Goal: Task Accomplishment & Management: Complete application form

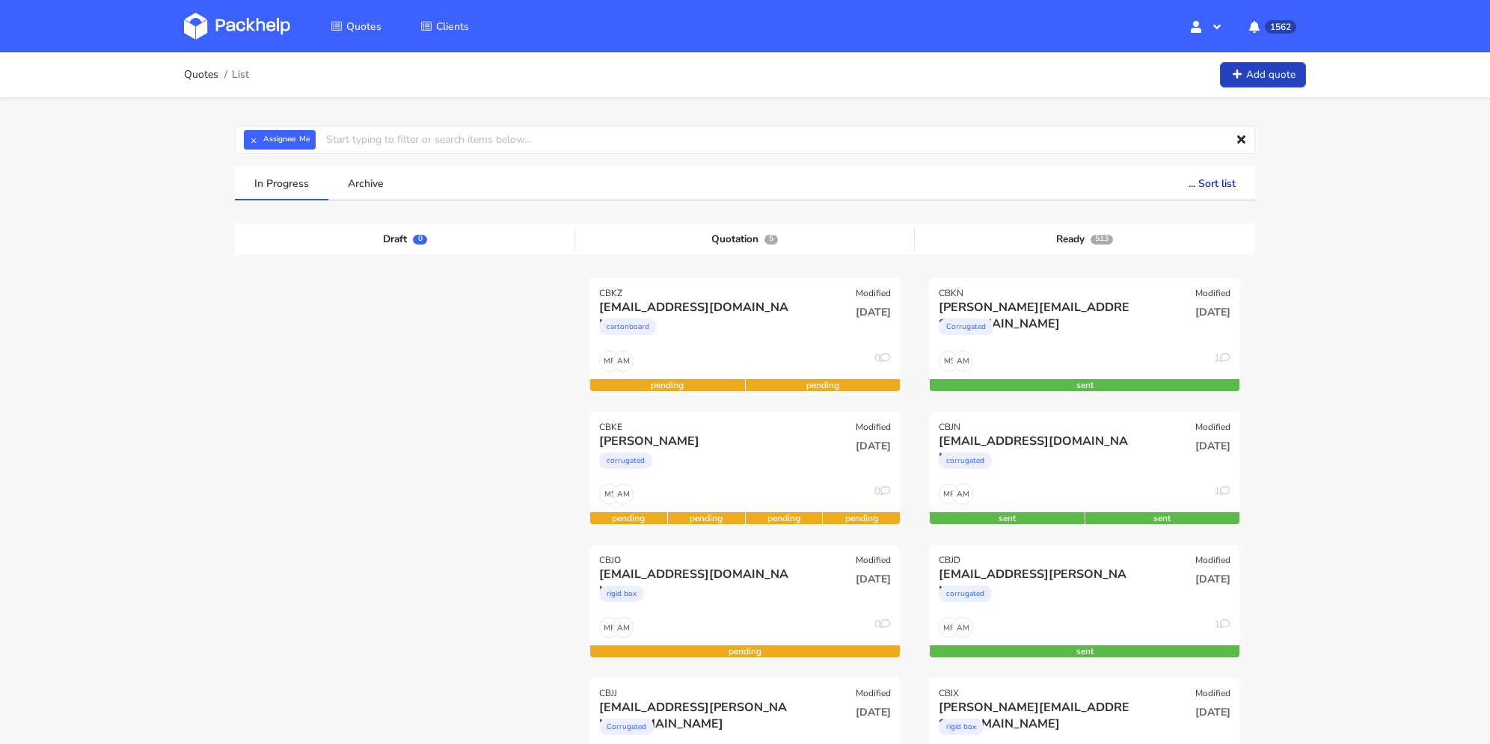
click at [1255, 80] on link "Add quote" at bounding box center [1263, 75] width 86 height 26
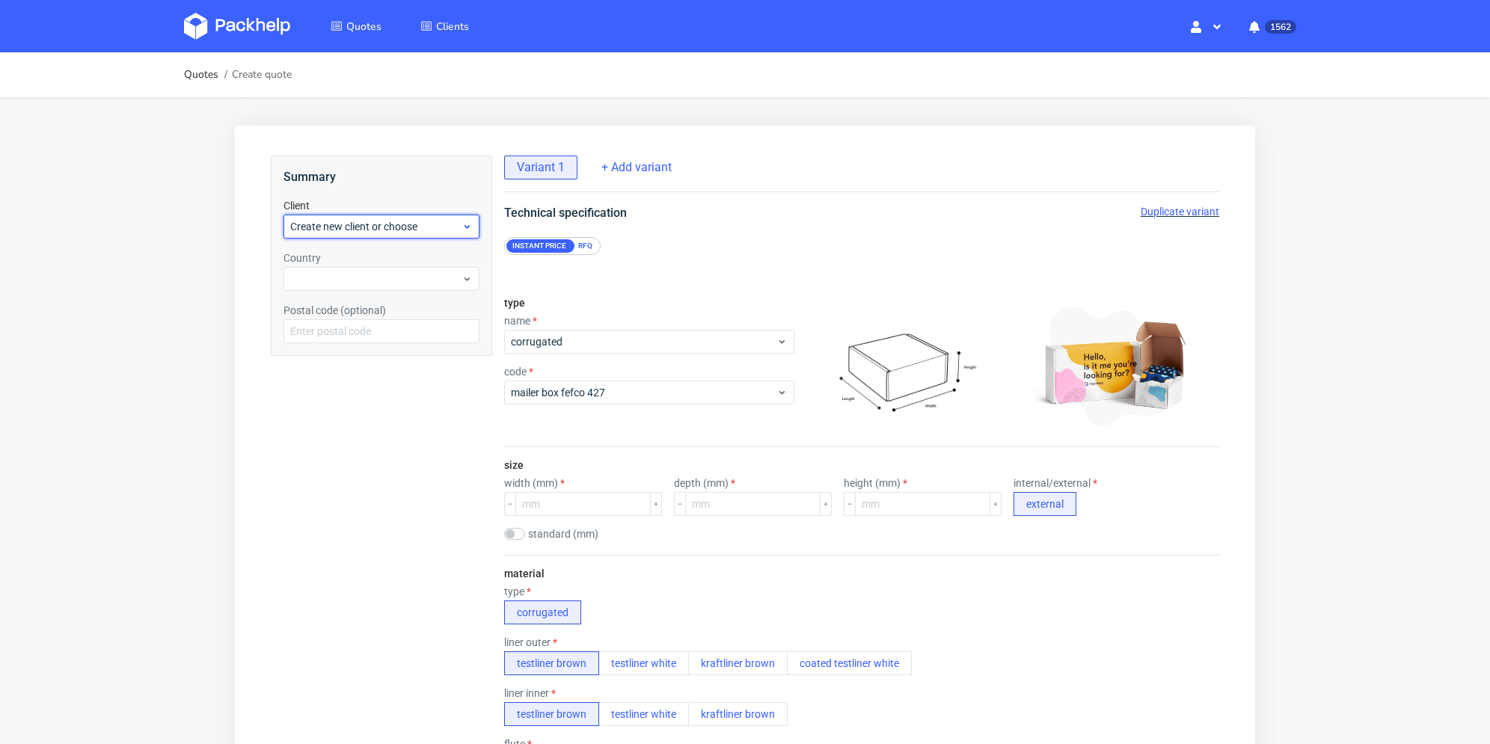
click at [410, 237] on div "Create new client or choose" at bounding box center [382, 227] width 196 height 24
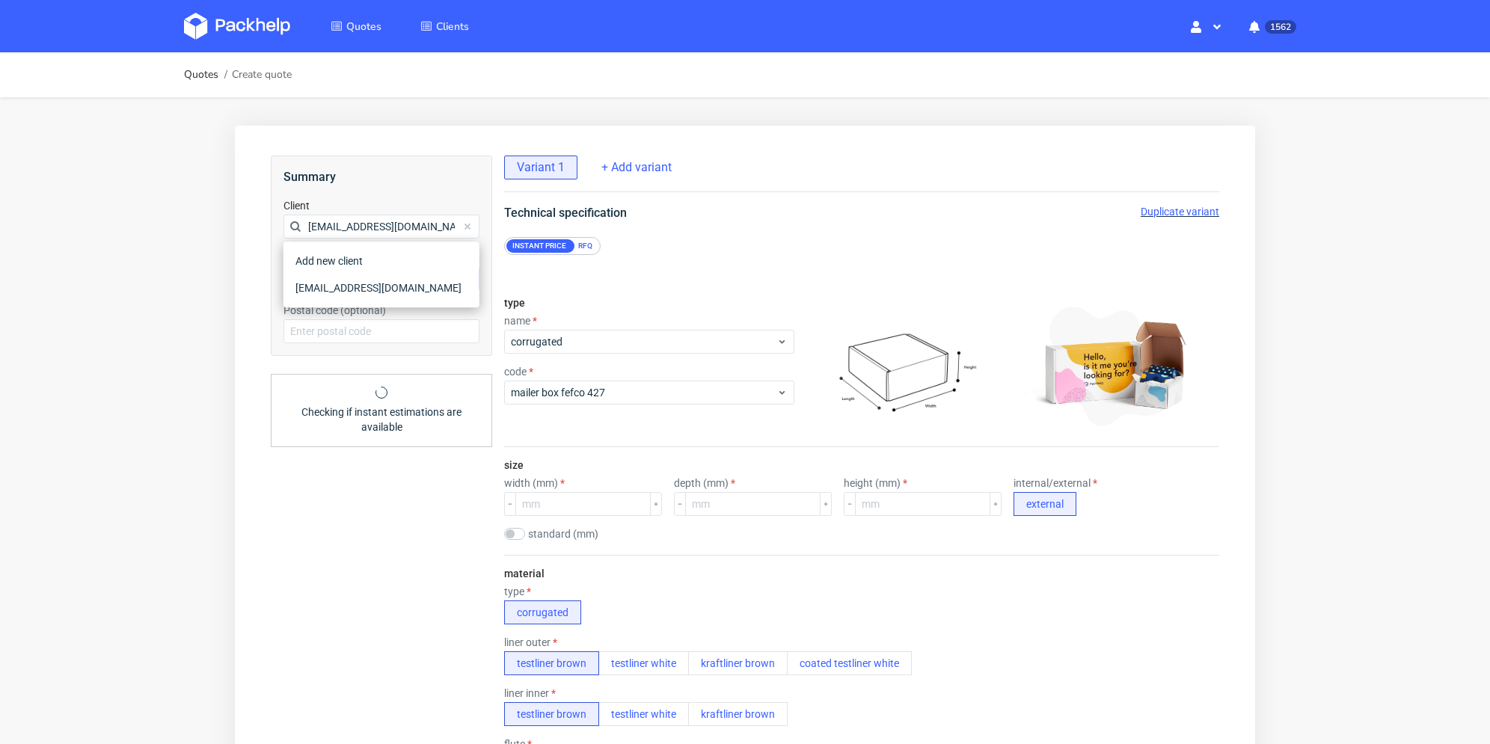
type input "[EMAIL_ADDRESS][DOMAIN_NAME]"
click at [345, 283] on div "[EMAIL_ADDRESS][DOMAIN_NAME]" at bounding box center [382, 288] width 184 height 27
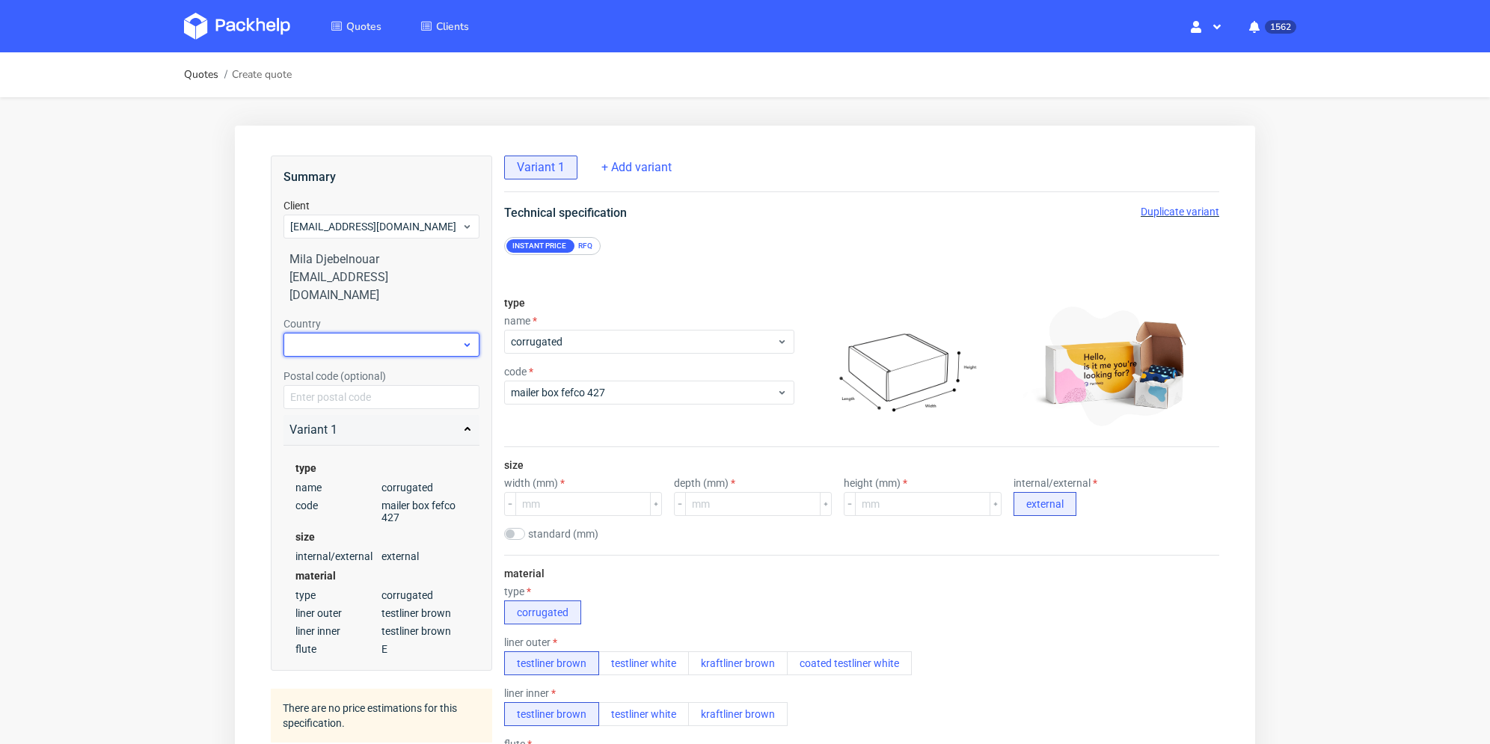
click at [343, 333] on div at bounding box center [382, 345] width 196 height 24
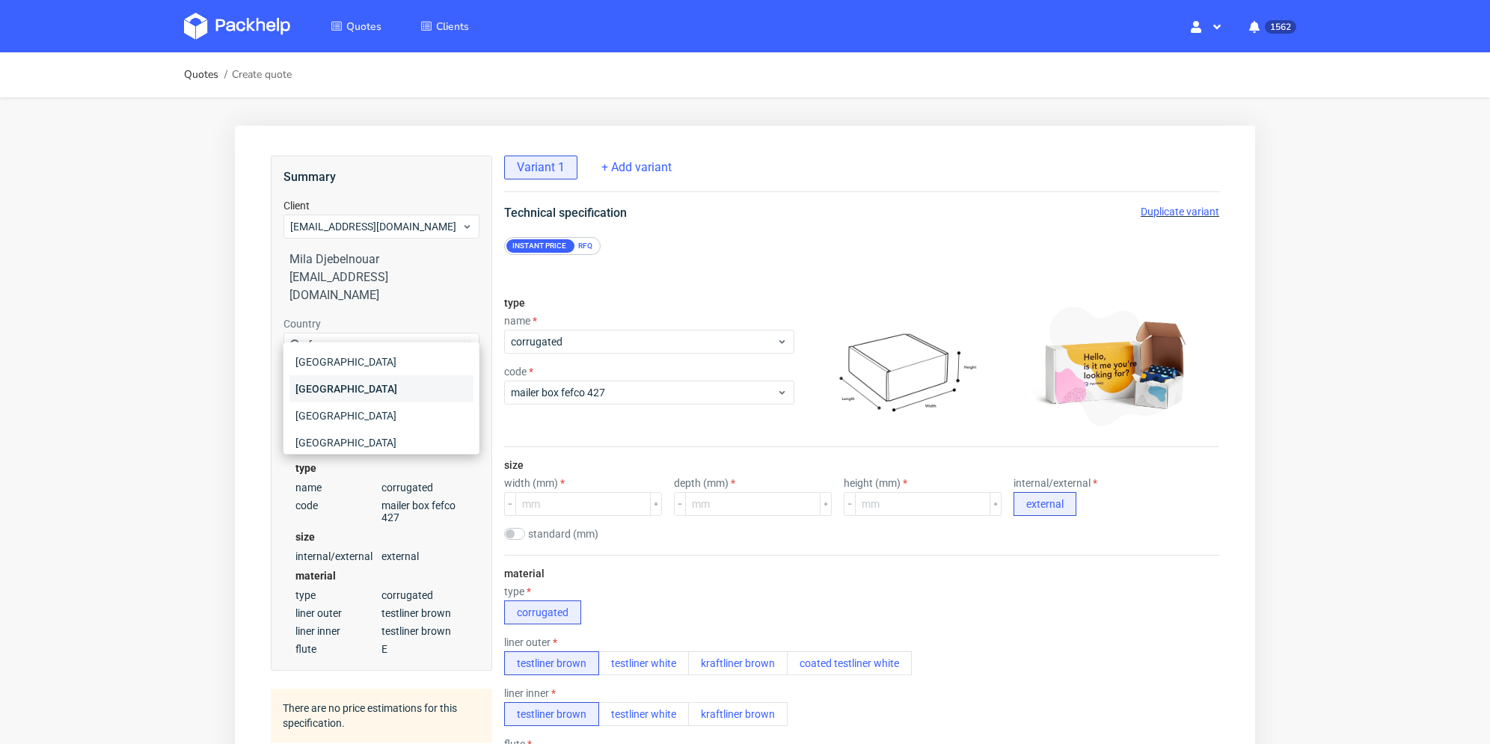
type input "fr"
click at [337, 394] on div "[GEOGRAPHIC_DATA]" at bounding box center [382, 389] width 184 height 27
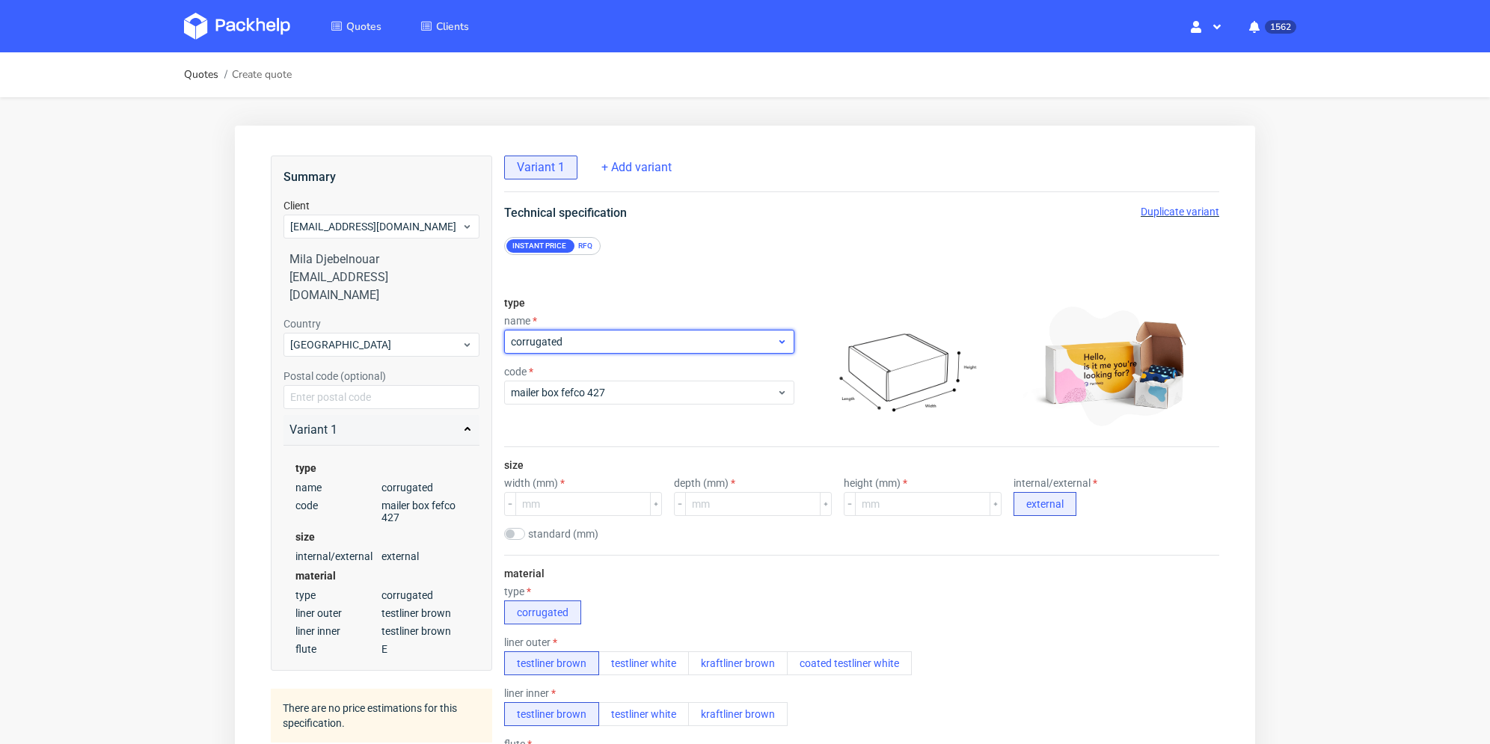
click at [567, 343] on span "corrugated" at bounding box center [644, 341] width 266 height 15
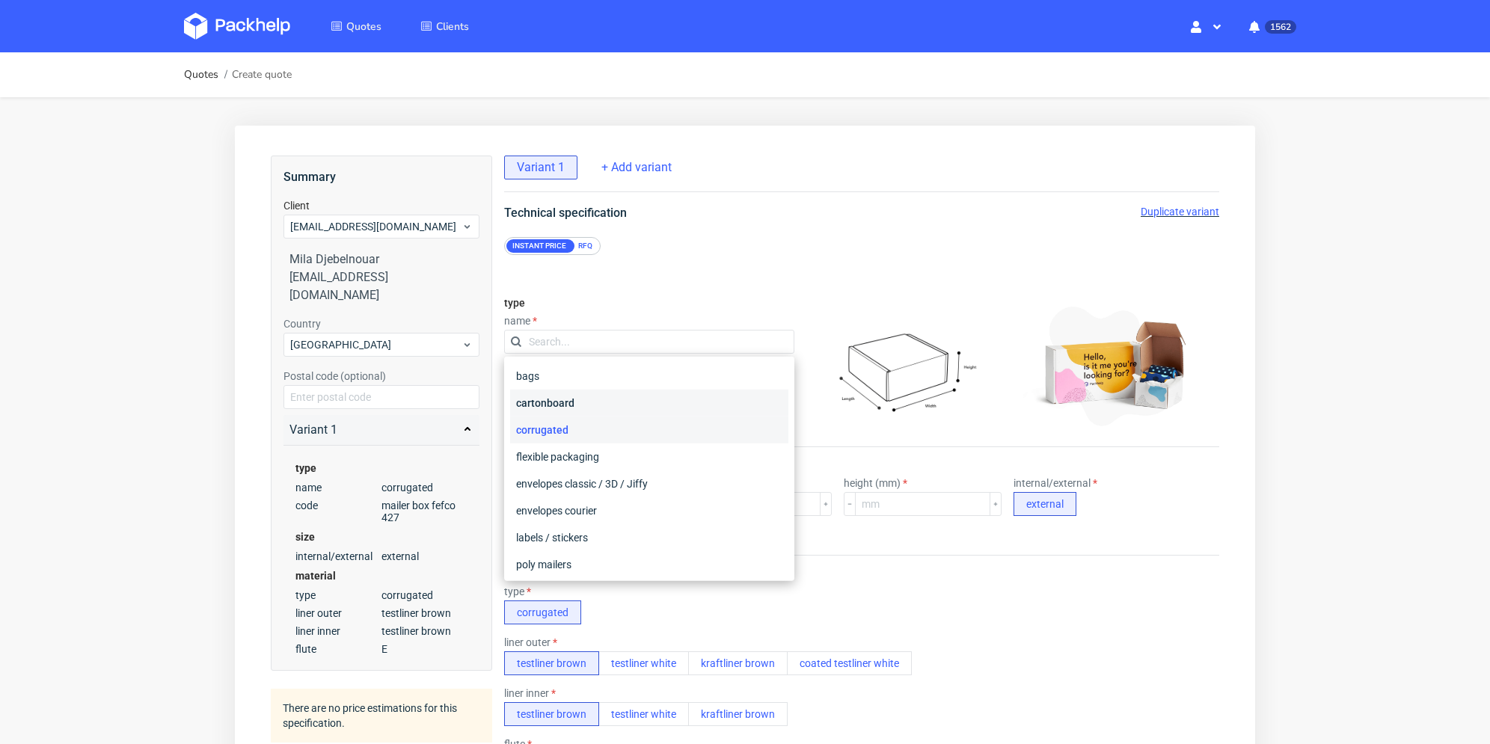
click at [579, 403] on div "cartonboard" at bounding box center [649, 403] width 278 height 27
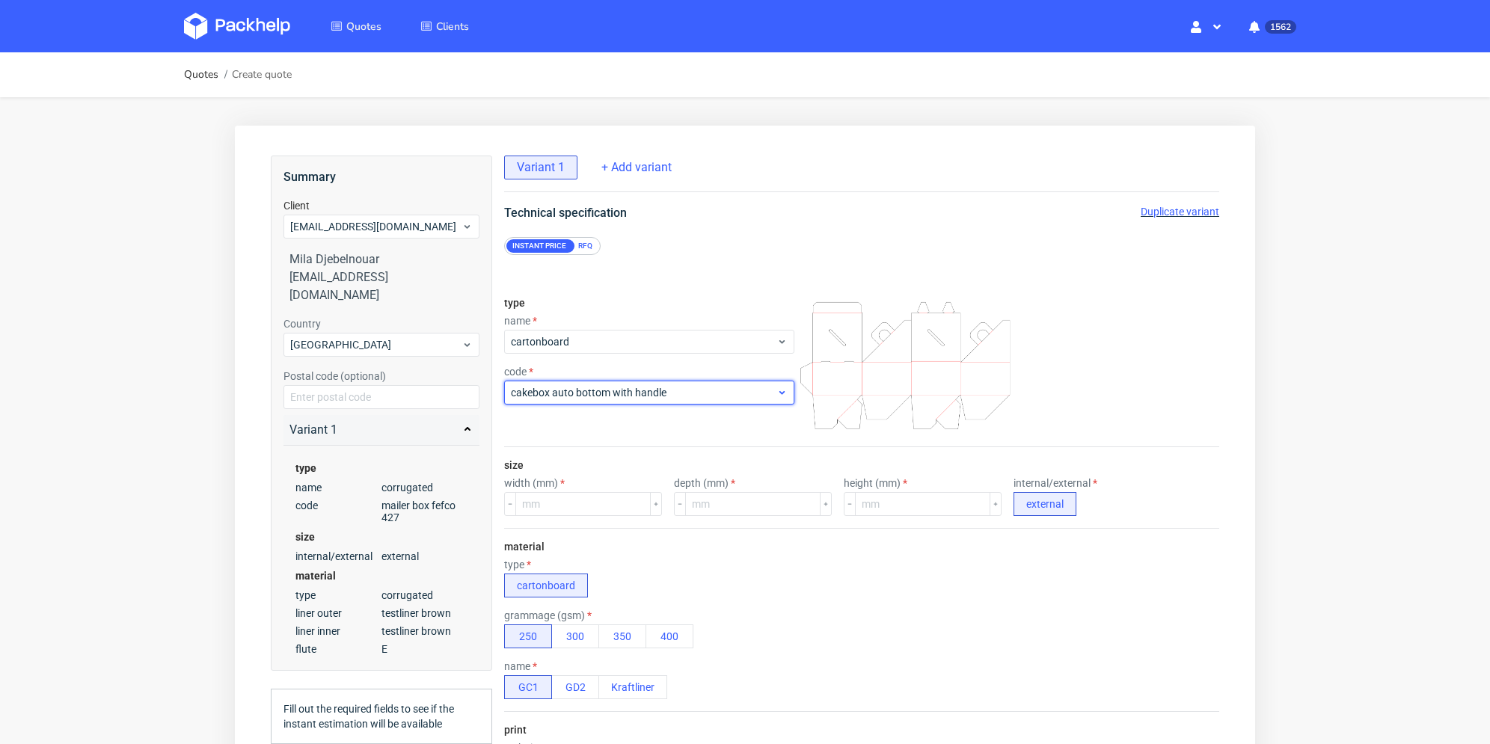
click at [586, 397] on span "cakebox auto bottom with handle" at bounding box center [644, 392] width 266 height 15
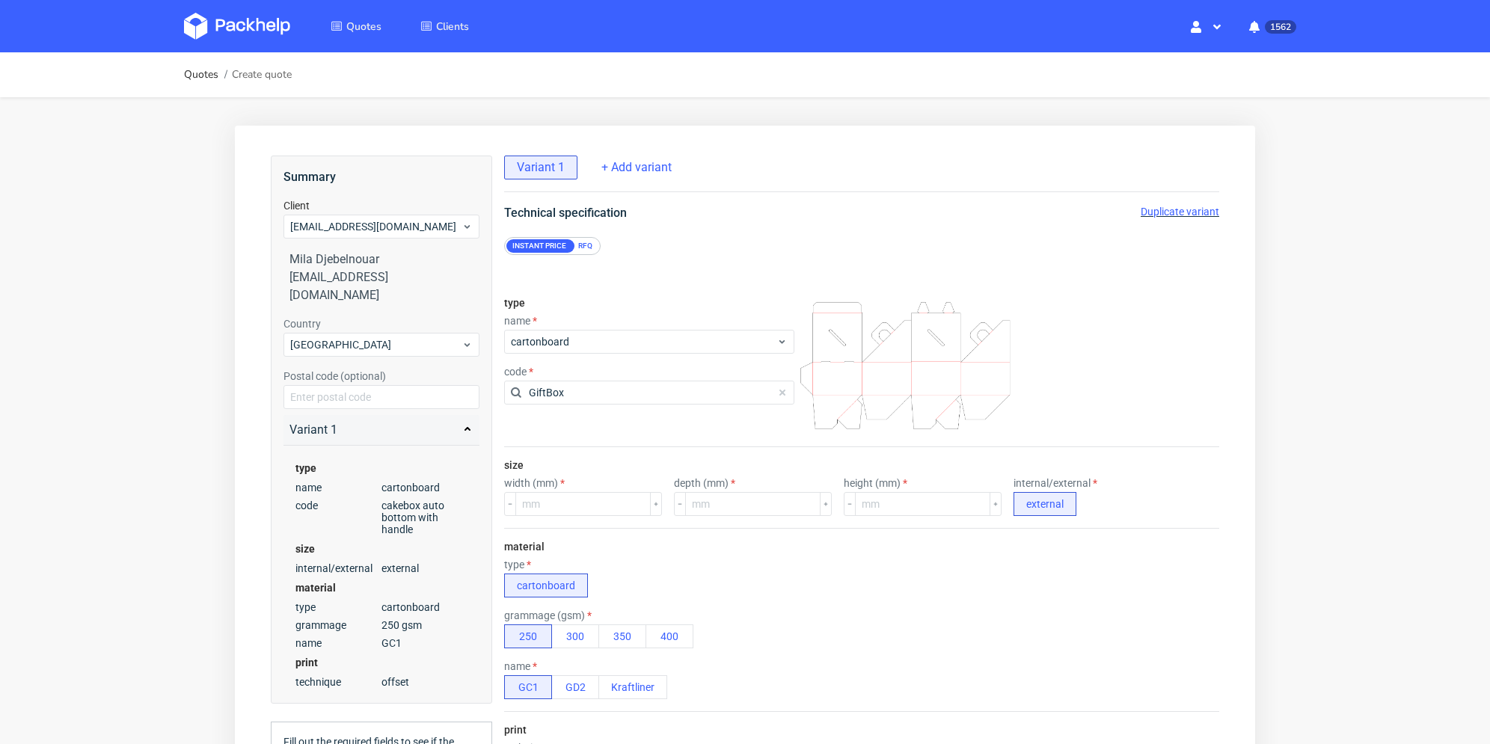
type input "GiftBox"
click at [572, 432] on div "type name cartonboard code GiftBox" at bounding box center [649, 366] width 290 height 162
click at [584, 242] on div "RFQ" at bounding box center [585, 245] width 26 height 13
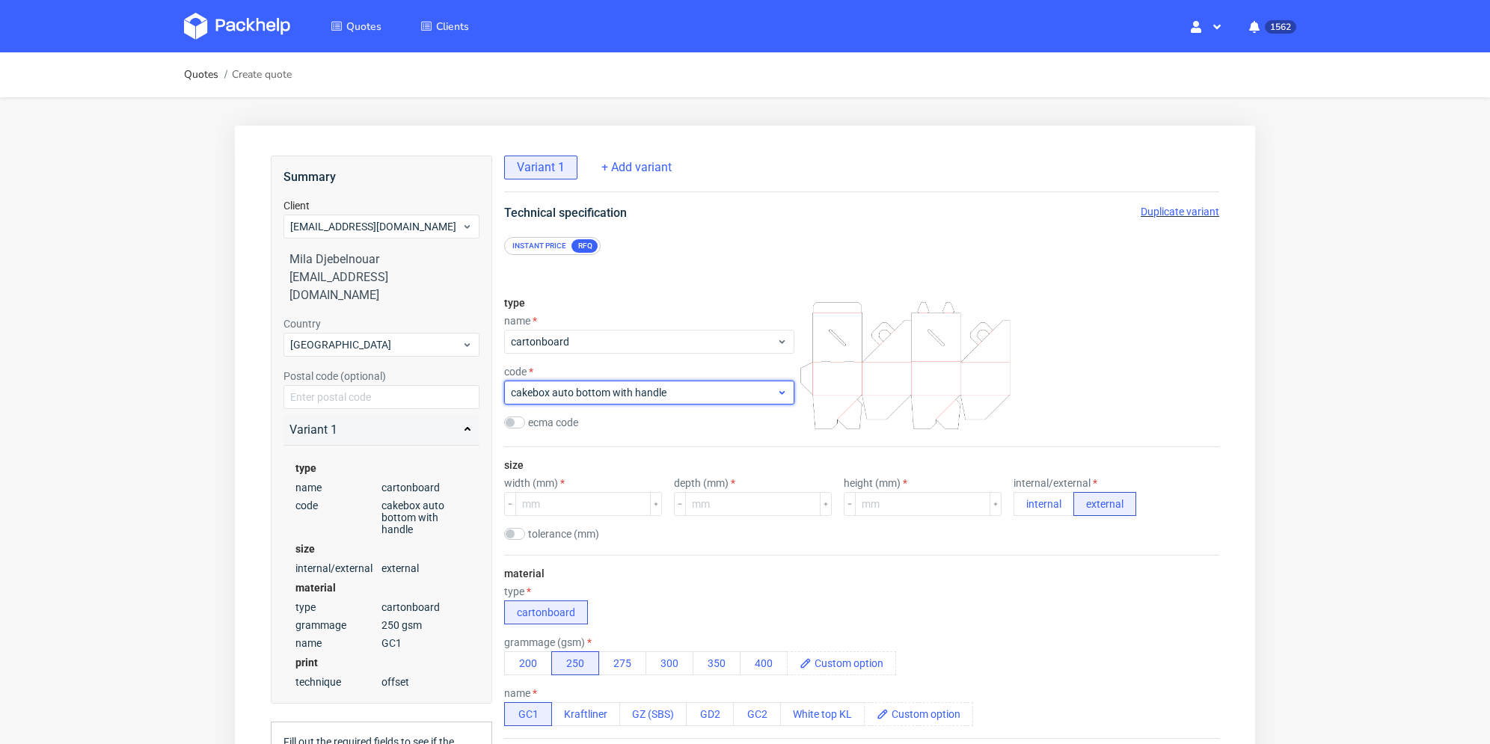
click at [605, 388] on span "cakebox auto bottom with handle" at bounding box center [644, 392] width 266 height 15
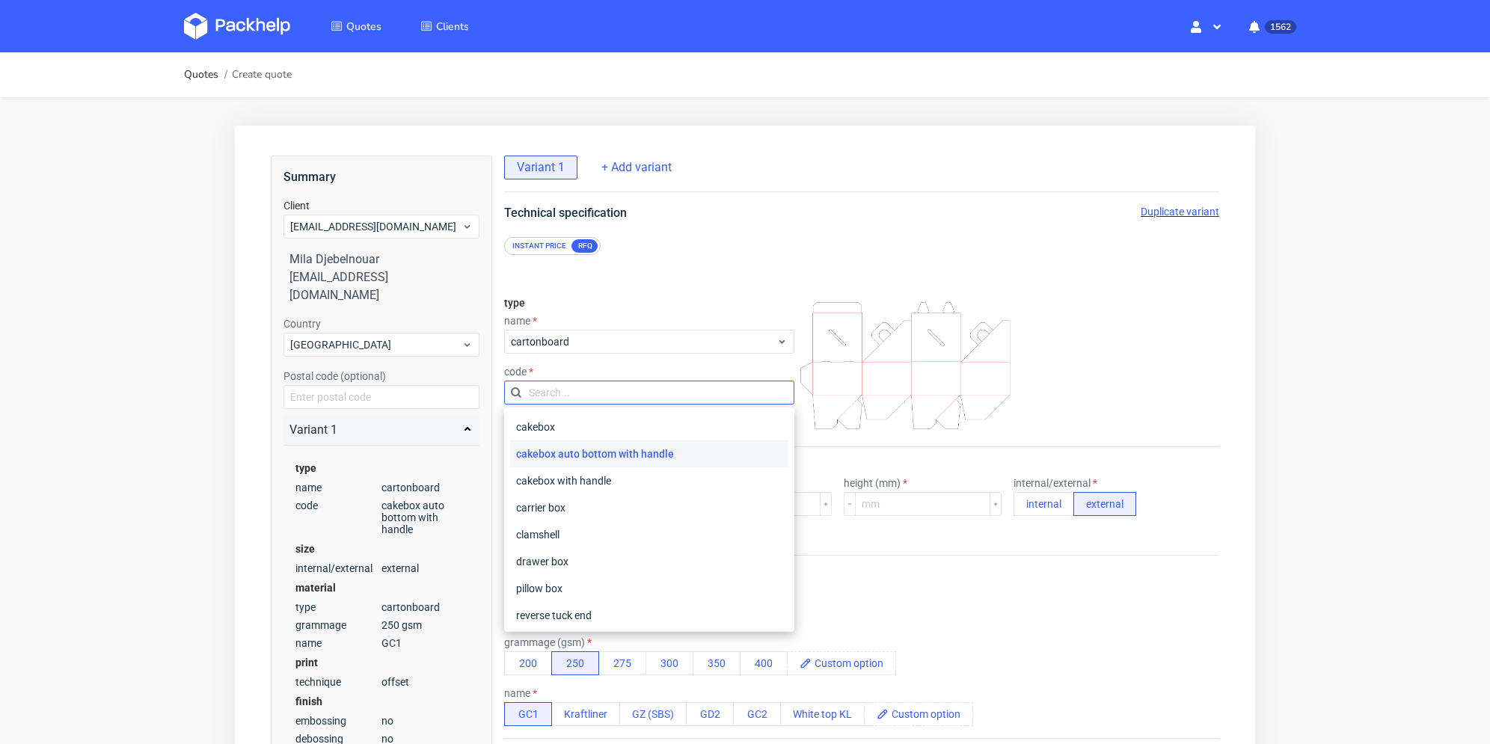
click at [599, 397] on input "text" at bounding box center [649, 393] width 290 height 24
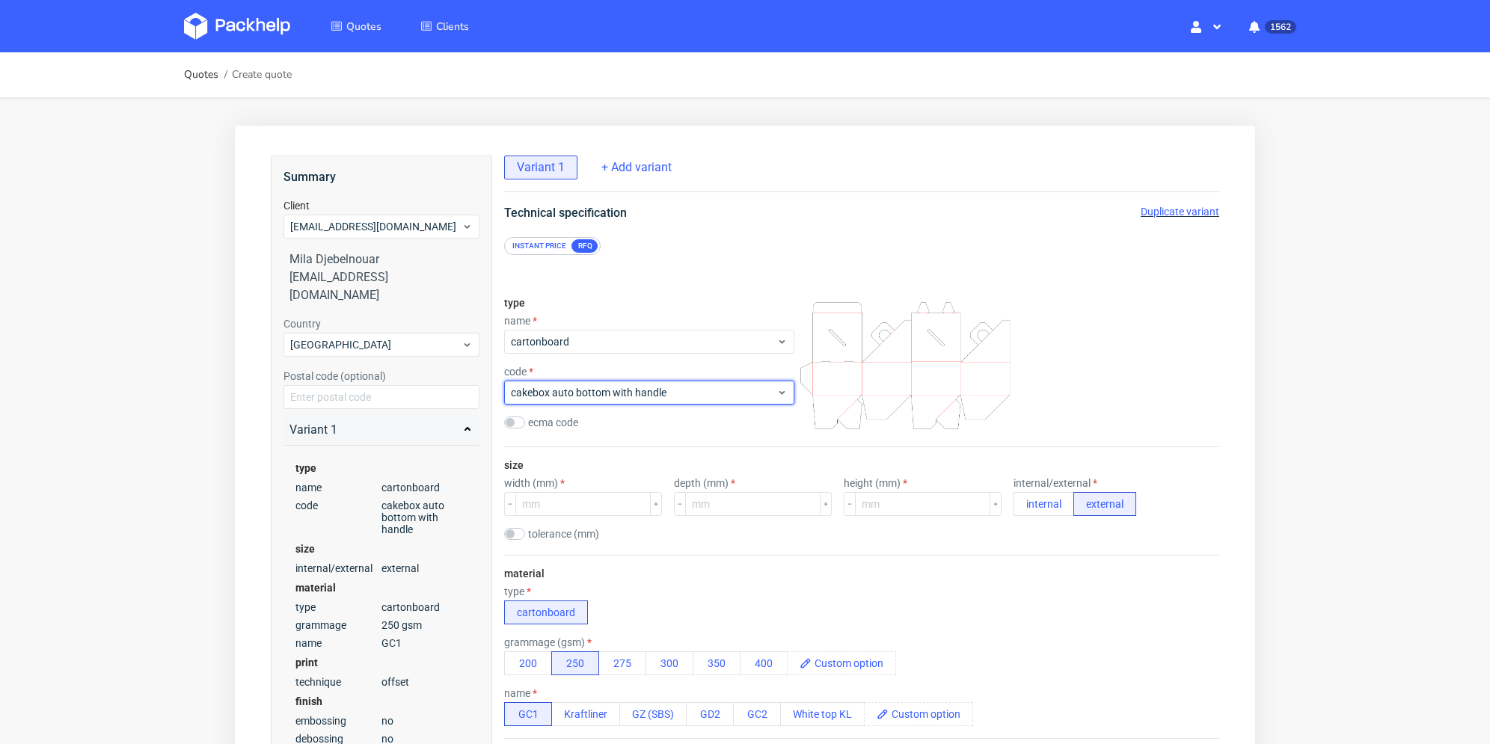
click at [599, 397] on span "cakebox auto bottom with handle" at bounding box center [644, 392] width 266 height 15
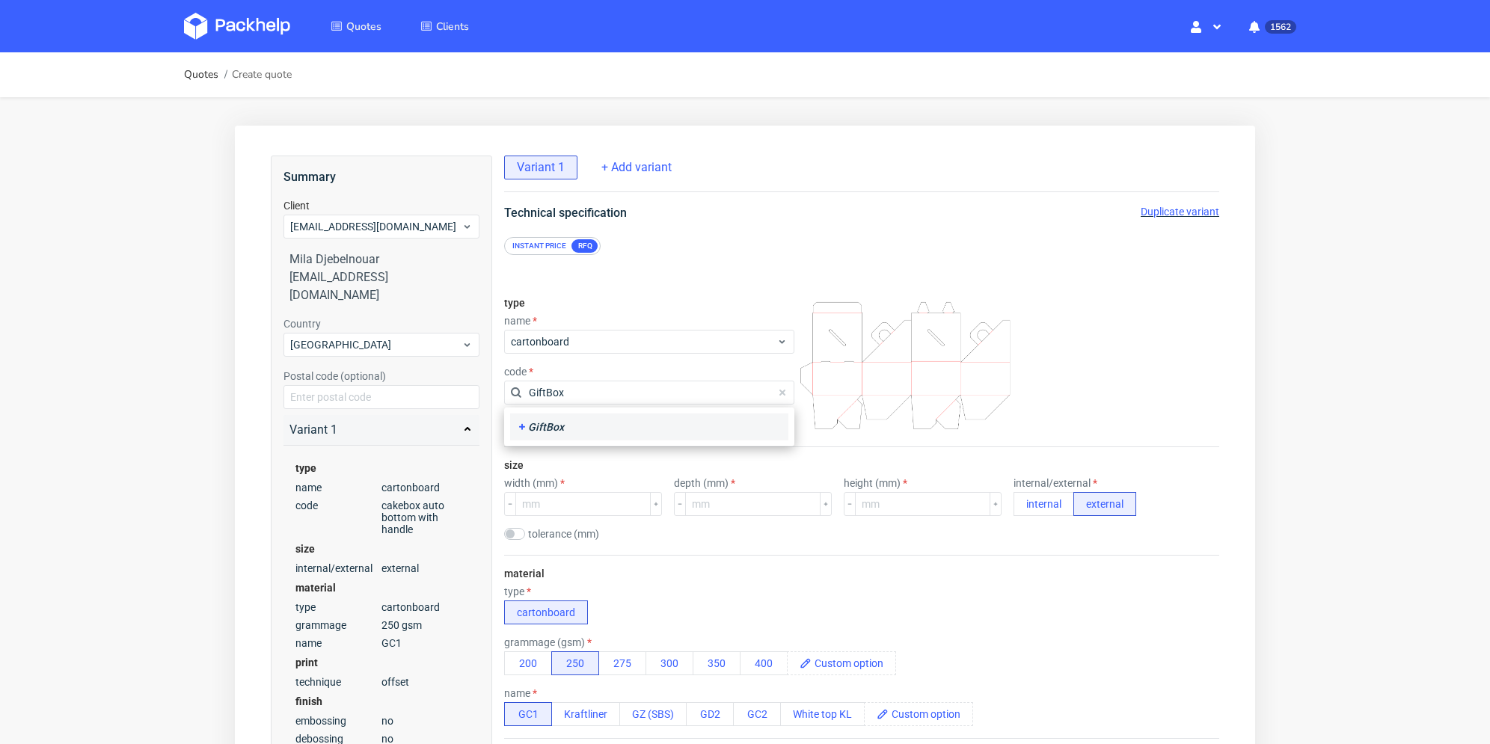
type input "GiftBox"
click at [603, 427] on div "GiftBox" at bounding box center [649, 427] width 266 height 15
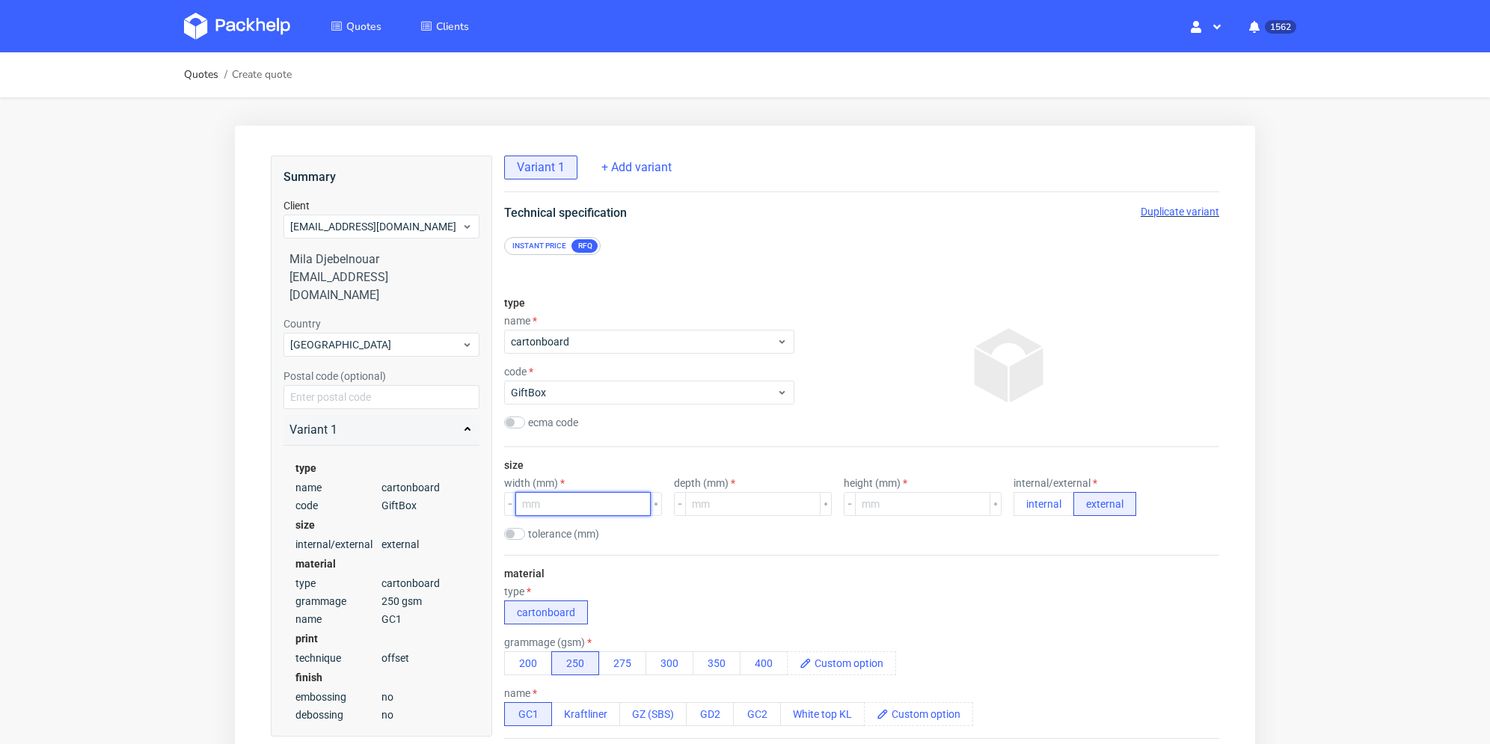
click at [569, 502] on input "number" at bounding box center [582, 504] width 135 height 24
paste input "26021065"
type input "26021065"
click at [741, 504] on input "number" at bounding box center [752, 504] width 135 height 24
type input "210"
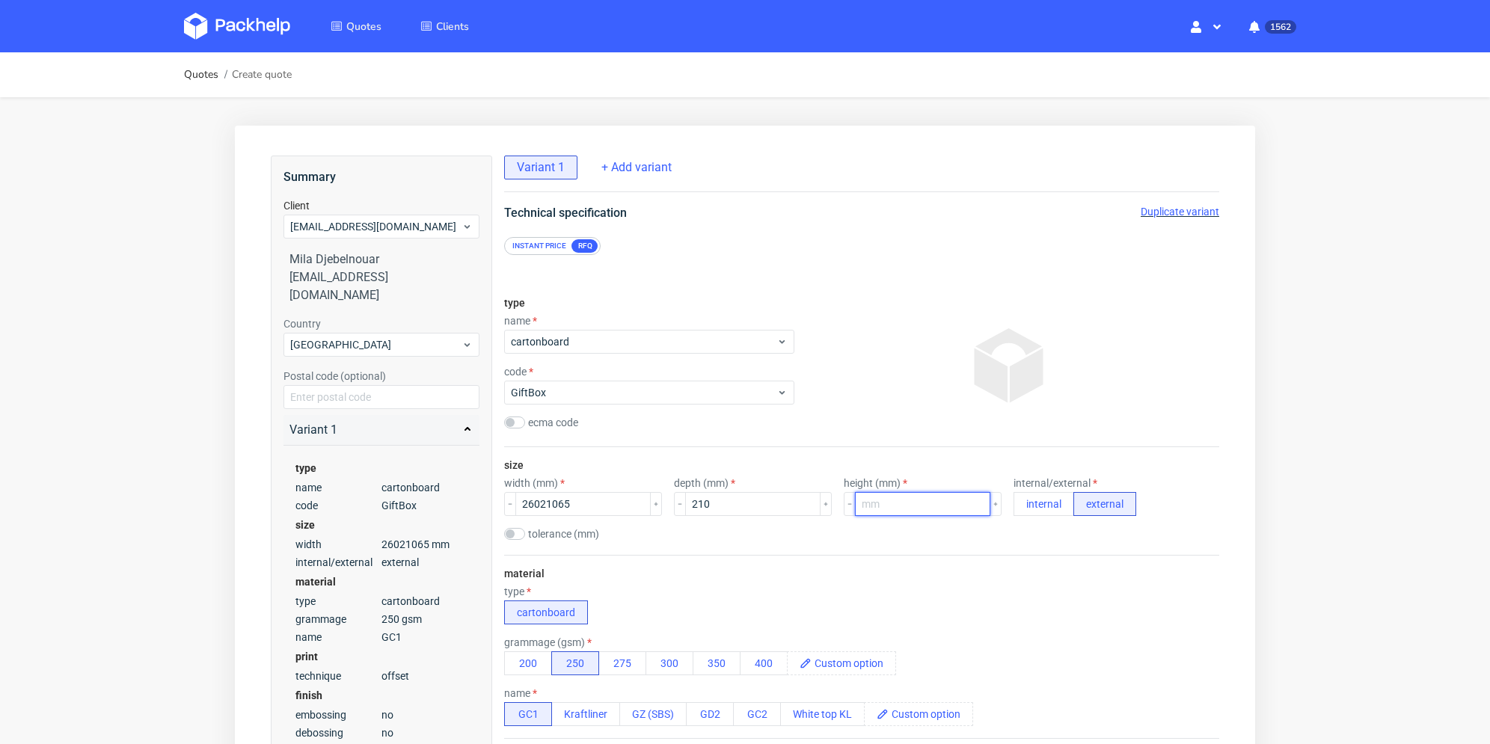
click at [917, 503] on input "number" at bounding box center [922, 504] width 135 height 24
type input "65"
drag, startPoint x: 609, startPoint y: 509, endPoint x: 539, endPoint y: 515, distance: 69.8
click at [539, 515] on input "26021065" at bounding box center [582, 504] width 135 height 24
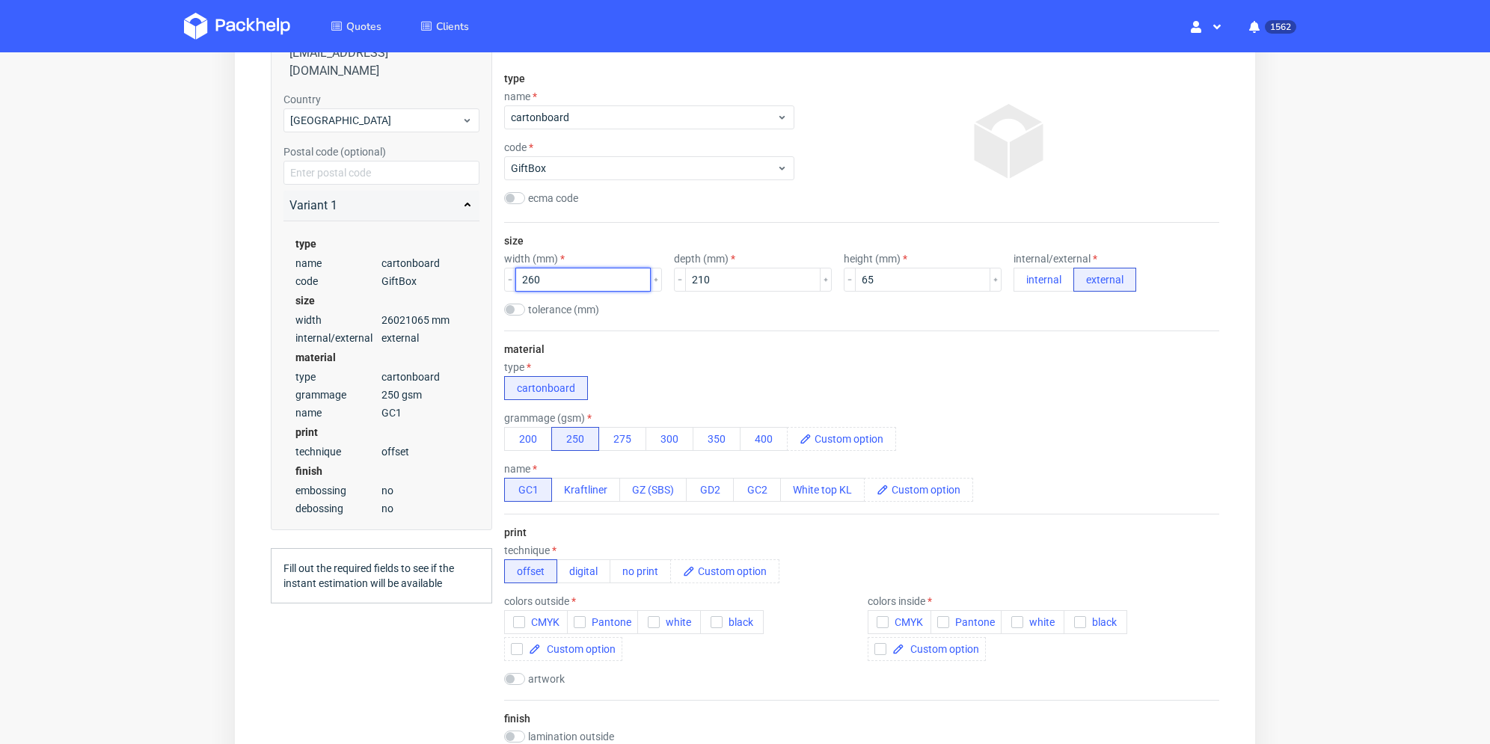
scroll to position [374, 0]
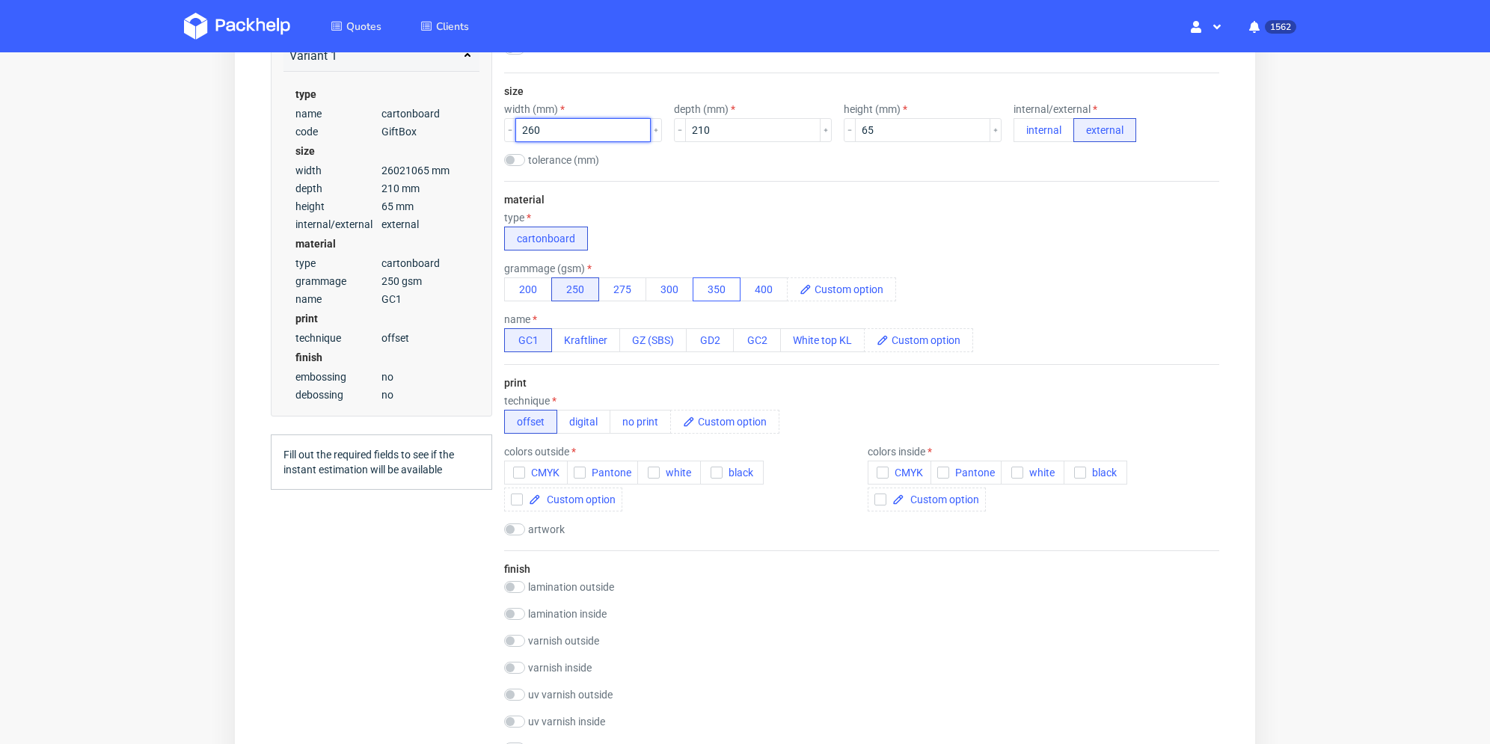
type input "260"
click at [705, 289] on button "350" at bounding box center [717, 290] width 48 height 24
click at [519, 471] on icon "button" at bounding box center [519, 473] width 10 height 10
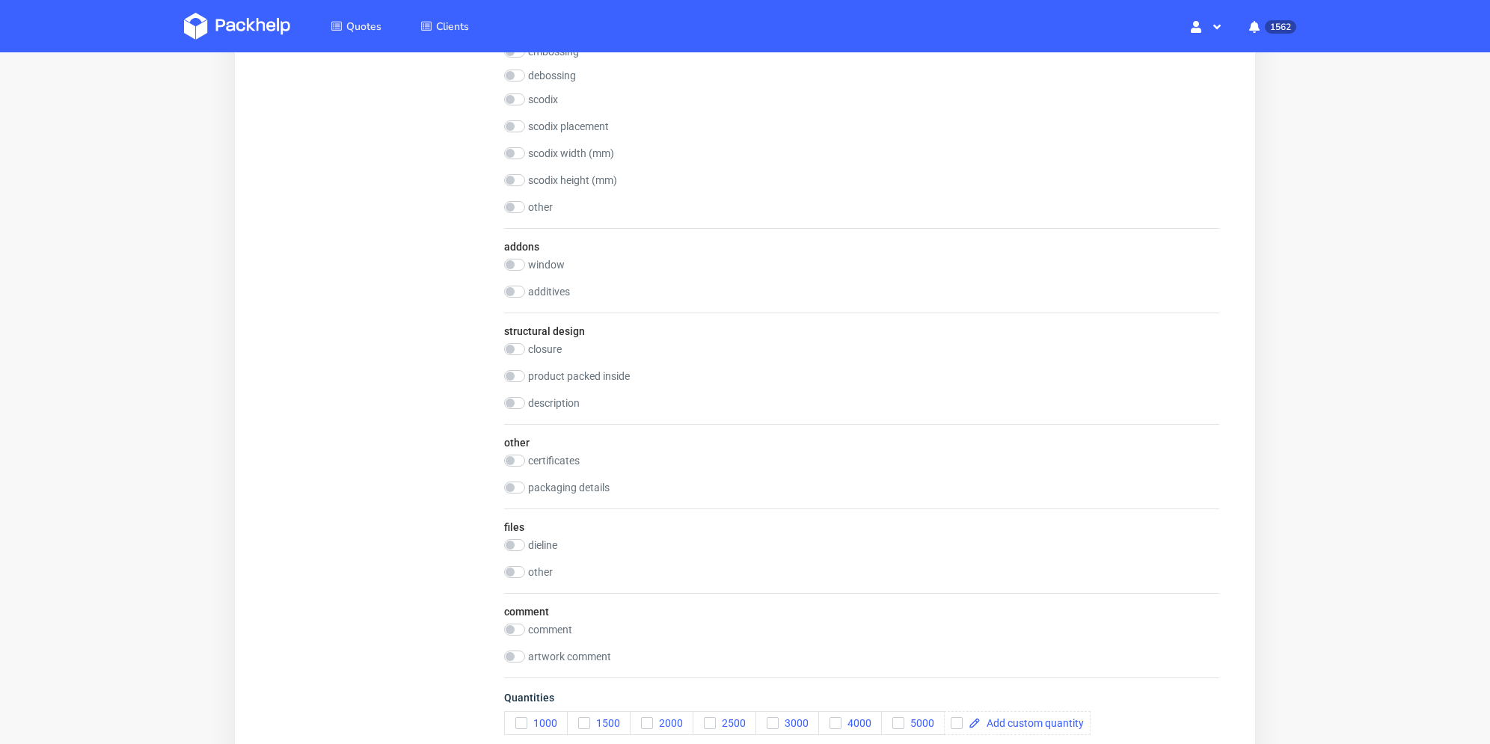
scroll to position [1197, 0]
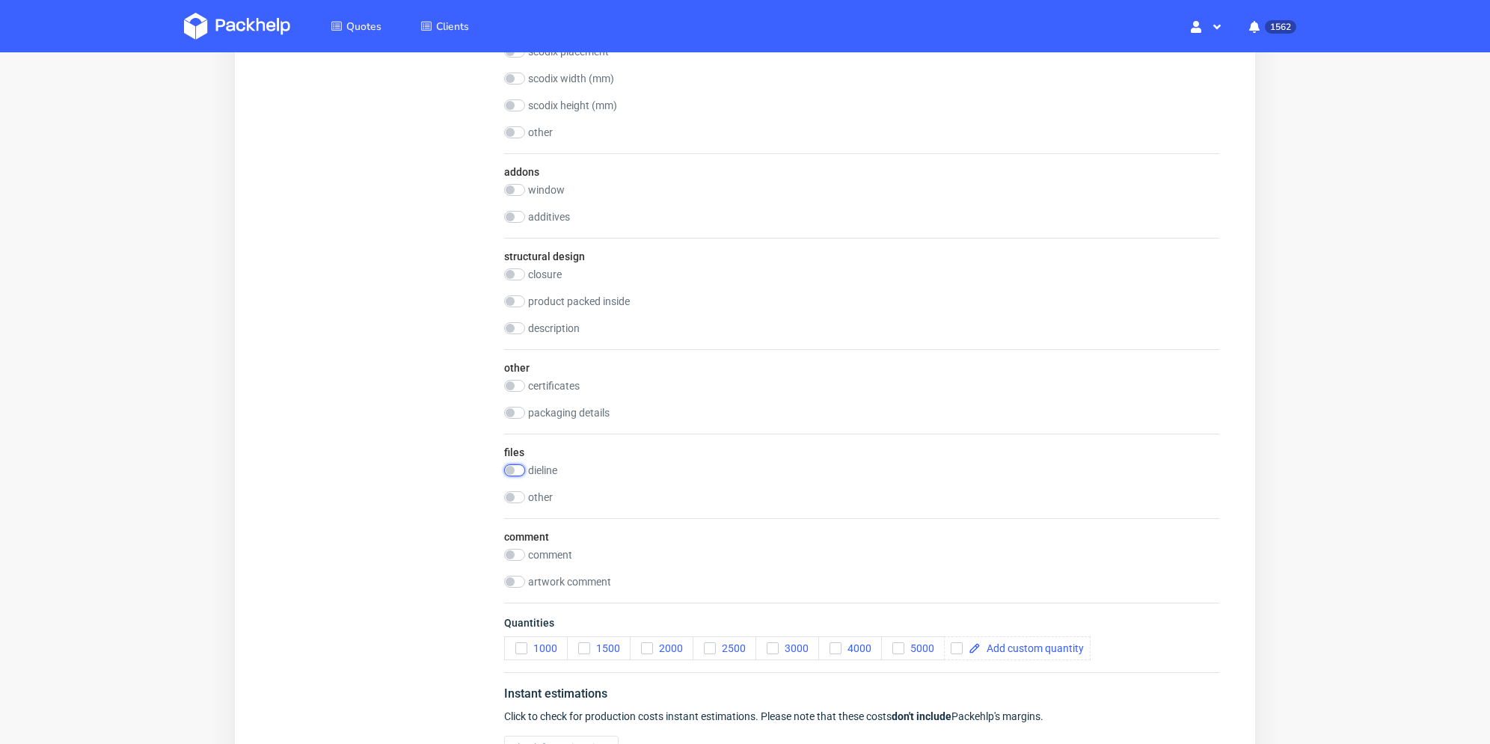
click at [515, 470] on input "checkbox" at bounding box center [514, 471] width 21 height 12
checkbox input "true"
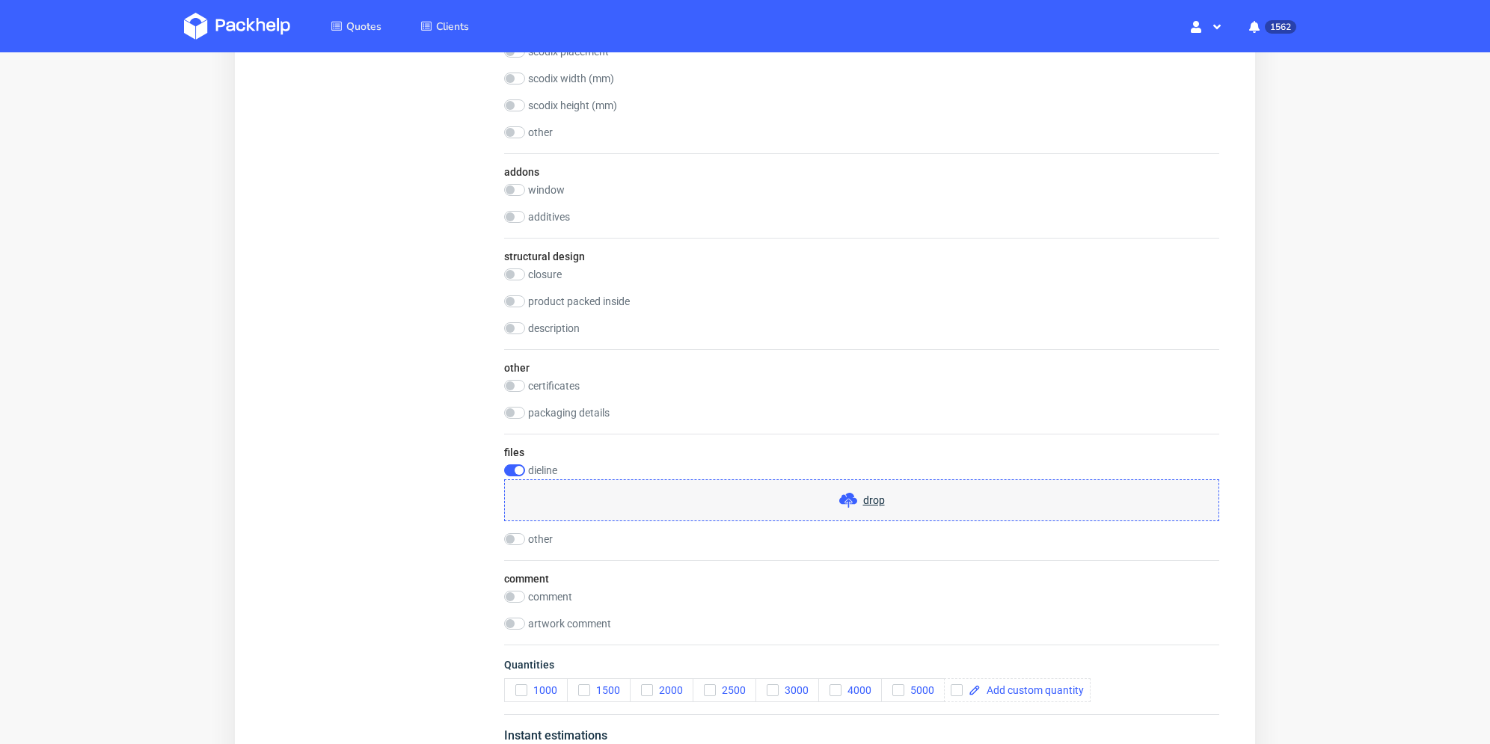
click at [603, 506] on div "drop" at bounding box center [861, 501] width 715 height 42
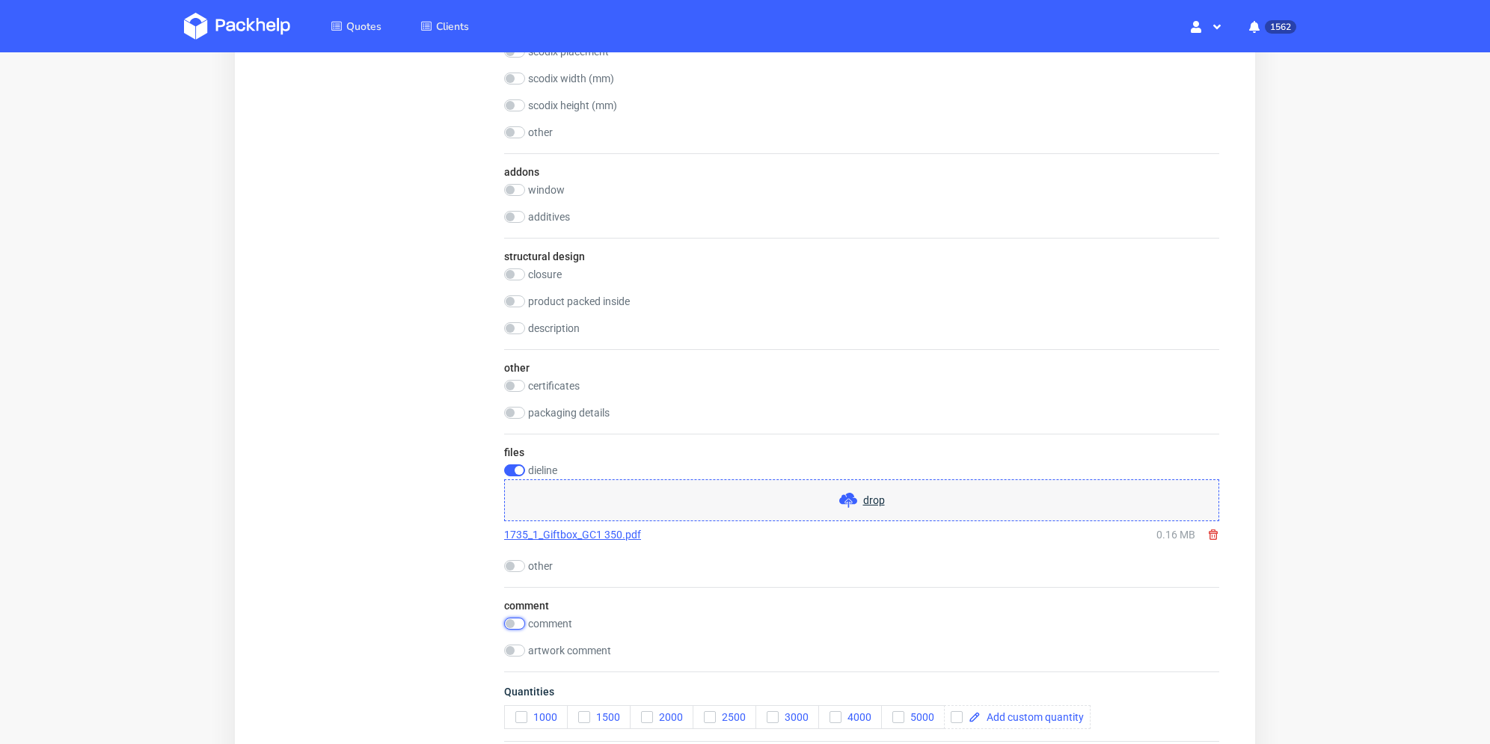
click at [517, 622] on input "checkbox" at bounding box center [514, 624] width 21 height 12
checkbox input "true"
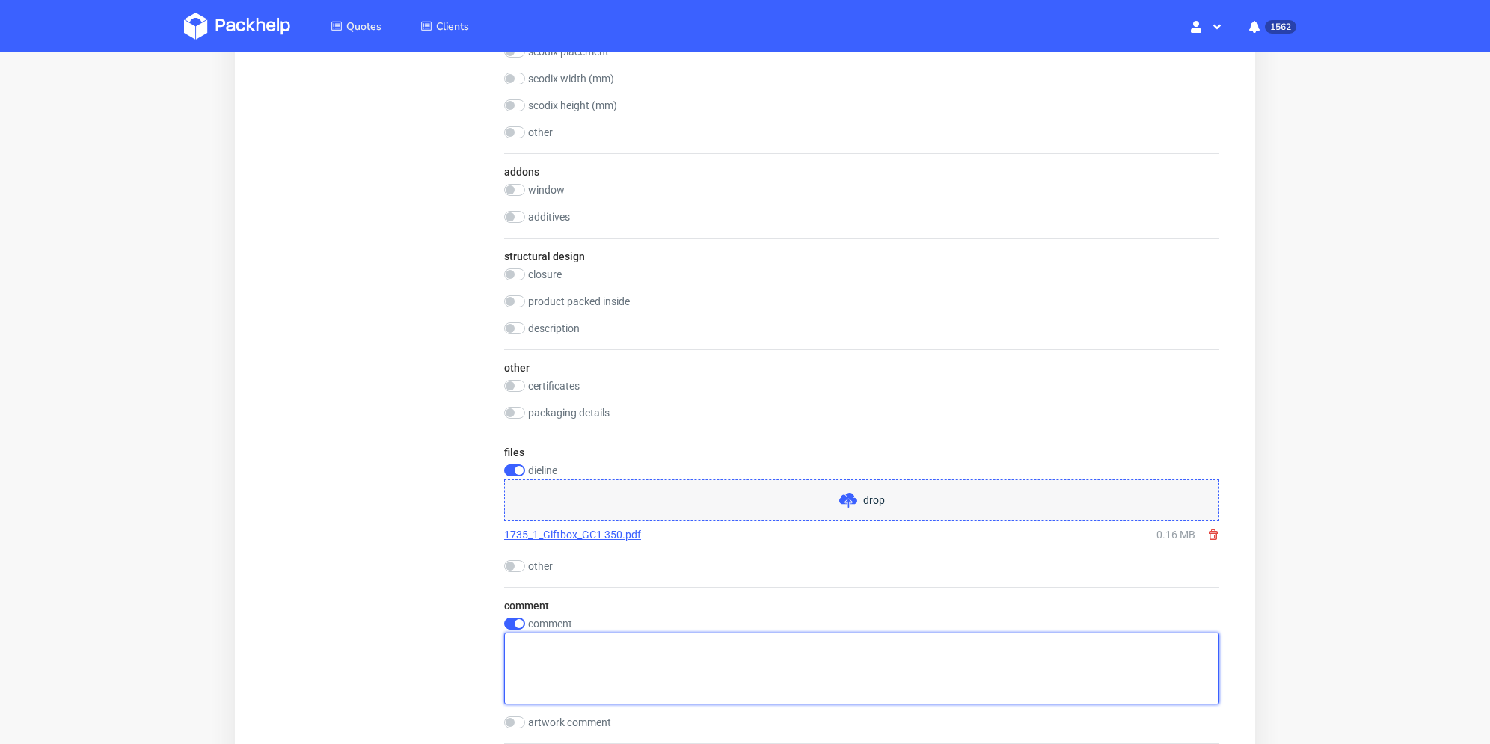
click at [555, 646] on textarea at bounding box center [861, 669] width 715 height 72
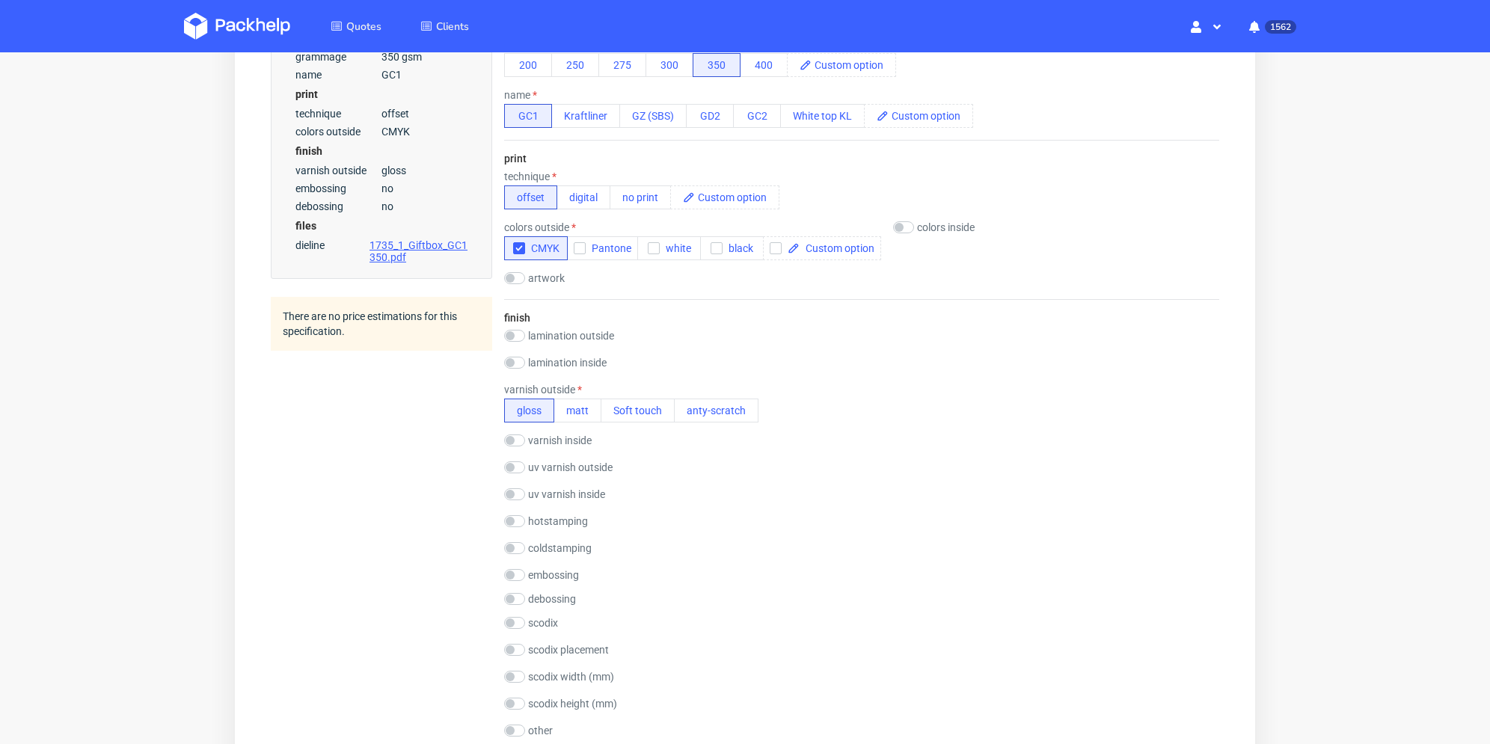
scroll to position [449, 0]
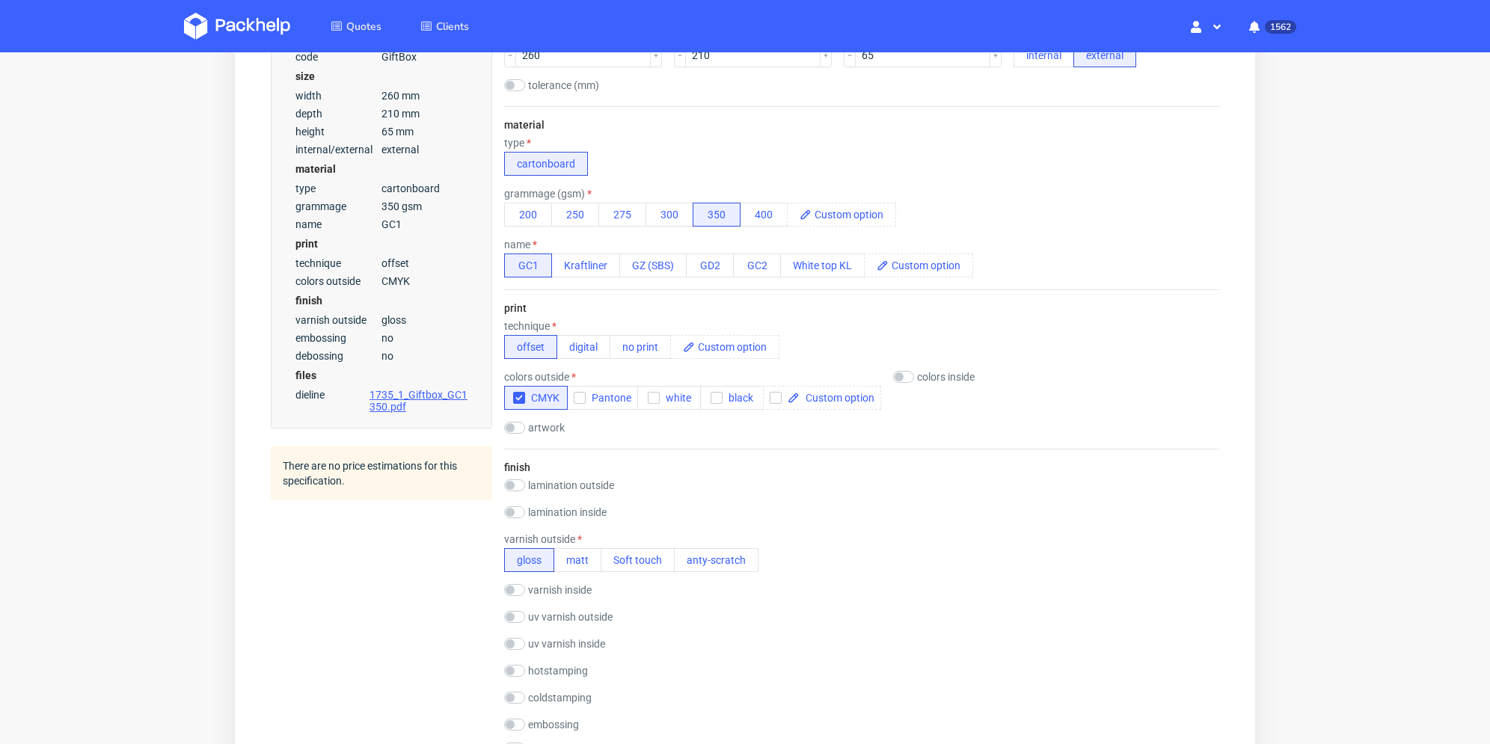
type textarea "inlay"
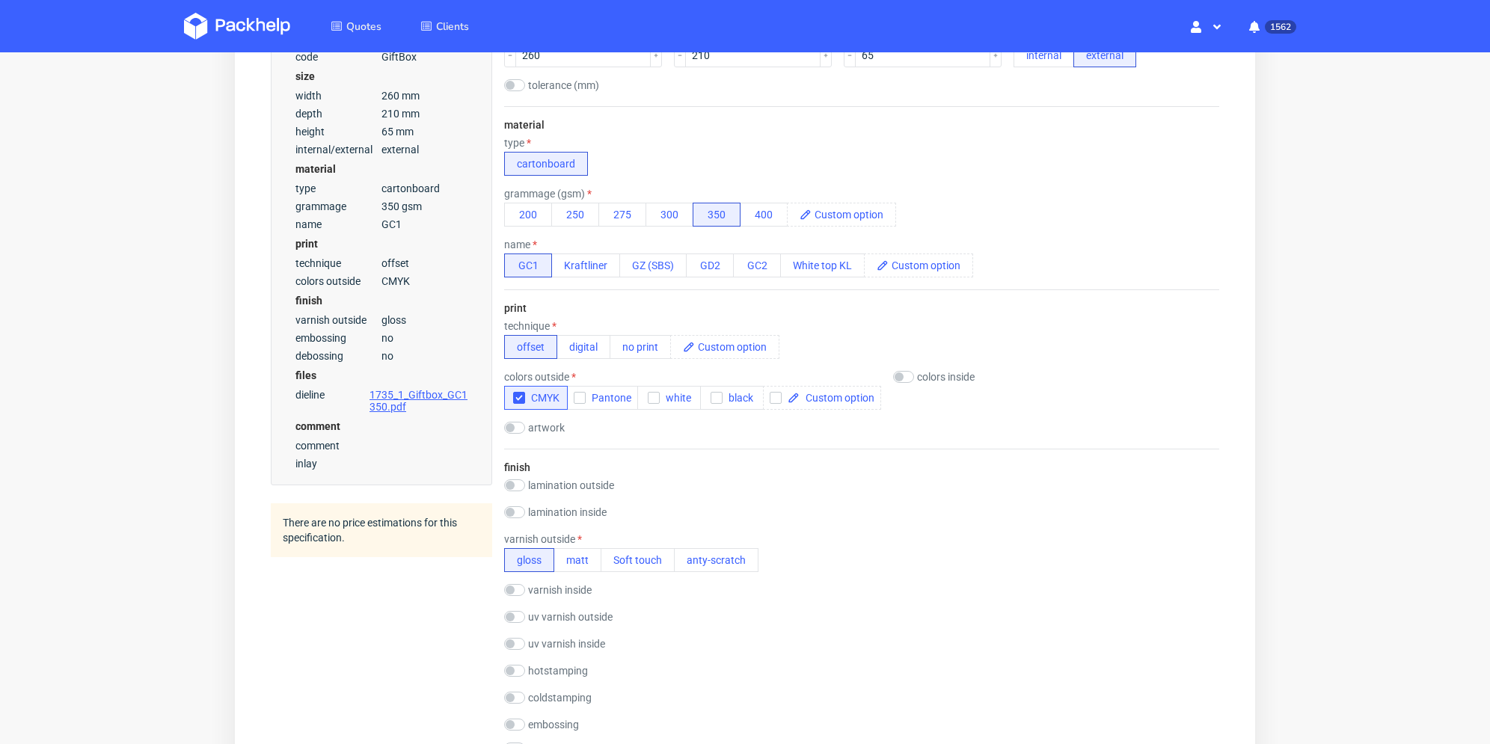
scroll to position [599, 0]
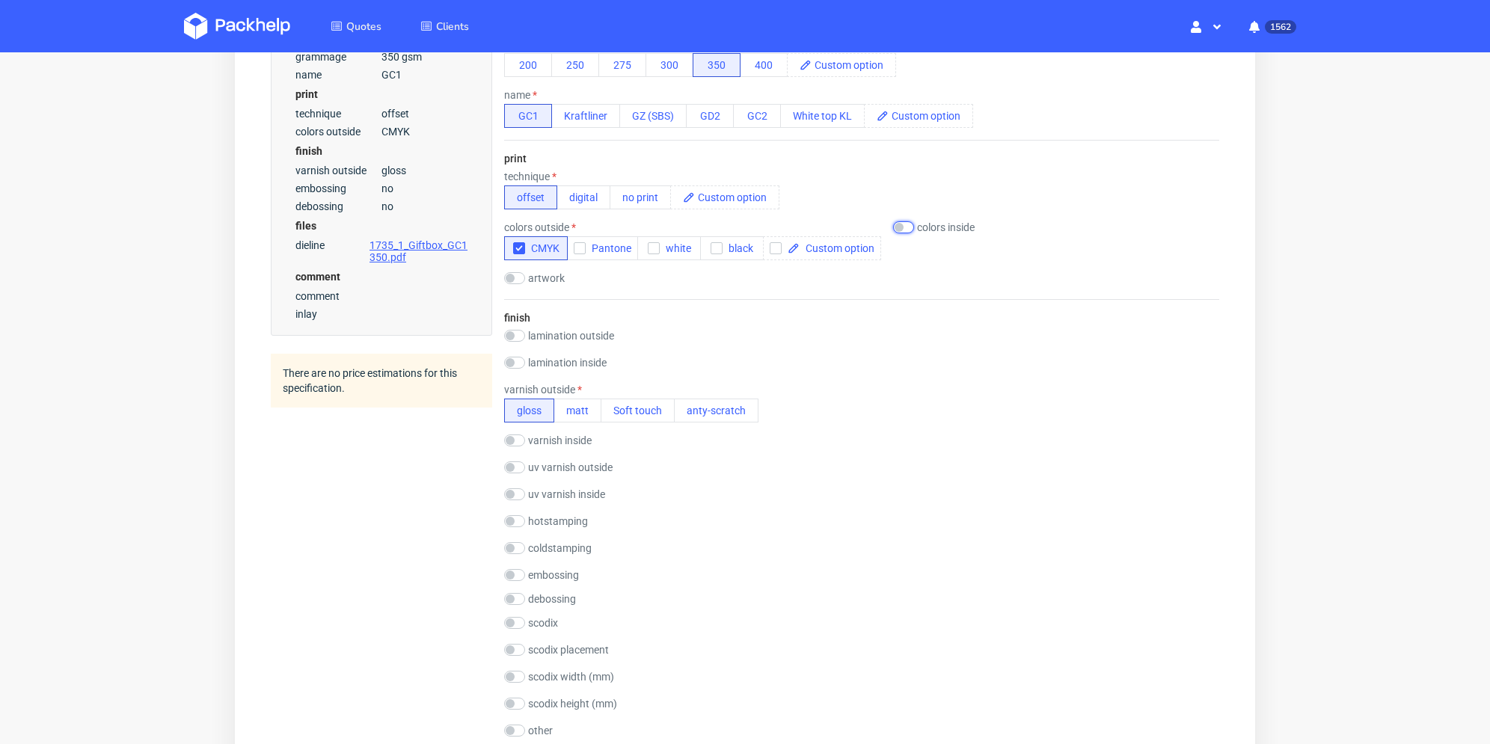
drag, startPoint x: 904, startPoint y: 225, endPoint x: 912, endPoint y: 230, distance: 9.4
click at [905, 225] on input "checkbox" at bounding box center [903, 227] width 21 height 12
checkbox input "true"
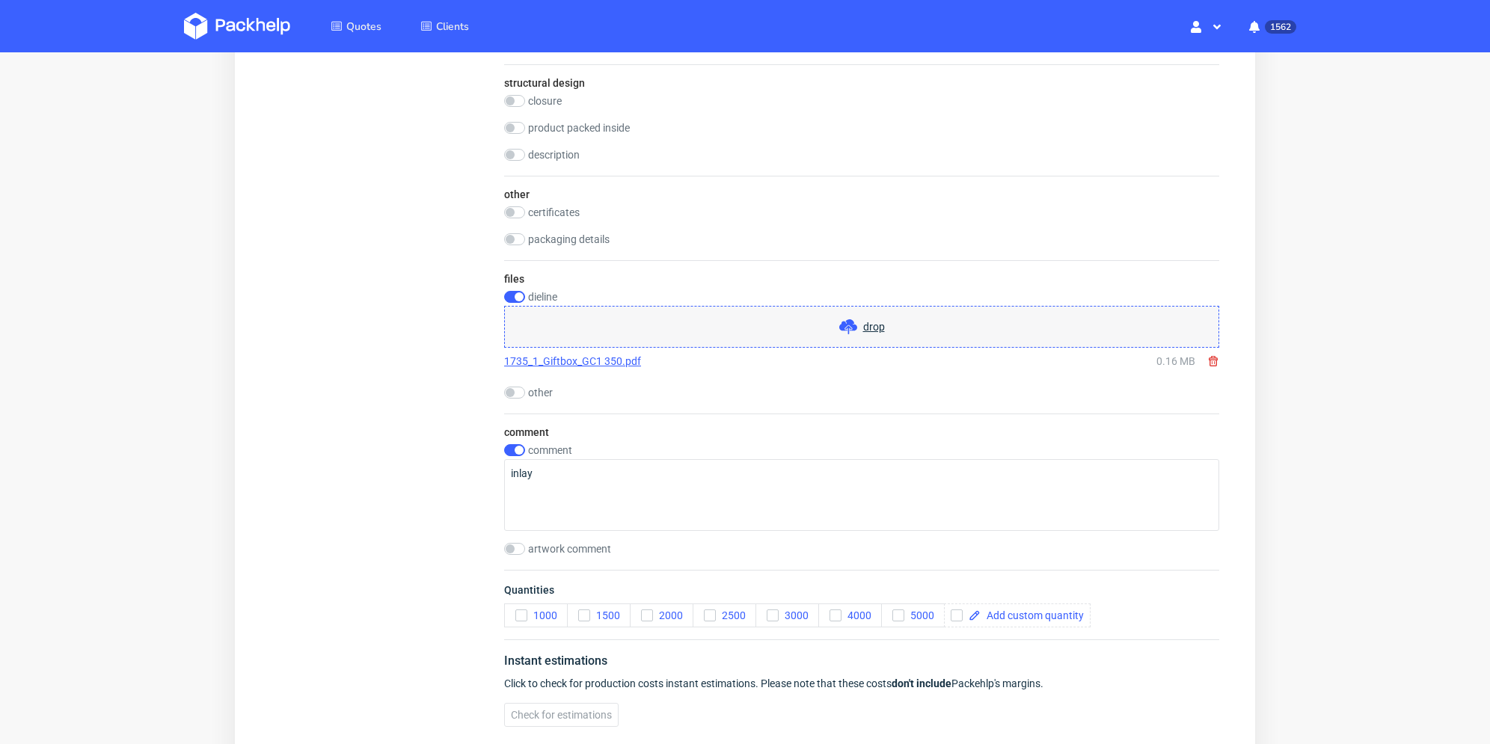
scroll to position [1496, 0]
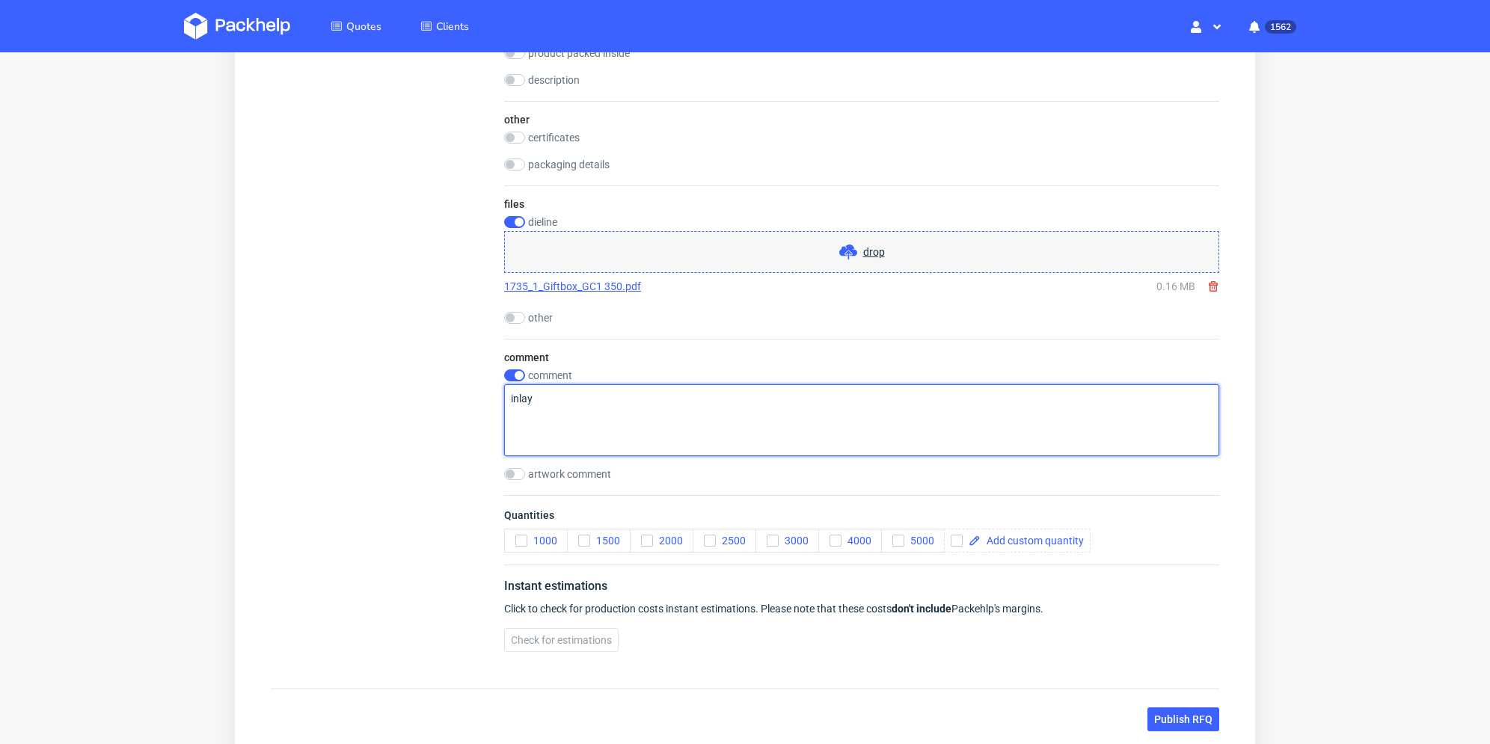
click at [636, 415] on textarea "inlay" at bounding box center [861, 421] width 715 height 72
type textarea "inlay no print"
click at [605, 426] on textarea "inlay no print" at bounding box center [861, 421] width 715 height 72
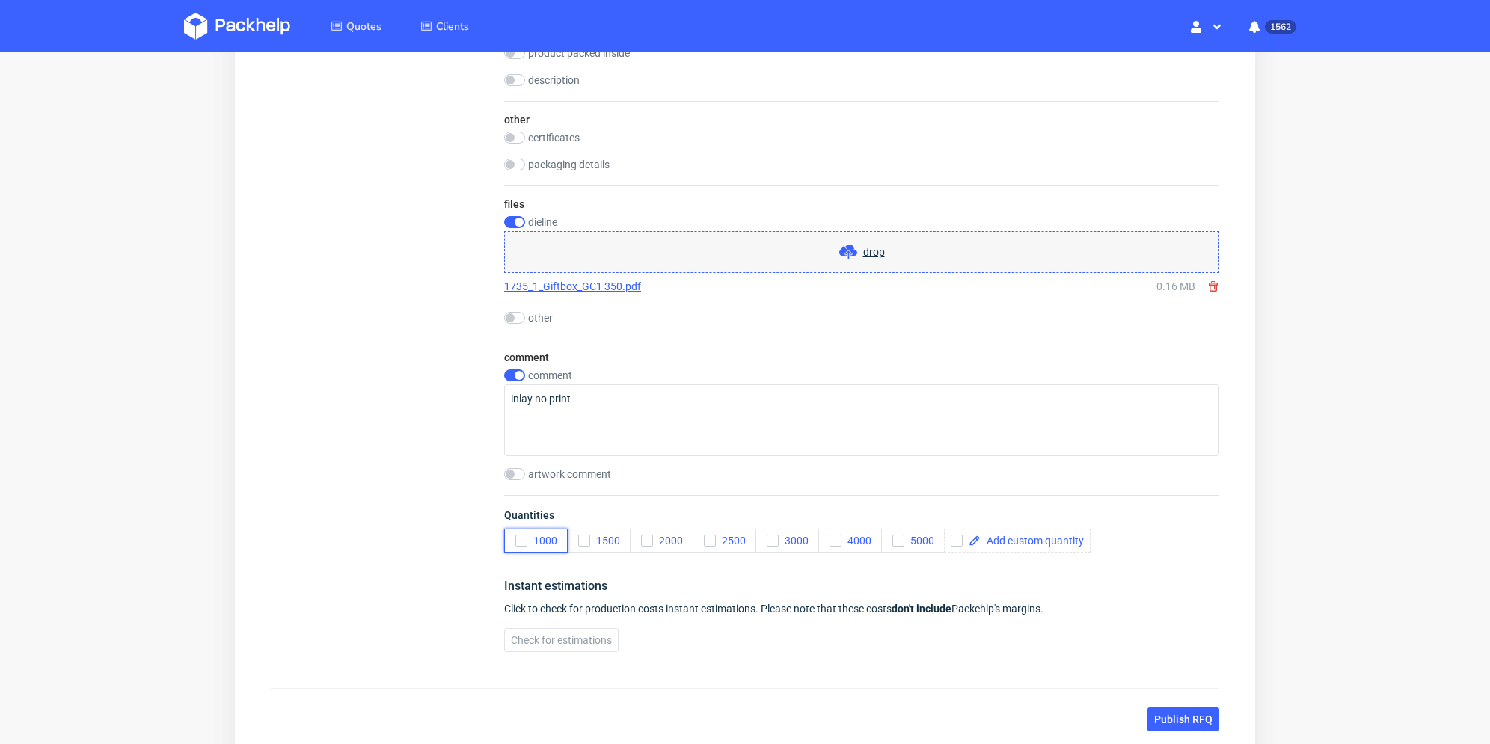
click at [521, 540] on use "button" at bounding box center [521, 541] width 7 height 5
drag, startPoint x: 954, startPoint y: 538, endPoint x: 998, endPoint y: 538, distance: 44.1
click at [955, 538] on input "checkbox" at bounding box center [957, 541] width 12 height 12
checkbox input "true"
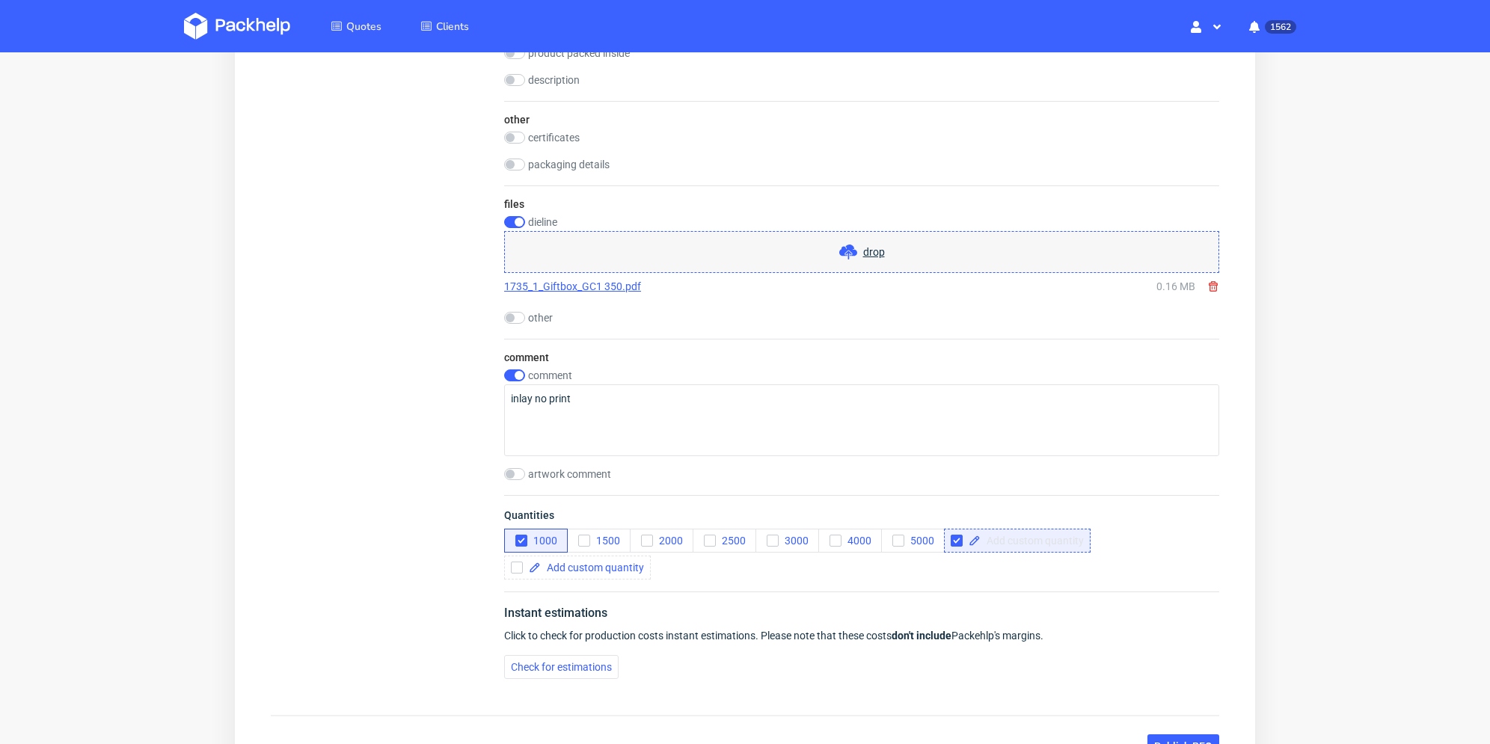
click at [999, 538] on span at bounding box center [1032, 541] width 103 height 10
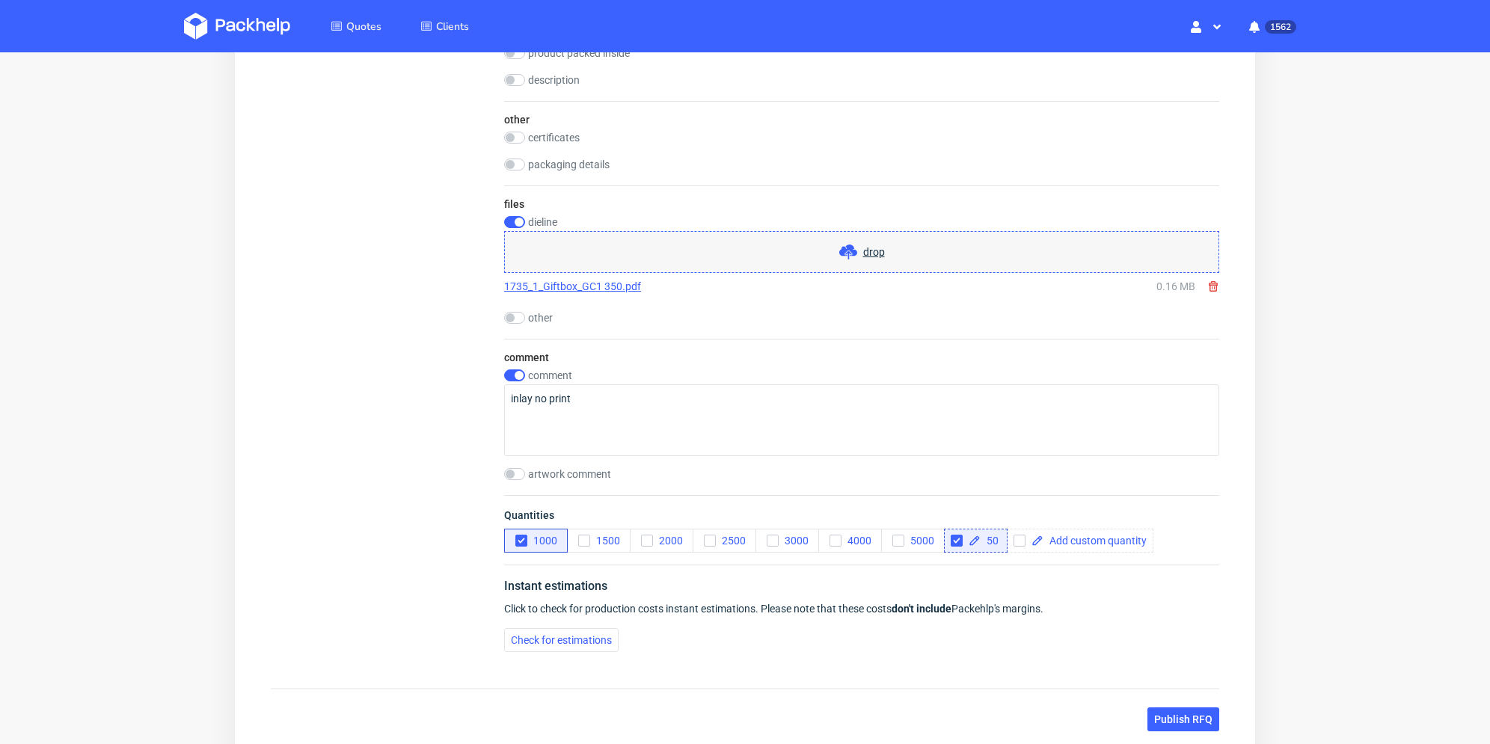
checkbox input "true"
click at [968, 570] on div "Instant estimations Click to check for production costs instant estimations. Pl…" at bounding box center [861, 615] width 715 height 100
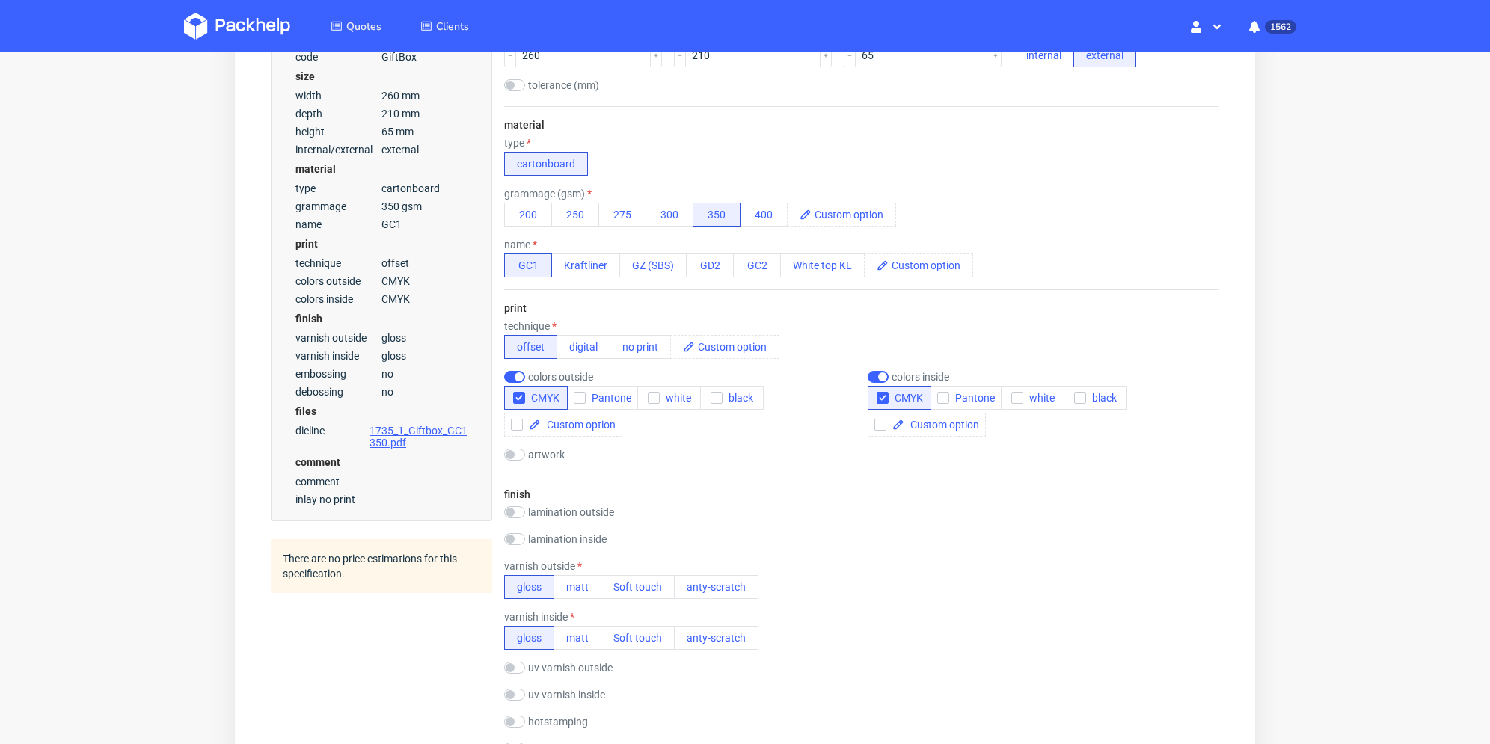
scroll to position [0, 0]
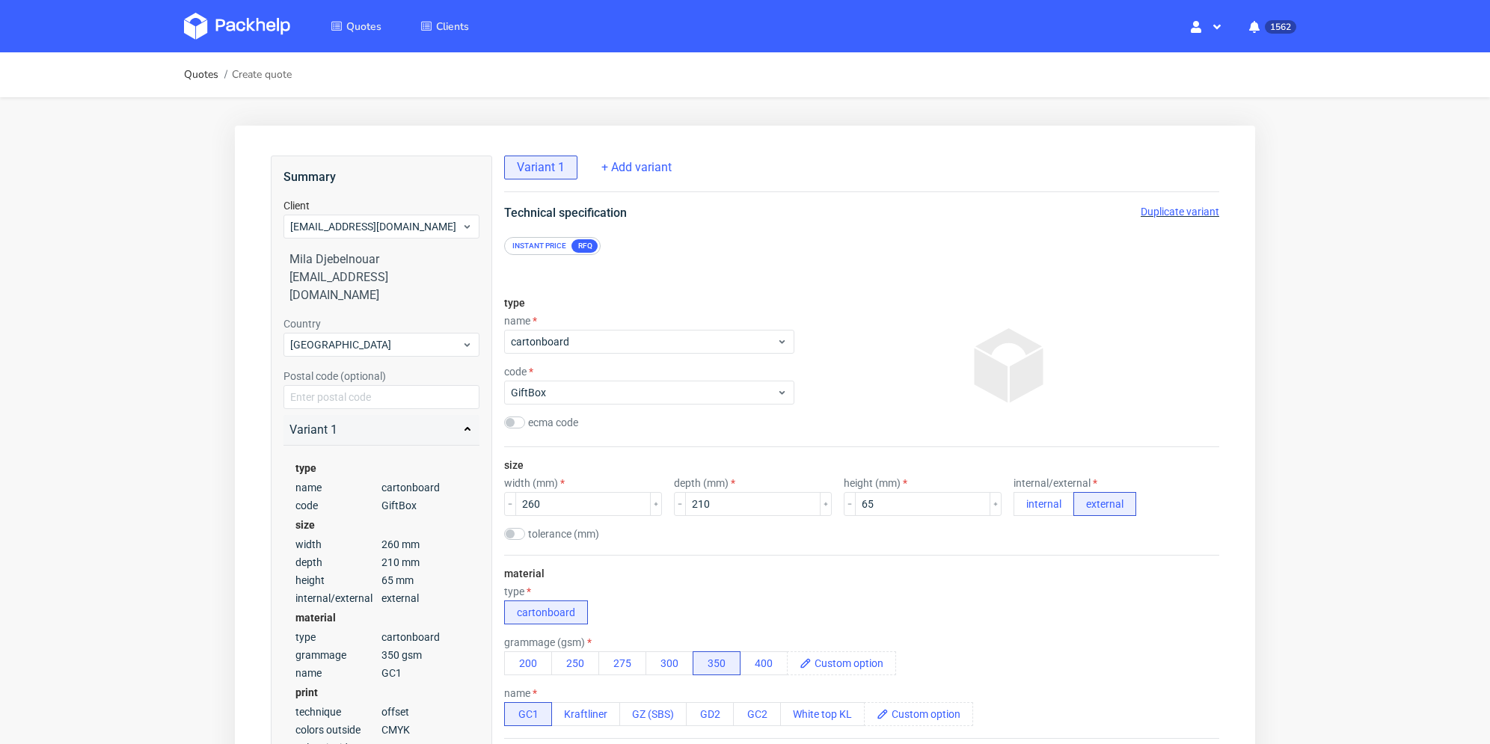
click at [1192, 213] on span "Duplicate variant" at bounding box center [1180, 212] width 79 height 12
click at [1201, 214] on span "Remove variant" at bounding box center [1183, 212] width 73 height 12
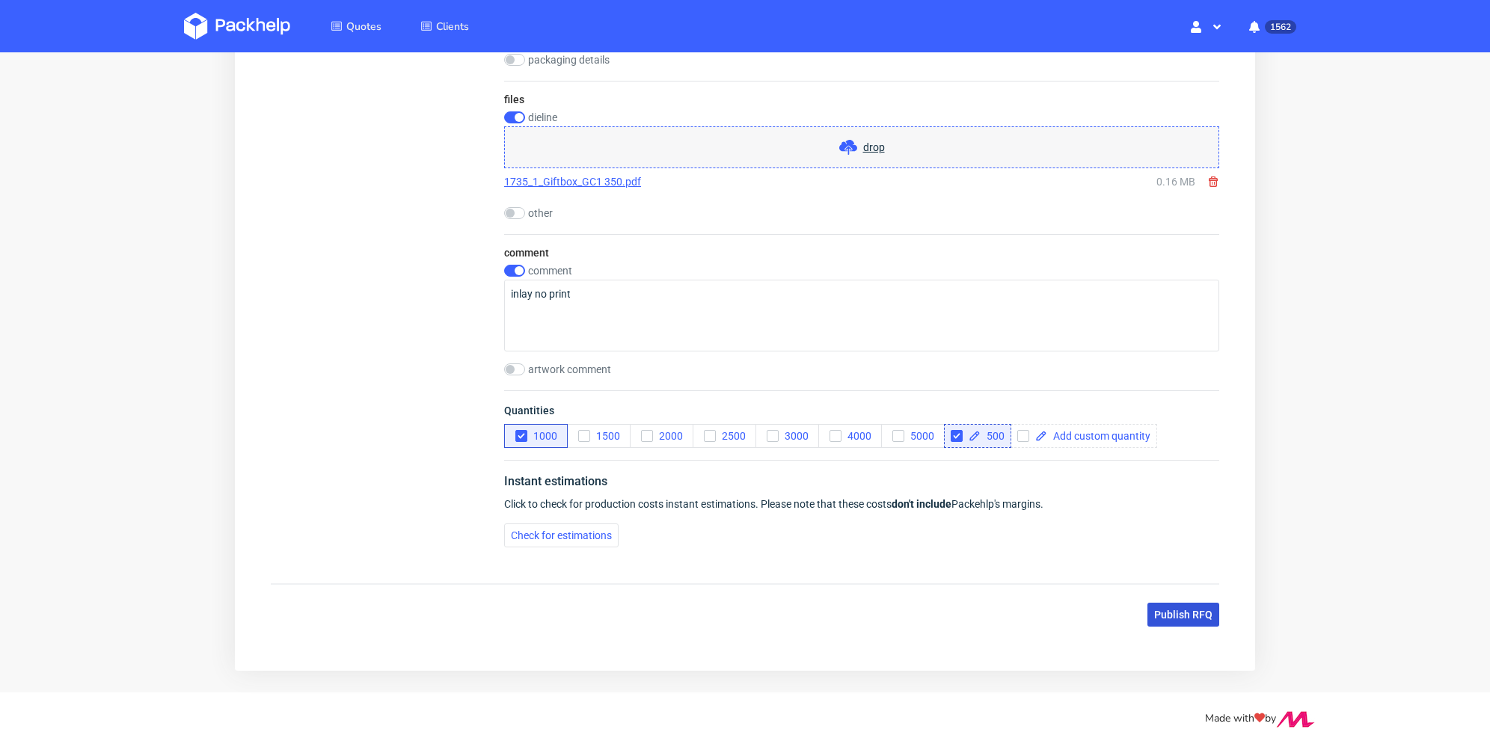
click at [1160, 615] on span "Publish RFQ" at bounding box center [1183, 615] width 58 height 10
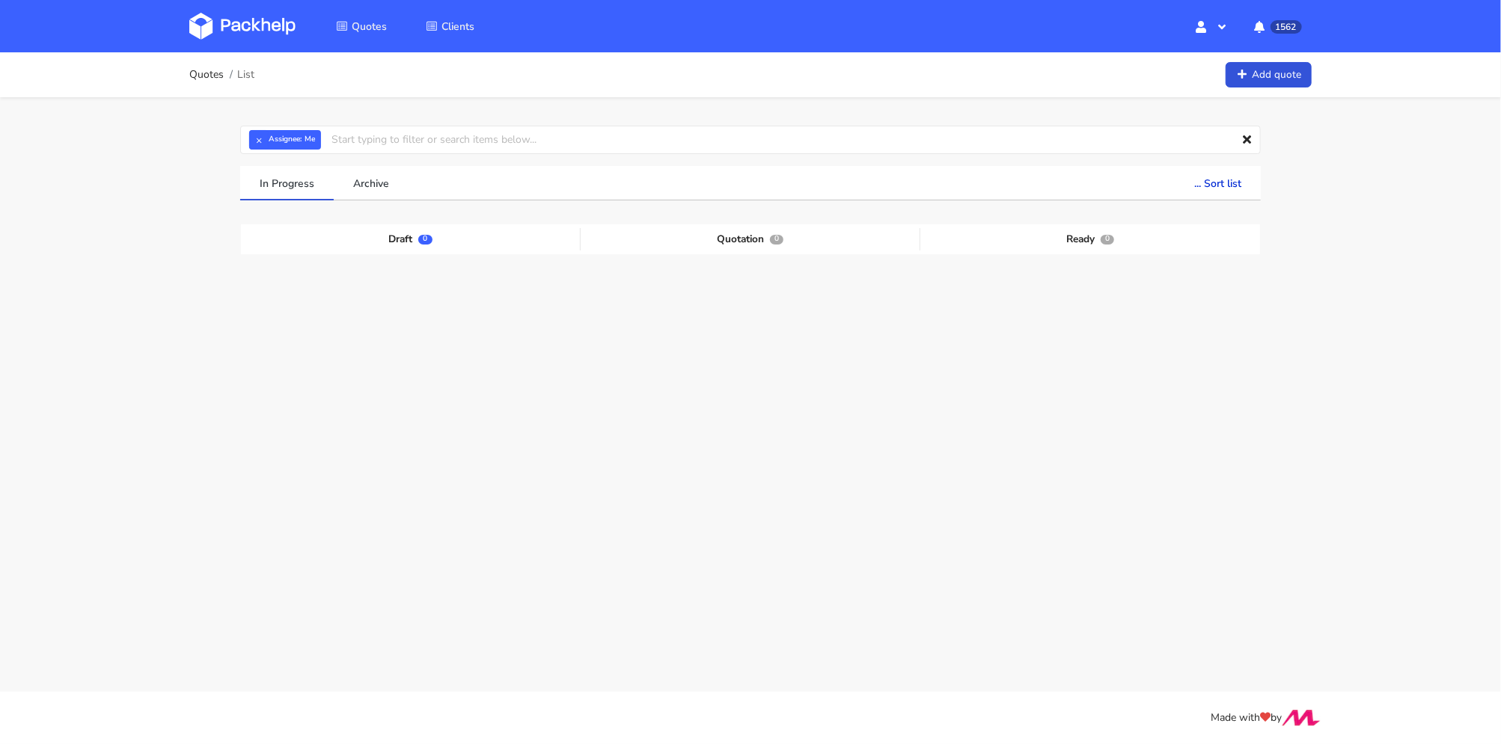
click at [247, 313] on div "Draft 0 Quotation 0 Ready 0" at bounding box center [750, 342] width 1020 height 236
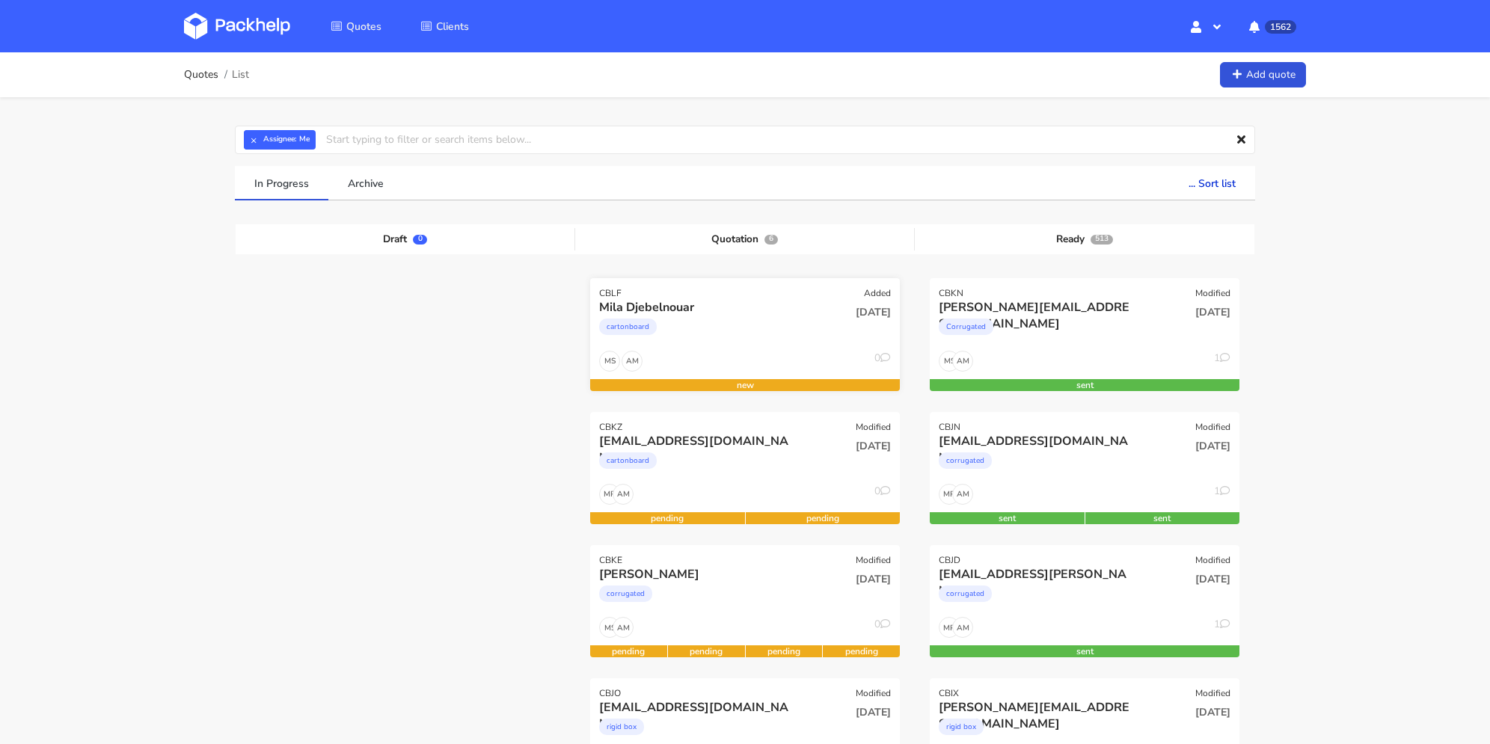
click at [690, 307] on div "Mila Djebelnouar" at bounding box center [698, 307] width 198 height 16
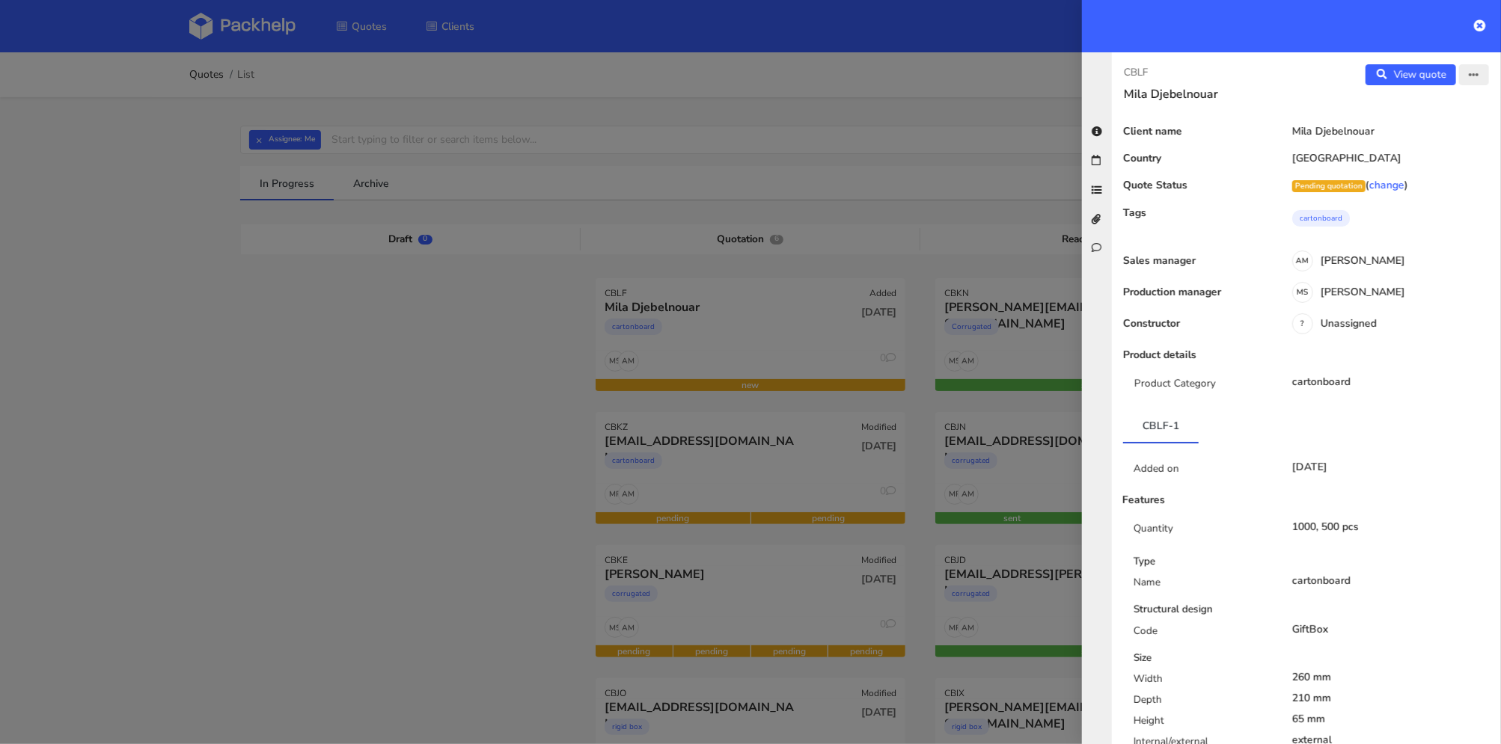
click at [1472, 78] on button "button" at bounding box center [1474, 74] width 30 height 21
click at [1471, 79] on button "button" at bounding box center [1474, 74] width 30 height 21
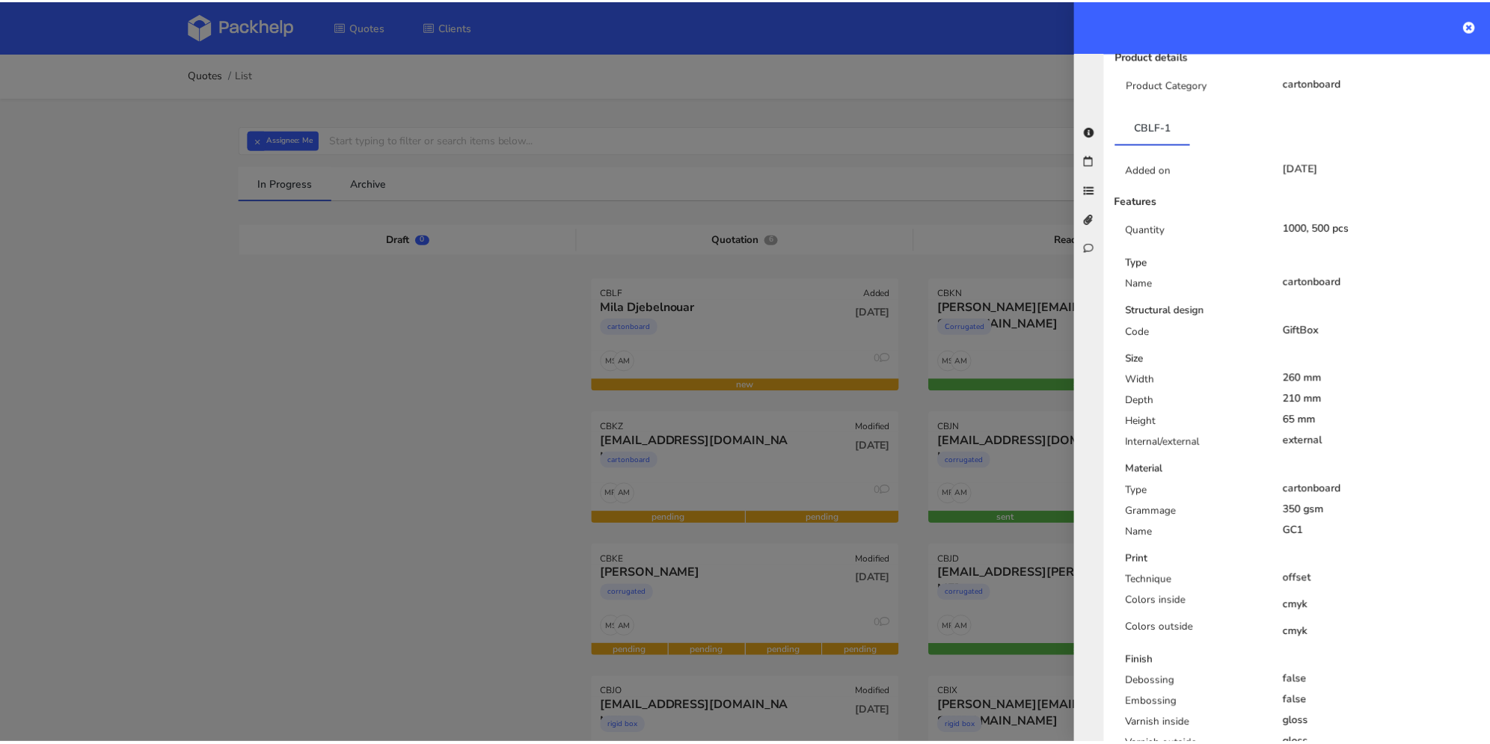
scroll to position [374, 0]
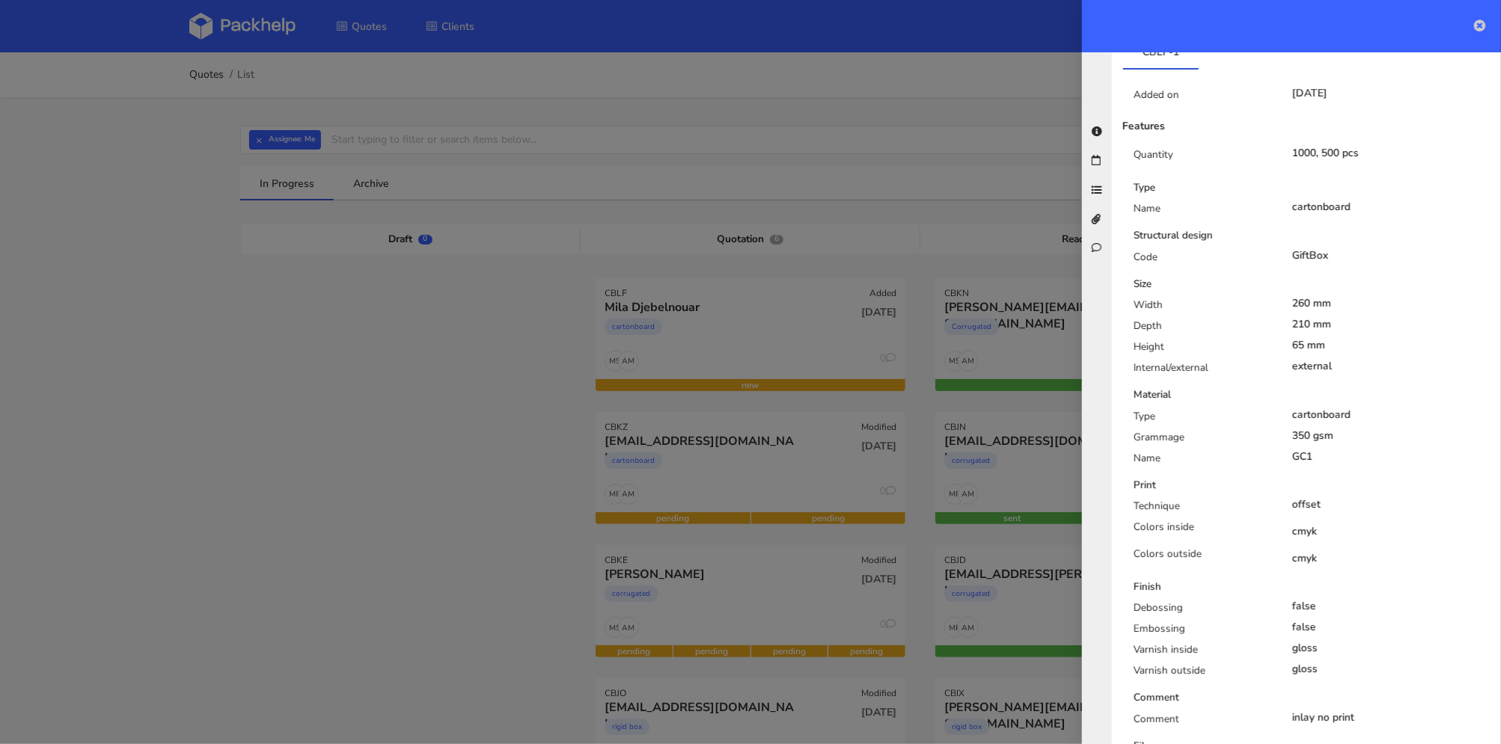
click at [1482, 24] on icon at bounding box center [1480, 25] width 12 height 12
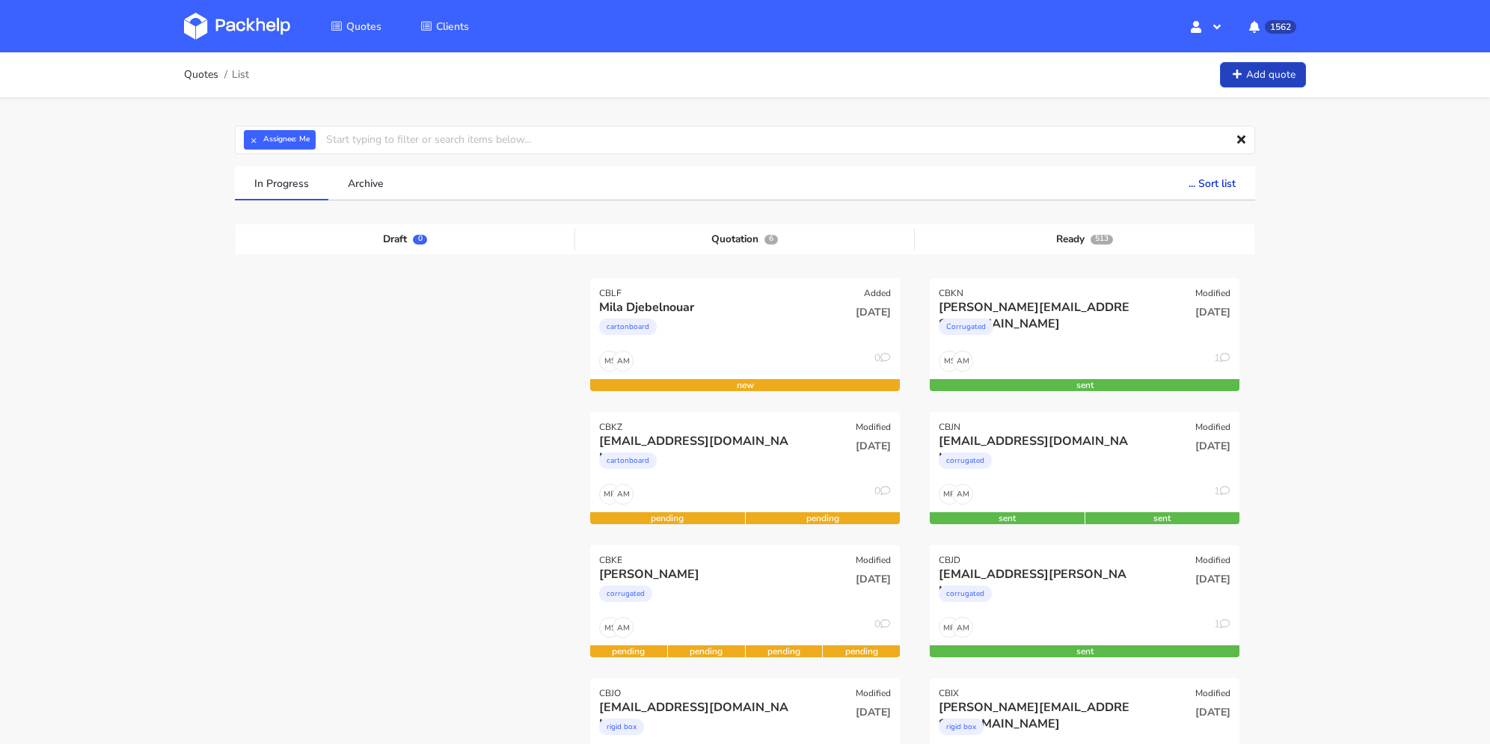
click at [1256, 74] on link "Add quote" at bounding box center [1263, 75] width 86 height 26
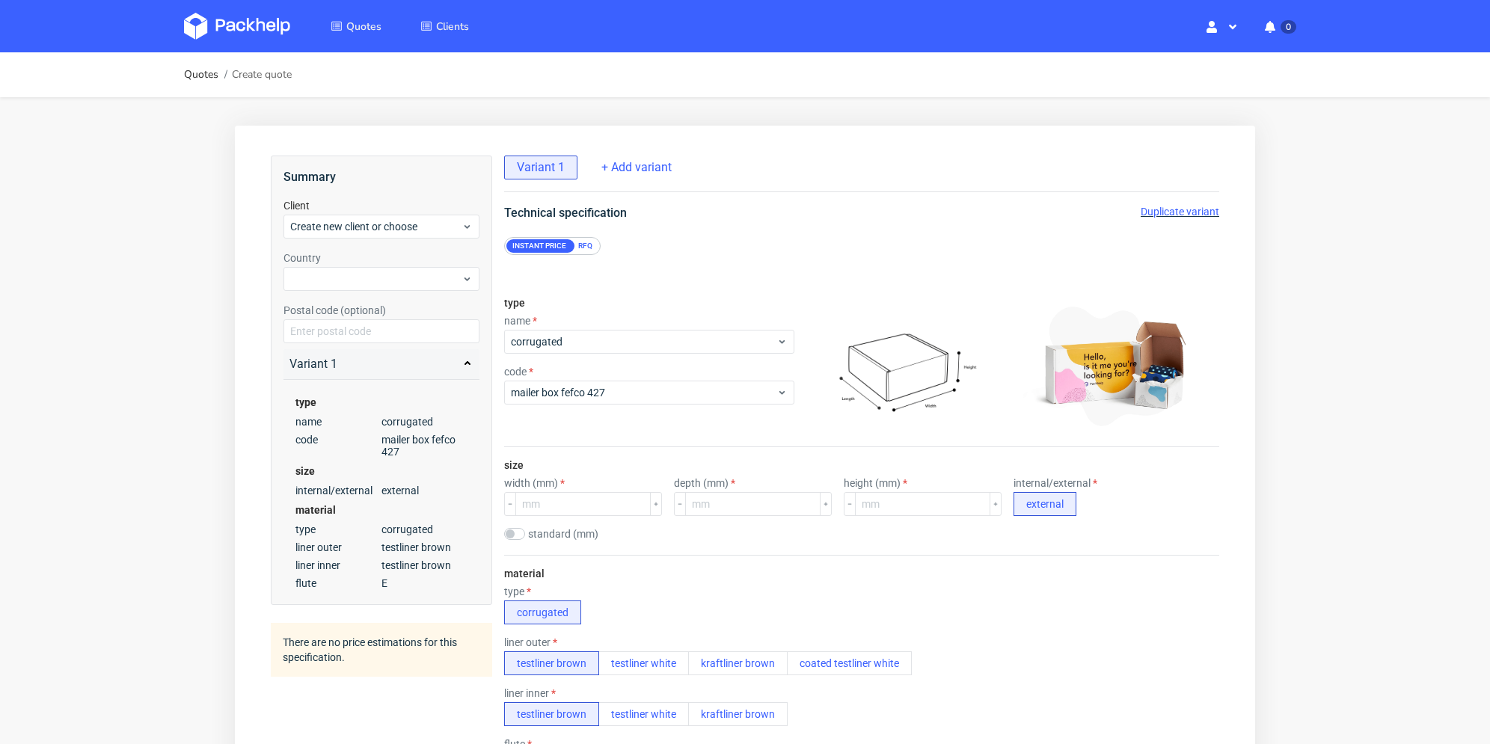
click at [581, 242] on div "RFQ" at bounding box center [585, 245] width 26 height 13
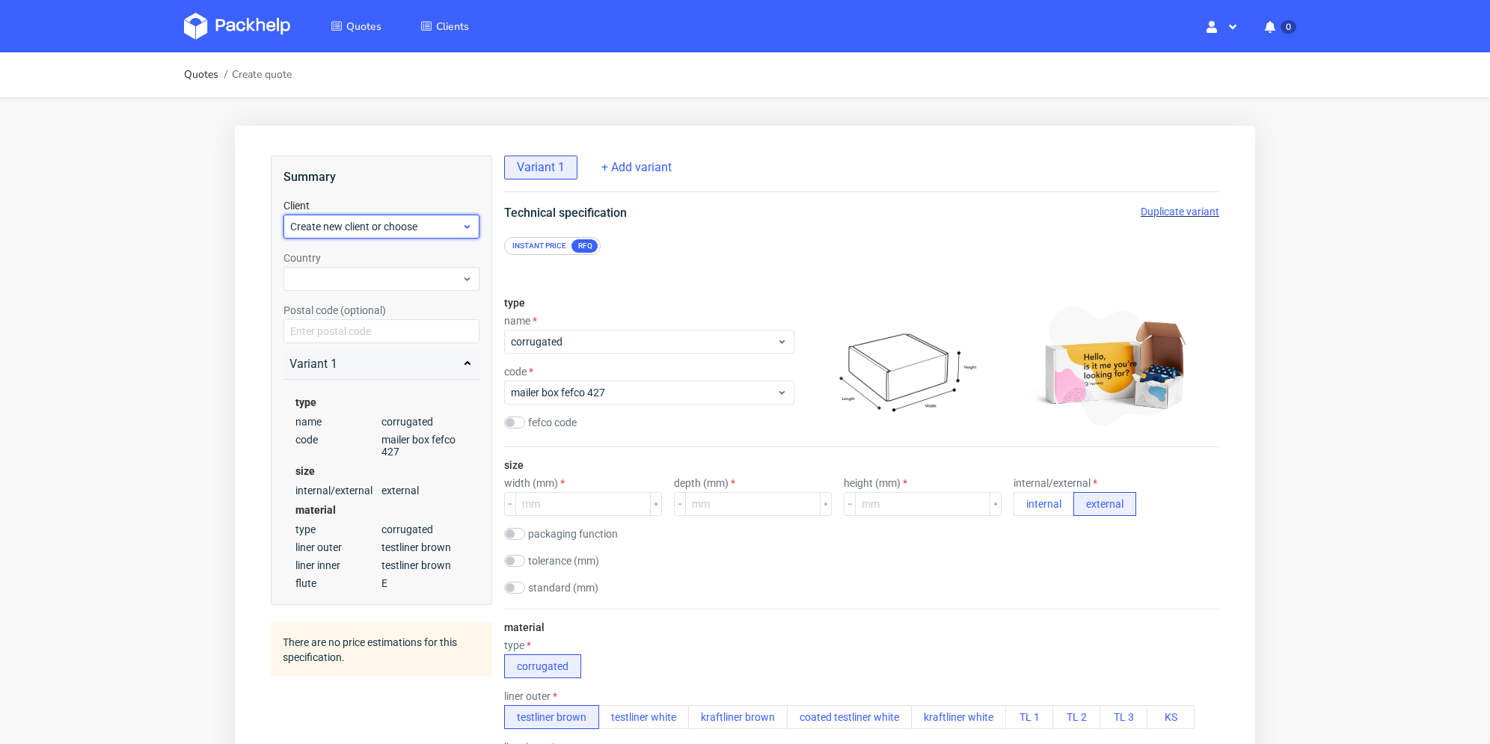
click at [434, 236] on div "Create new client or choose" at bounding box center [382, 227] width 196 height 24
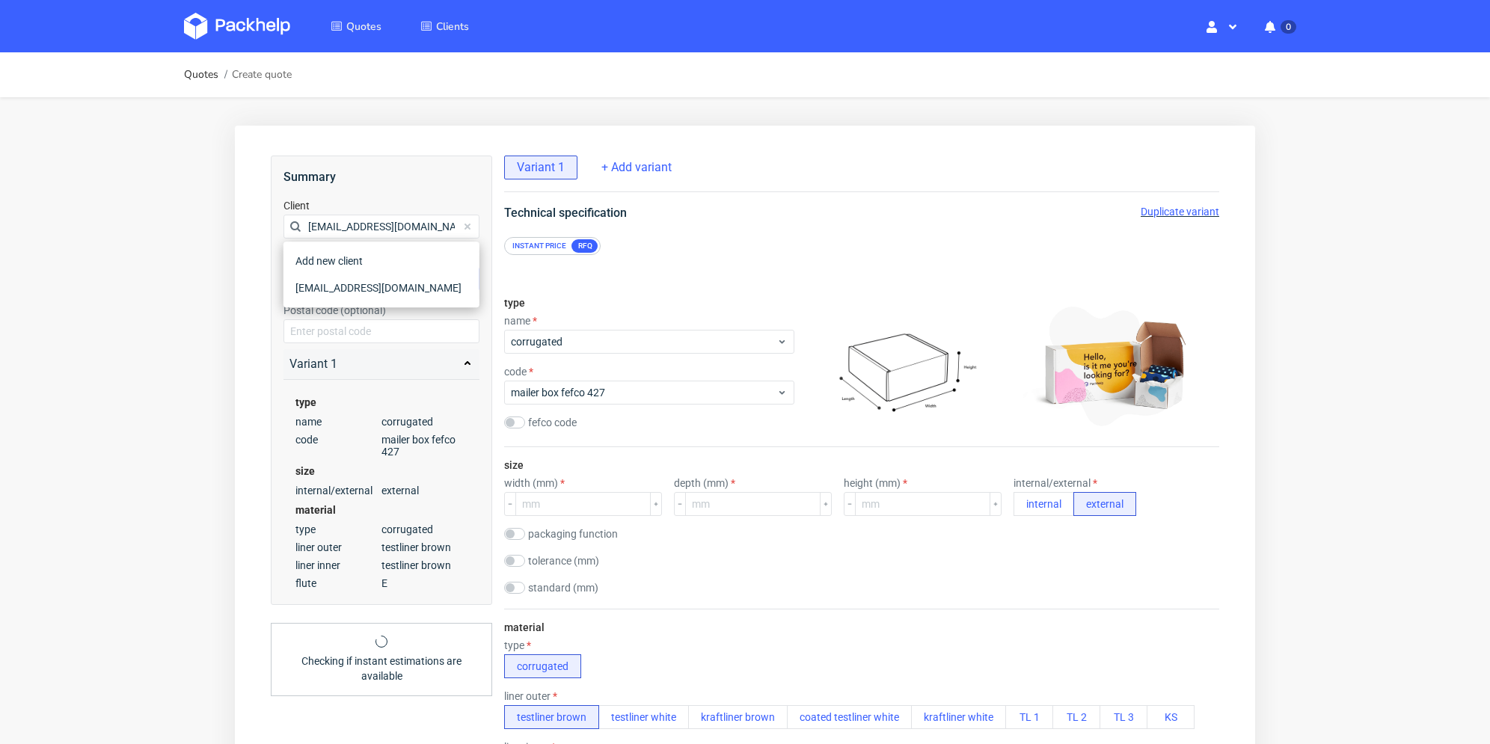
type input "[EMAIL_ADDRESS][DOMAIN_NAME]"
click at [352, 281] on div "[EMAIL_ADDRESS][DOMAIN_NAME]" at bounding box center [382, 288] width 184 height 27
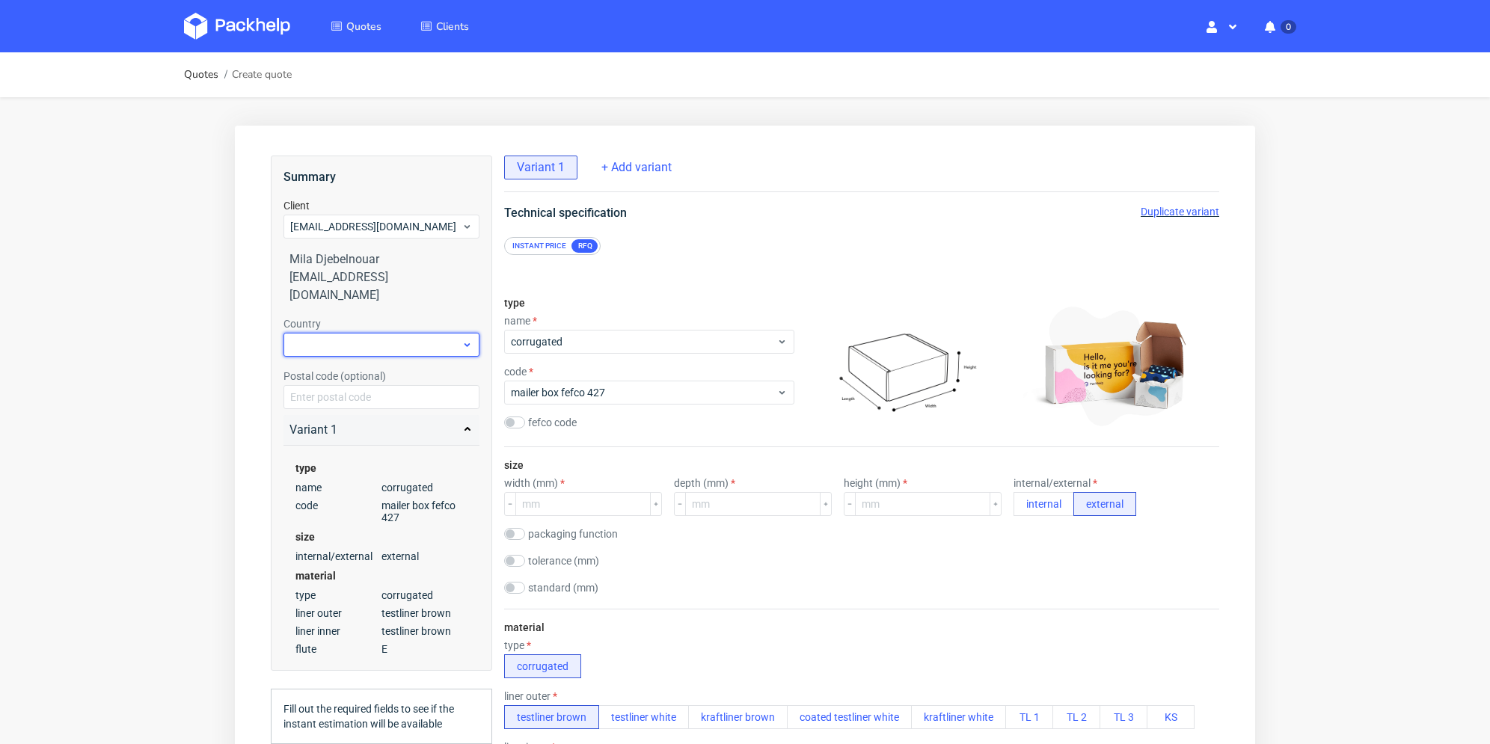
click at [340, 333] on div at bounding box center [382, 345] width 196 height 24
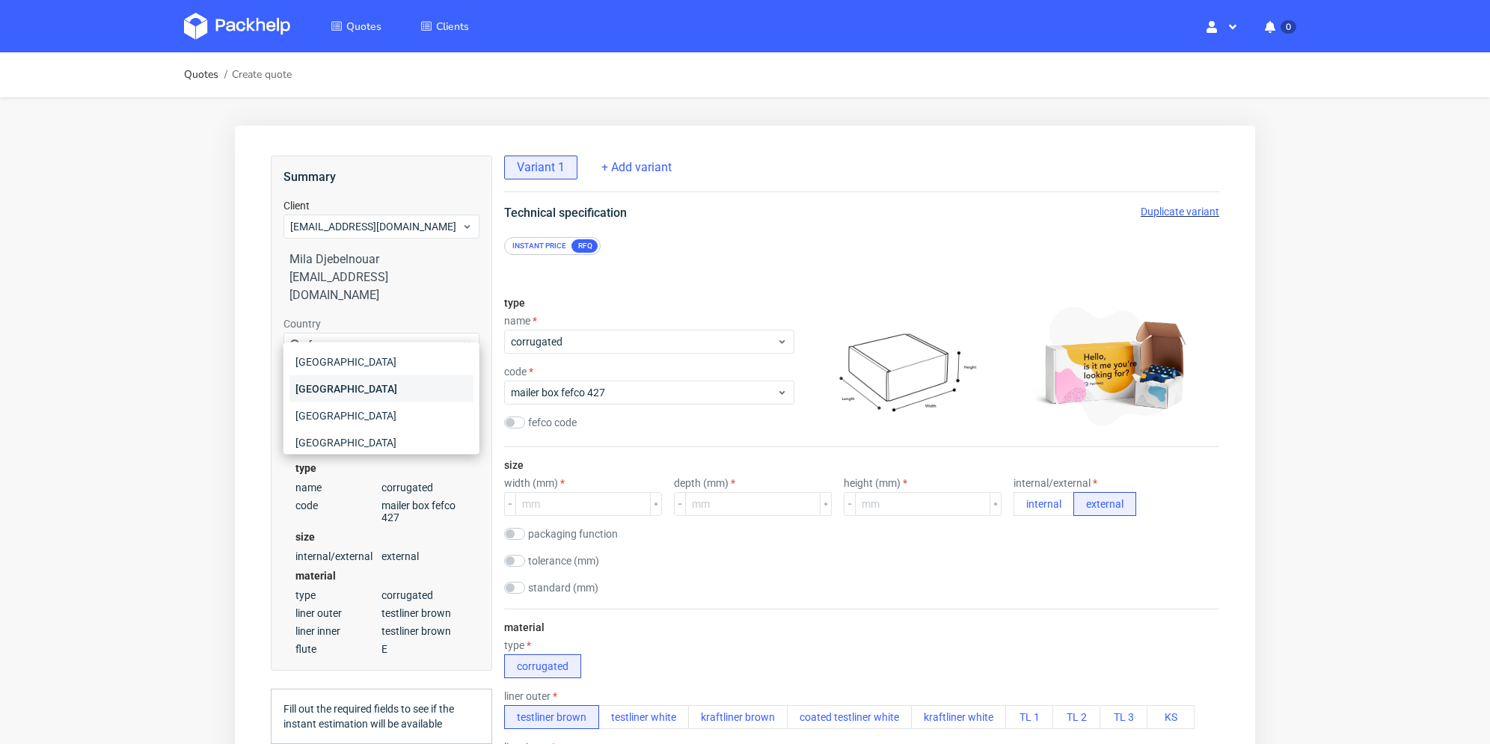
type input "fr"
drag, startPoint x: 342, startPoint y: 385, endPoint x: 525, endPoint y: 349, distance: 186.9
click at [343, 385] on div "[GEOGRAPHIC_DATA]" at bounding box center [382, 389] width 184 height 27
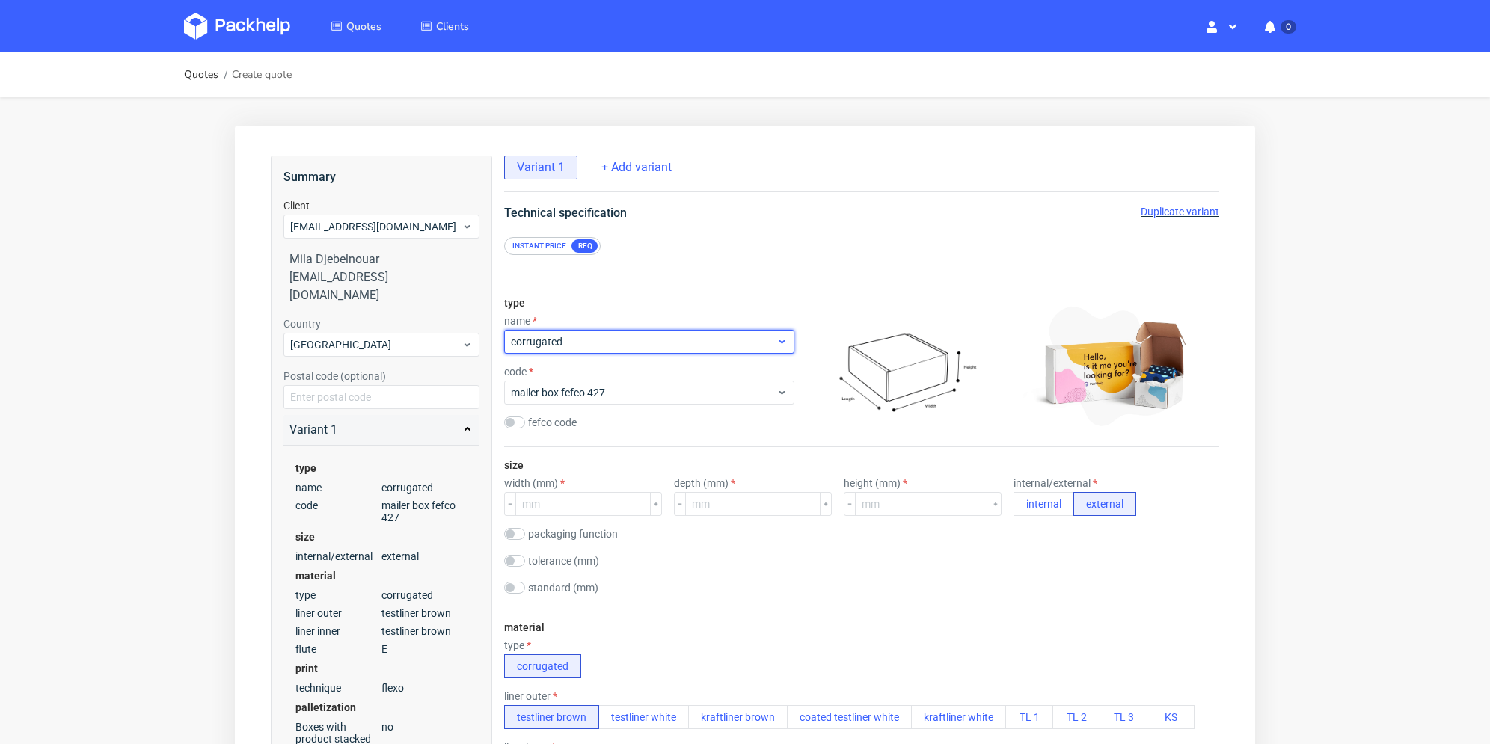
click at [590, 341] on span "corrugated" at bounding box center [644, 341] width 266 height 15
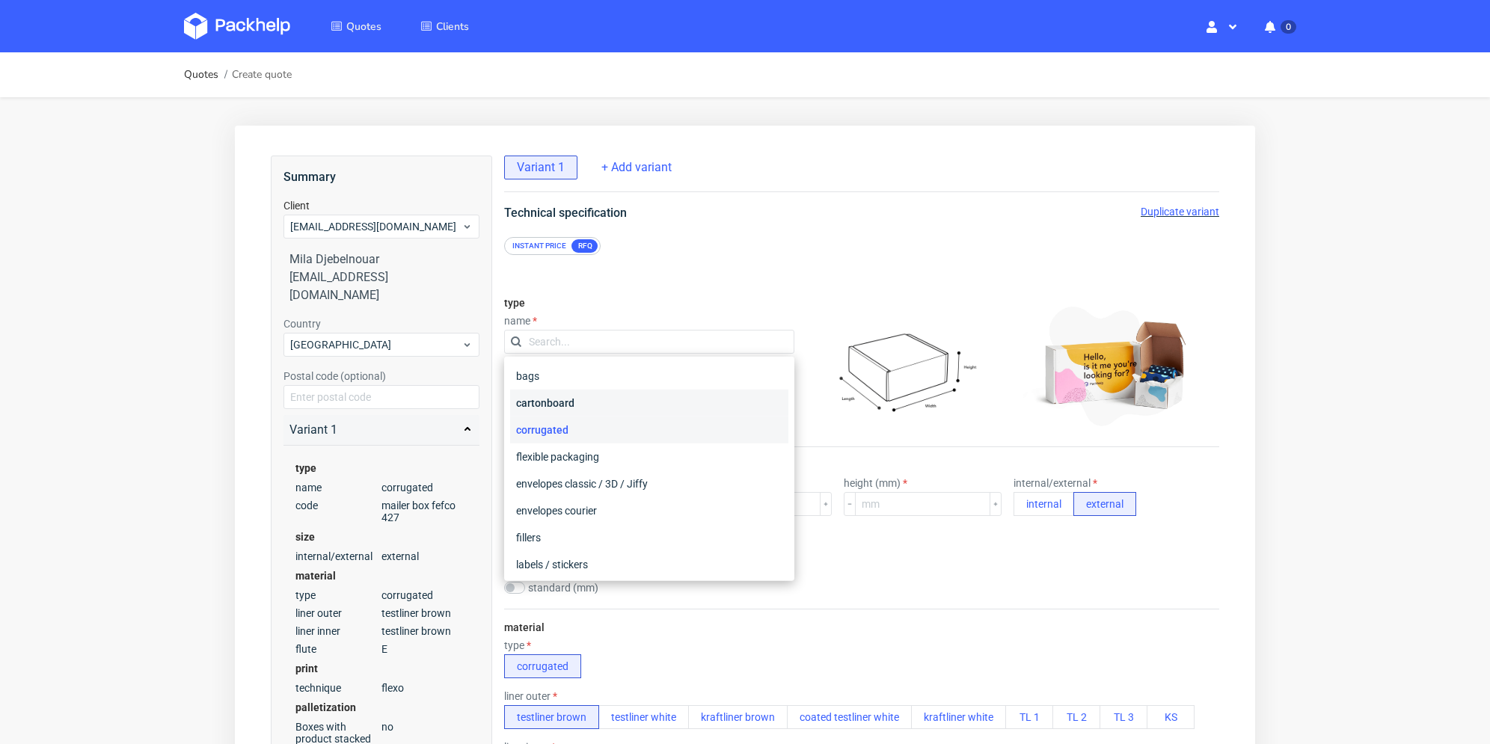
click at [605, 408] on div "cartonboard" at bounding box center [649, 403] width 278 height 27
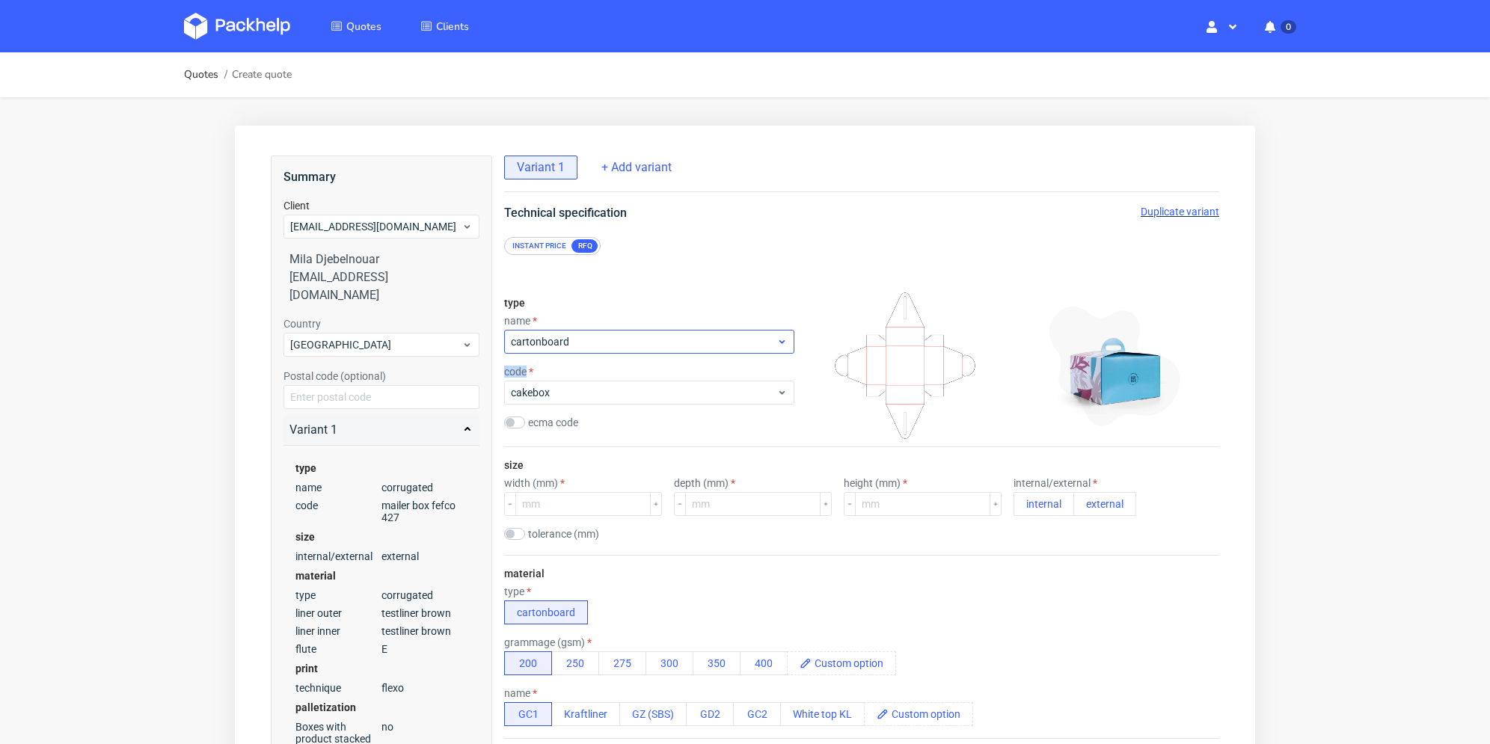
click at [613, 352] on div "type name cartonboard code cakebox ecma code" at bounding box center [649, 366] width 290 height 162
drag, startPoint x: 599, startPoint y: 343, endPoint x: 599, endPoint y: 355, distance: 12.0
click at [599, 343] on span "cartonboard" at bounding box center [644, 341] width 266 height 15
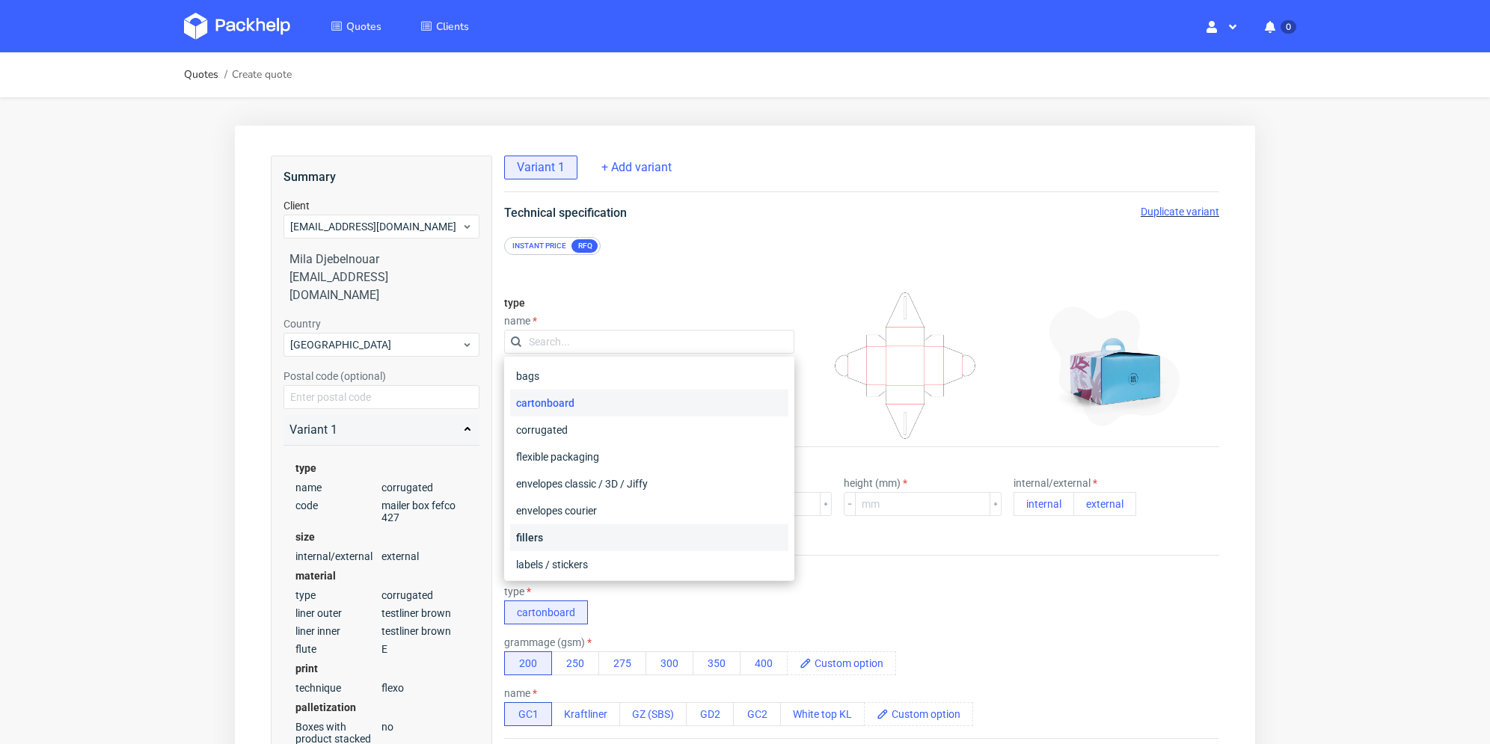
scroll to position [150, 0]
drag, startPoint x: 584, startPoint y: 528, endPoint x: 598, endPoint y: 481, distance: 49.0
click at [584, 528] on div "rigid box" at bounding box center [649, 522] width 278 height 27
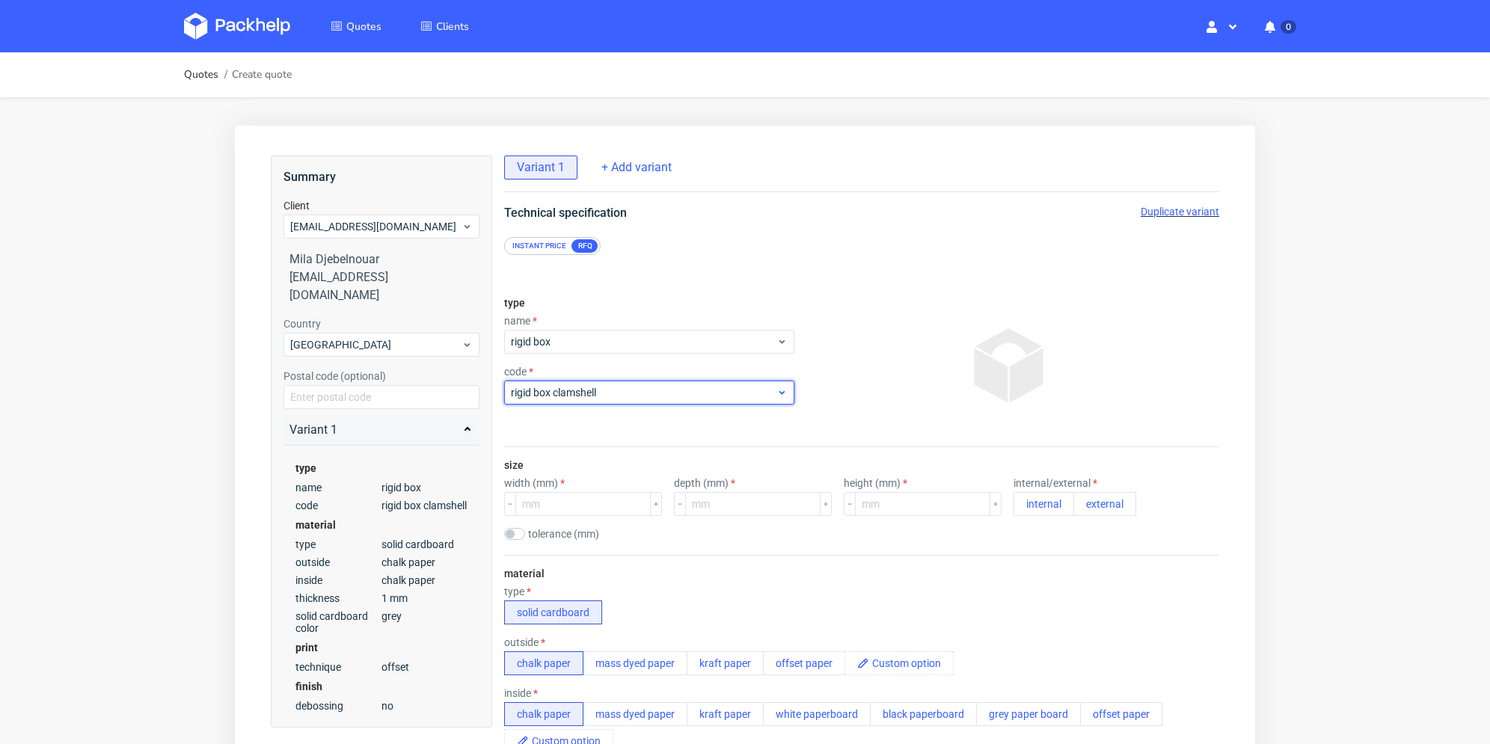
click at [652, 388] on span "rigid box clamshell" at bounding box center [644, 392] width 266 height 15
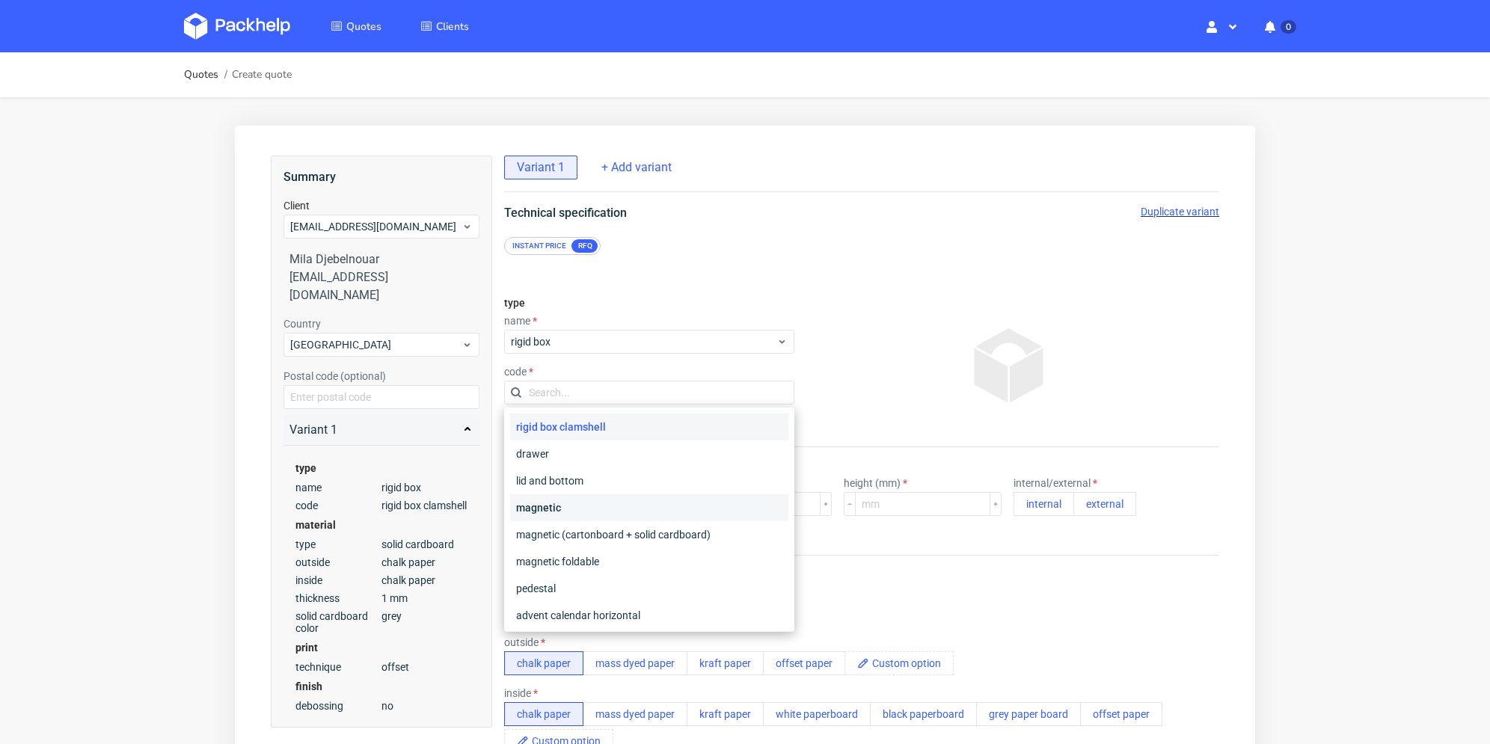
click at [627, 512] on div "magnetic" at bounding box center [649, 508] width 278 height 27
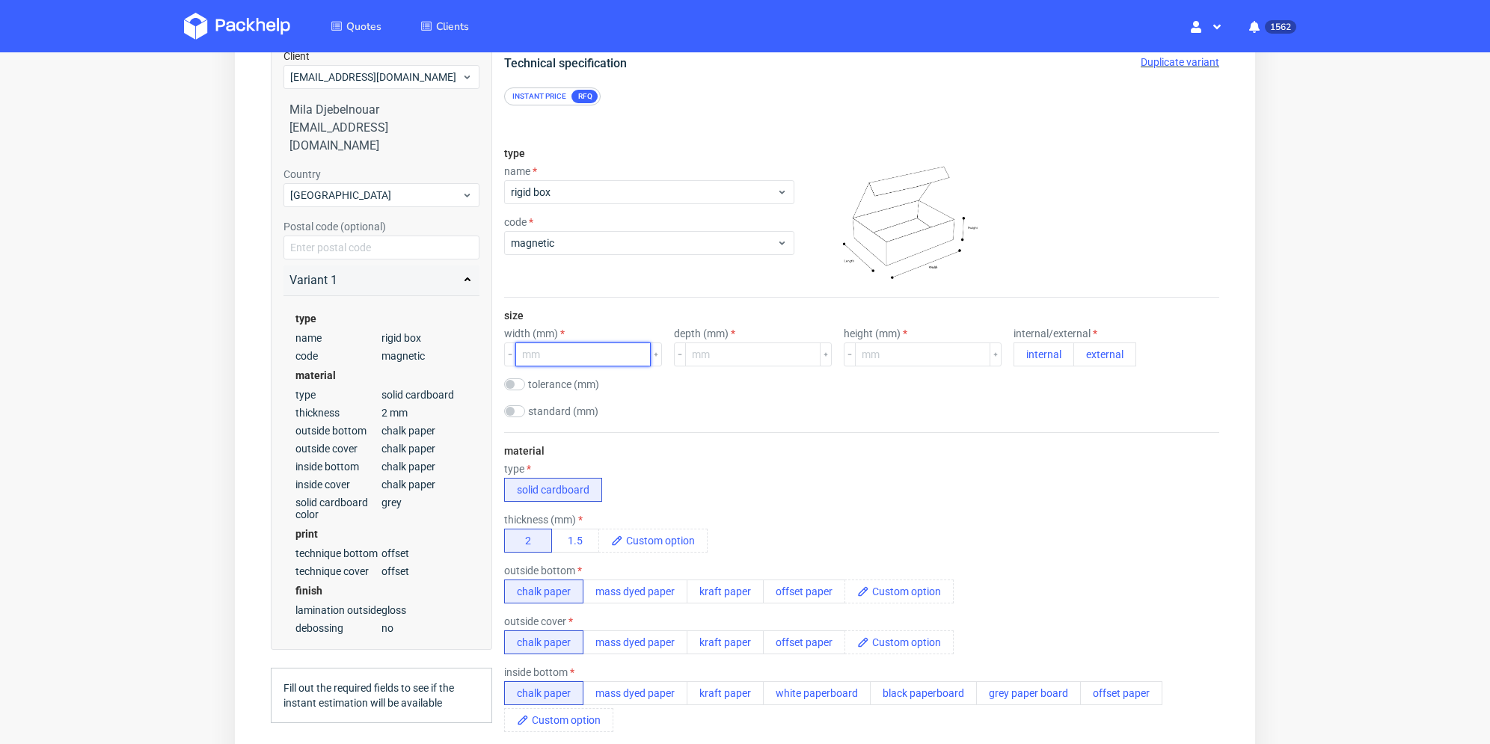
click at [618, 346] on input "number" at bounding box center [582, 355] width 135 height 24
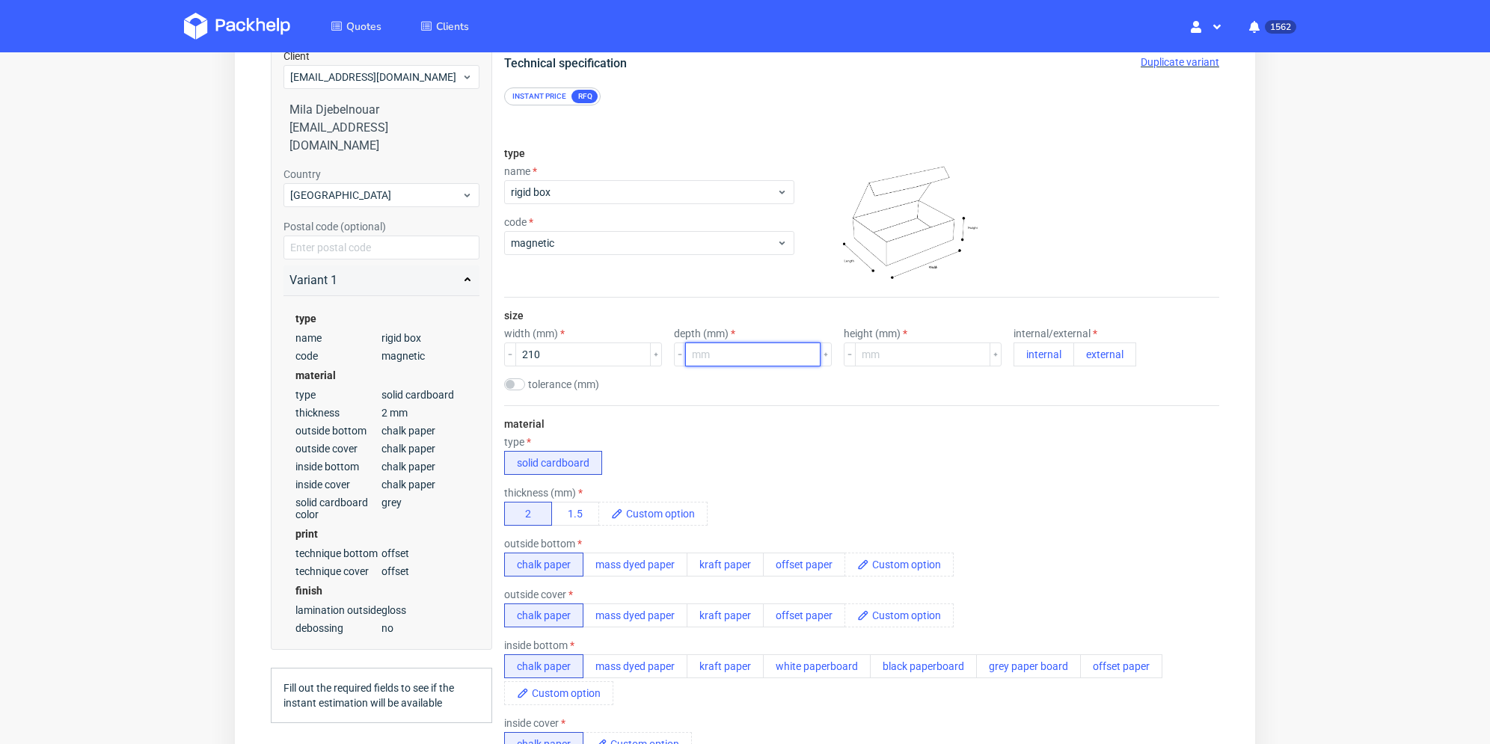
click at [718, 355] on input "number" at bounding box center [752, 355] width 135 height 24
drag, startPoint x: 546, startPoint y: 355, endPoint x: 527, endPoint y: 355, distance: 18.7
click at [527, 355] on input "210" at bounding box center [582, 355] width 135 height 24
type input "260"
click at [753, 352] on input "number" at bounding box center [752, 355] width 135 height 24
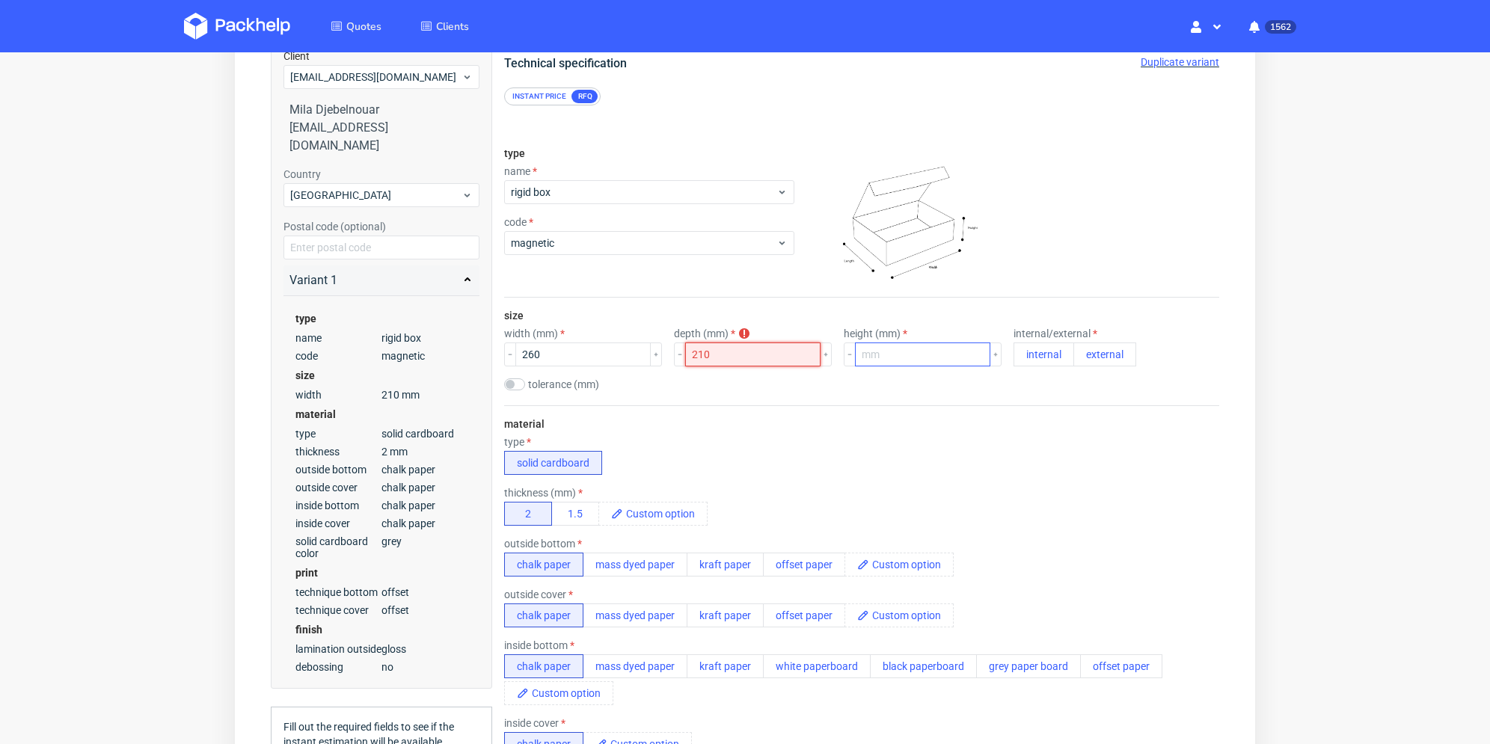
type input "210"
click at [869, 357] on input "number" at bounding box center [922, 355] width 135 height 24
type input "65"
click at [1097, 350] on button "external" at bounding box center [1105, 355] width 63 height 24
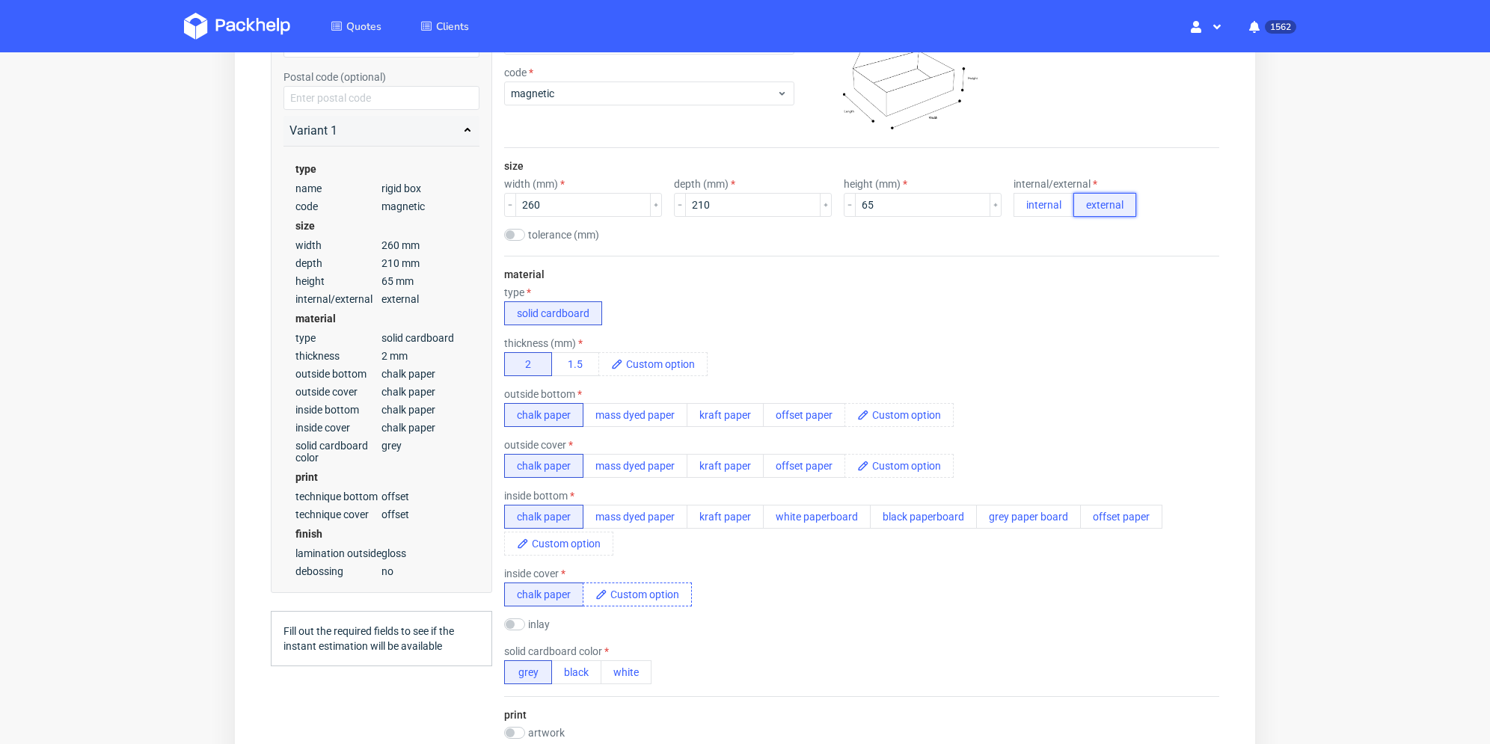
scroll to position [449, 0]
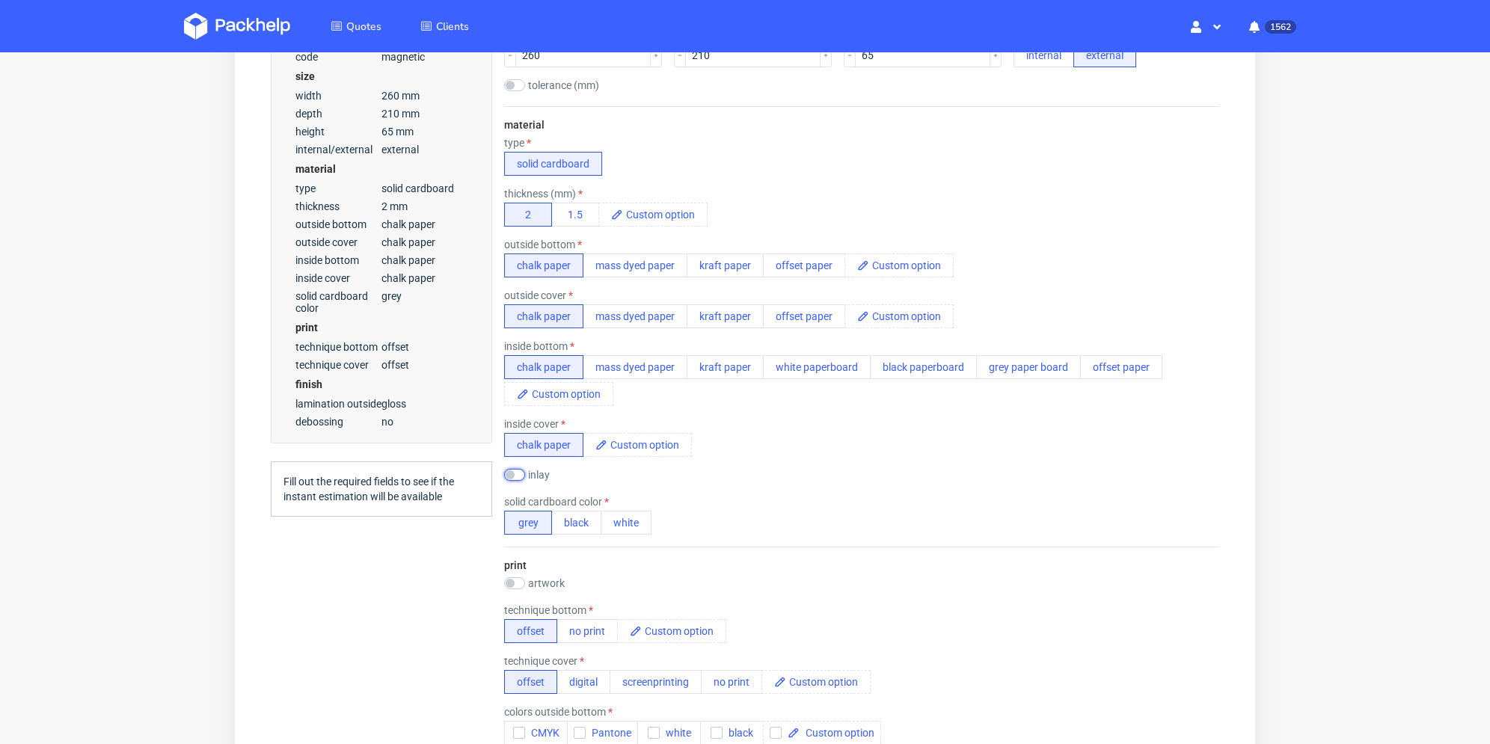
click at [521, 475] on input "checkbox" at bounding box center [514, 475] width 21 height 12
checkbox input "true"
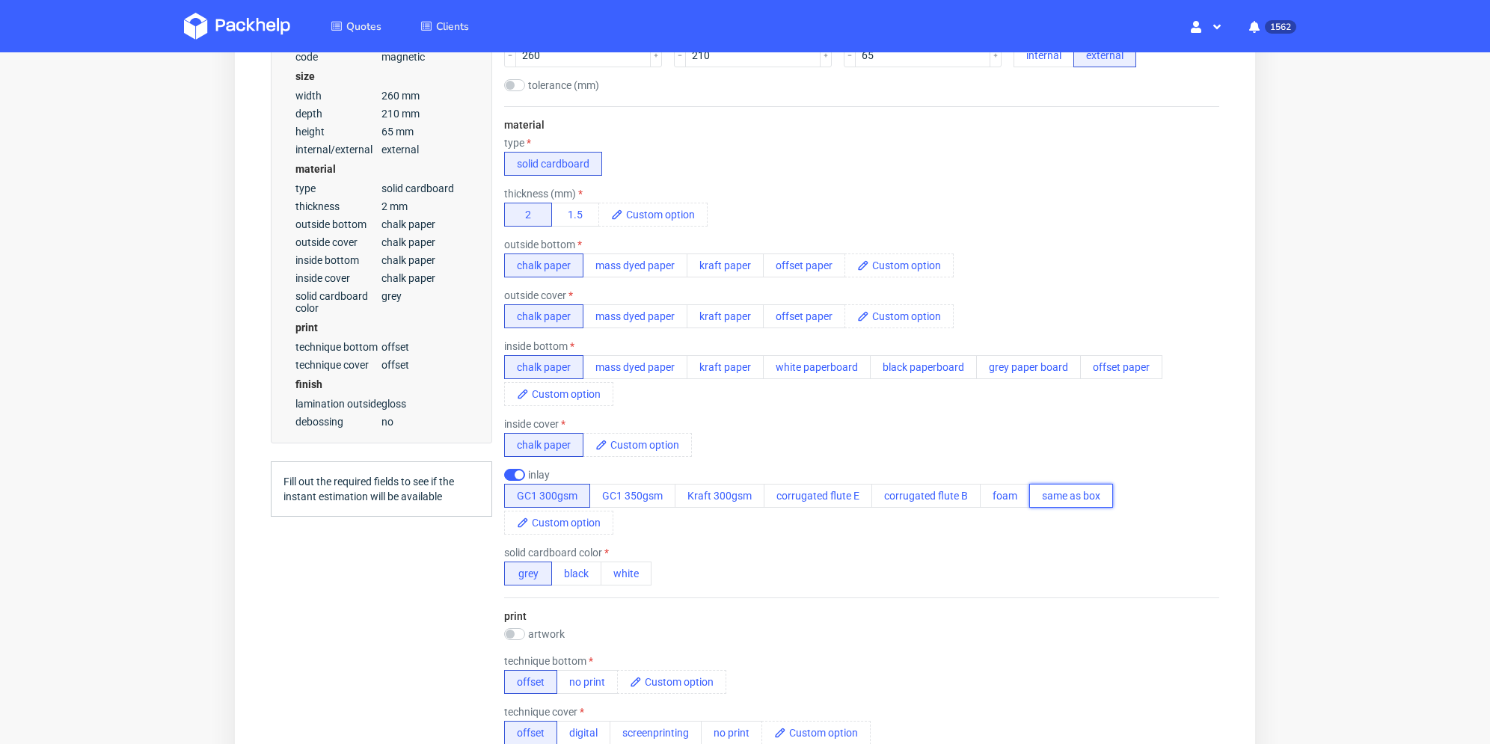
click at [1061, 496] on button "same as box" at bounding box center [1071, 496] width 84 height 24
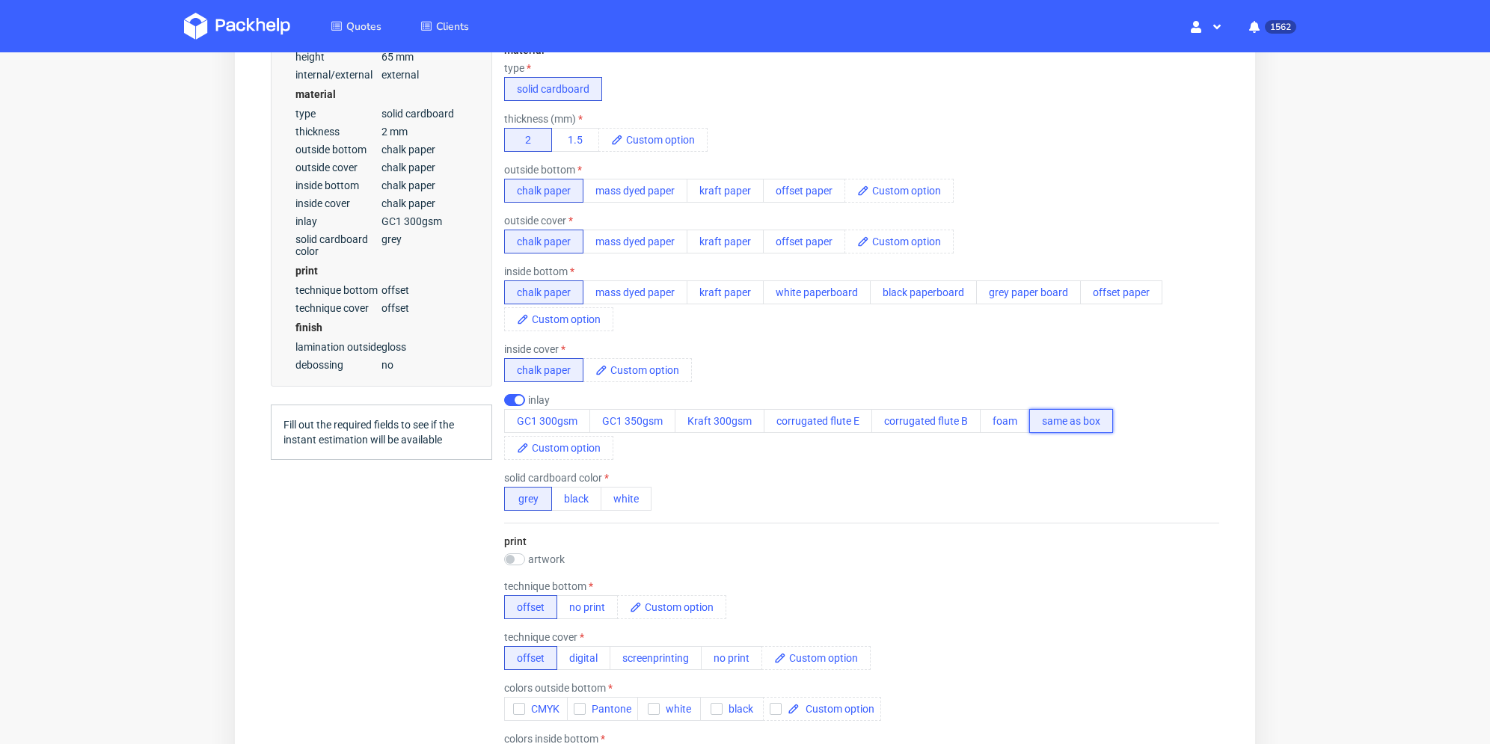
scroll to position [673, 0]
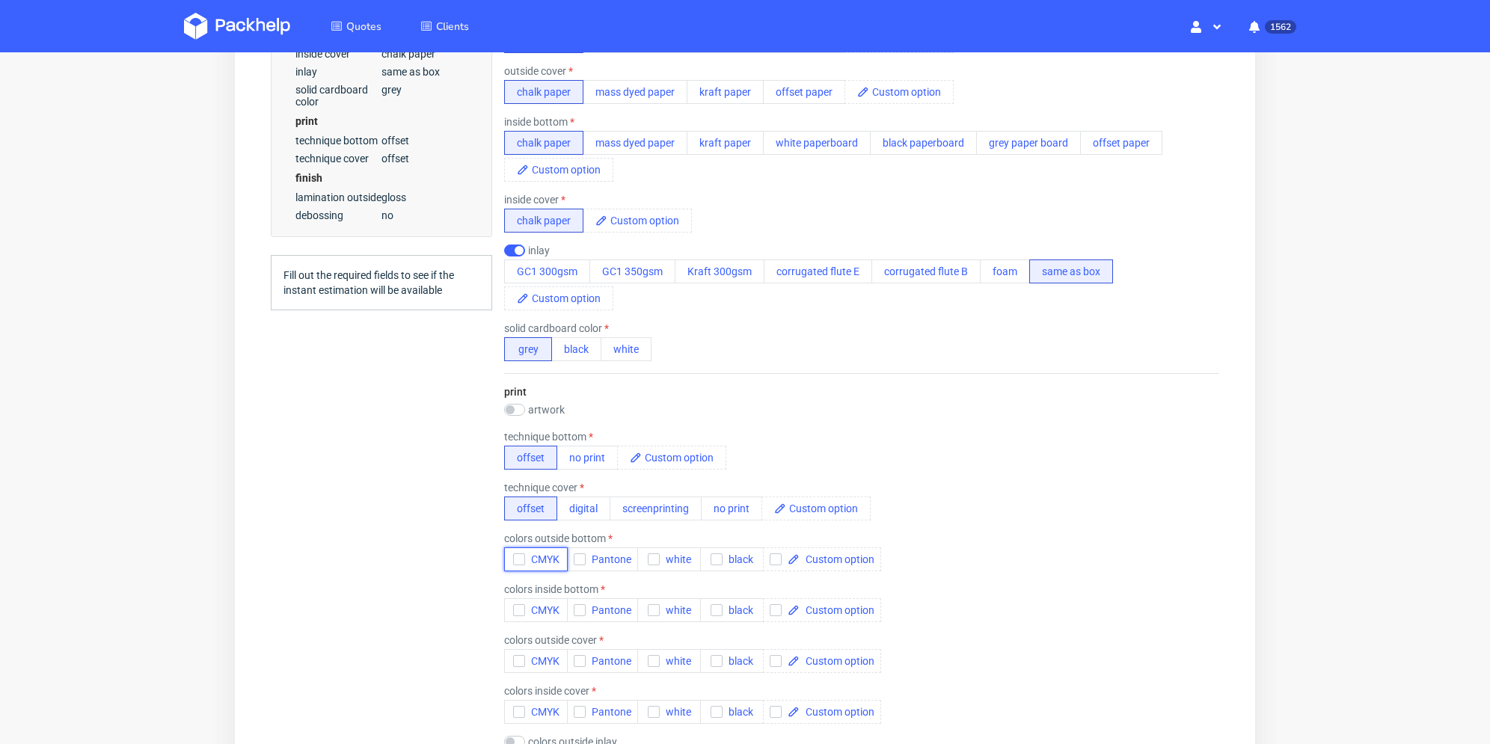
click at [514, 554] on icon "button" at bounding box center [519, 559] width 10 height 10
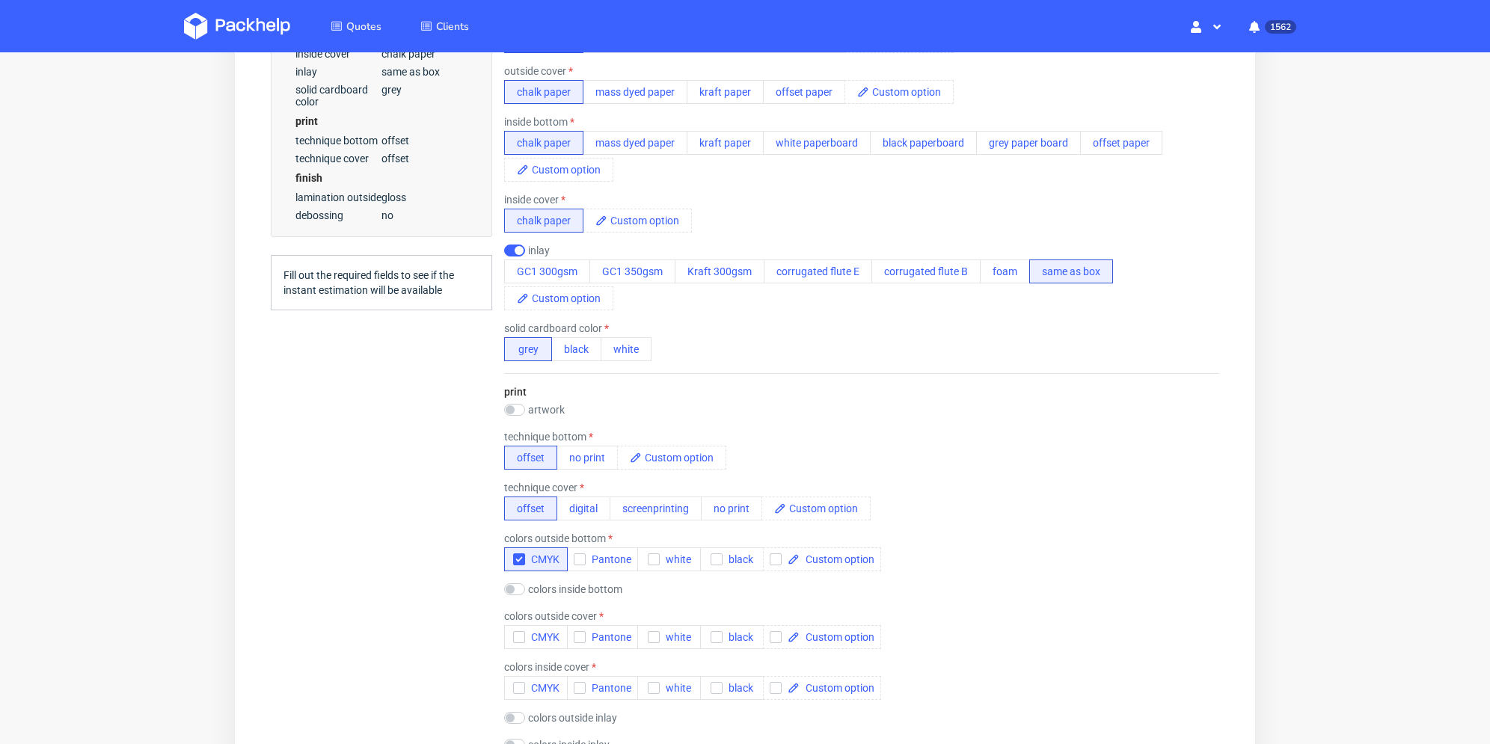
click at [515, 572] on div "print artwork drop technique bottom offset no print technique cover offset digi…" at bounding box center [861, 569] width 715 height 393
click at [516, 584] on input "checkbox" at bounding box center [514, 590] width 21 height 12
checkbox input "true"
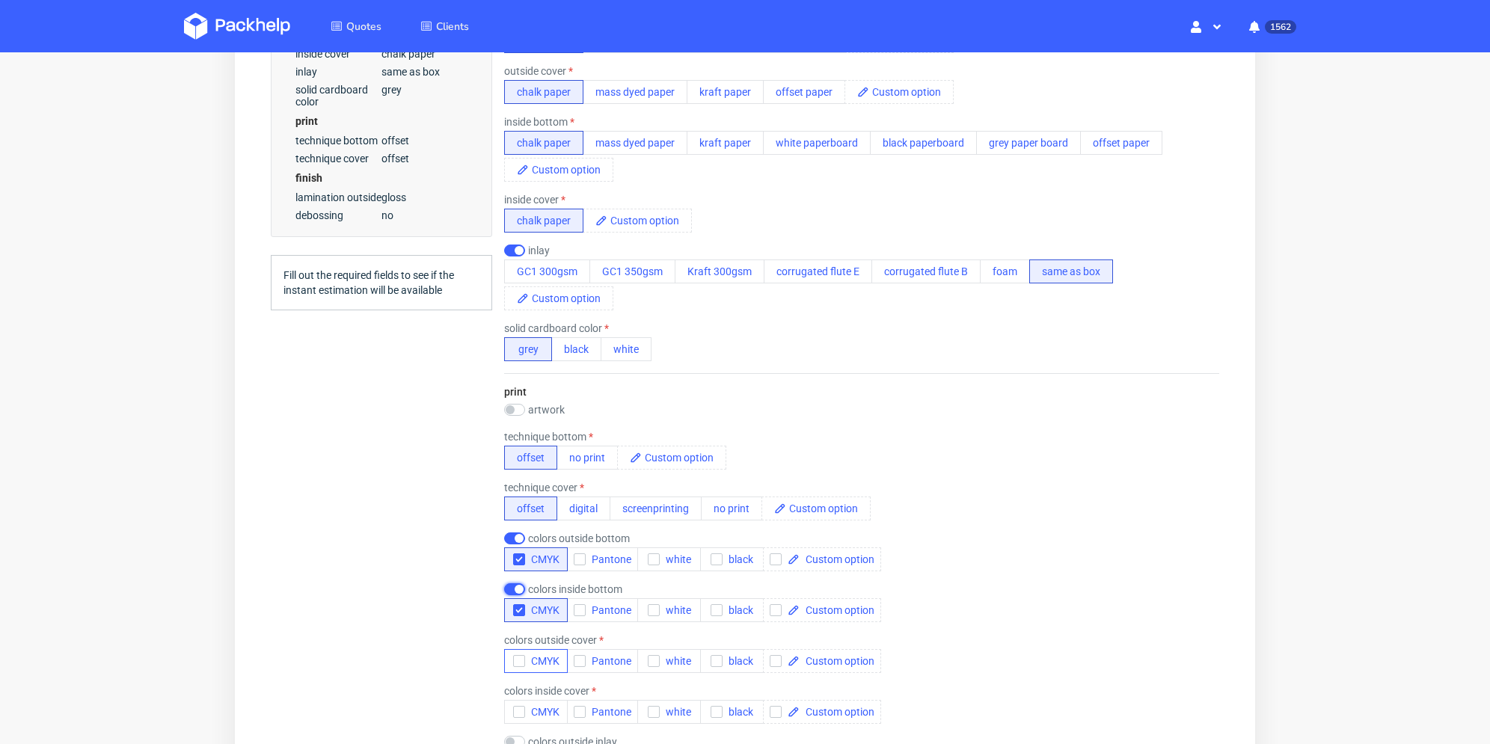
scroll to position [748, 0]
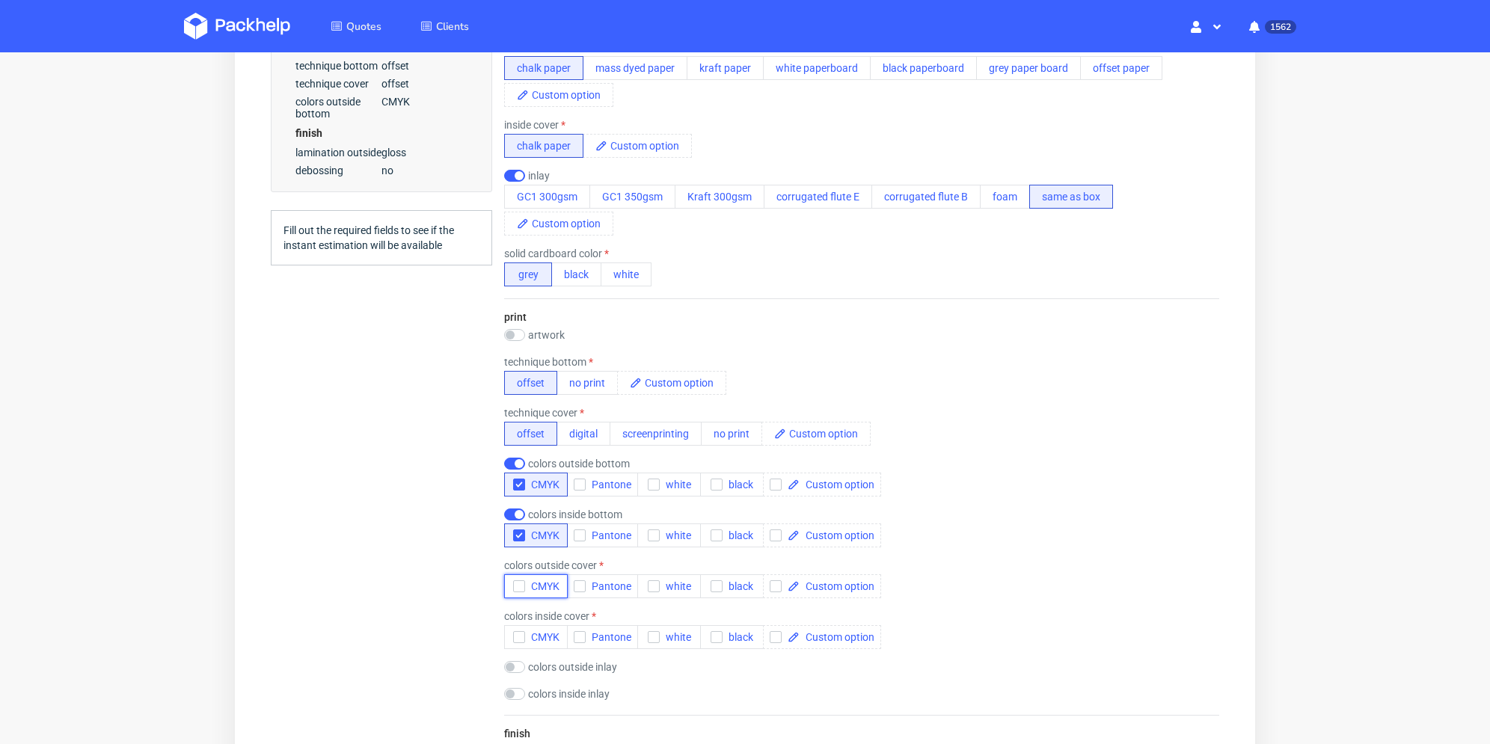
click at [515, 581] on div "button" at bounding box center [519, 587] width 12 height 12
click at [522, 610] on input "checkbox" at bounding box center [514, 616] width 21 height 12
checkbox input "true"
drag, startPoint x: 510, startPoint y: 642, endPoint x: 521, endPoint y: 643, distance: 10.5
click at [511, 661] on input "checkbox" at bounding box center [514, 667] width 21 height 12
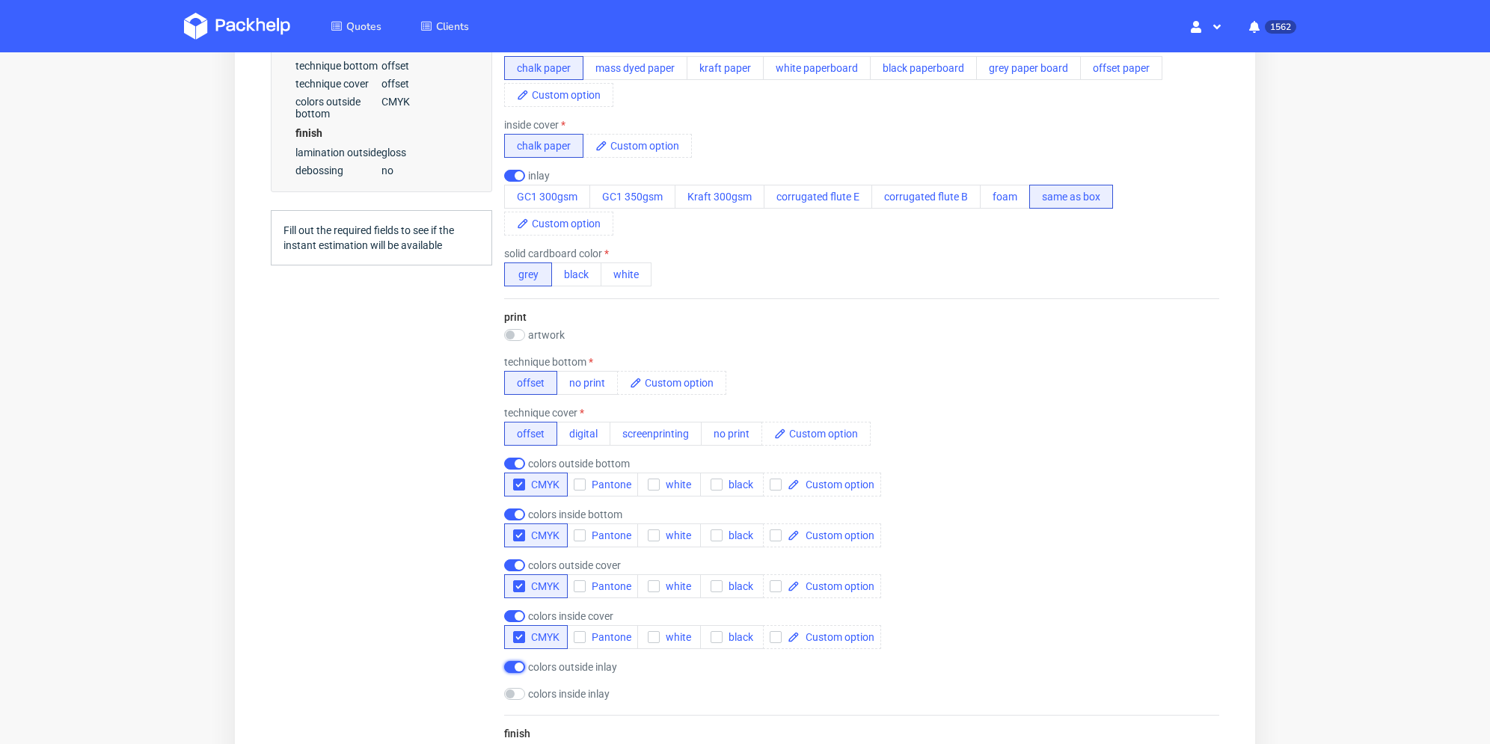
checkbox input "true"
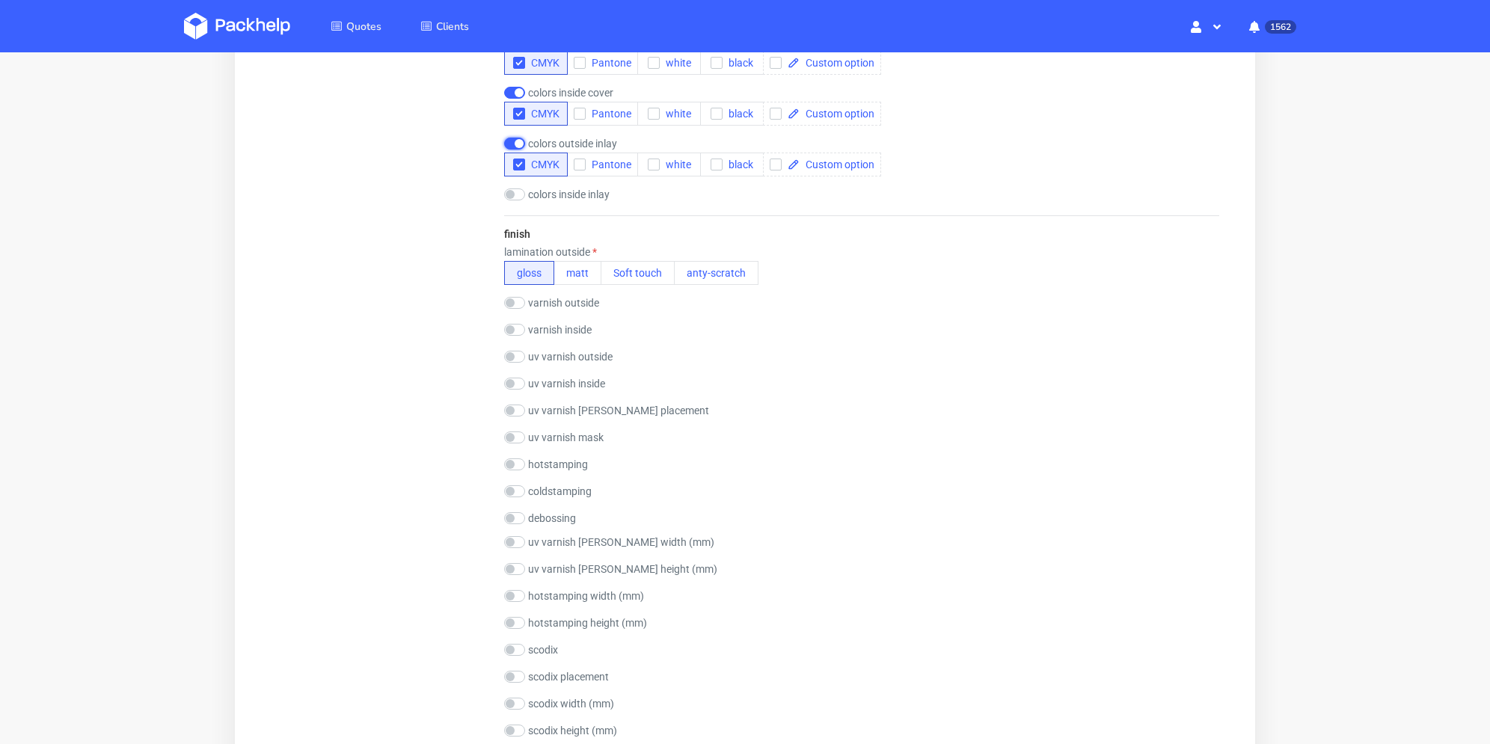
scroll to position [1571, 0]
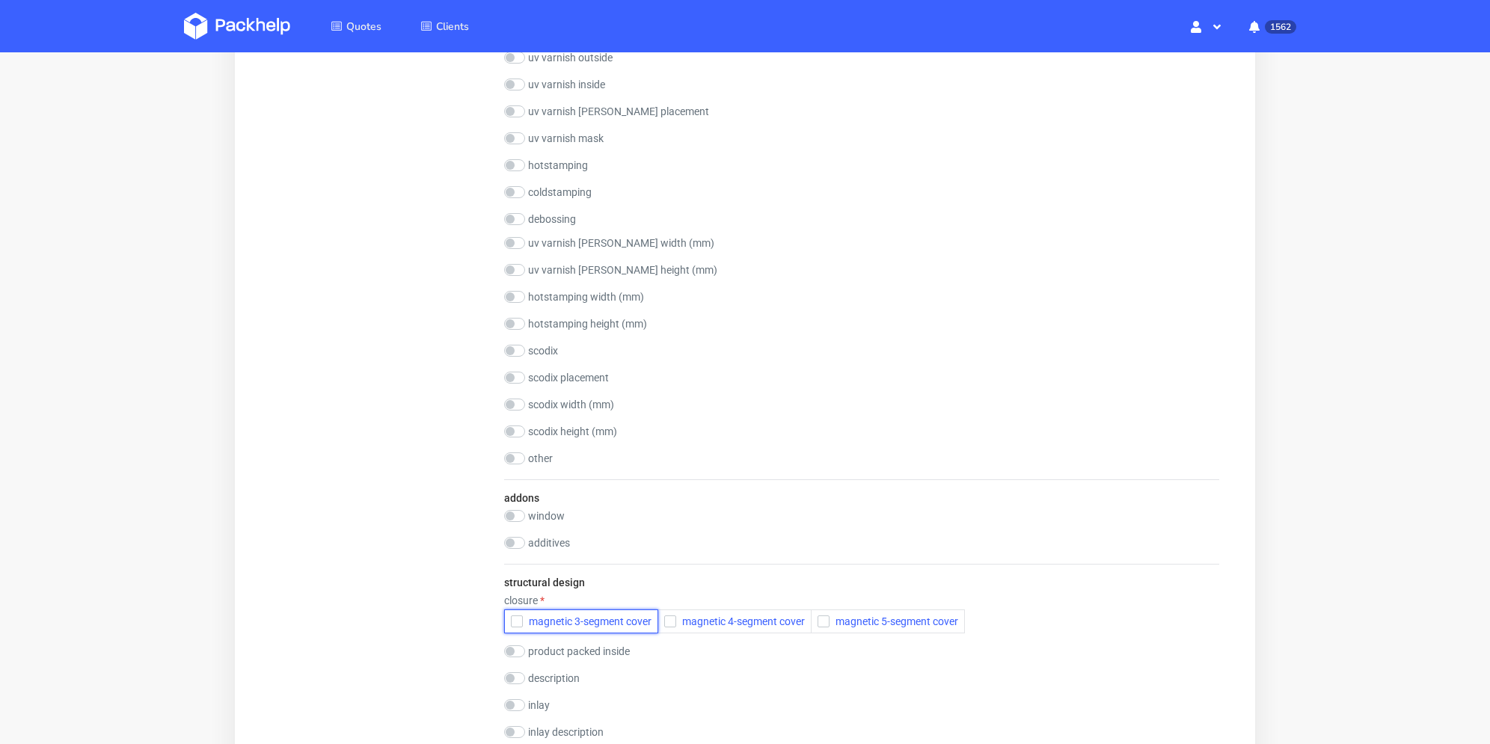
click at [518, 616] on icon "button" at bounding box center [517, 621] width 10 height 10
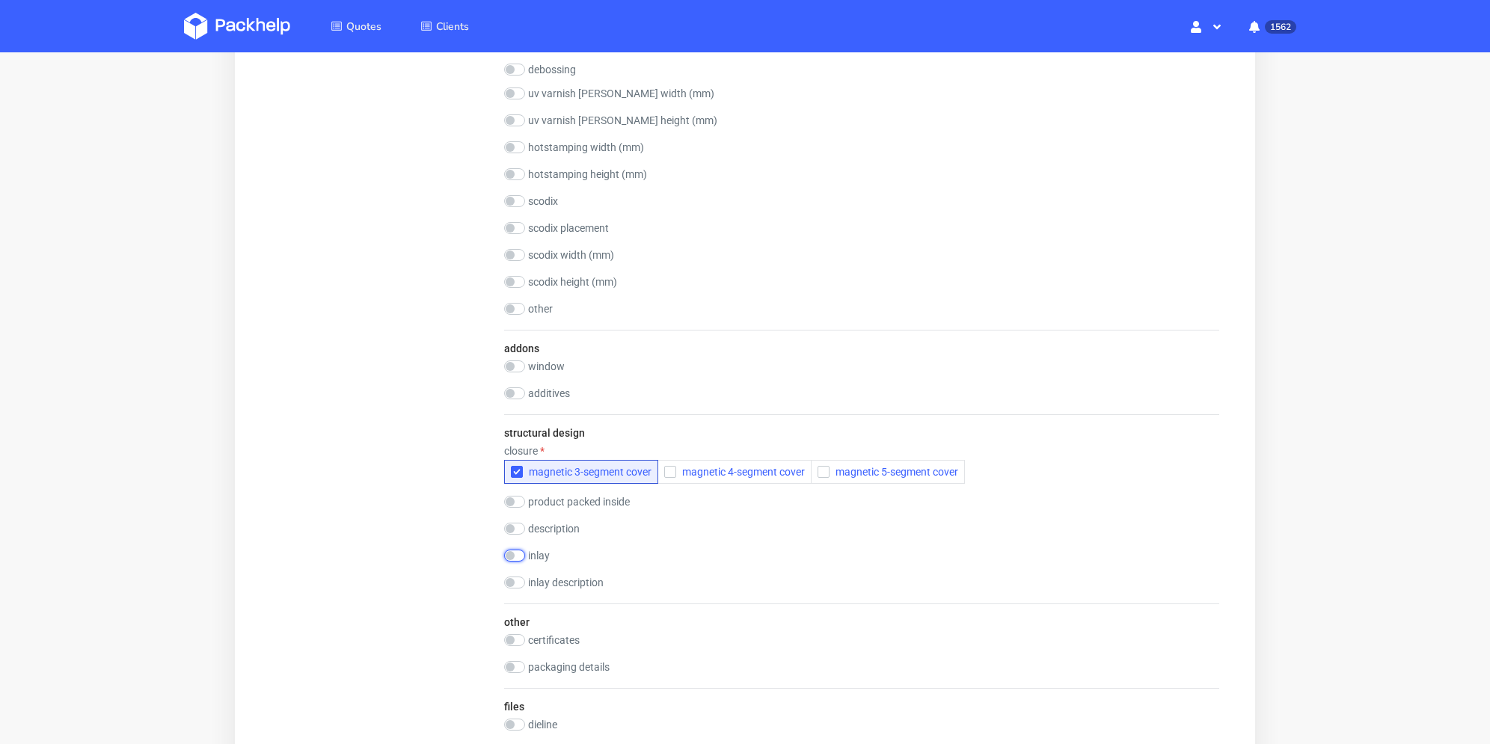
click at [516, 550] on input "checkbox" at bounding box center [514, 556] width 21 height 12
checkbox input "true"
click at [648, 565] on button "yes- not glued to the box" at bounding box center [693, 577] width 138 height 24
click at [513, 523] on input "checkbox" at bounding box center [514, 529] width 21 height 12
checkbox input "true"
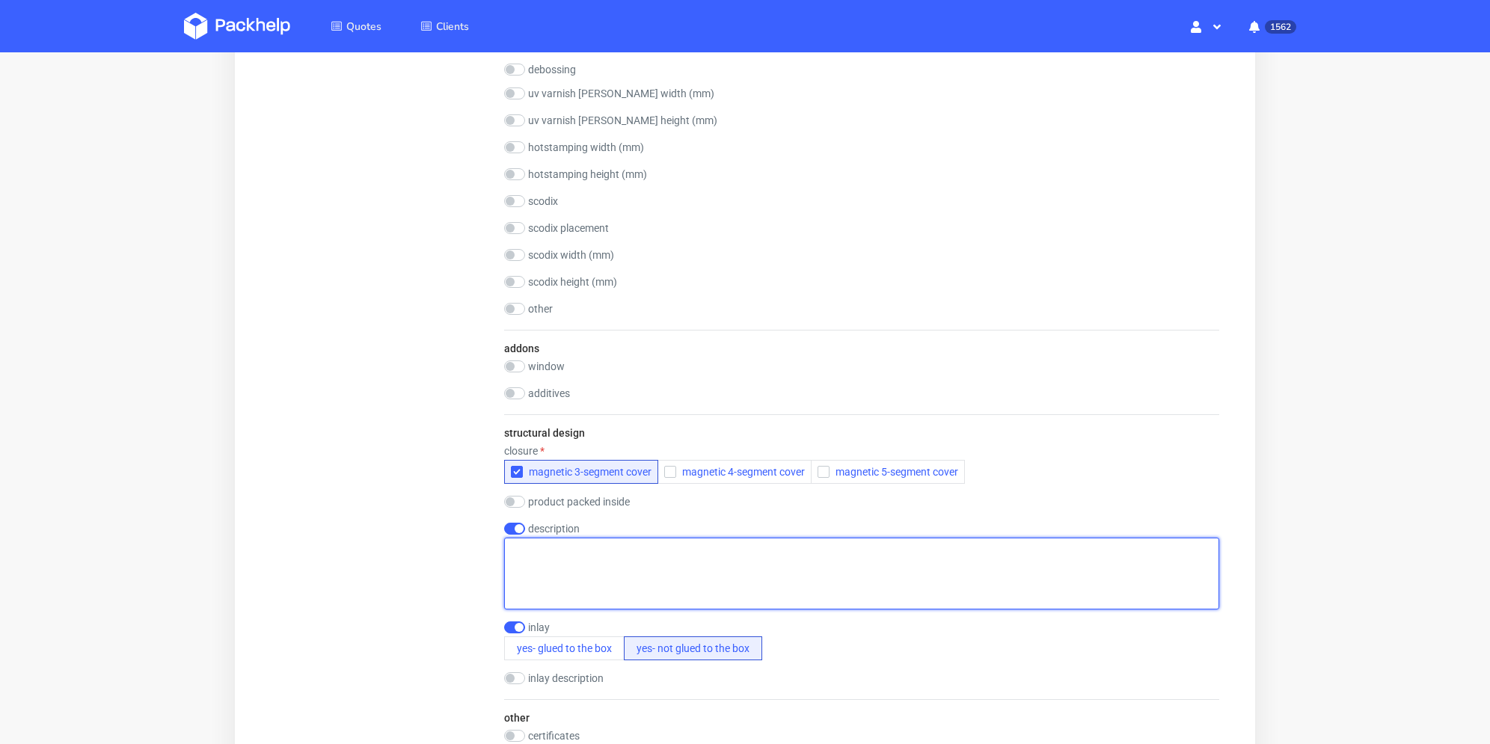
click at [601, 538] on textarea at bounding box center [861, 574] width 715 height 72
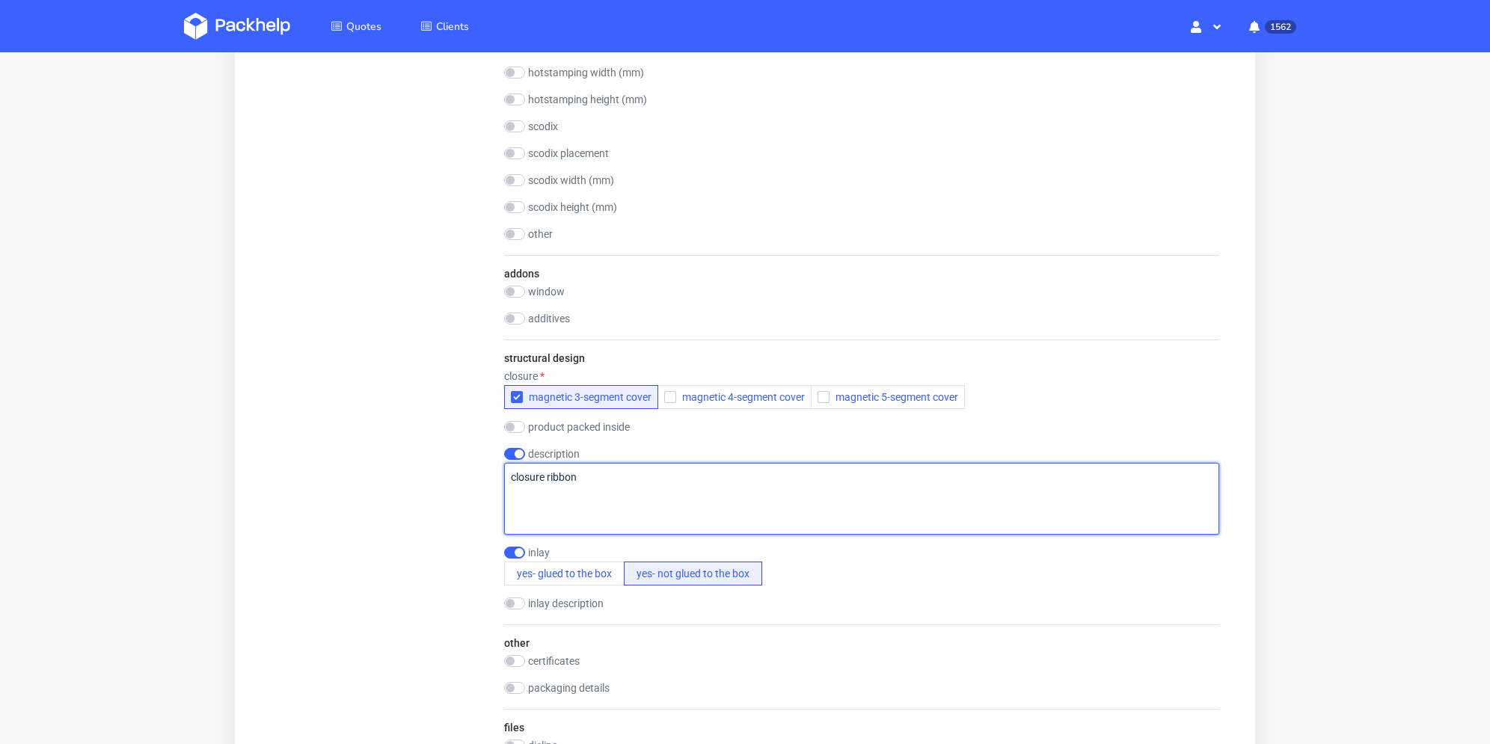
scroll to position [2170, 0]
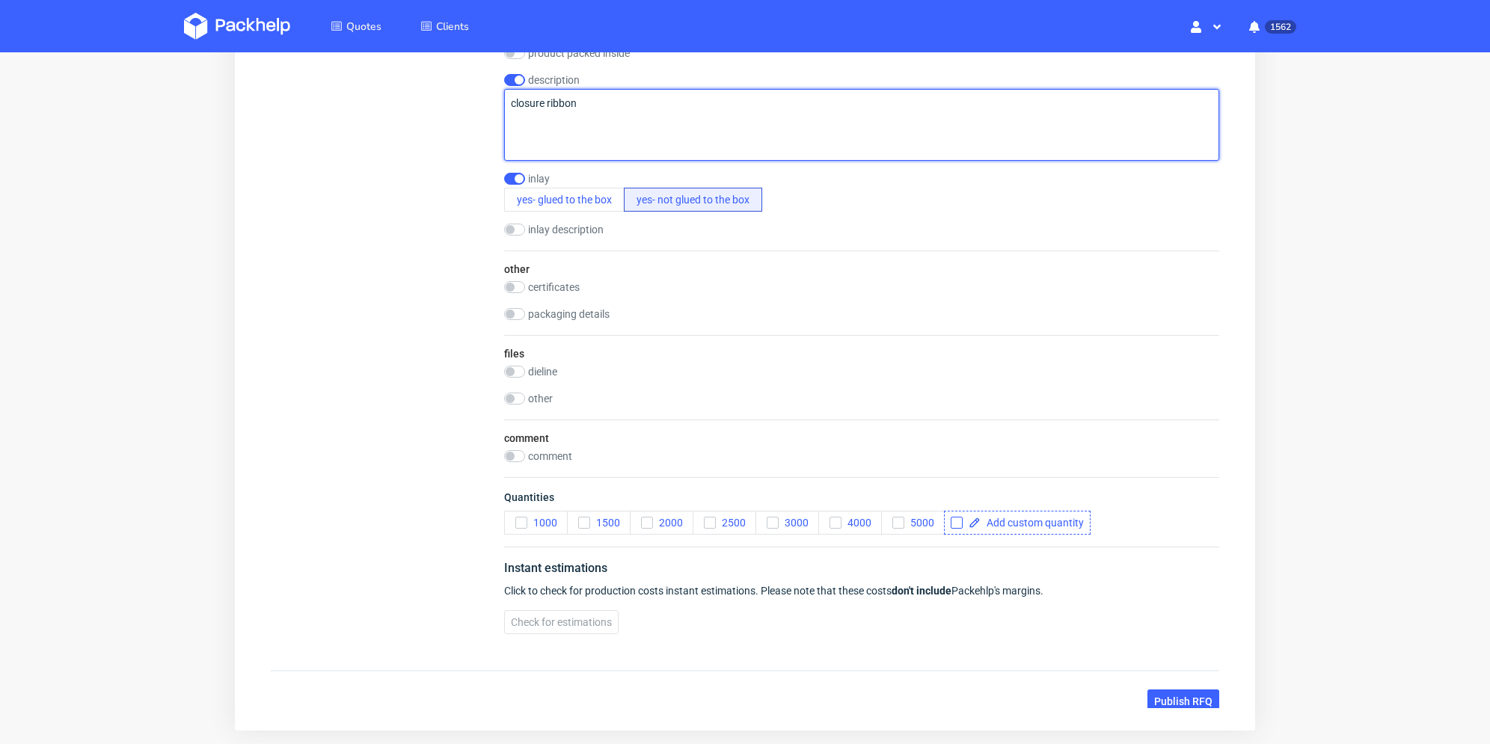
type textarea "closure ribbon"
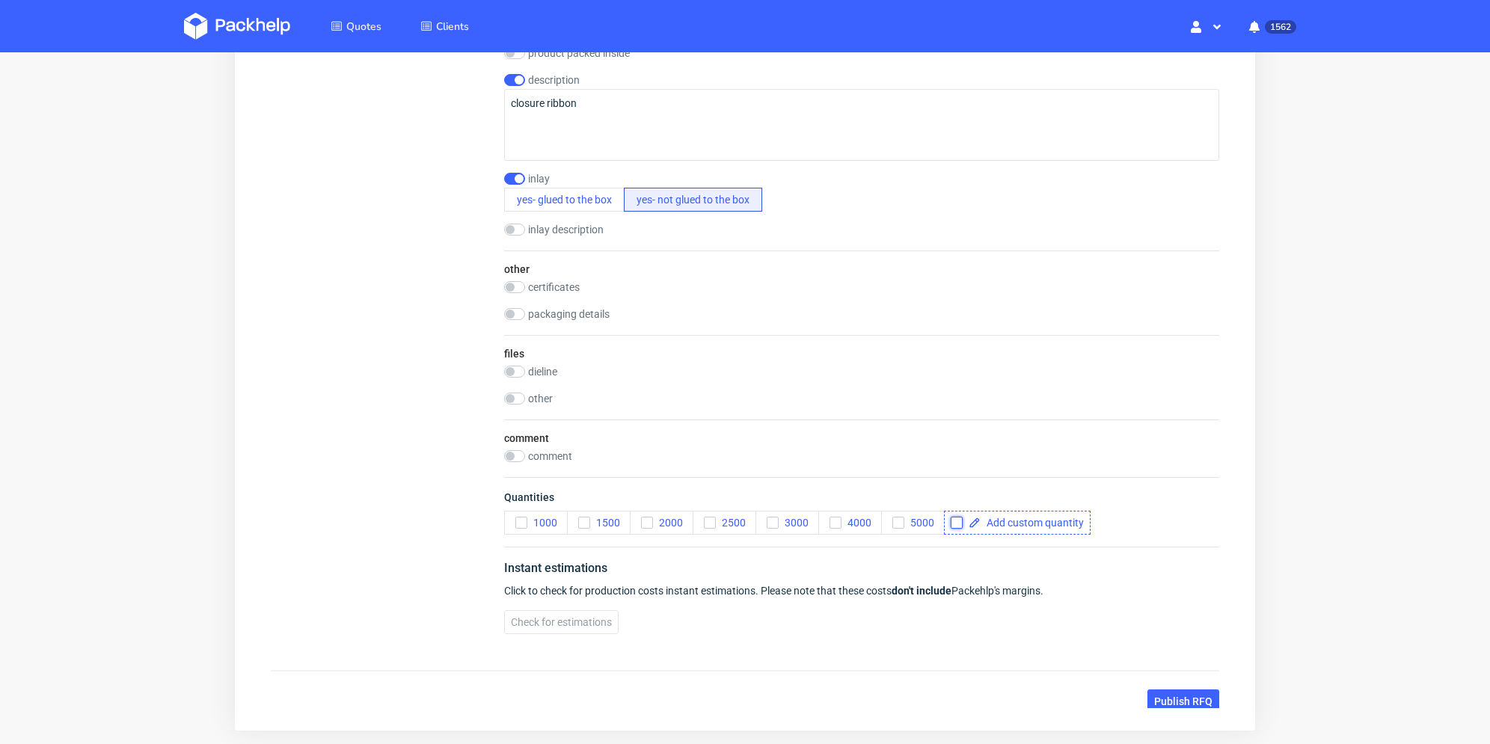
click at [956, 517] on input "checkbox" at bounding box center [957, 523] width 12 height 12
checkbox input "true"
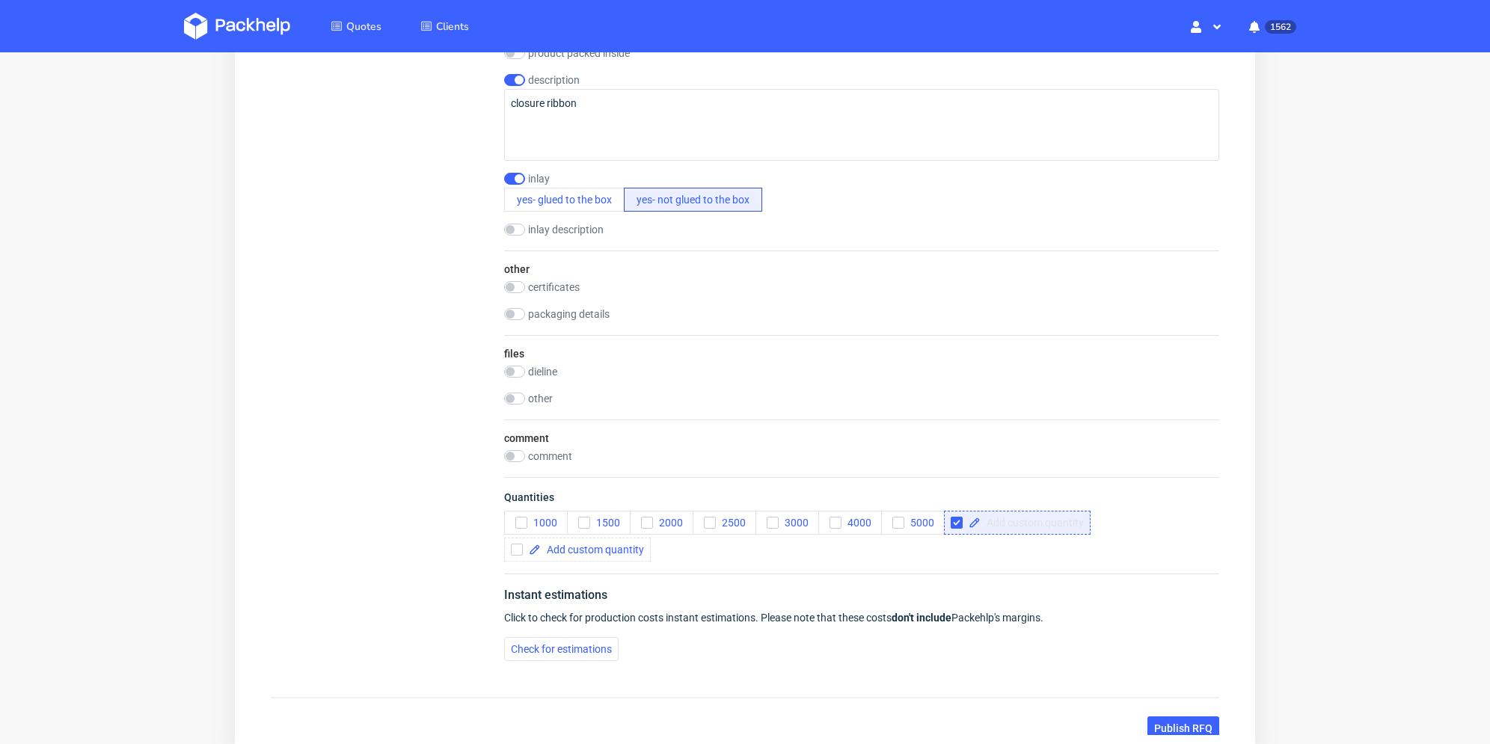
click at [1004, 518] on span at bounding box center [1032, 523] width 103 height 10
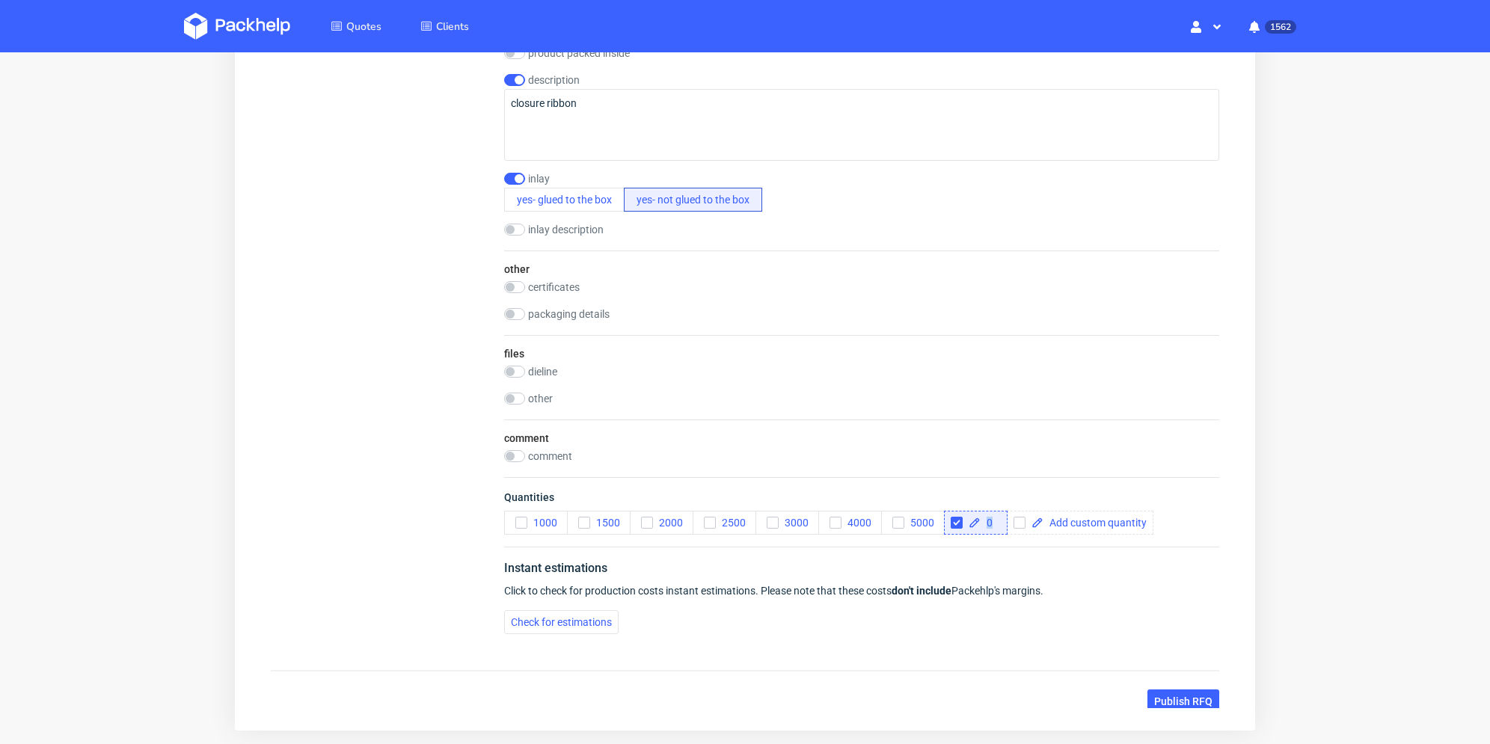
drag, startPoint x: 991, startPoint y: 493, endPoint x: 980, endPoint y: 494, distance: 11.2
click at [980, 511] on div "0" at bounding box center [976, 523] width 64 height 24
checkbox input "true"
click at [1010, 511] on div "Quantities 1000 1500 2000 2500 3000 4000 5000 20" at bounding box center [861, 512] width 715 height 70
drag, startPoint x: 1016, startPoint y: 498, endPoint x: 1059, endPoint y: 493, distance: 43.7
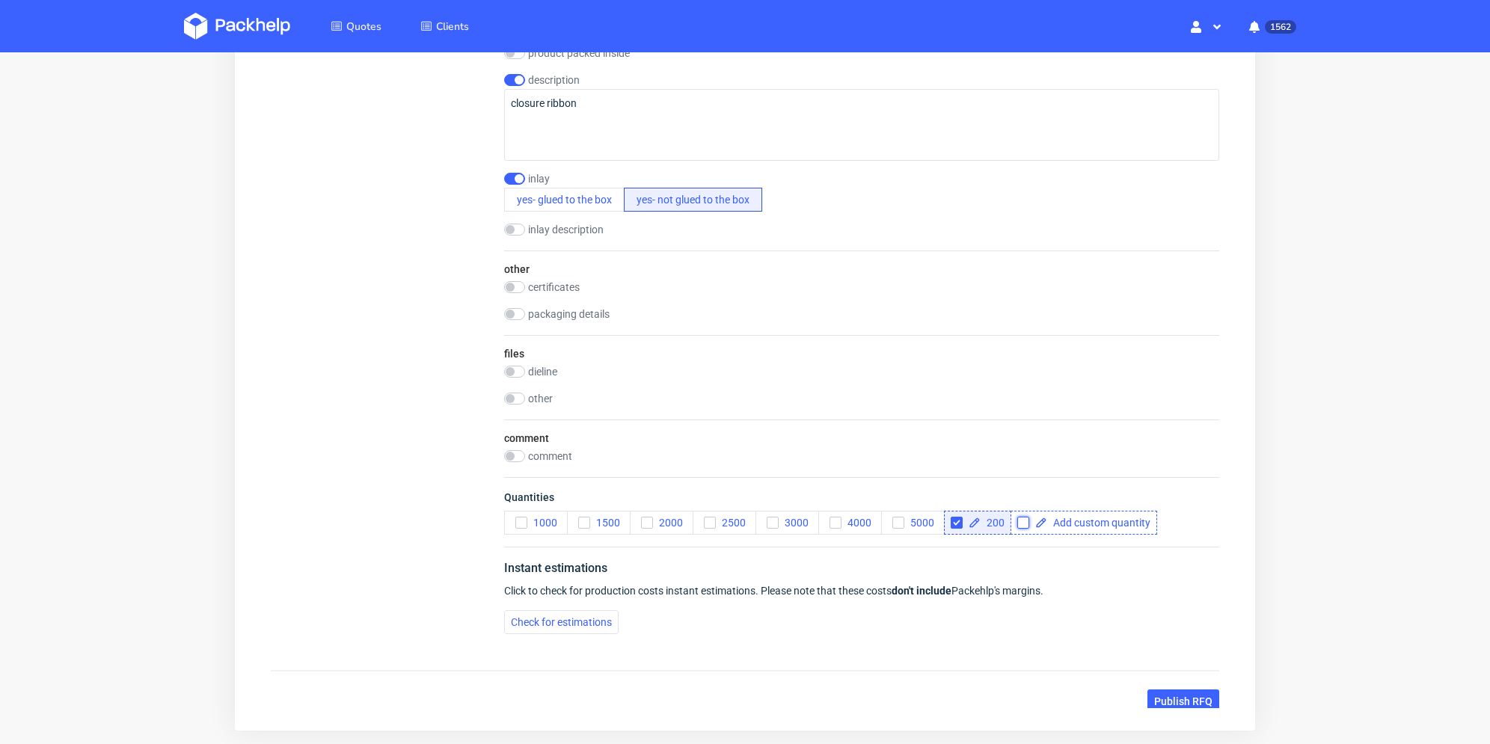
click at [1017, 517] on input "checkbox" at bounding box center [1023, 523] width 12 height 12
checkbox input "true"
click at [1059, 518] on span at bounding box center [1098, 523] width 103 height 10
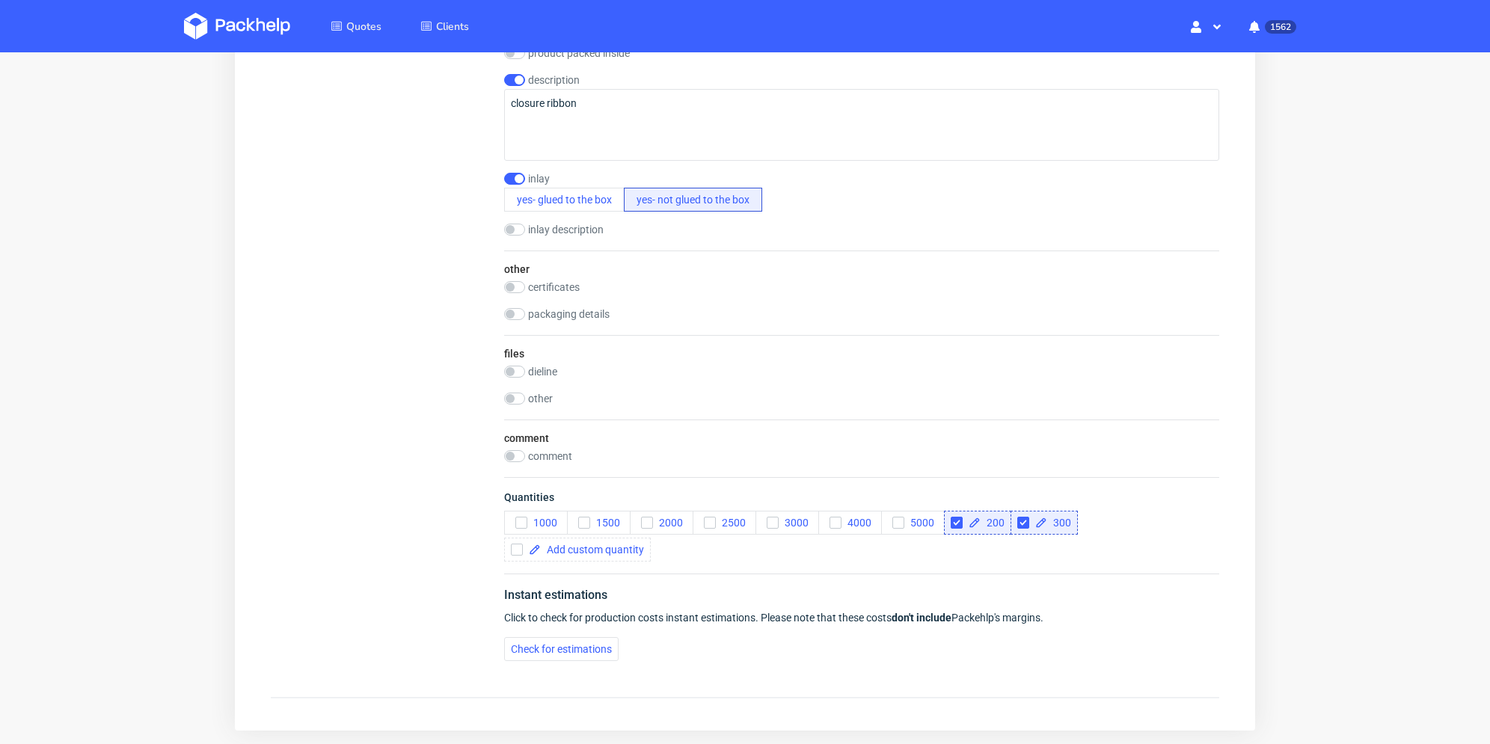
checkbox input "true"
click at [1061, 516] on div "1000 1500 2000 2500 3000 4000 5000 200 300" at bounding box center [861, 536] width 715 height 51
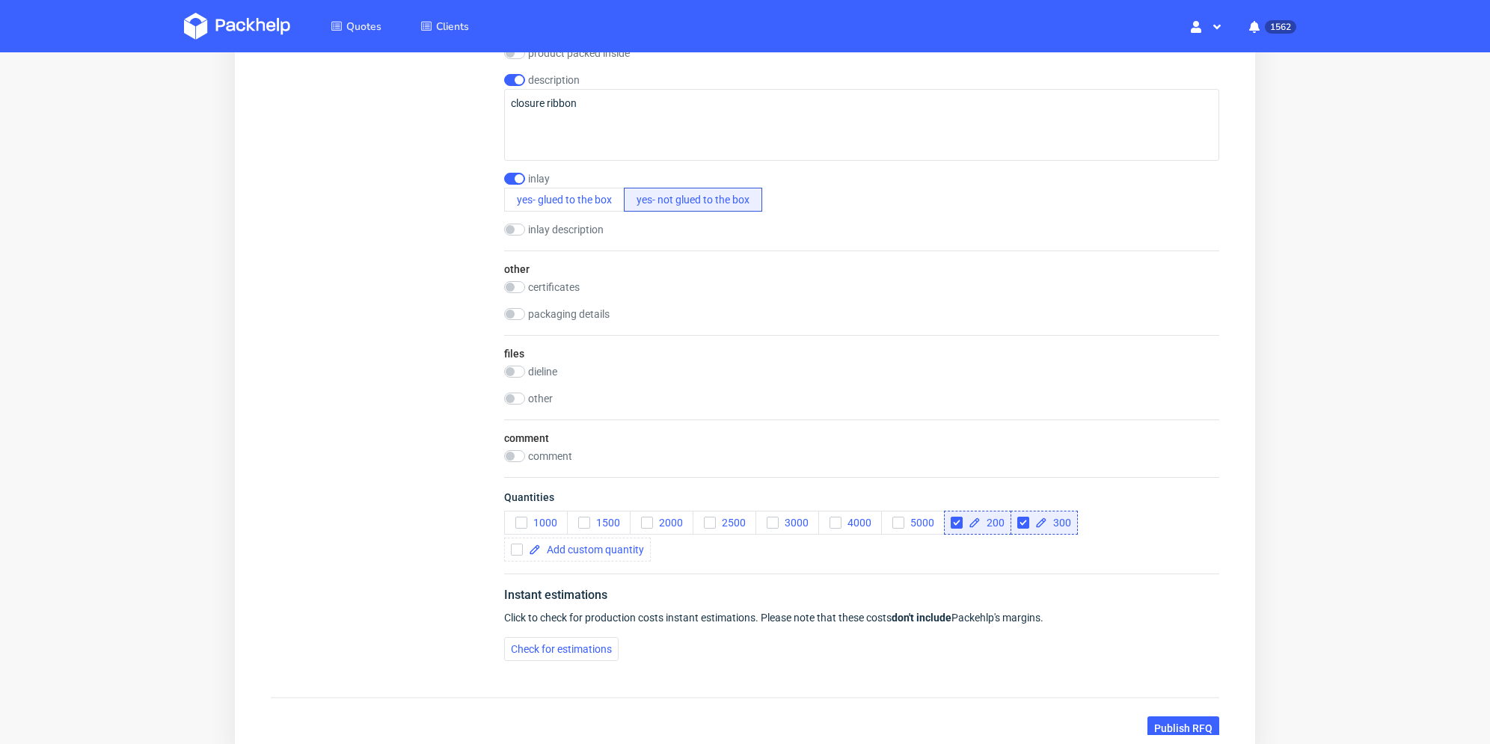
click at [1094, 519] on div "1000 1500 2000 2500 3000 4000 5000 200 300" at bounding box center [861, 536] width 715 height 51
drag, startPoint x: 517, startPoint y: 520, endPoint x: 577, endPoint y: 523, distance: 59.9
click at [518, 544] on input "checkbox" at bounding box center [517, 550] width 12 height 12
checkbox input "true"
click at [578, 545] on span at bounding box center [592, 550] width 103 height 10
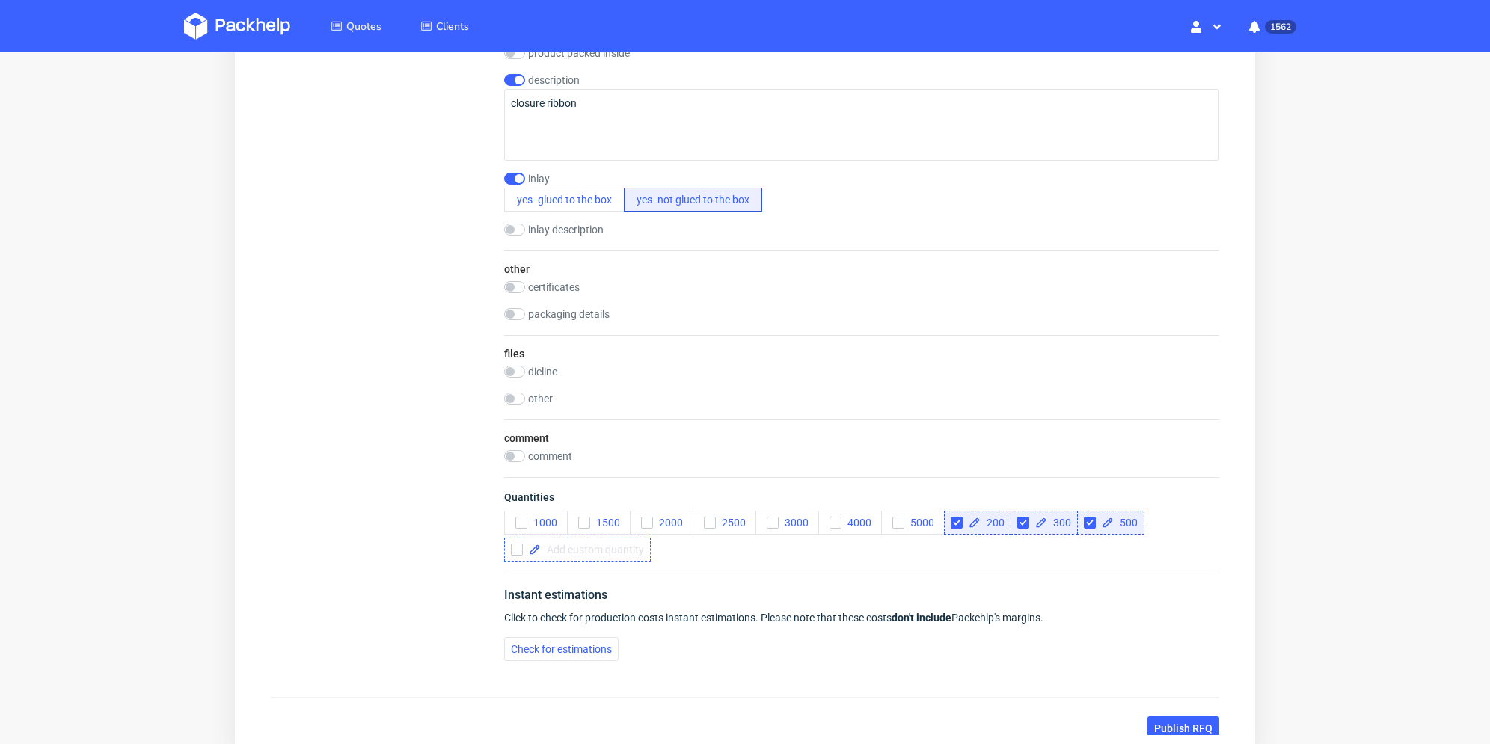
checkbox input "true"
click at [589, 545] on span at bounding box center [592, 550] width 103 height 10
click at [1134, 521] on div "1000 1500 2000 2500 3000 4000 5000 200 300 500" at bounding box center [861, 536] width 715 height 51
click at [516, 337] on div "files dieline drop other drop" at bounding box center [861, 377] width 715 height 85
click at [524, 366] on div "dieline" at bounding box center [861, 372] width 715 height 12
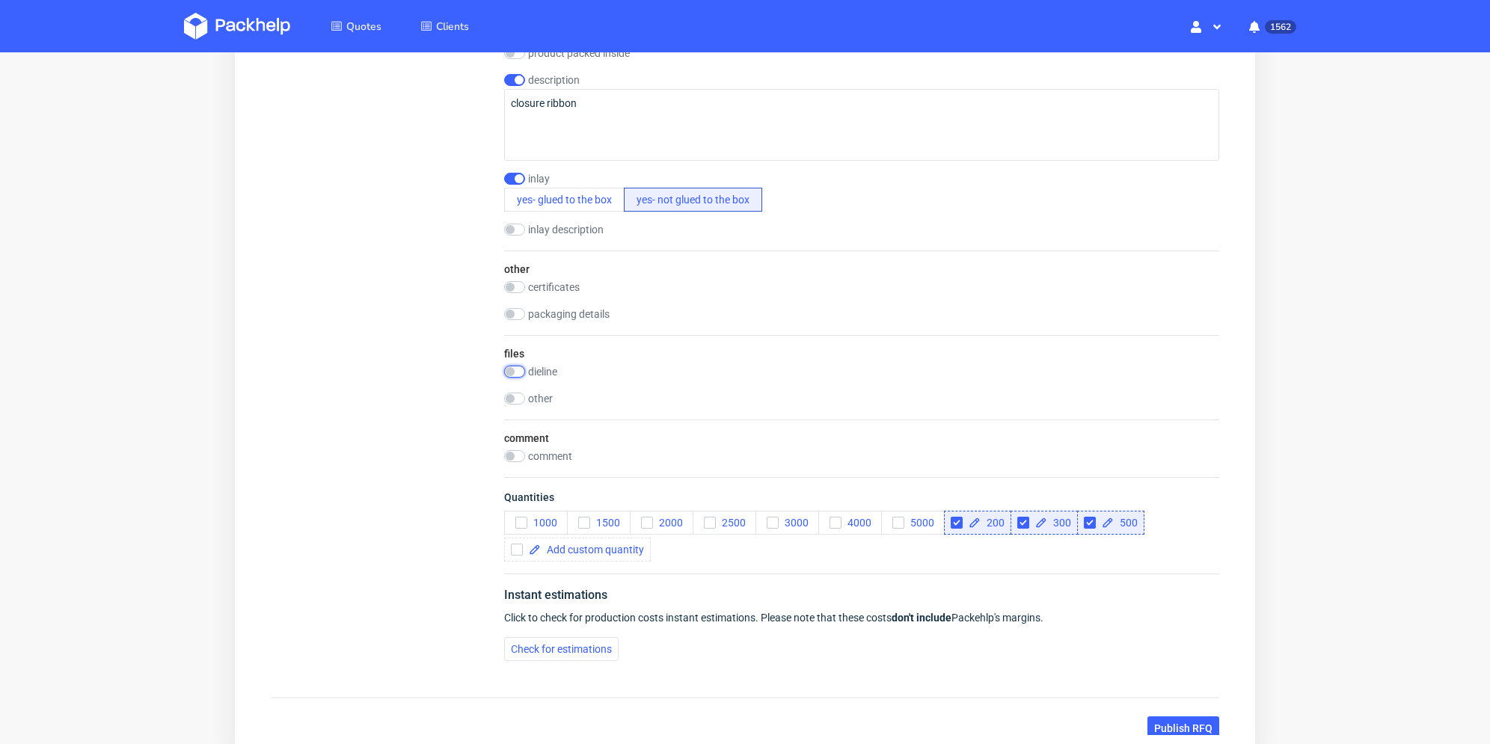
drag, startPoint x: 523, startPoint y: 340, endPoint x: 591, endPoint y: 367, distance: 72.9
click at [524, 366] on input "checkbox" at bounding box center [514, 372] width 21 height 12
checkbox input "true"
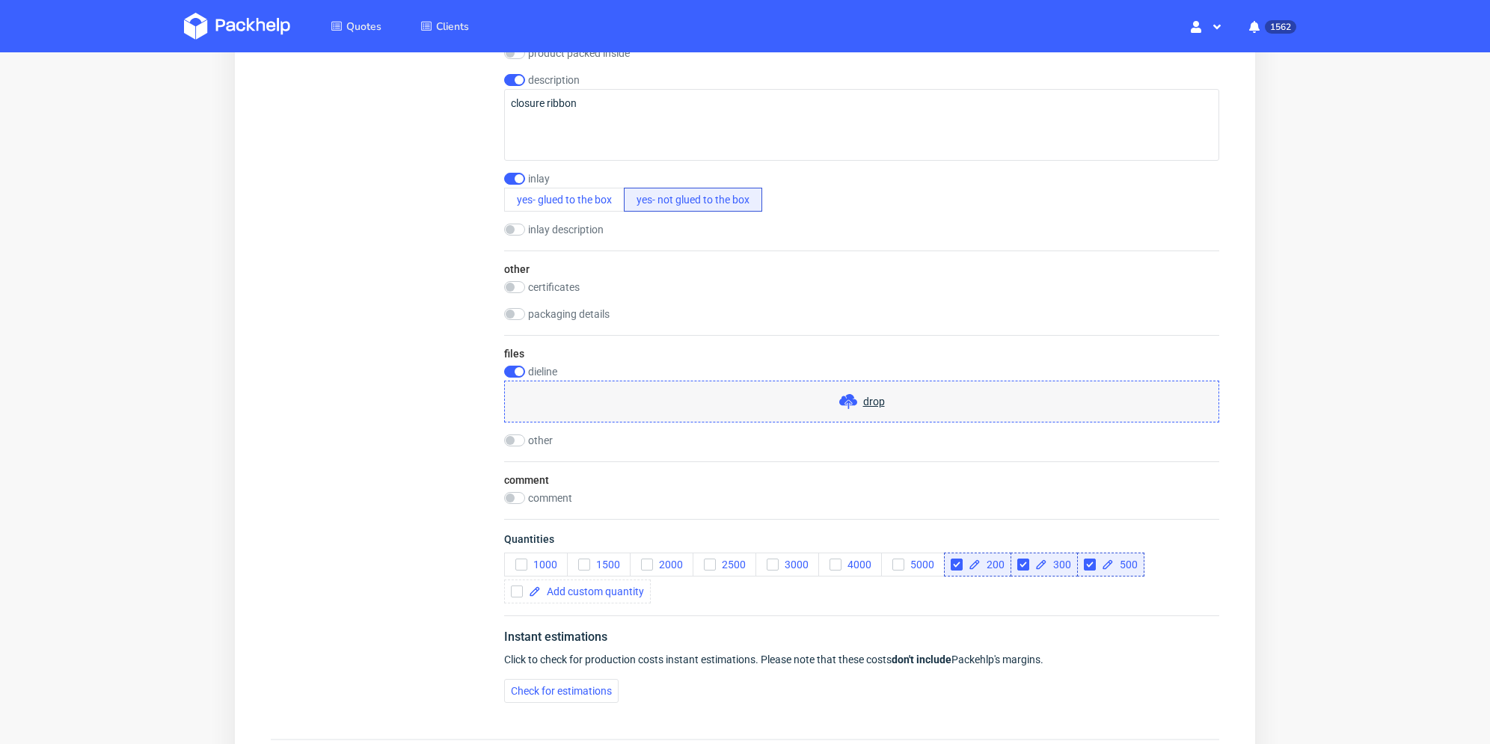
click at [636, 391] on div "drop" at bounding box center [861, 402] width 715 height 42
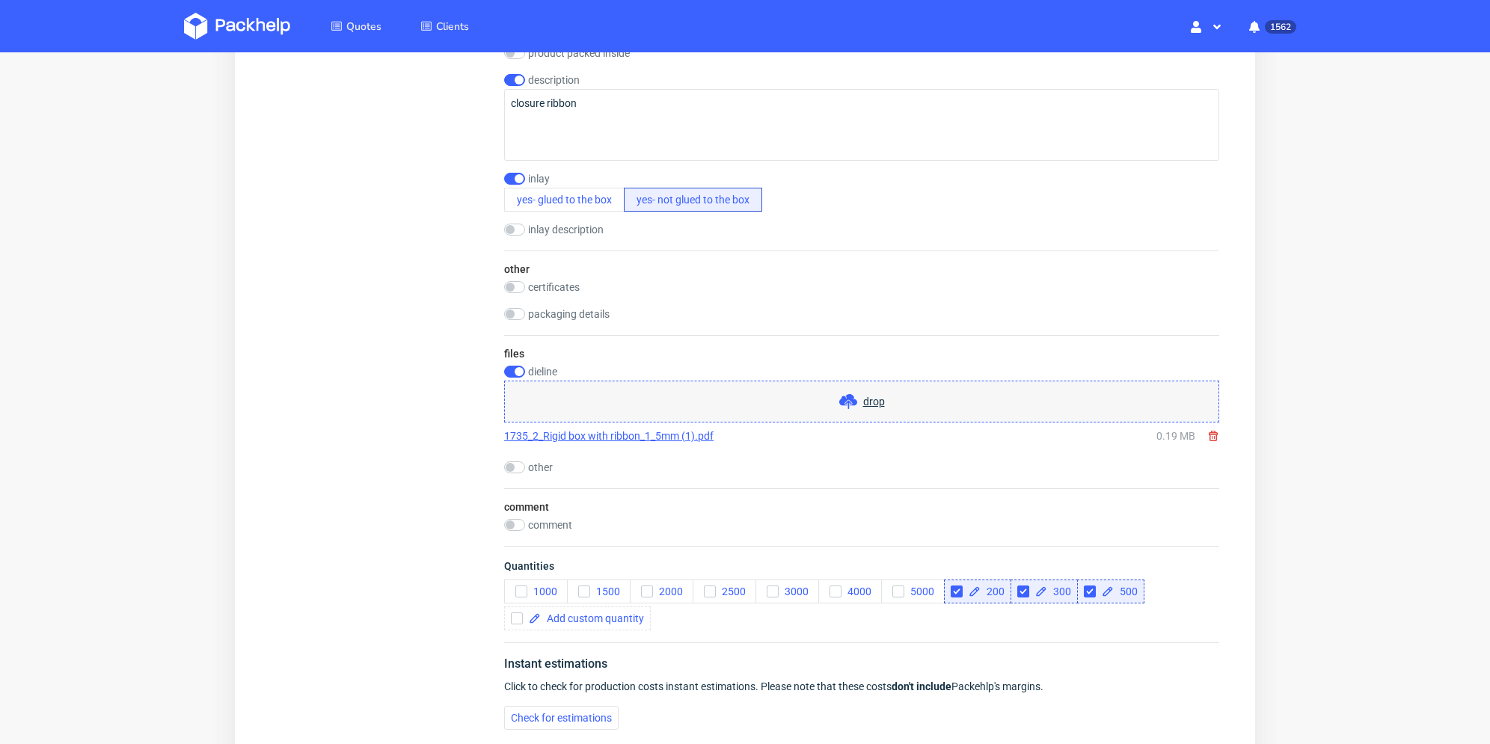
scroll to position [2319, 0]
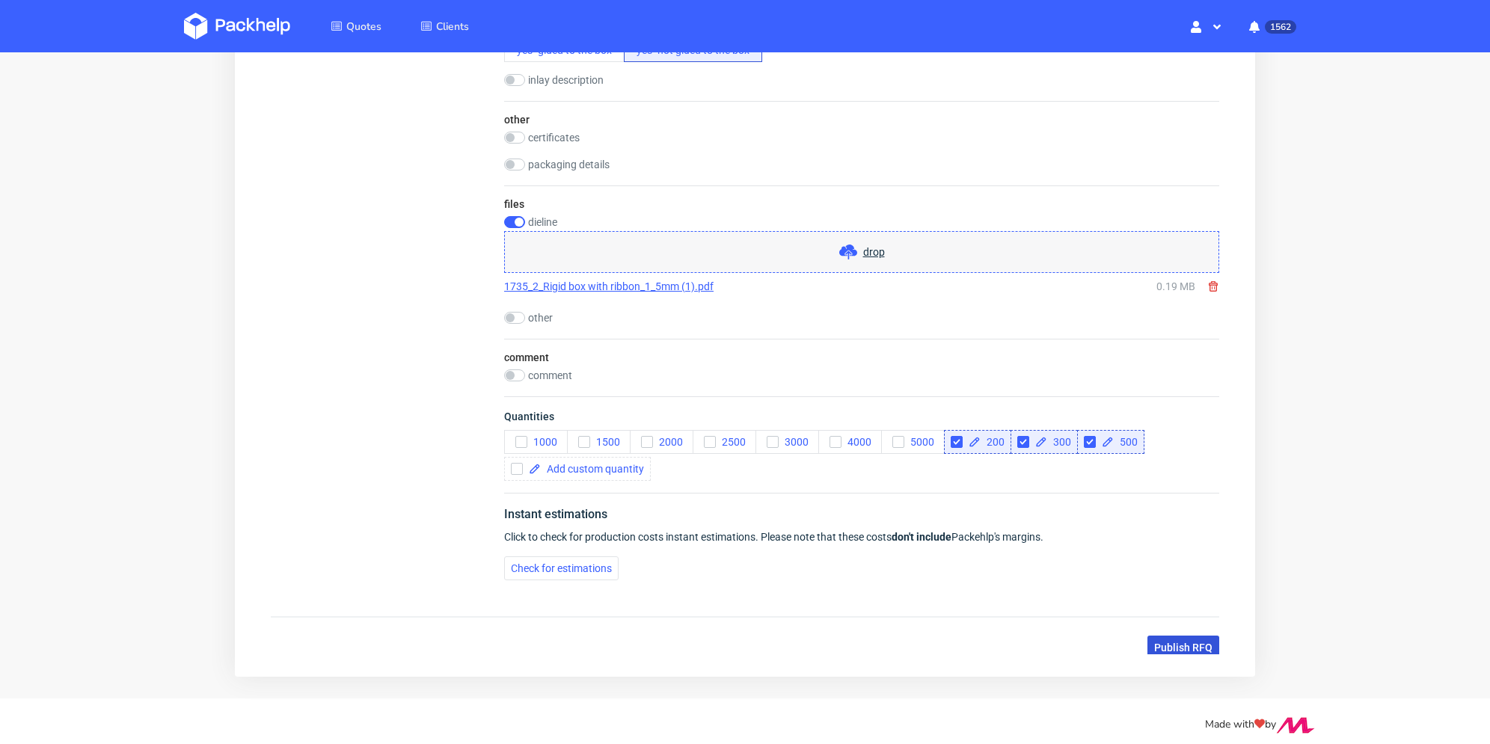
click at [1190, 643] on span "Publish RFQ" at bounding box center [1183, 648] width 58 height 10
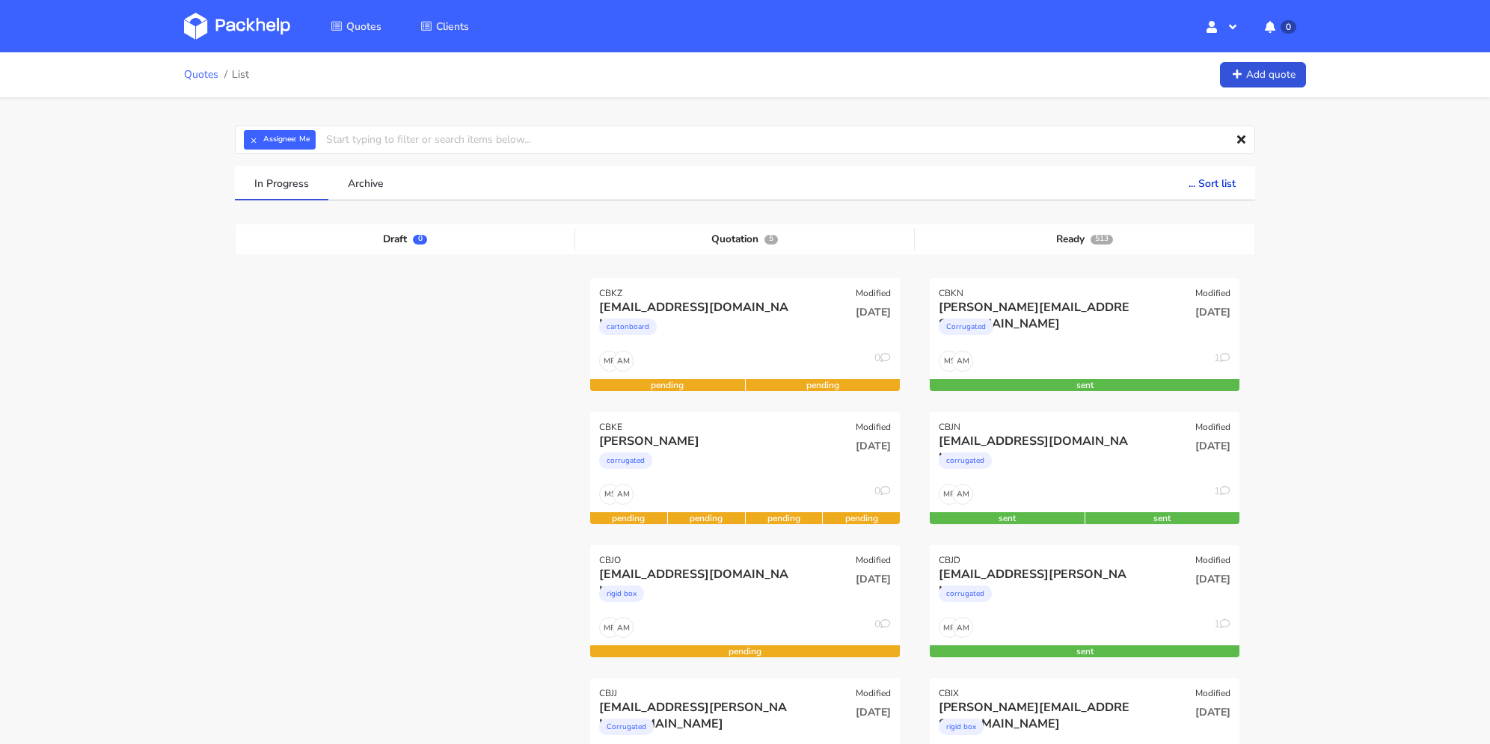
click at [205, 75] on link "Quotes" at bounding box center [201, 75] width 34 height 12
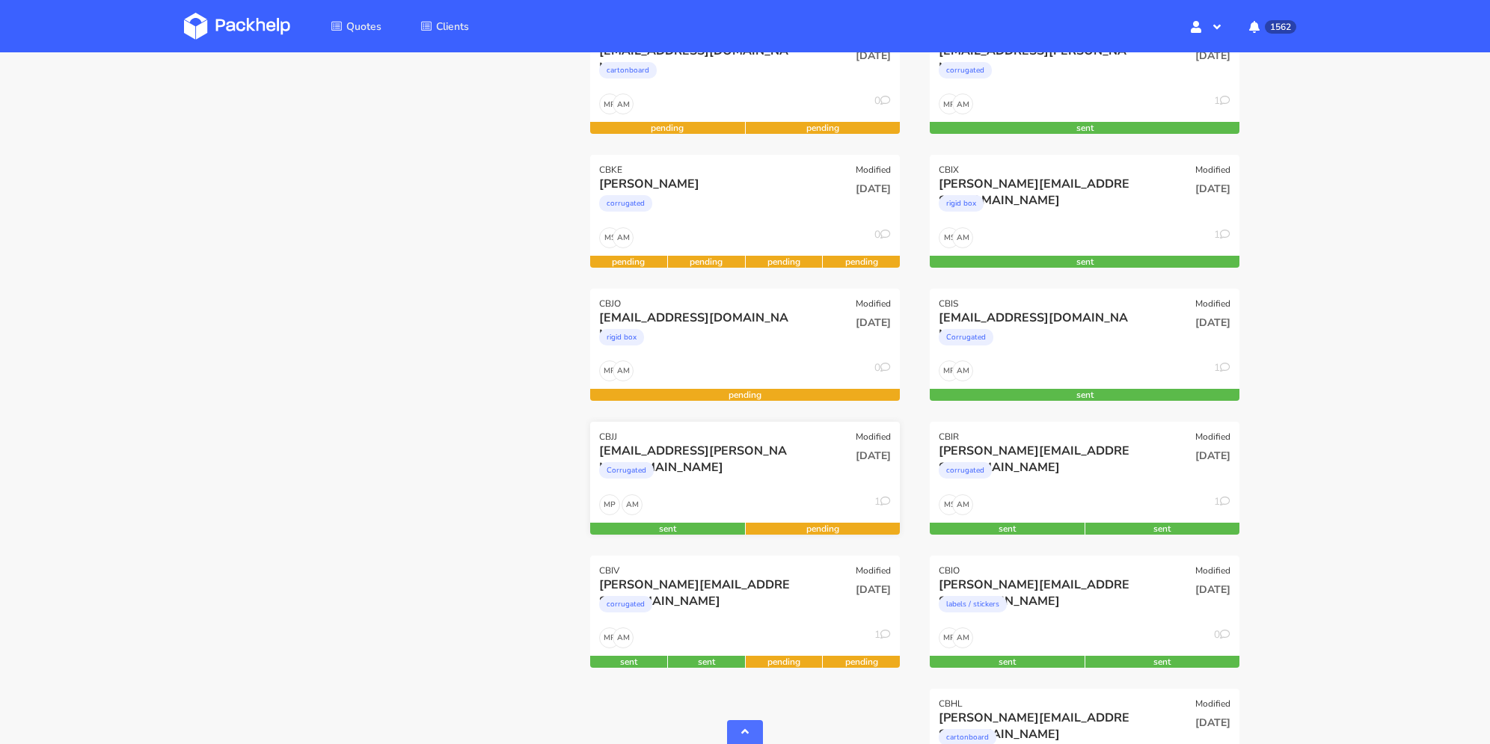
scroll to position [449, 0]
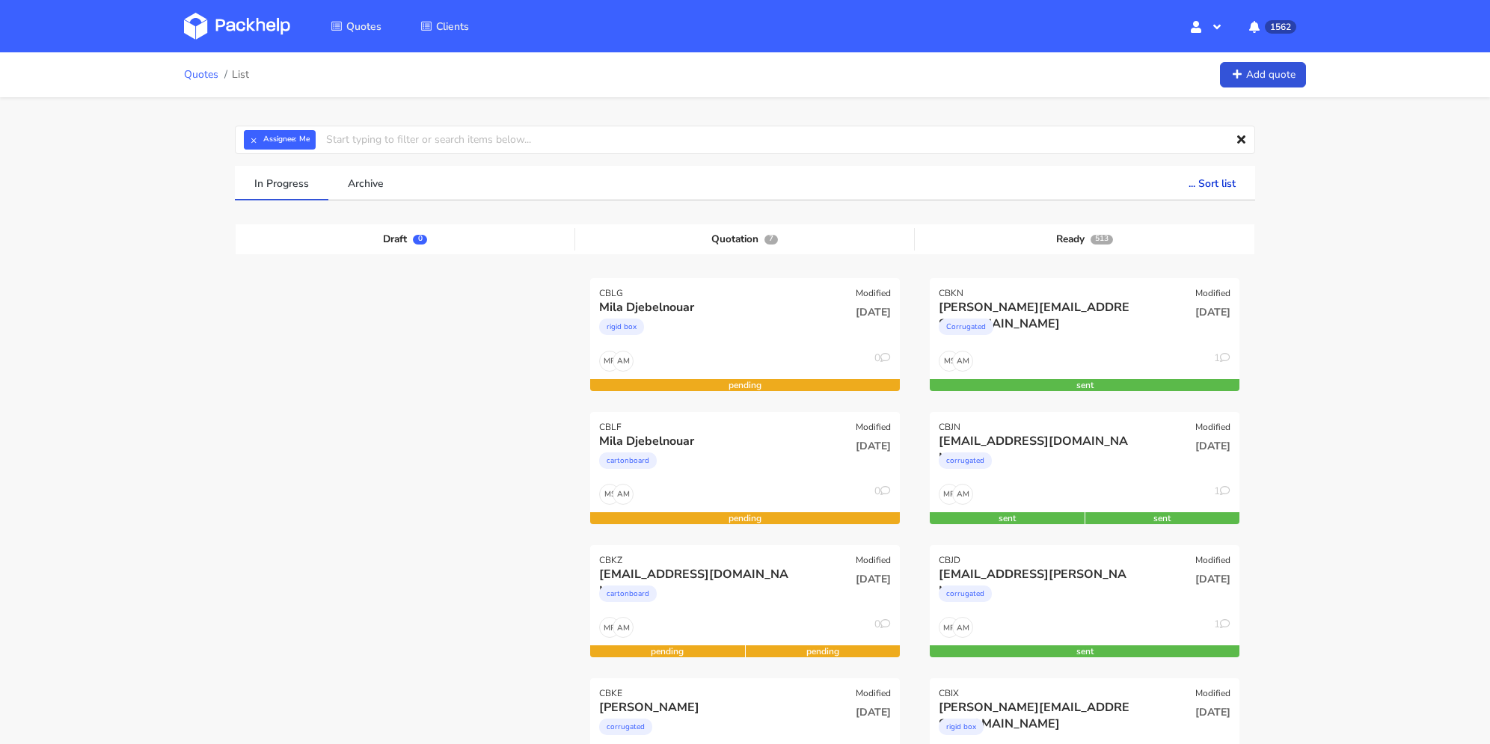
click at [193, 71] on link "Quotes" at bounding box center [201, 75] width 34 height 12
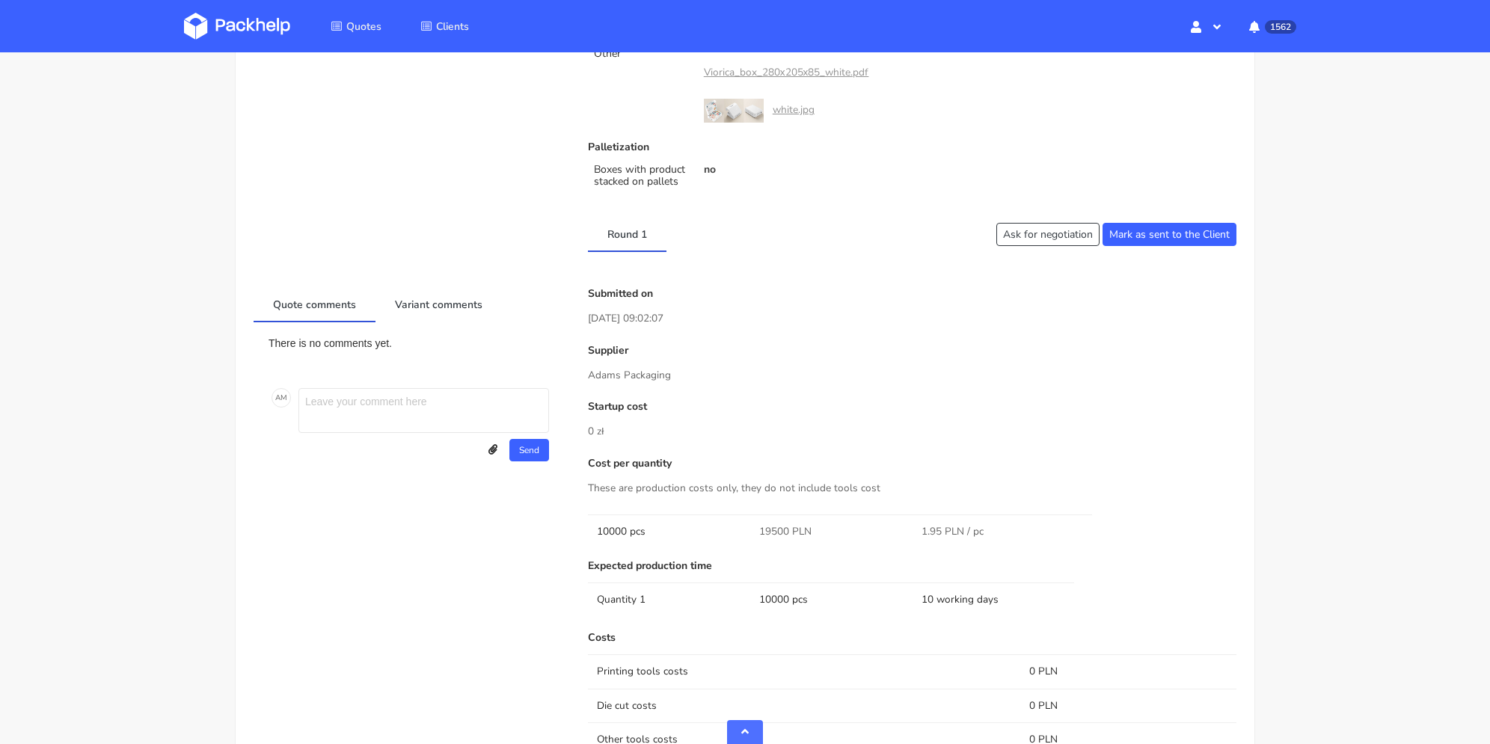
scroll to position [823, 0]
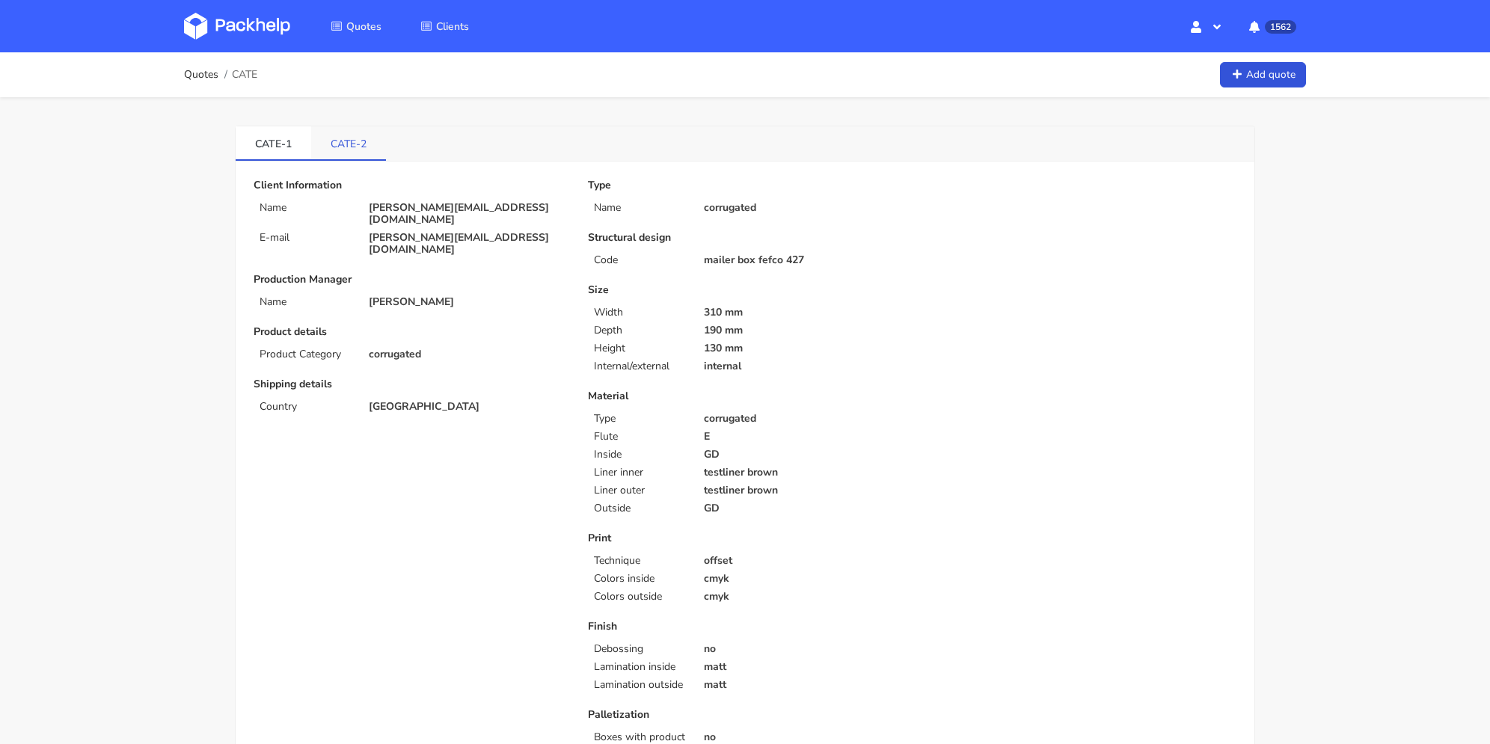
drag, startPoint x: 344, startPoint y: 132, endPoint x: 319, endPoint y: 141, distance: 27.0
click at [345, 133] on link "CATE-2" at bounding box center [348, 142] width 75 height 33
click at [287, 149] on link "CATE-1" at bounding box center [274, 142] width 76 height 33
click at [328, 153] on link "CATE-2" at bounding box center [349, 142] width 76 height 33
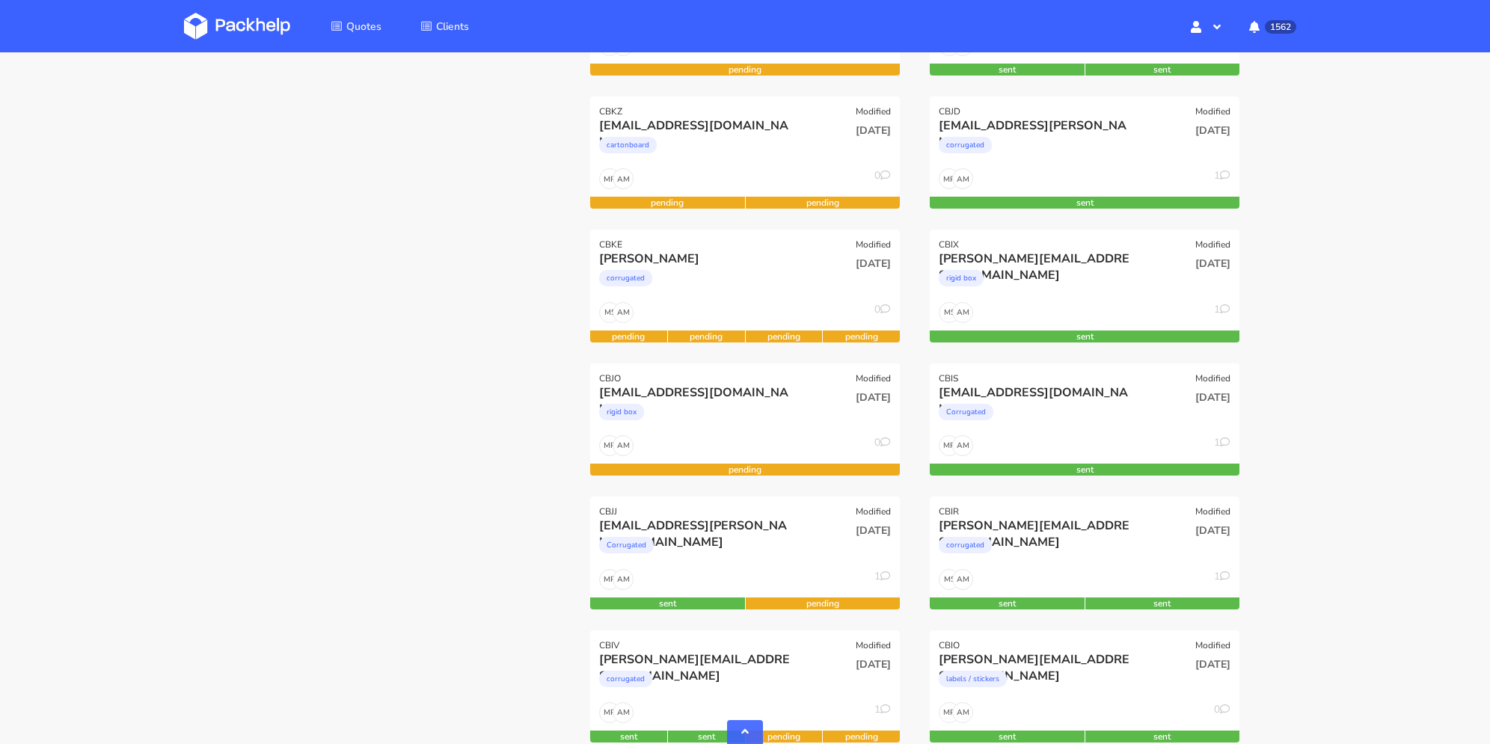
scroll to position [524, 0]
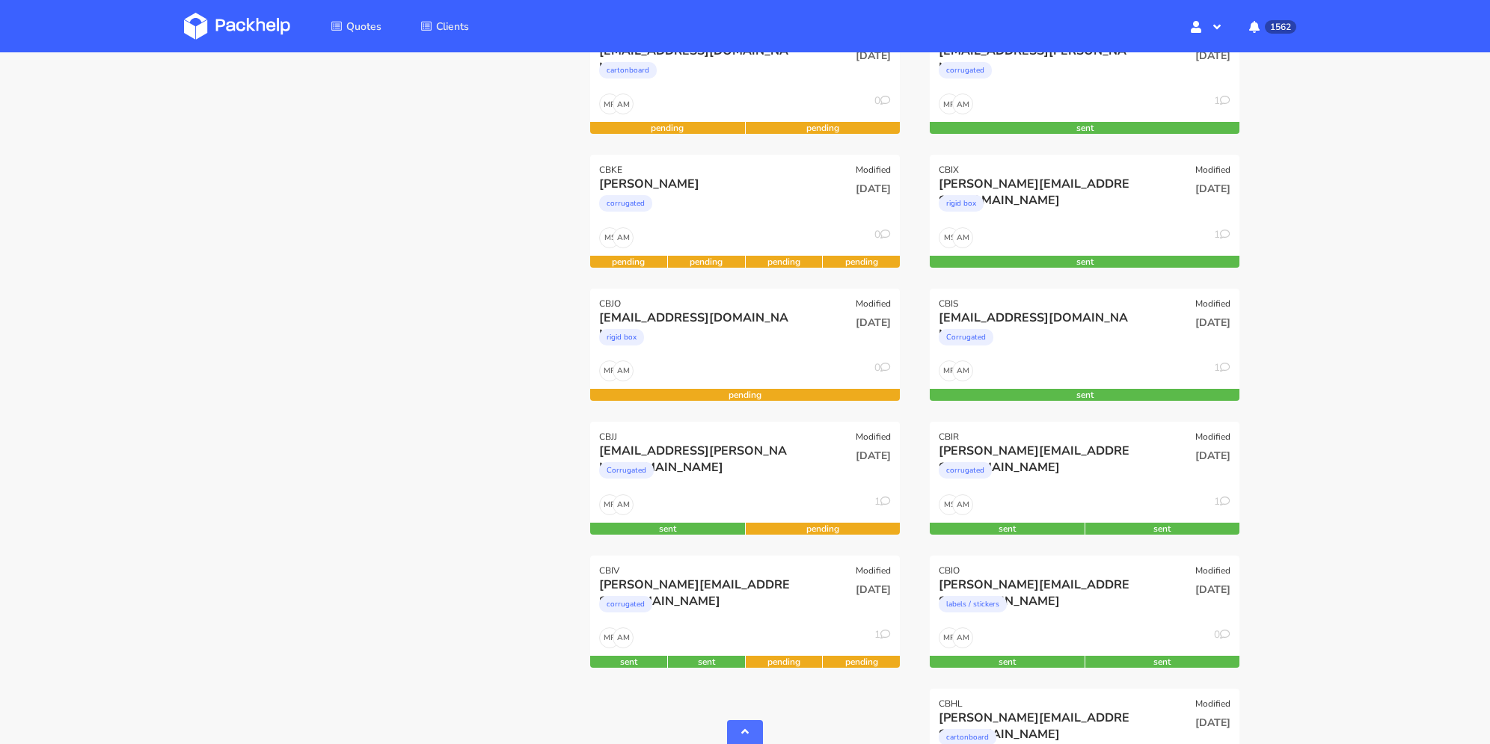
click at [501, 427] on div at bounding box center [406, 422] width 340 height 1335
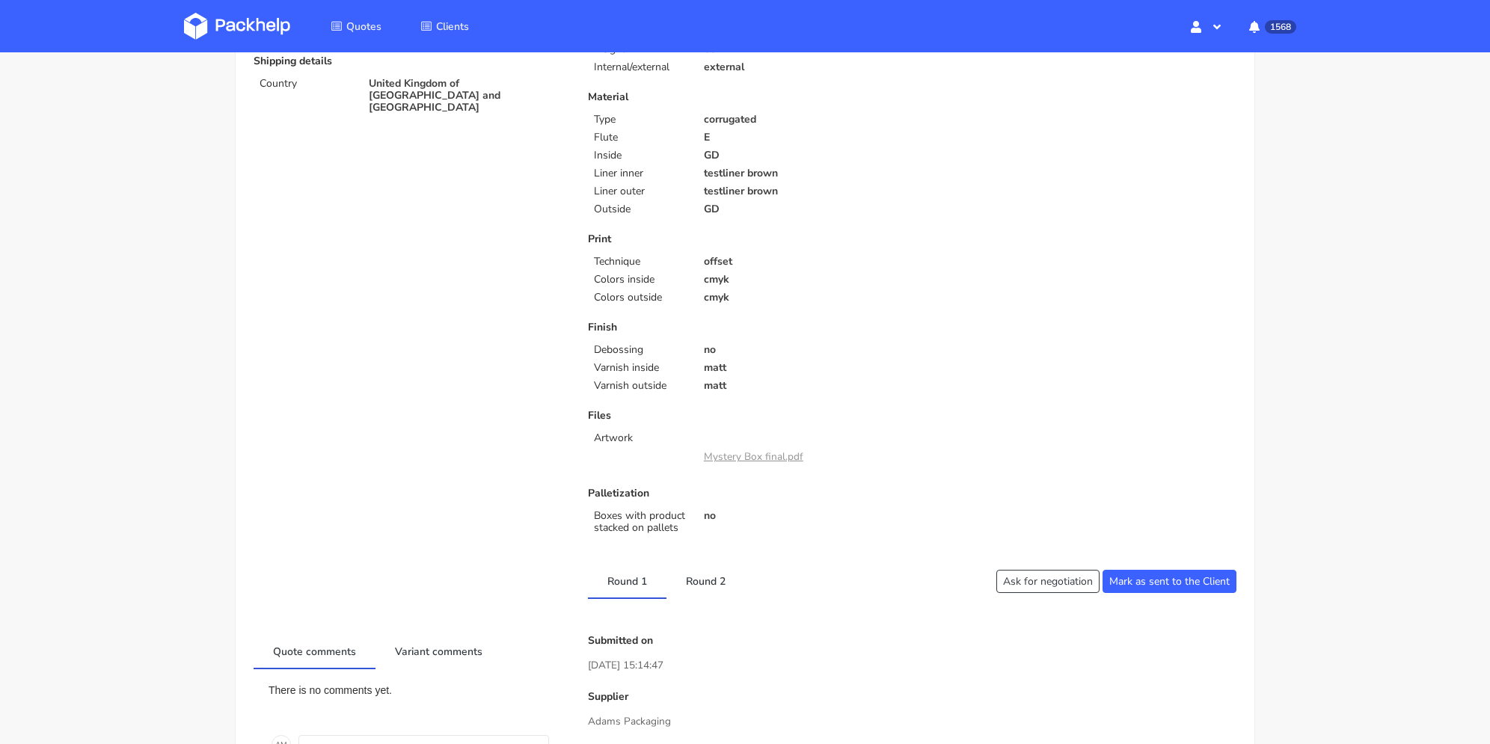
scroll to position [374, 0]
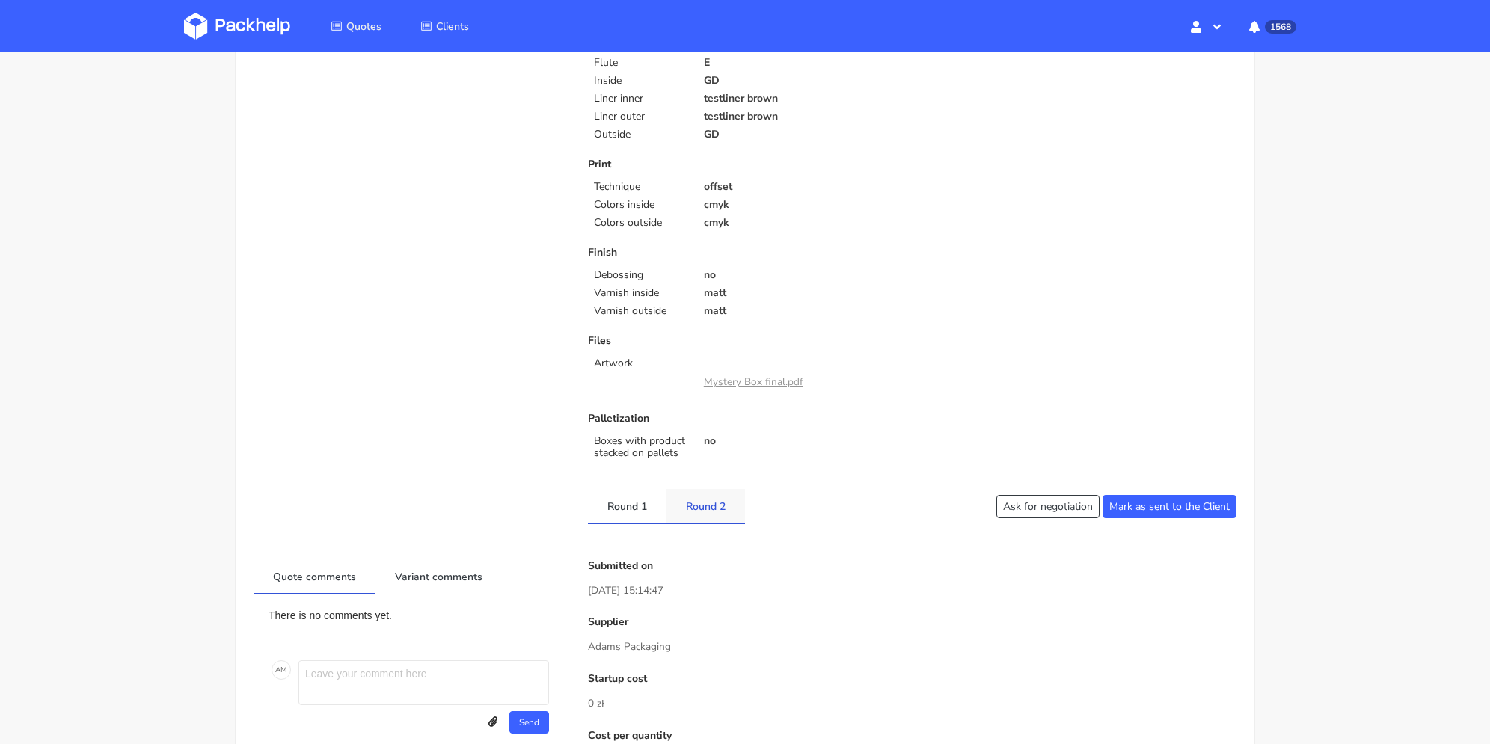
click at [698, 512] on link "Round 2" at bounding box center [706, 505] width 79 height 33
drag, startPoint x: 647, startPoint y: 510, endPoint x: 636, endPoint y: 484, distance: 28.5
click at [647, 509] on link "Round 1" at bounding box center [627, 505] width 79 height 33
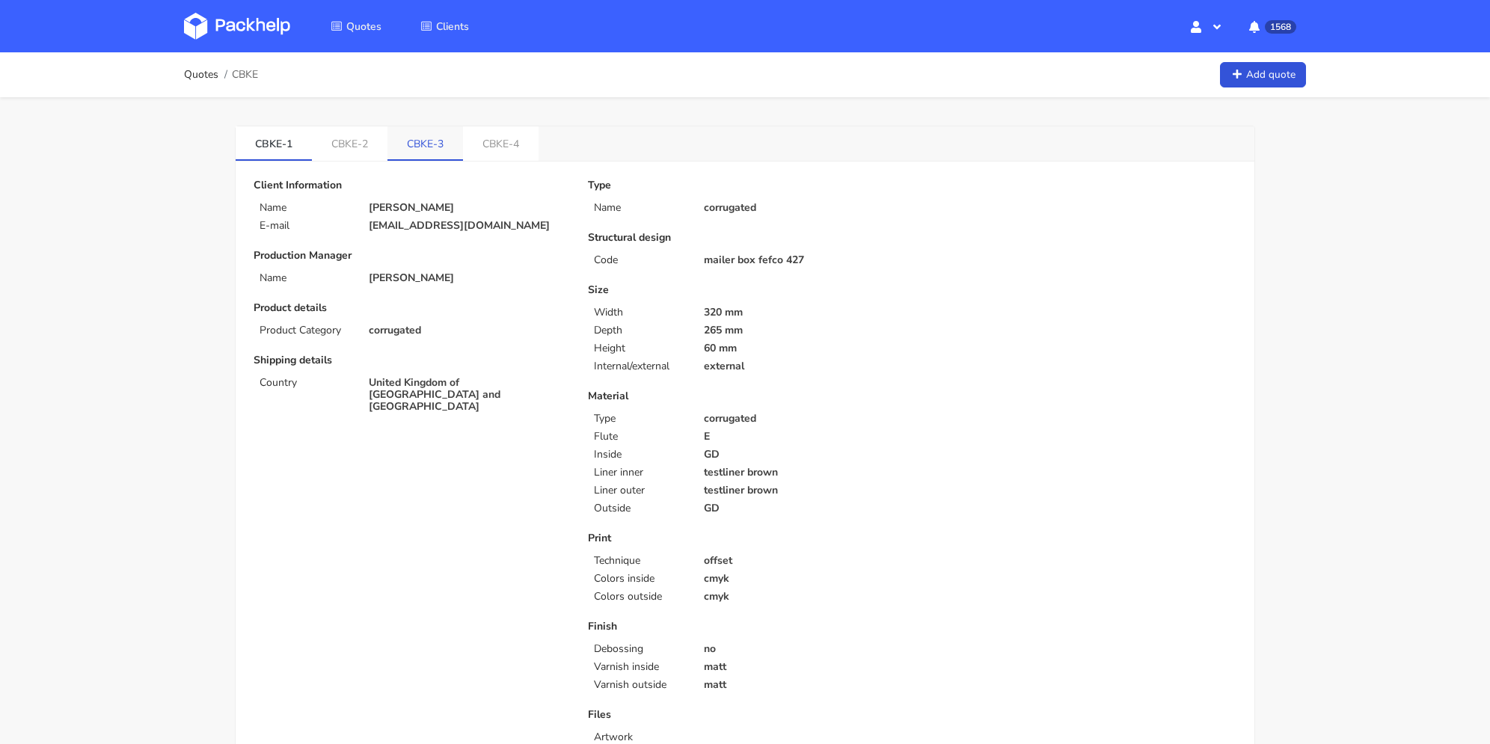
click at [426, 144] on link "CBKE-3" at bounding box center [426, 142] width 76 height 33
drag, startPoint x: 558, startPoint y: 224, endPoint x: 355, endPoint y: 221, distance: 202.8
click at [355, 221] on div "E-mail [EMAIL_ADDRESS][DOMAIN_NAME]" at bounding box center [410, 226] width 334 height 12
copy div "[EMAIL_ADDRESS][DOMAIN_NAME]"
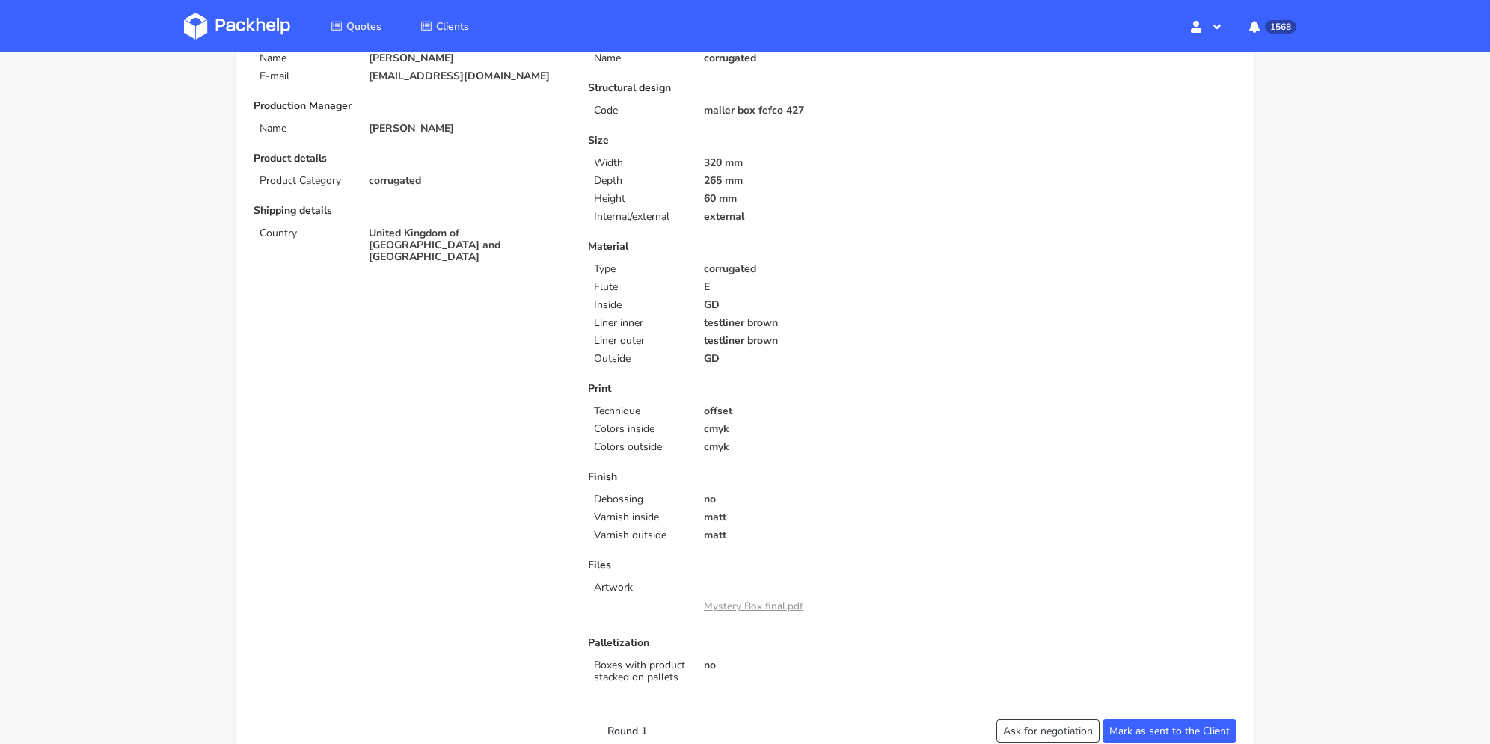
scroll to position [599, 0]
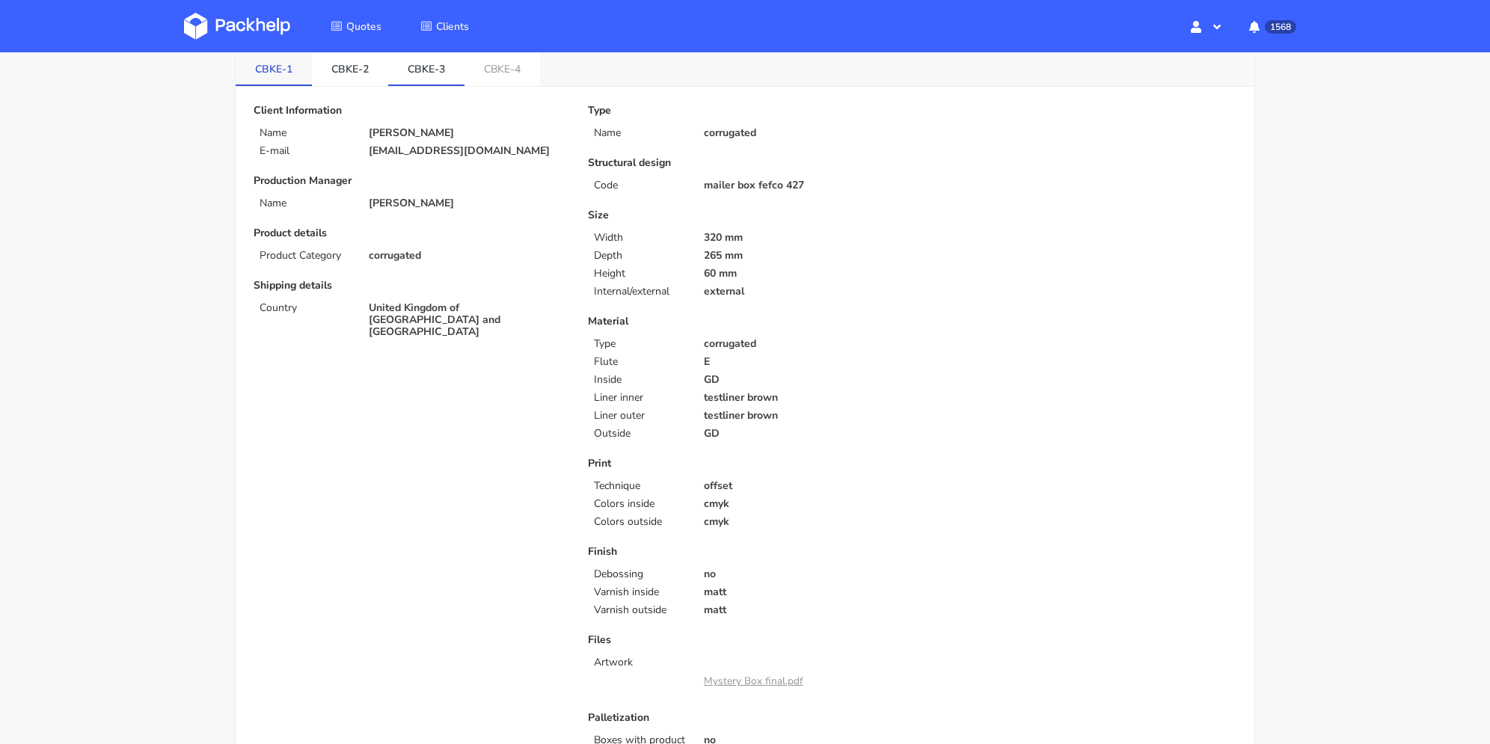
click at [281, 70] on link "CBKE-1" at bounding box center [274, 68] width 76 height 33
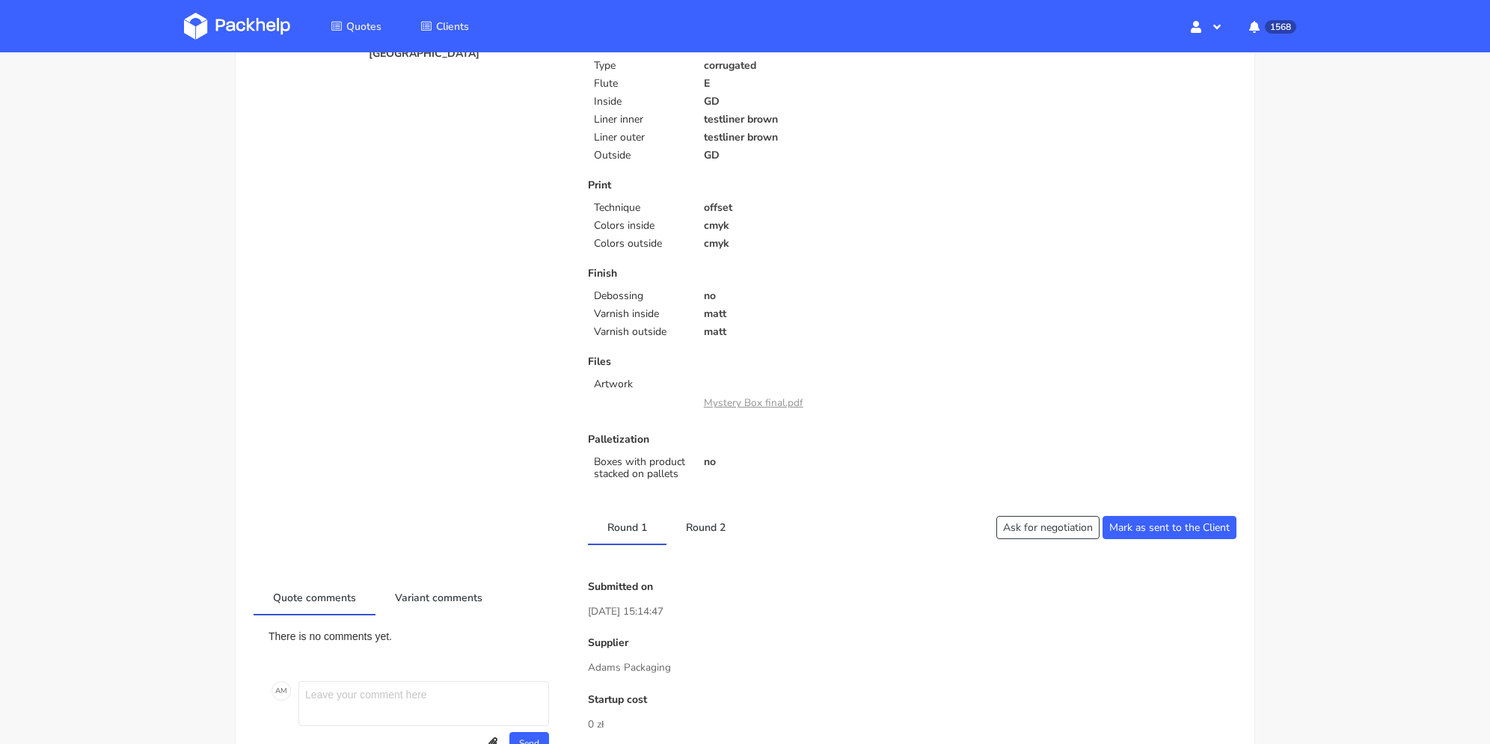
scroll to position [0, 0]
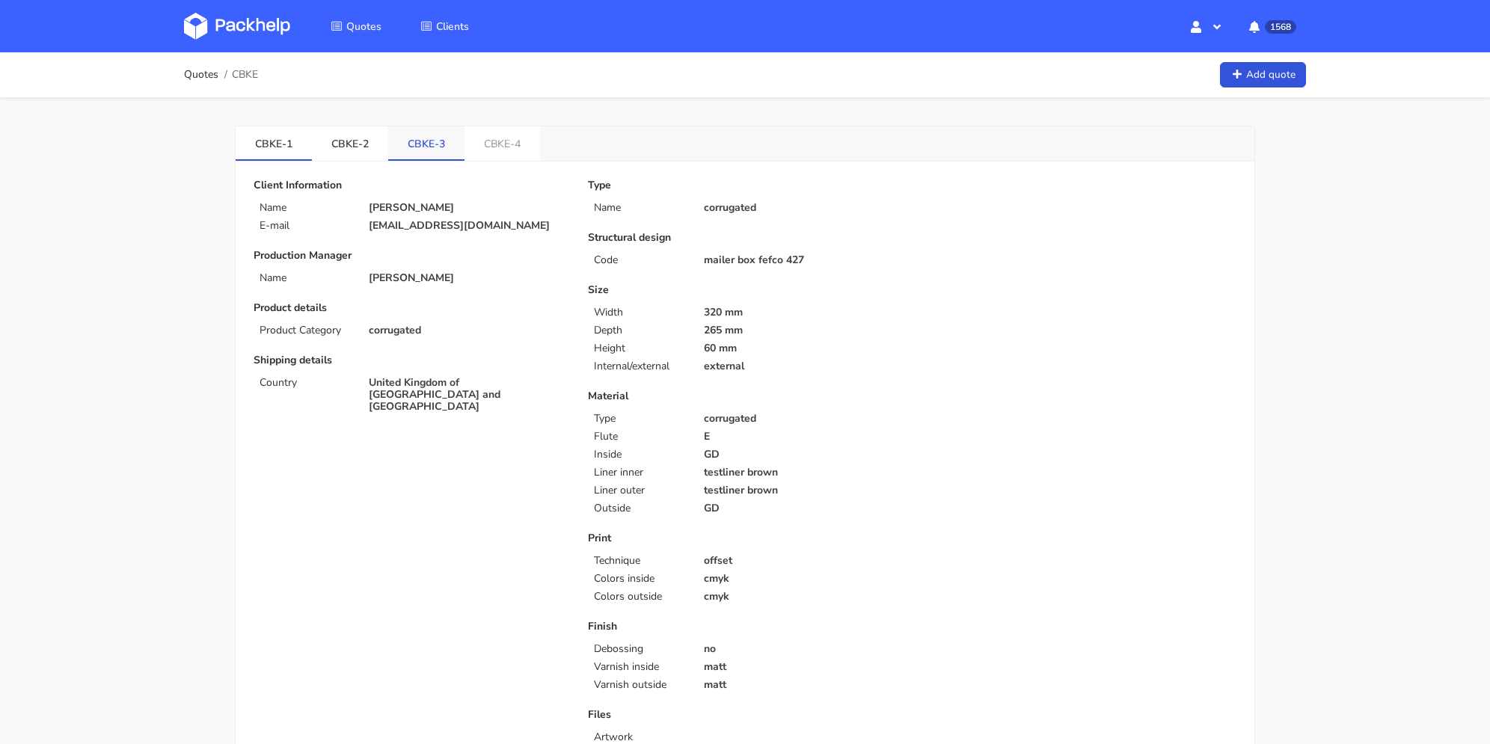
click at [452, 151] on link "CBKE-3" at bounding box center [426, 142] width 76 height 33
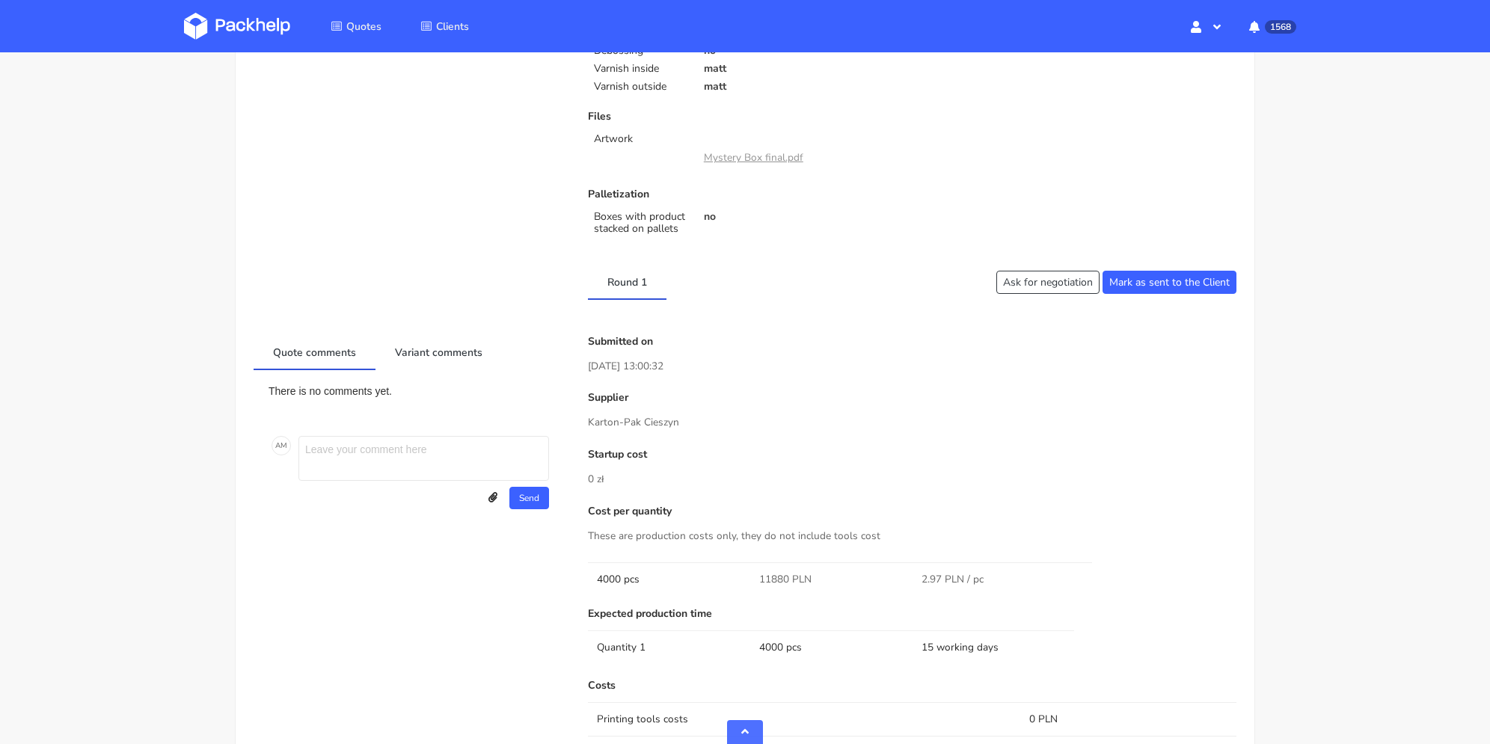
scroll to position [673, 0]
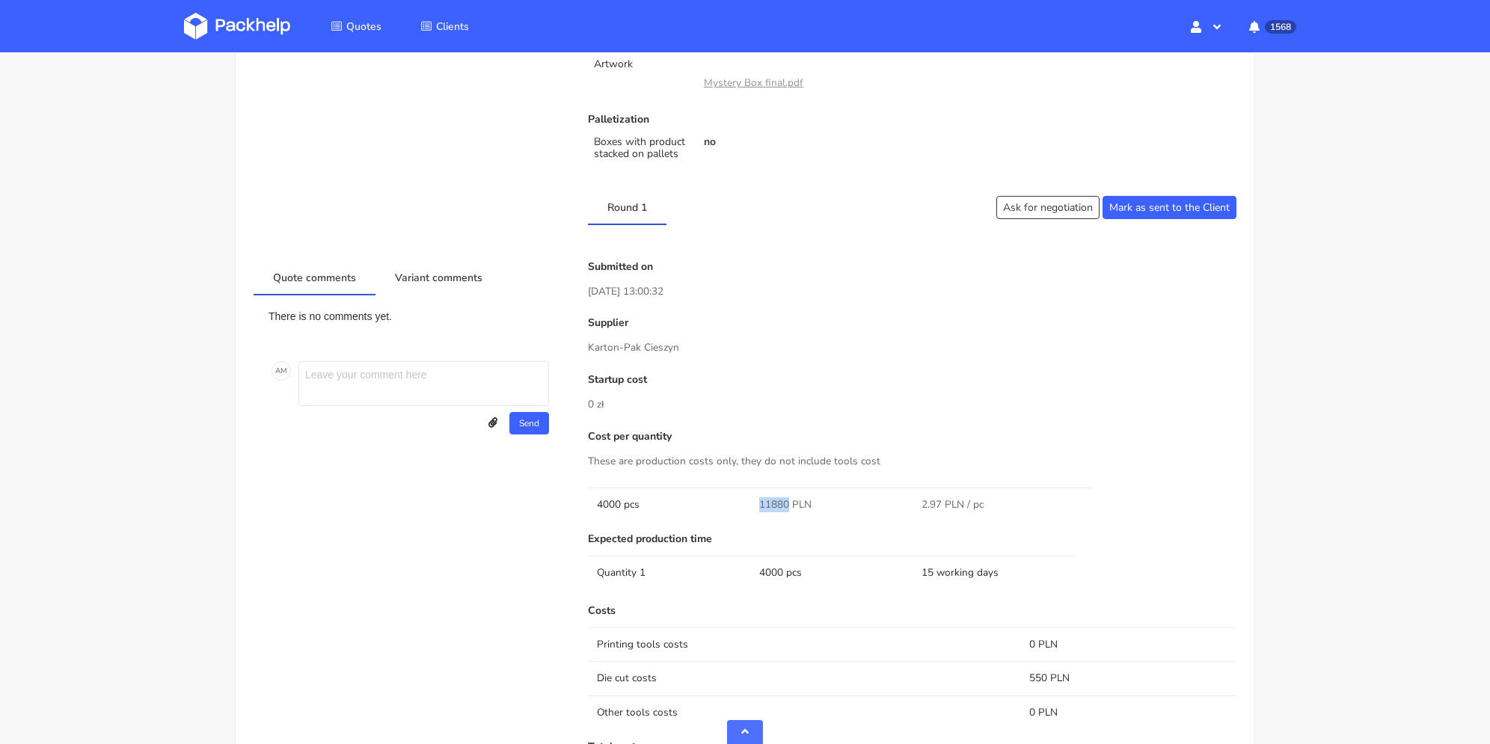
click at [789, 506] on span "11880 PLN" at bounding box center [785, 505] width 52 height 15
copy span "11880"
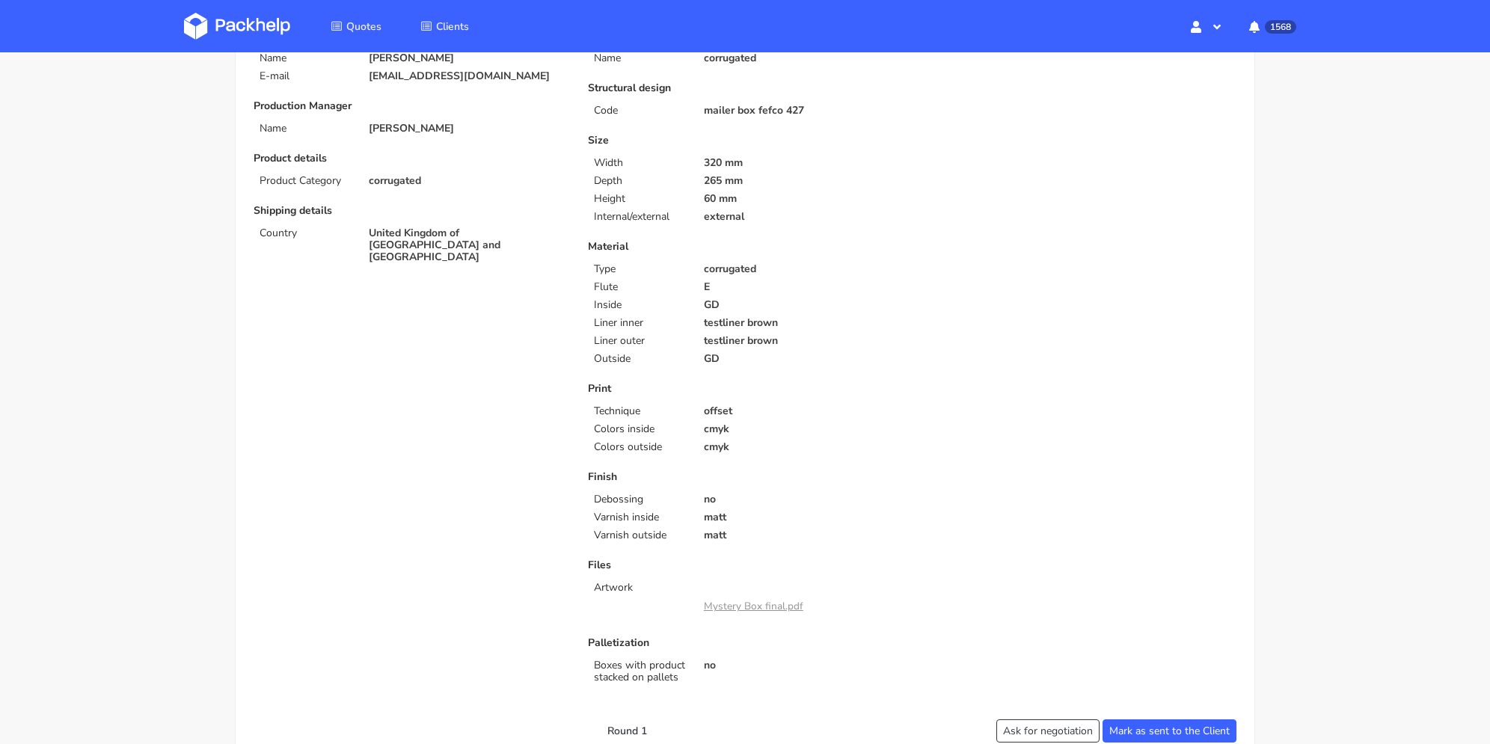
scroll to position [0, 0]
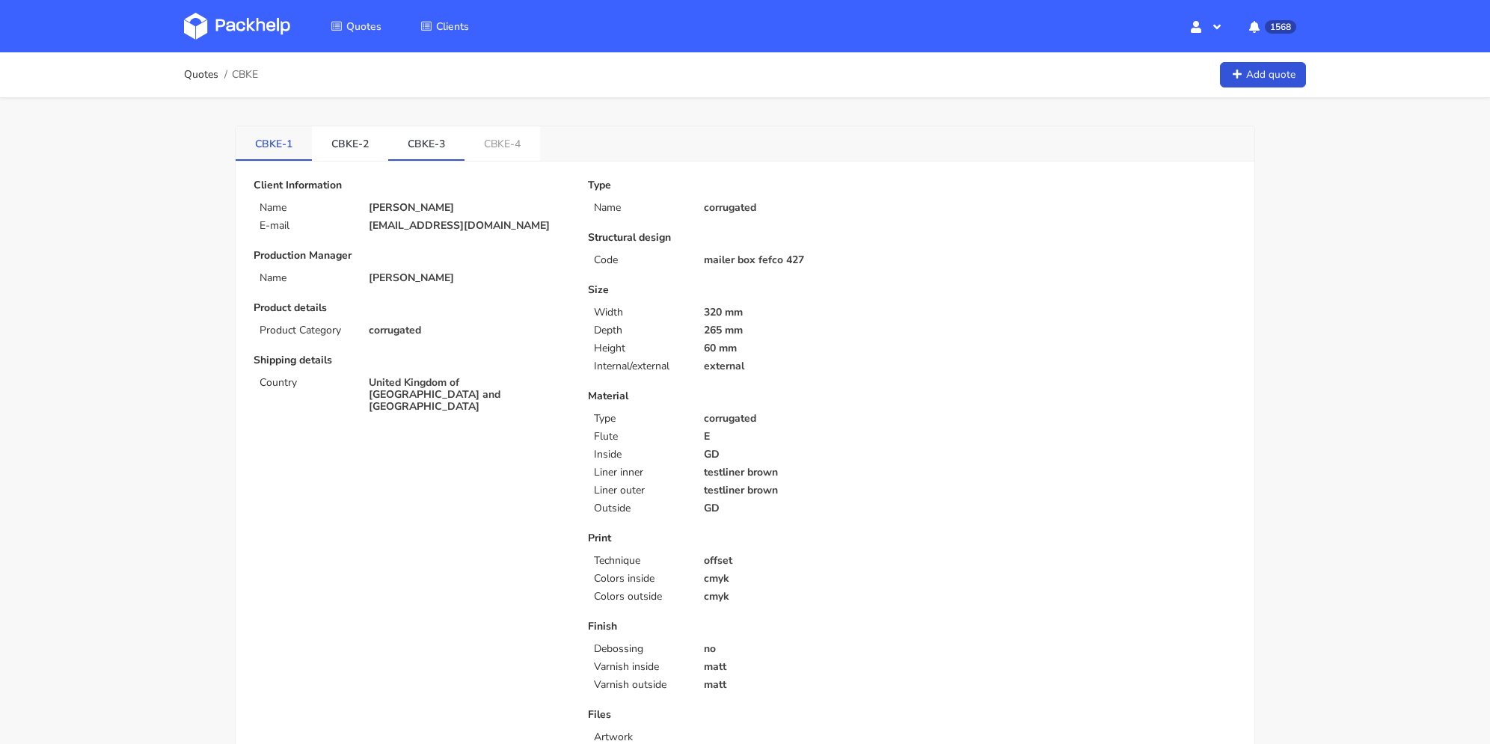
click at [276, 143] on link "CBKE-1" at bounding box center [274, 142] width 76 height 33
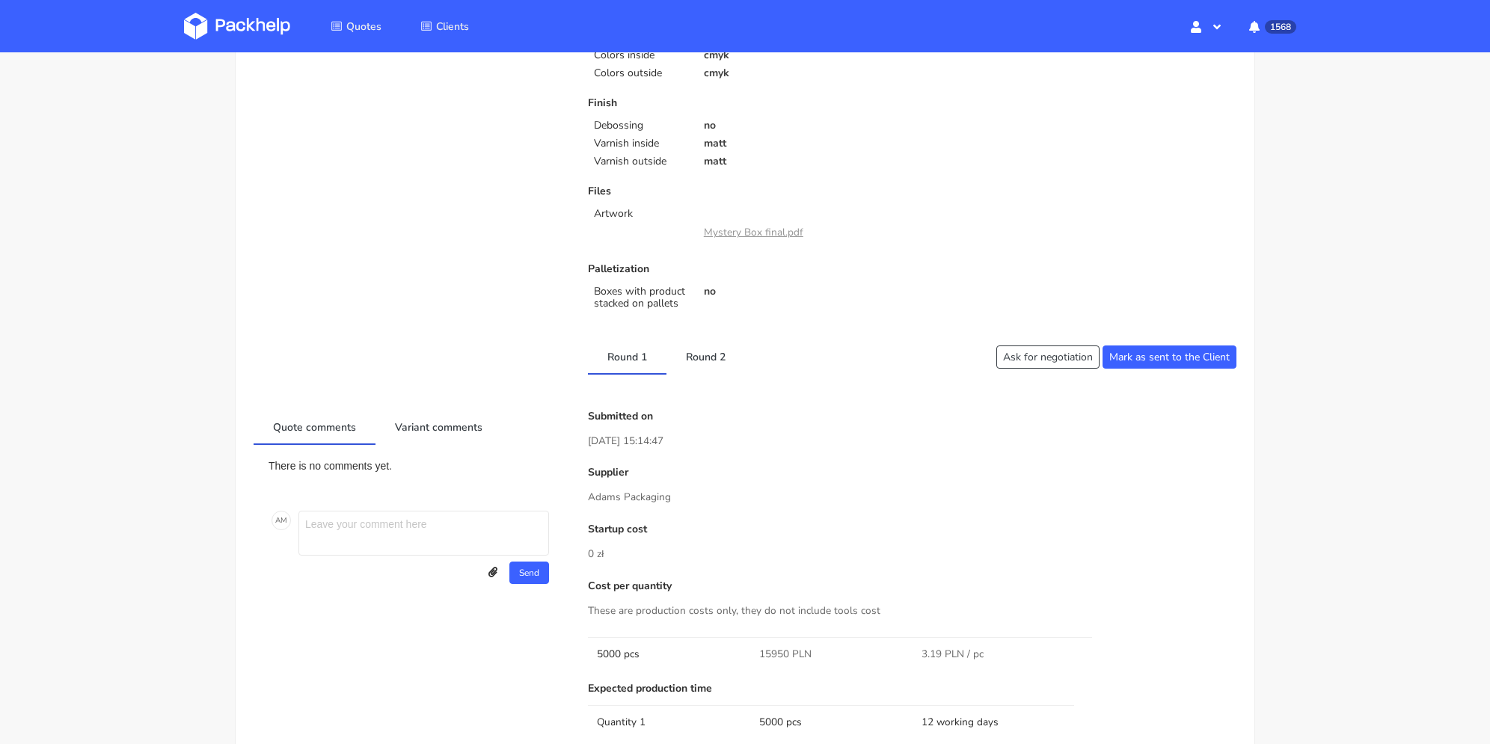
scroll to position [673, 0]
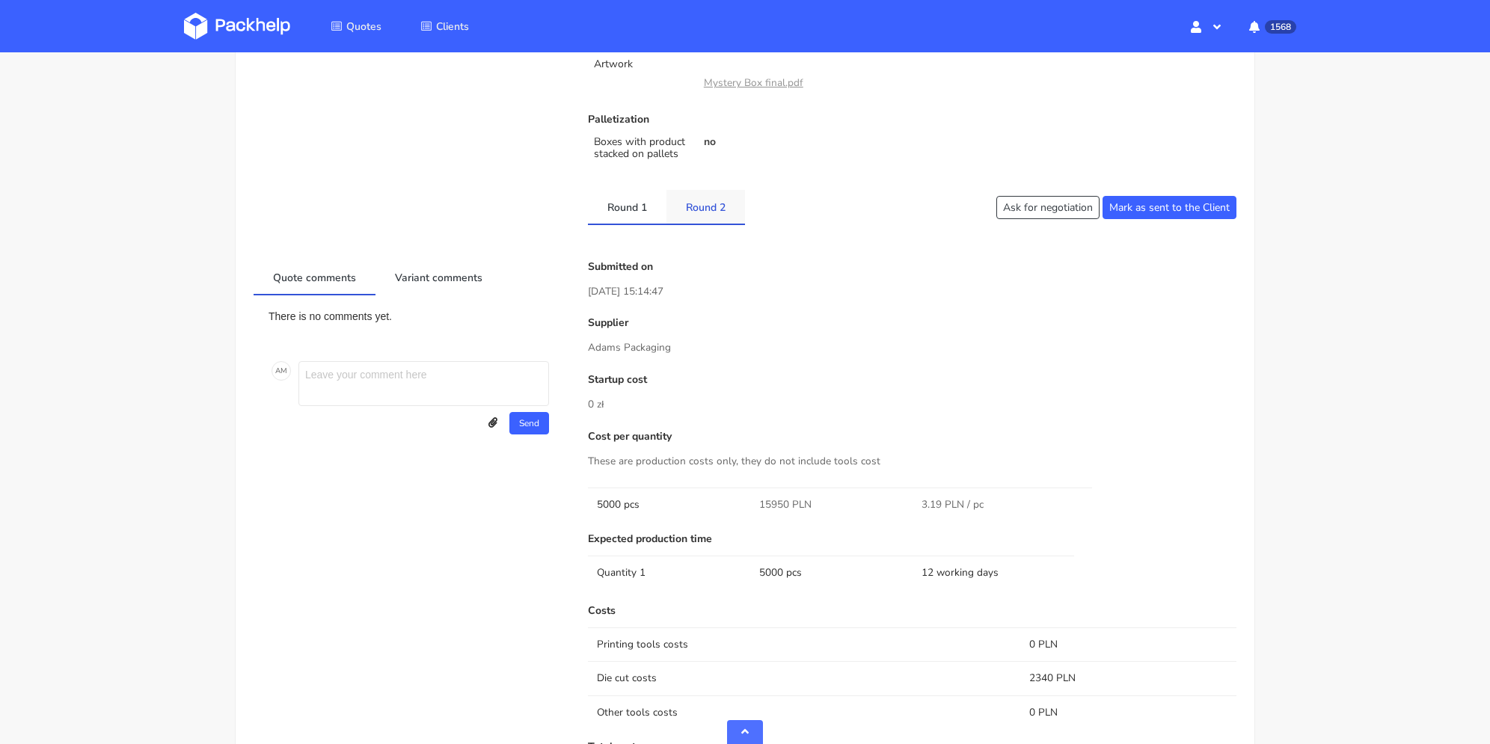
click at [697, 215] on link "Round 2" at bounding box center [706, 206] width 79 height 33
drag, startPoint x: 761, startPoint y: 503, endPoint x: 789, endPoint y: 501, distance: 27.8
click at [789, 501] on span "13950 PLN" at bounding box center [785, 505] width 52 height 15
copy span "13950"
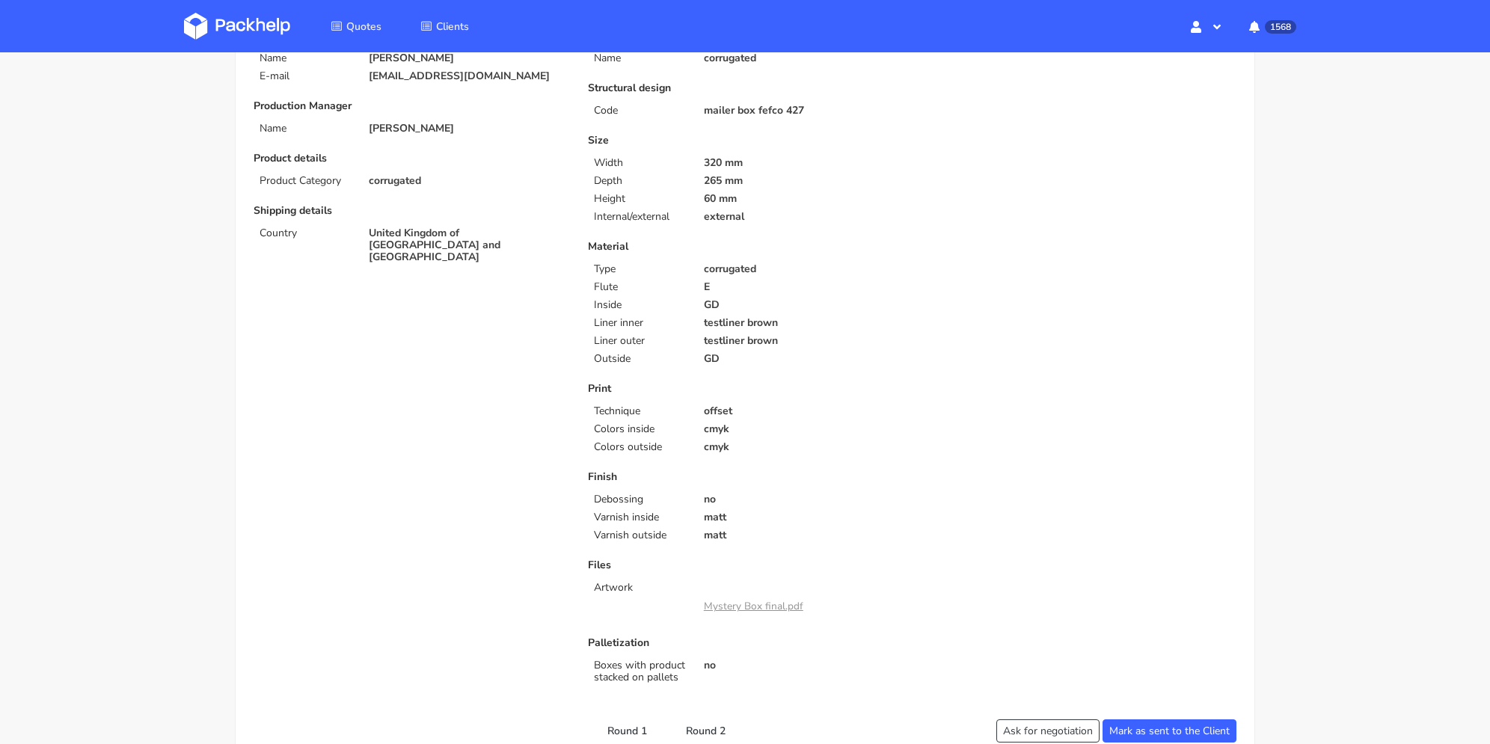
scroll to position [0, 0]
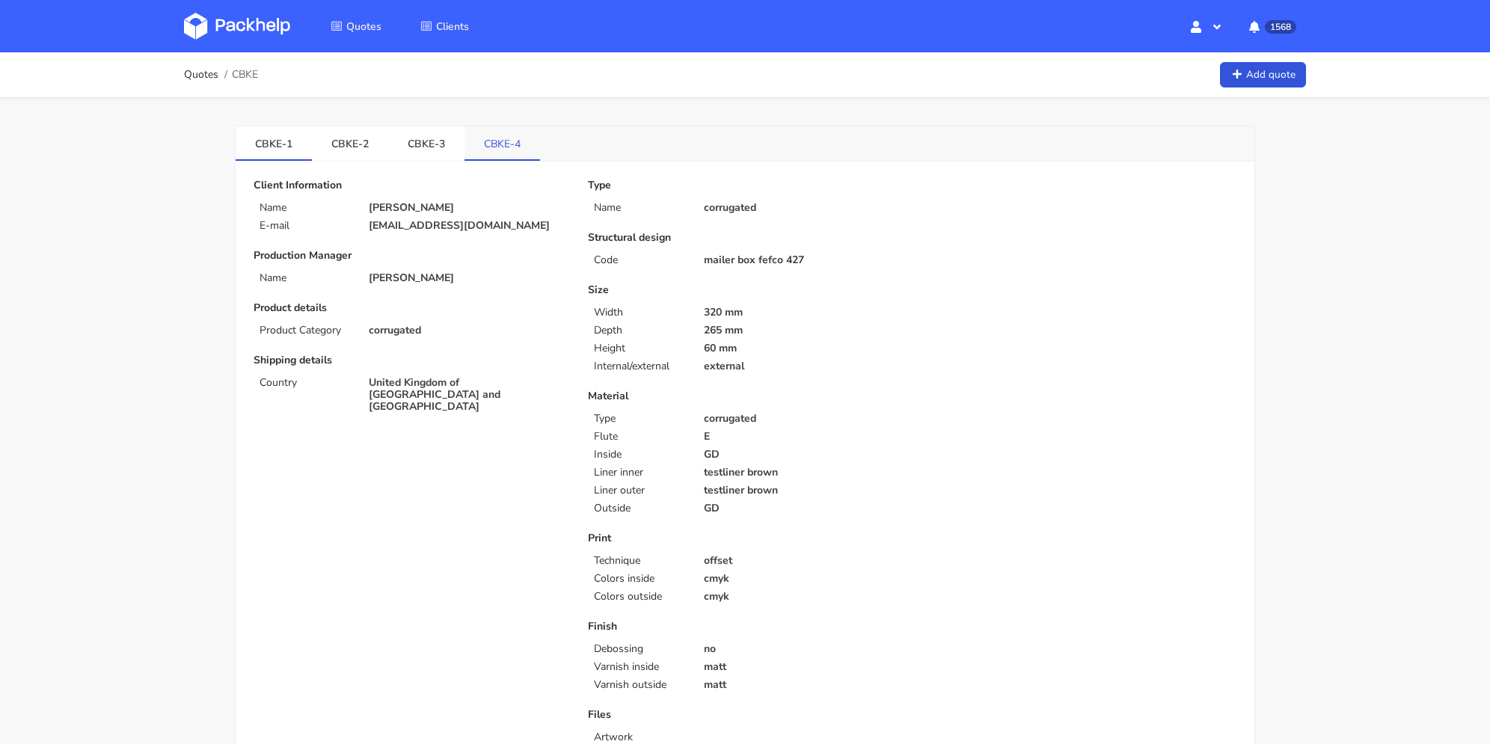
click at [495, 149] on link "CBKE-4" at bounding box center [503, 142] width 76 height 33
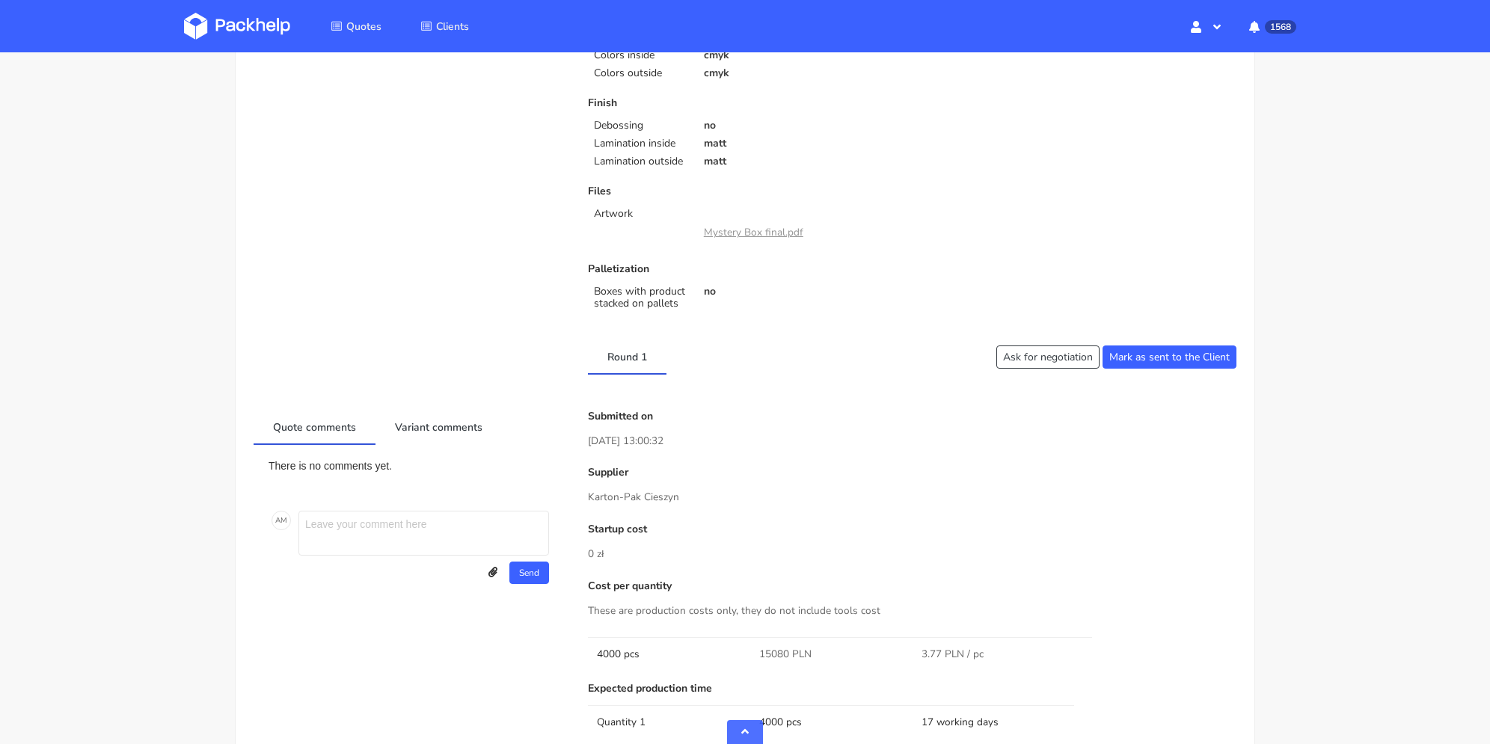
scroll to position [748, 0]
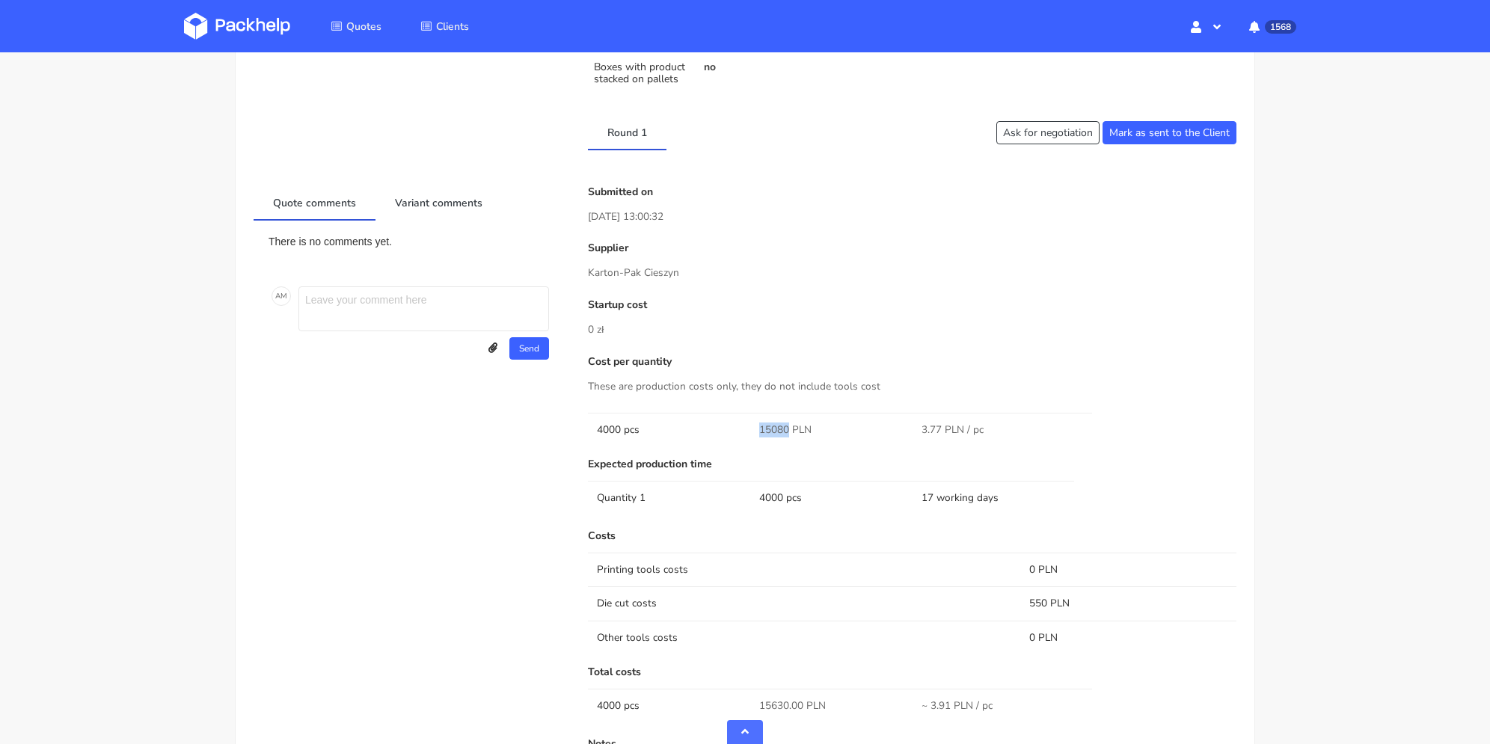
drag, startPoint x: 758, startPoint y: 429, endPoint x: 789, endPoint y: 427, distance: 30.8
click at [789, 427] on td "15080 PLN" at bounding box center [831, 430] width 162 height 34
copy span "15080"
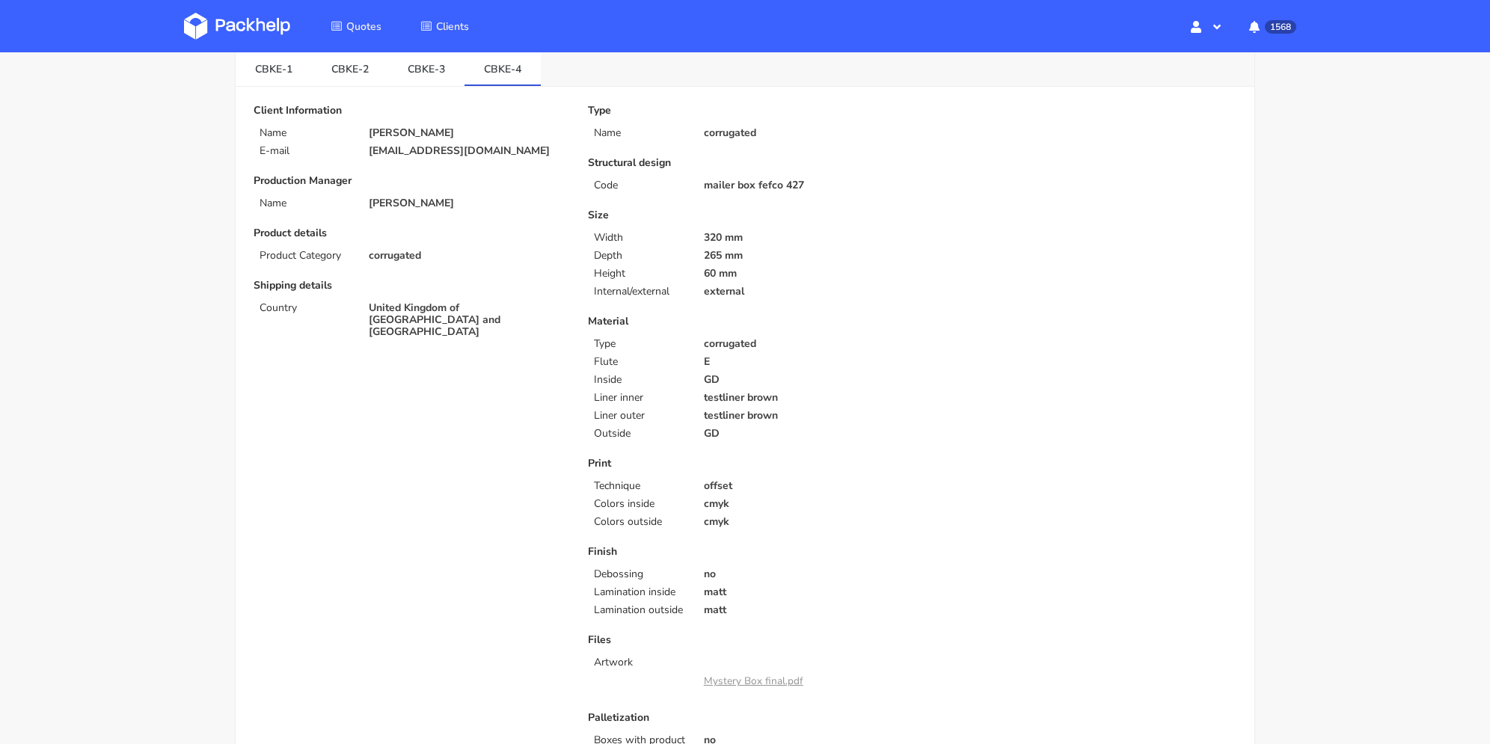
scroll to position [0, 0]
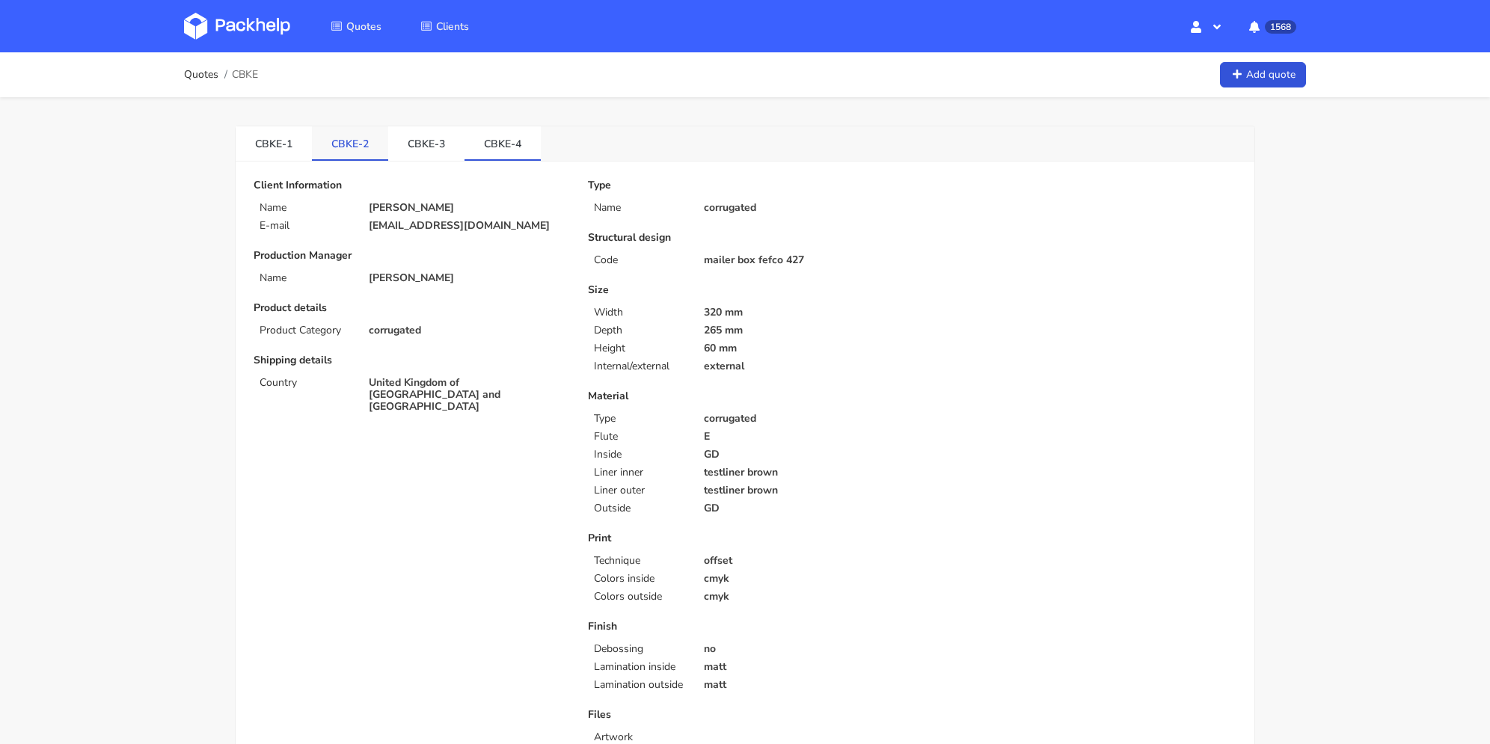
click at [349, 140] on link "CBKE-2" at bounding box center [350, 142] width 76 height 33
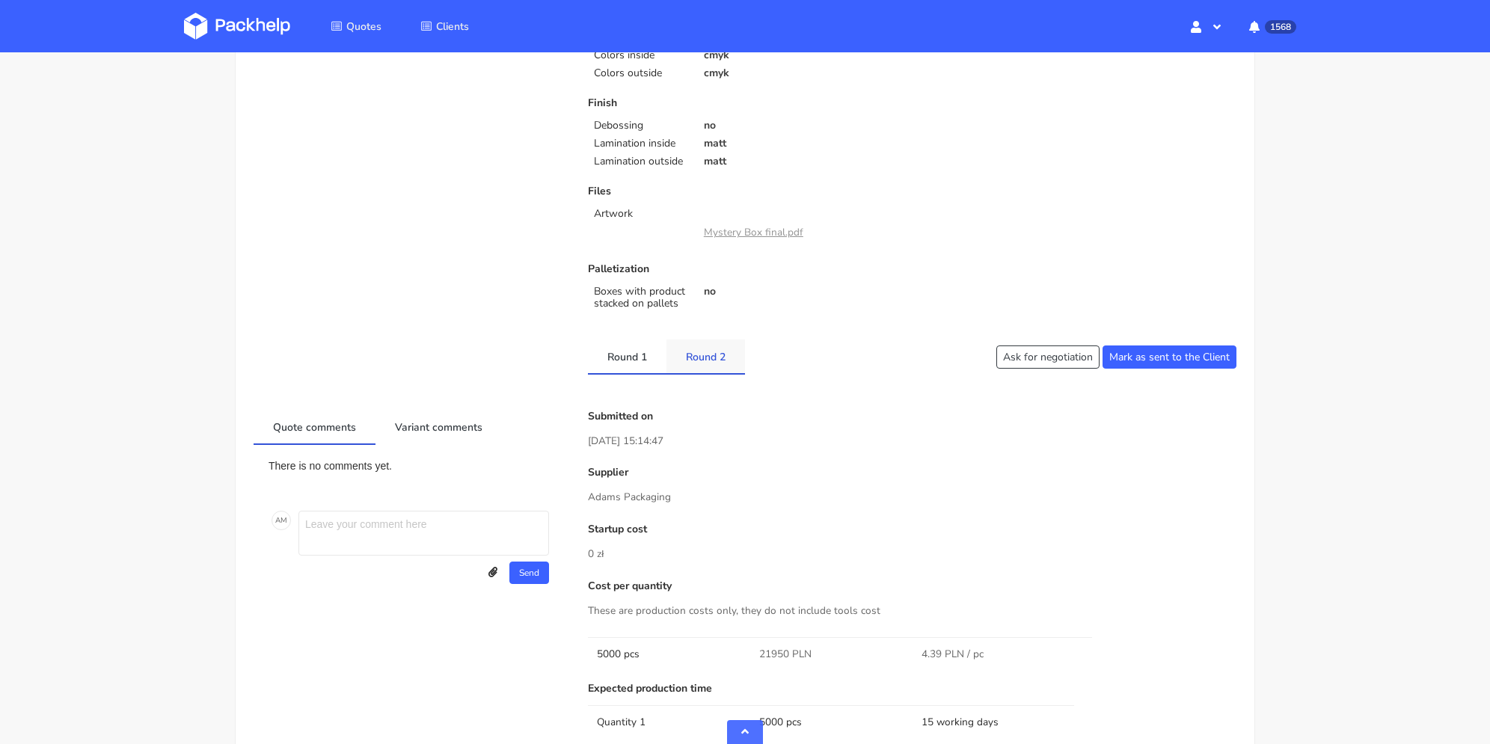
click at [714, 361] on link "Round 2" at bounding box center [706, 356] width 79 height 33
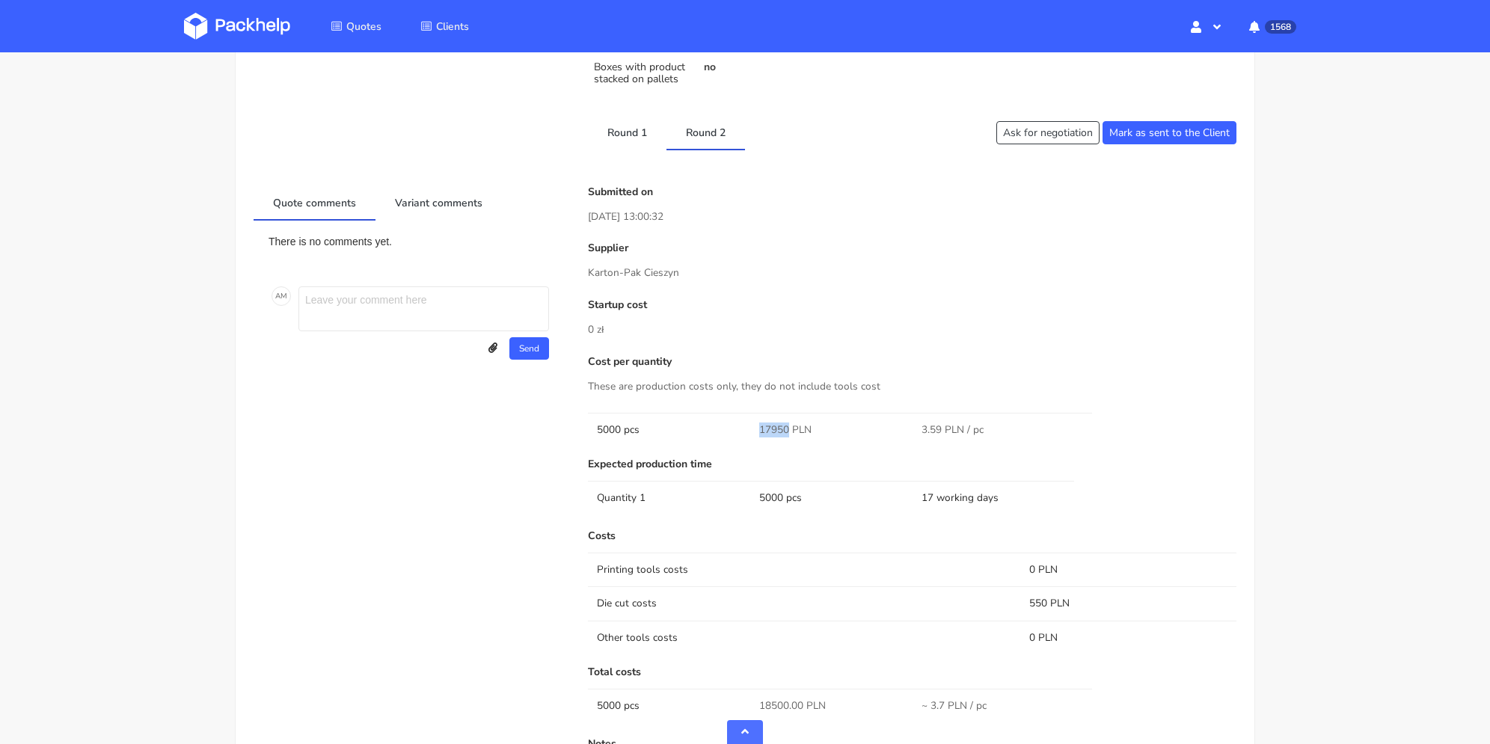
drag, startPoint x: 764, startPoint y: 423, endPoint x: 789, endPoint y: 429, distance: 26.1
click at [789, 429] on span "17950 PLN" at bounding box center [785, 430] width 52 height 15
copy span "17950"
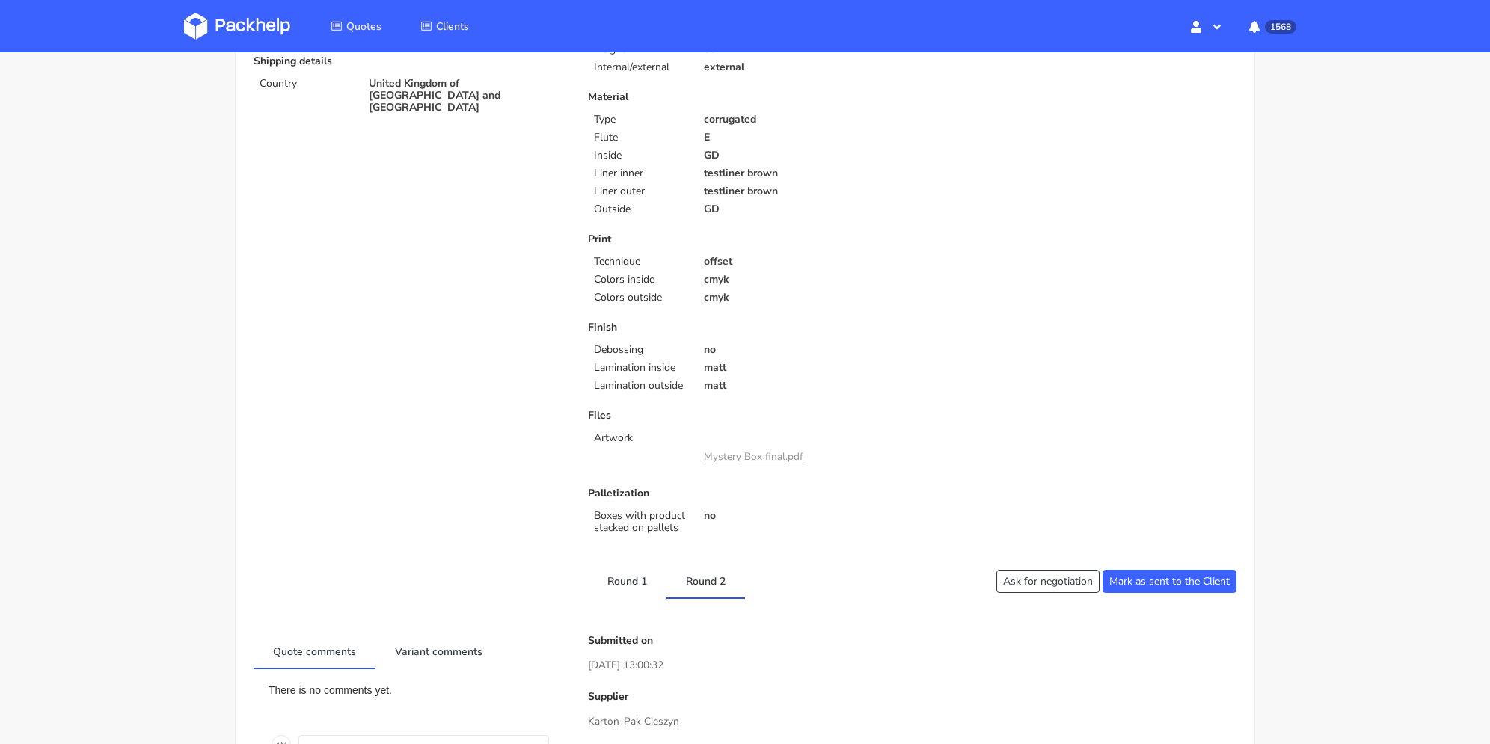
scroll to position [0, 0]
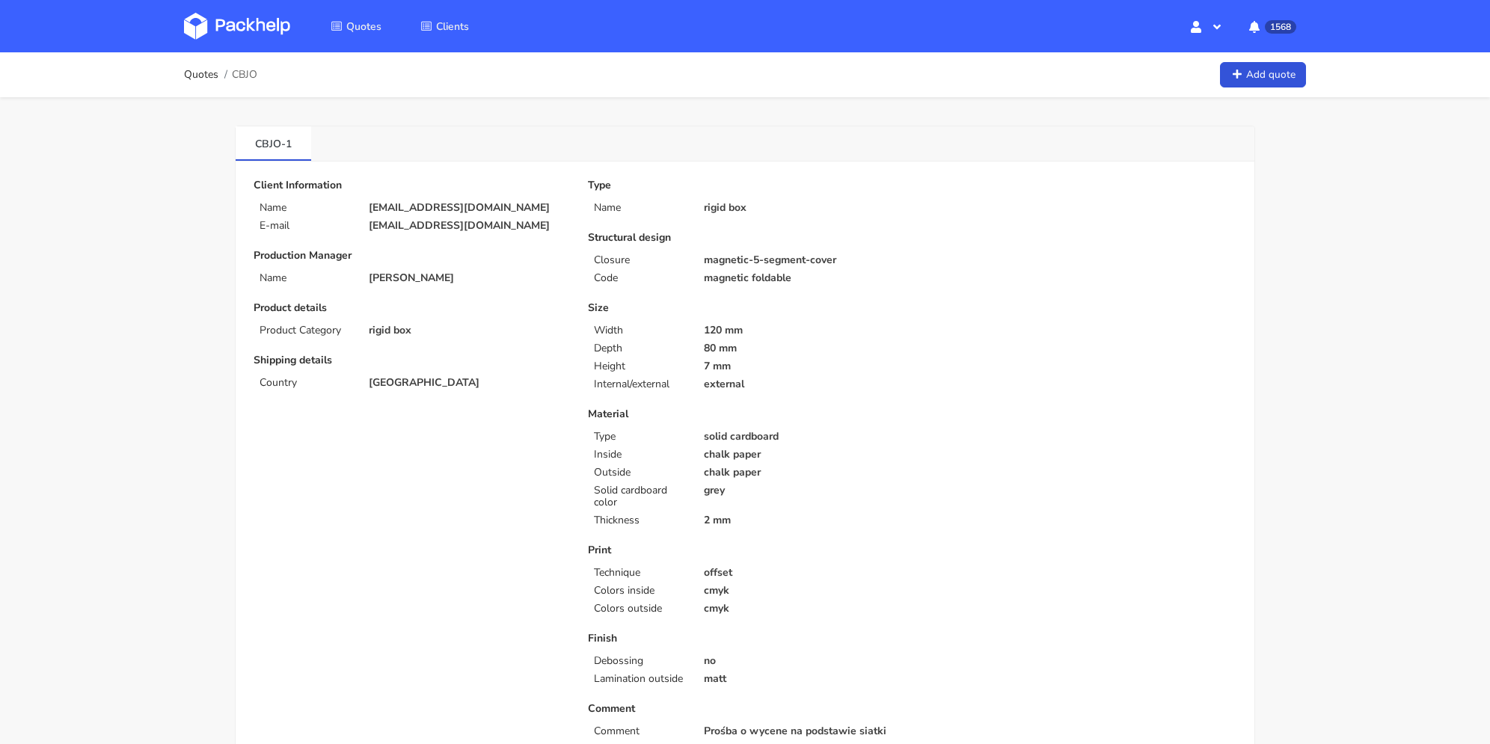
drag, startPoint x: 522, startPoint y: 229, endPoint x: 334, endPoint y: 226, distance: 188.6
click at [334, 226] on div "E-mail [EMAIL_ADDRESS][DOMAIN_NAME]" at bounding box center [410, 226] width 334 height 12
copy div "[EMAIL_ADDRESS][DOMAIN_NAME]"
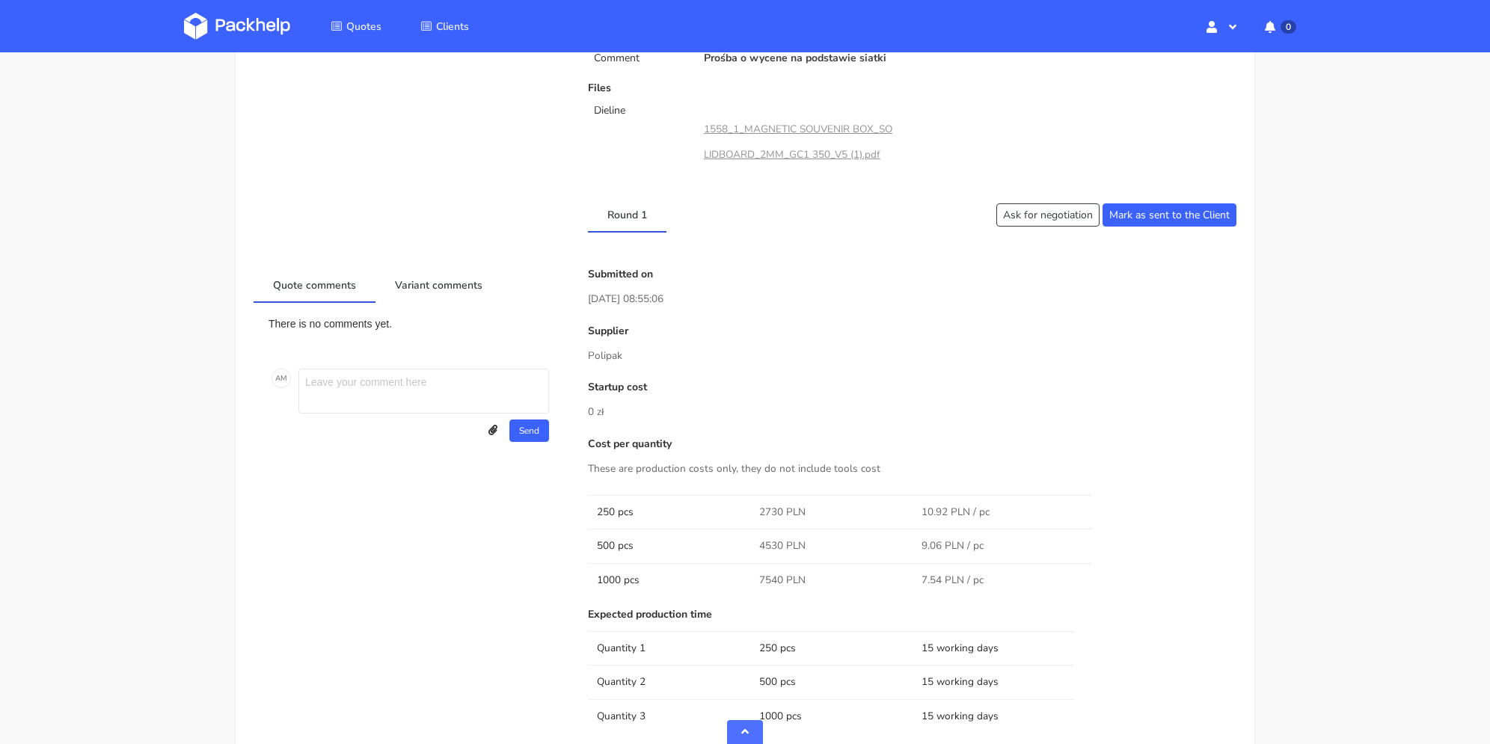
scroll to position [973, 0]
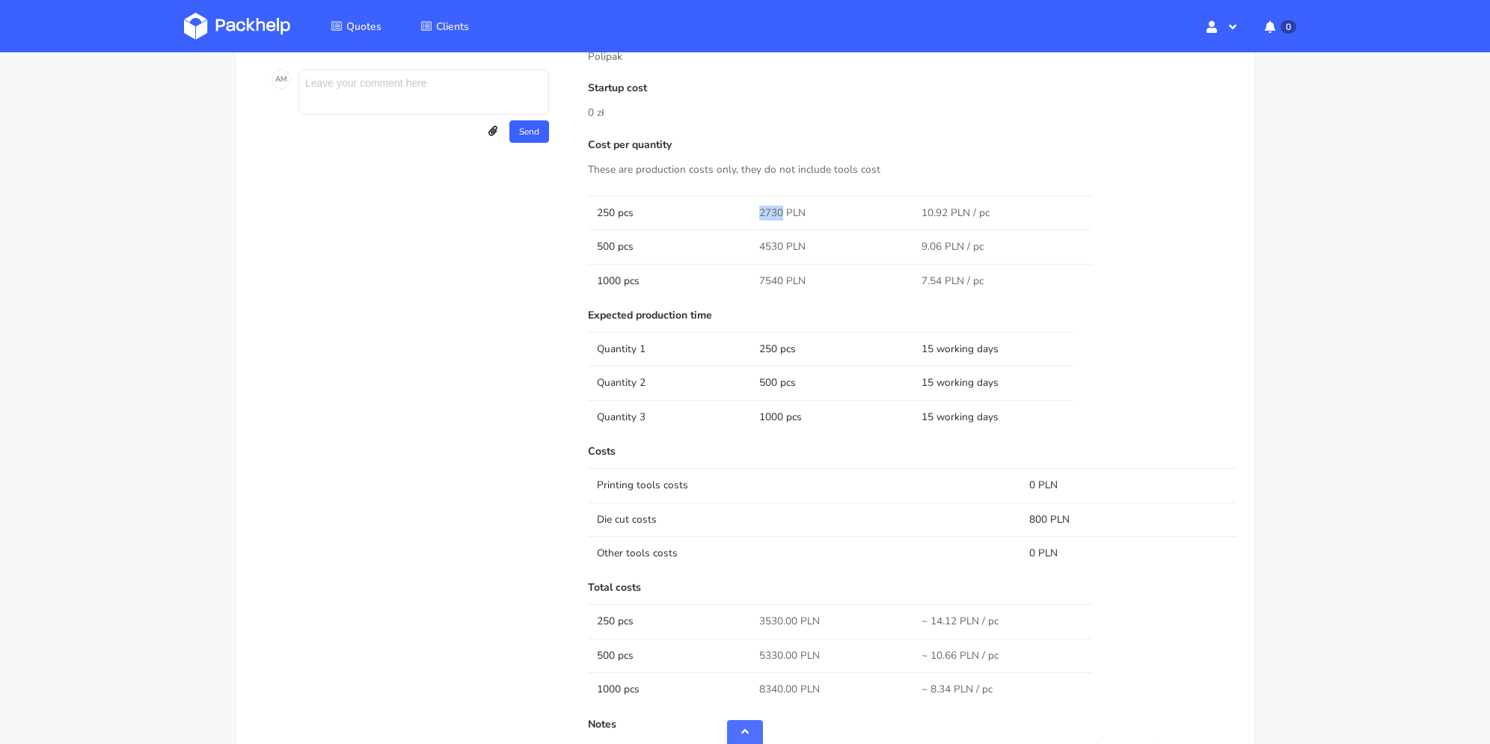
drag, startPoint x: 759, startPoint y: 209, endPoint x: 783, endPoint y: 210, distance: 24.0
click at [783, 210] on td "2730 PLN" at bounding box center [831, 213] width 162 height 34
copy span "2730"
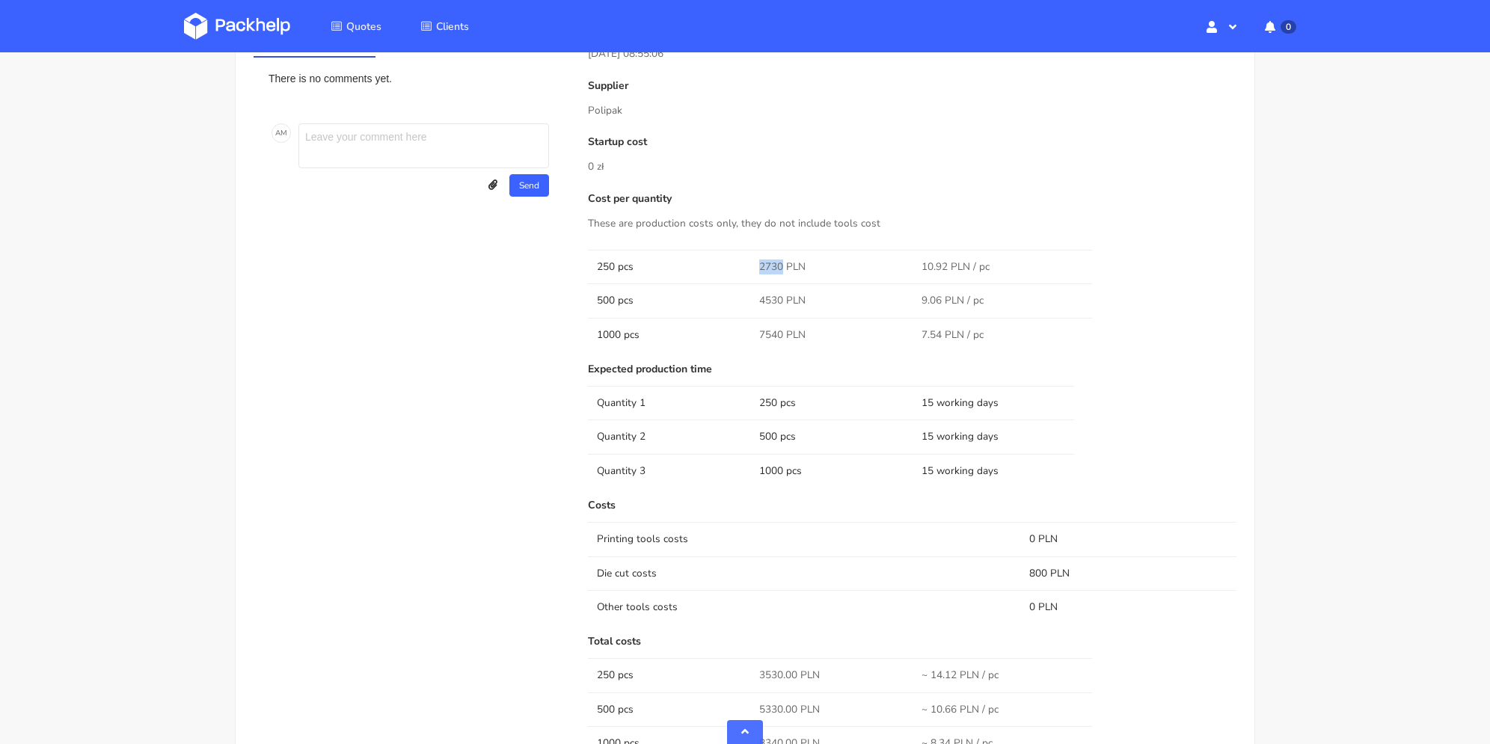
scroll to position [694, 0]
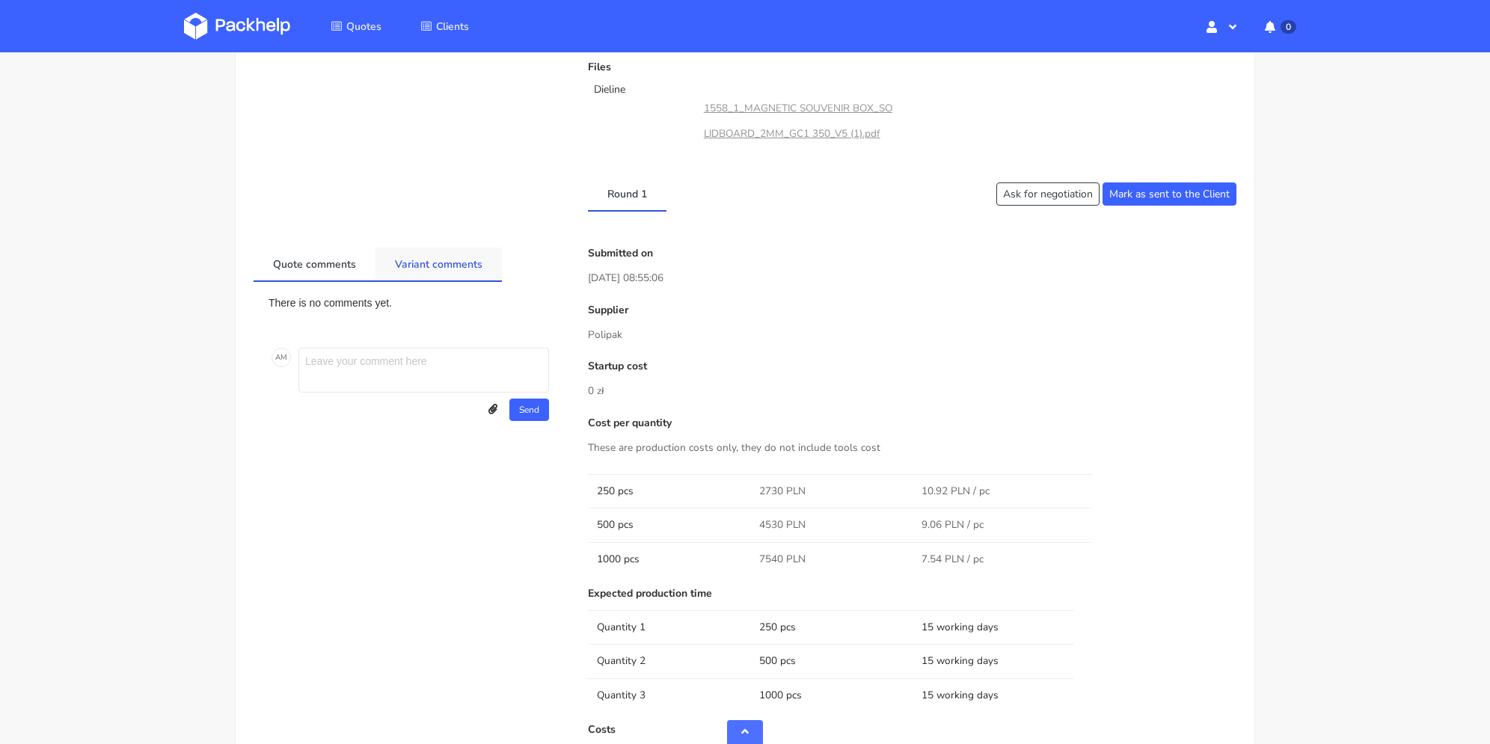
click at [379, 261] on link "Variant comments" at bounding box center [439, 264] width 126 height 33
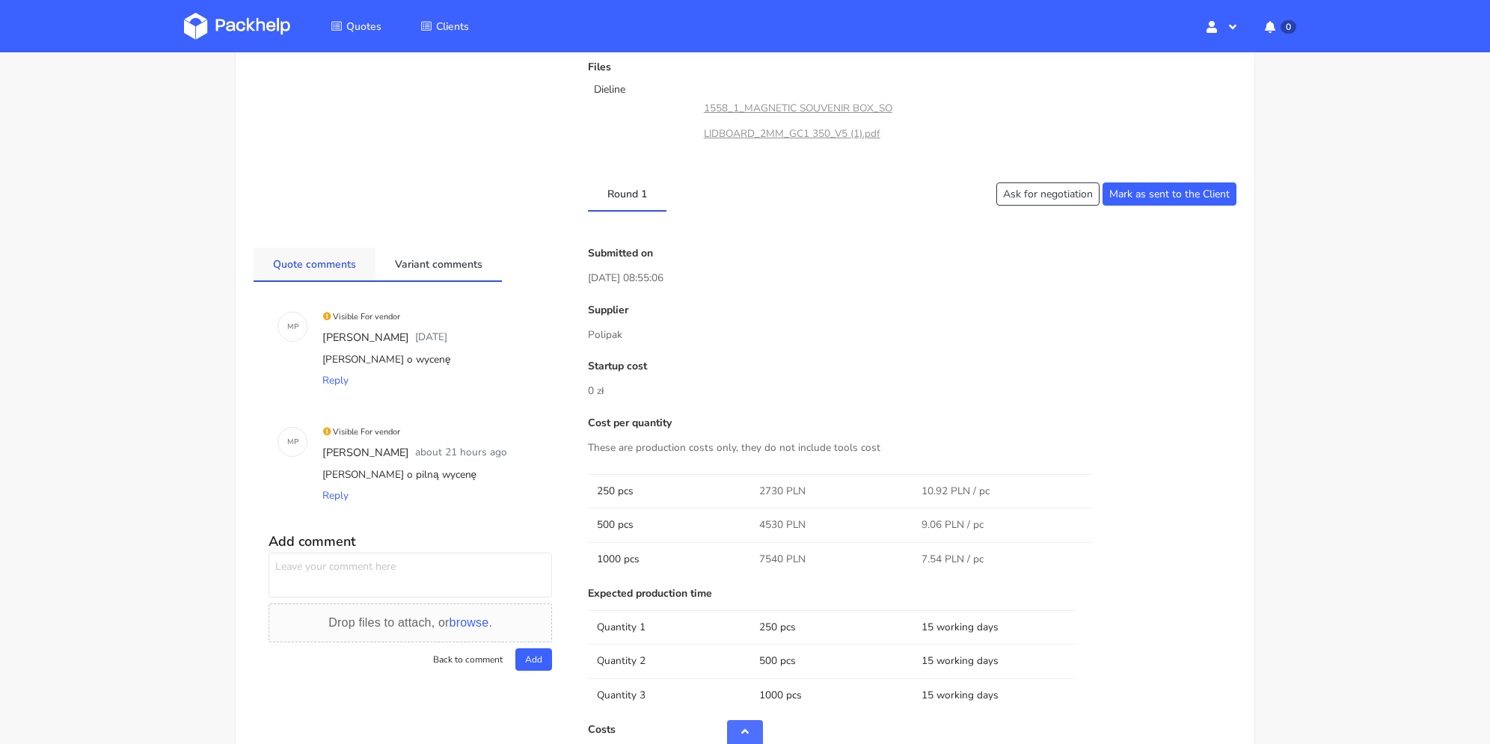
click at [334, 266] on link "Quote comments" at bounding box center [315, 264] width 122 height 33
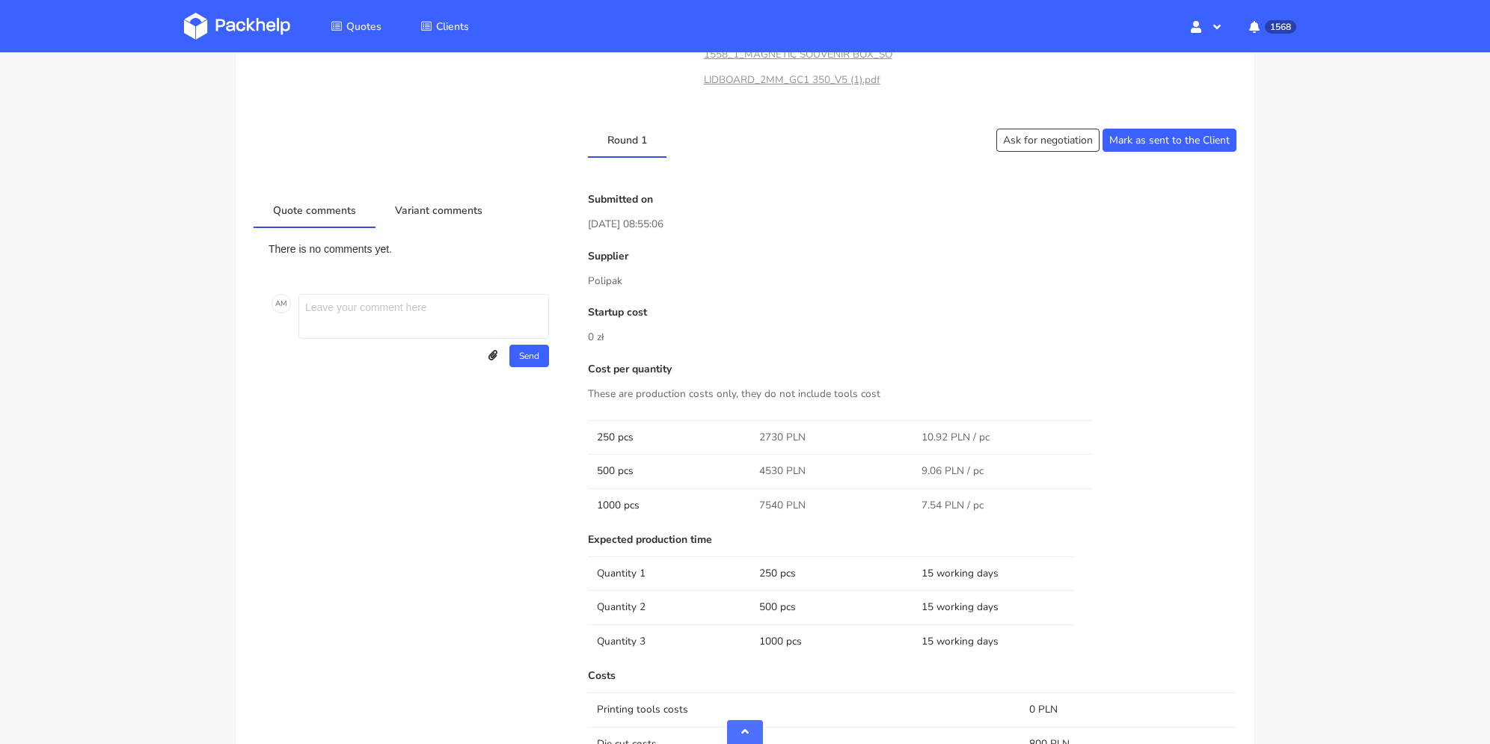
scroll to position [1047, 0]
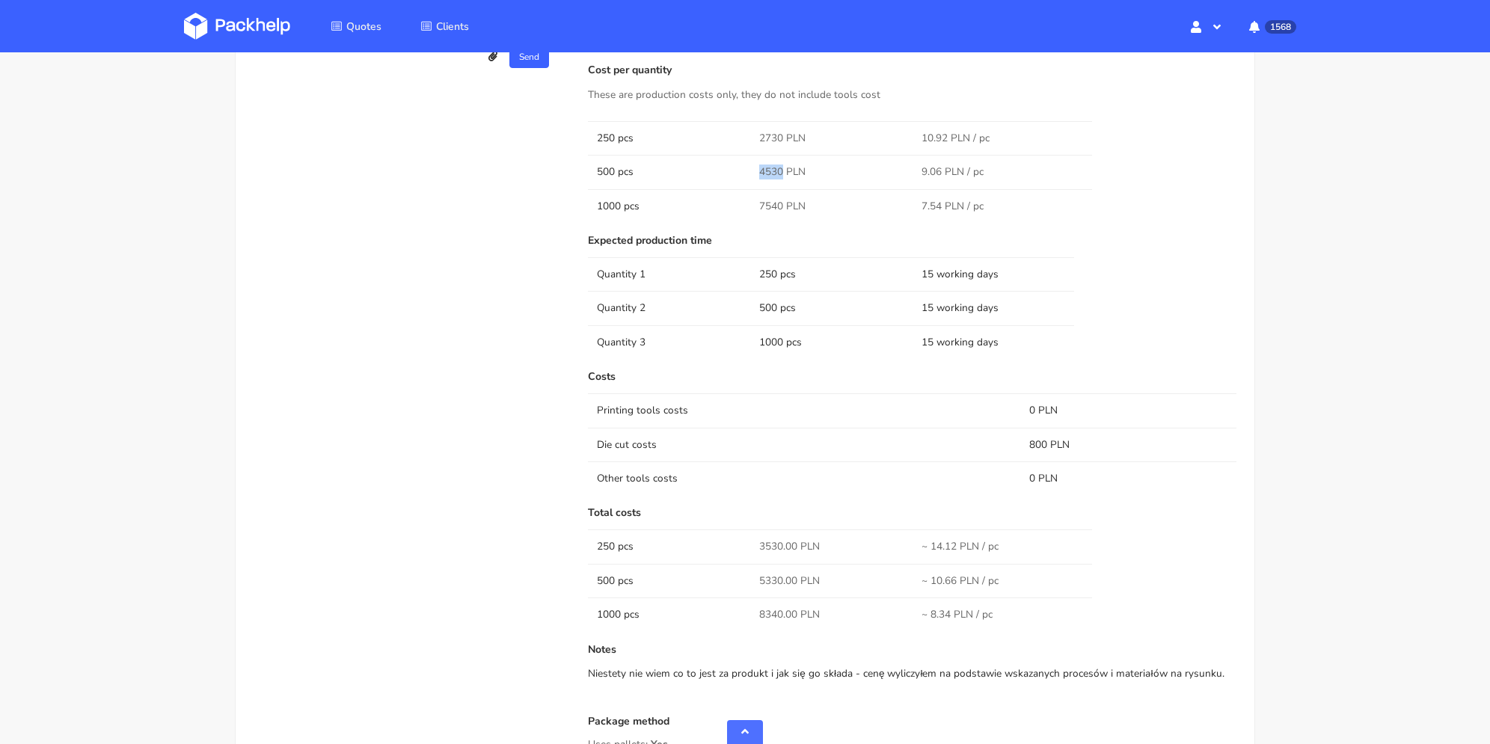
drag, startPoint x: 753, startPoint y: 168, endPoint x: 772, endPoint y: 32, distance: 137.5
click at [781, 169] on td "4530 PLN" at bounding box center [831, 172] width 162 height 34
copy span "4530"
drag, startPoint x: 759, startPoint y: 203, endPoint x: 782, endPoint y: 198, distance: 23.6
click at [783, 201] on td "7540 PLN" at bounding box center [831, 206] width 162 height 34
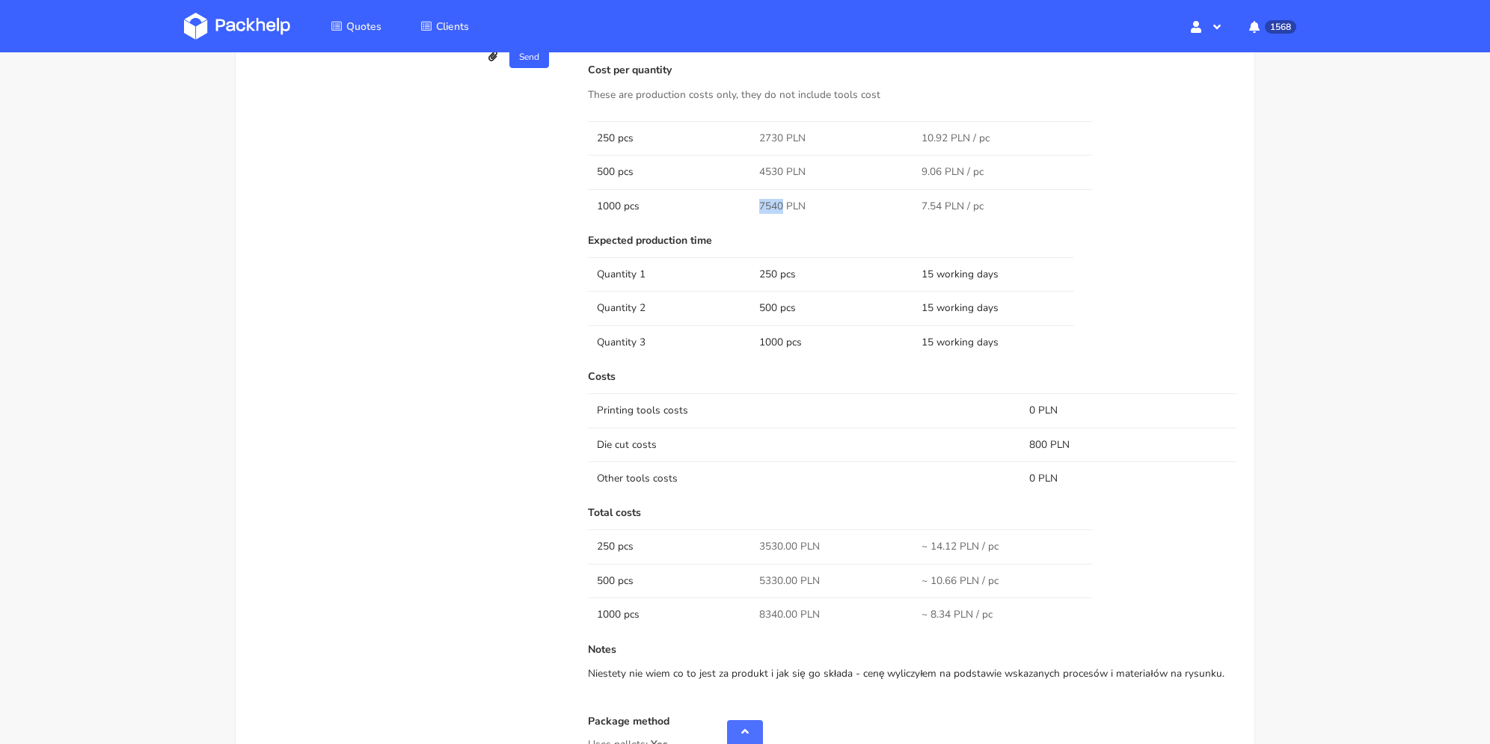
copy span "7540"
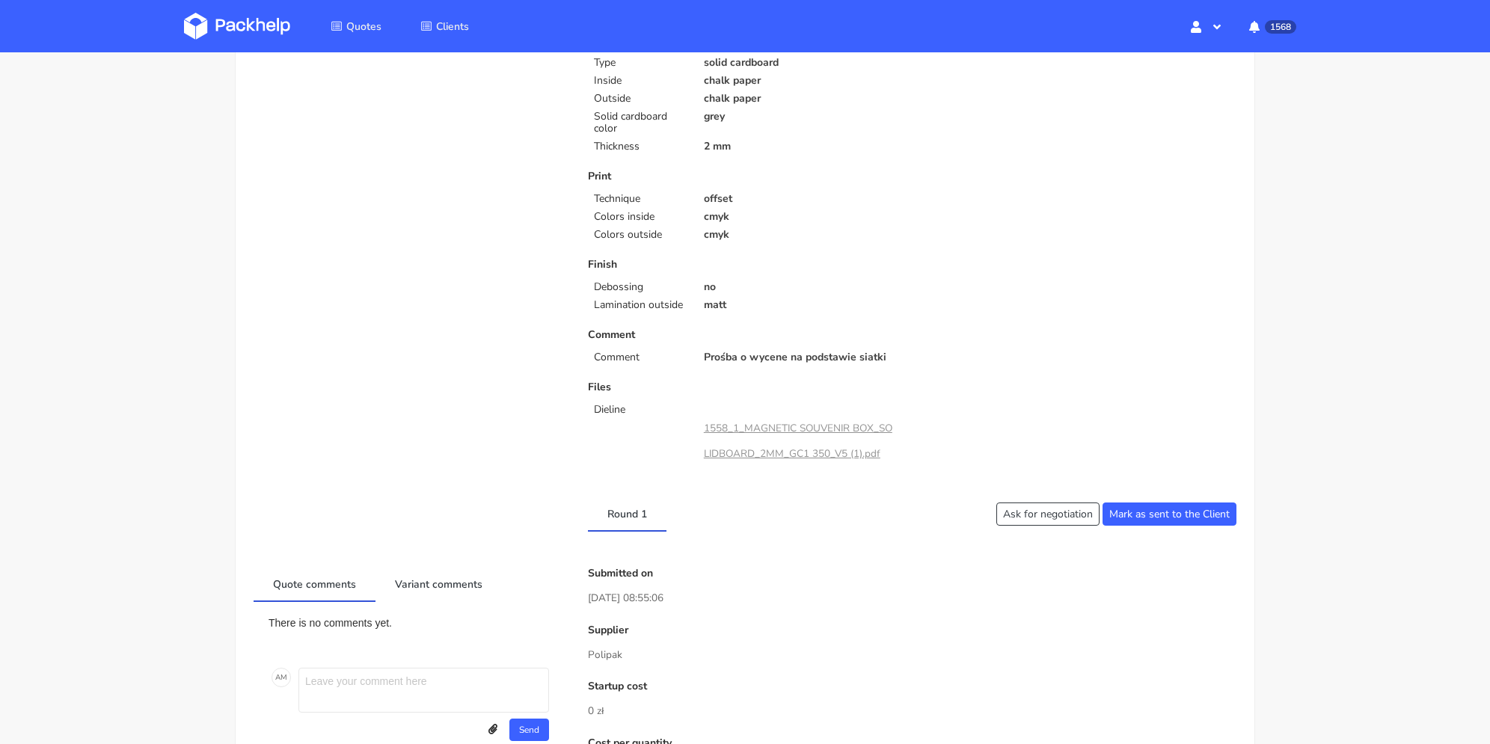
scroll to position [224, 0]
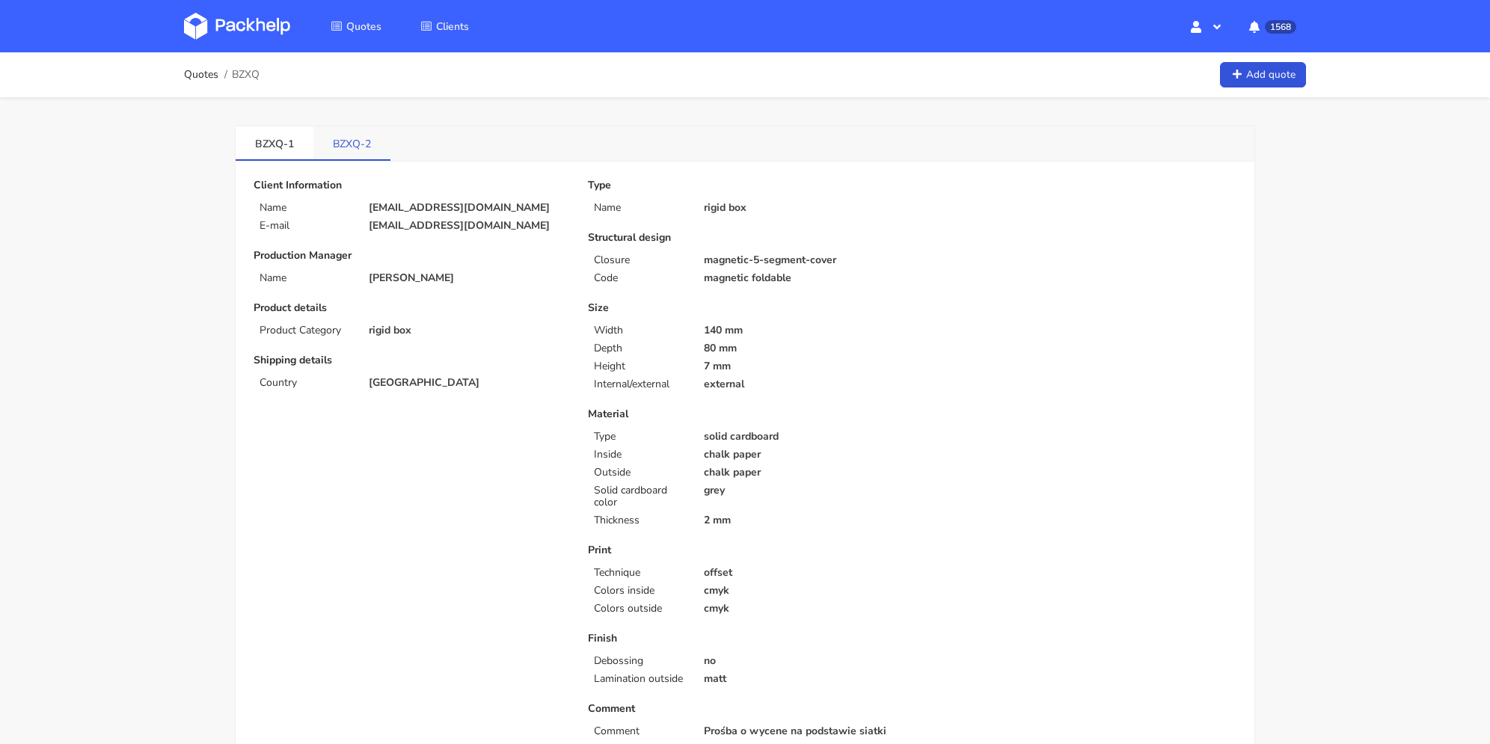
click at [355, 146] on link "BZXQ-2" at bounding box center [351, 142] width 77 height 33
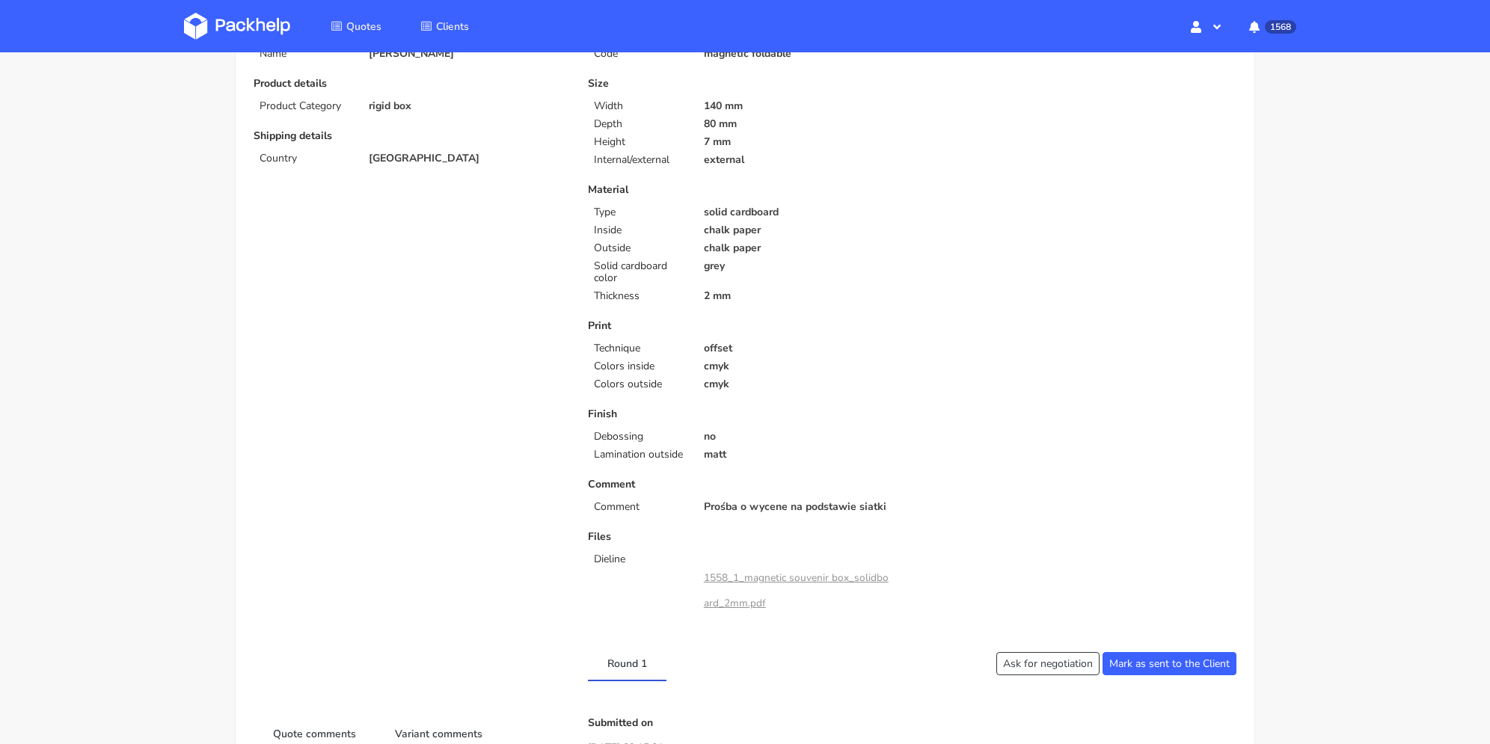
scroll to position [299, 0]
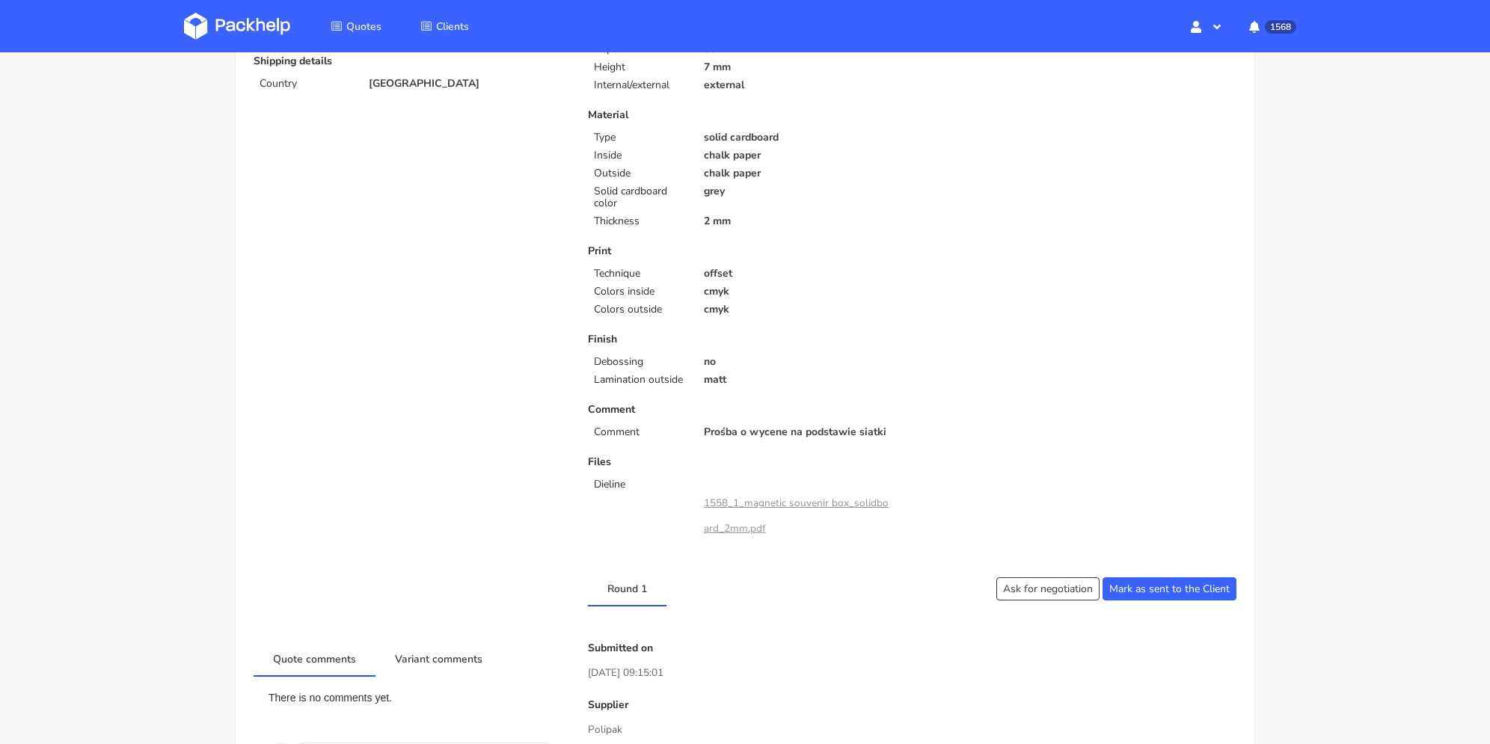
click at [743, 501] on link "1558_1_magnetic souvenir box_solidboard_2mm.pdf" at bounding box center [796, 516] width 185 height 40
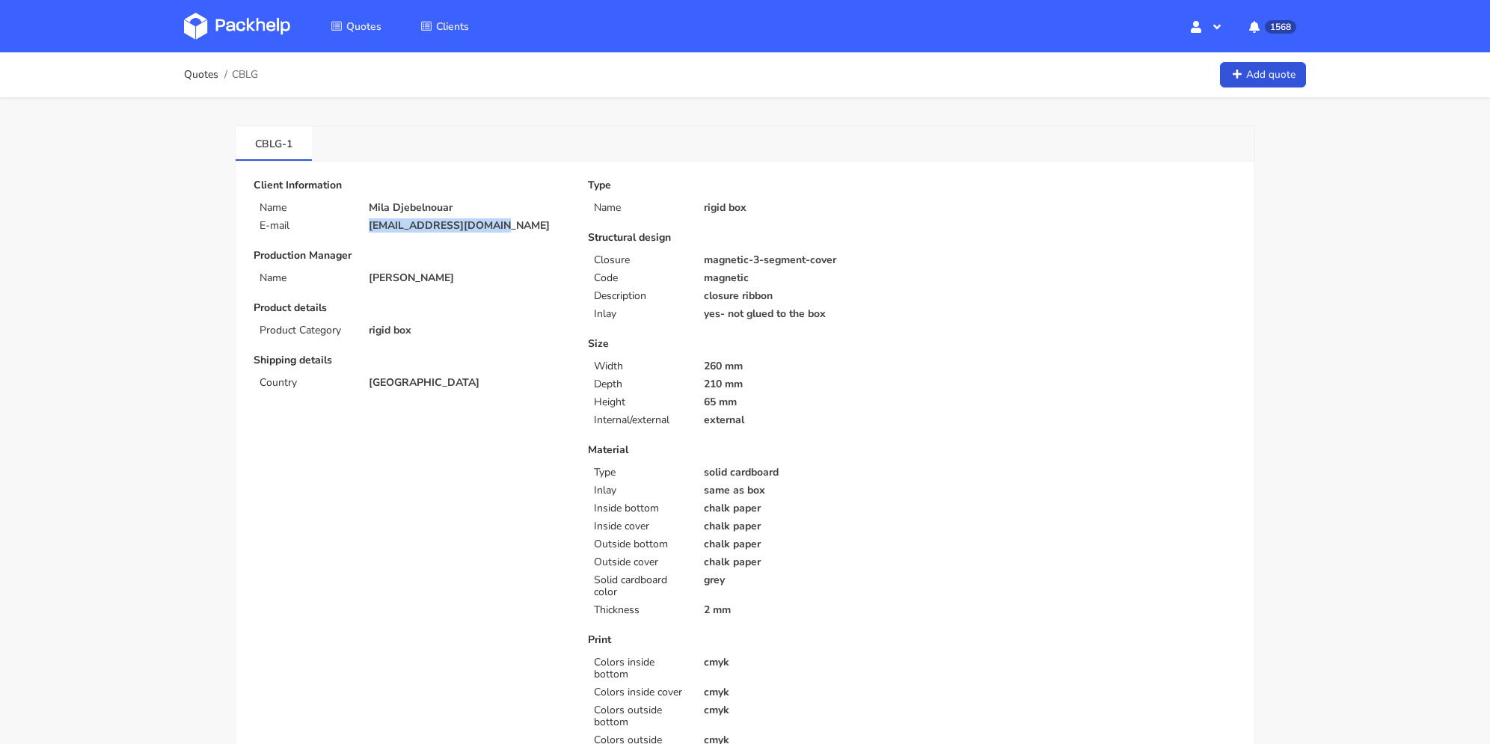
drag, startPoint x: 494, startPoint y: 227, endPoint x: 361, endPoint y: 231, distance: 133.2
click at [361, 231] on div "Client Information Name [PERSON_NAME] E-mail [EMAIL_ADDRESS][DOMAIN_NAME] Produ…" at bounding box center [410, 598] width 334 height 836
copy p "[EMAIL_ADDRESS][DOMAIN_NAME]"
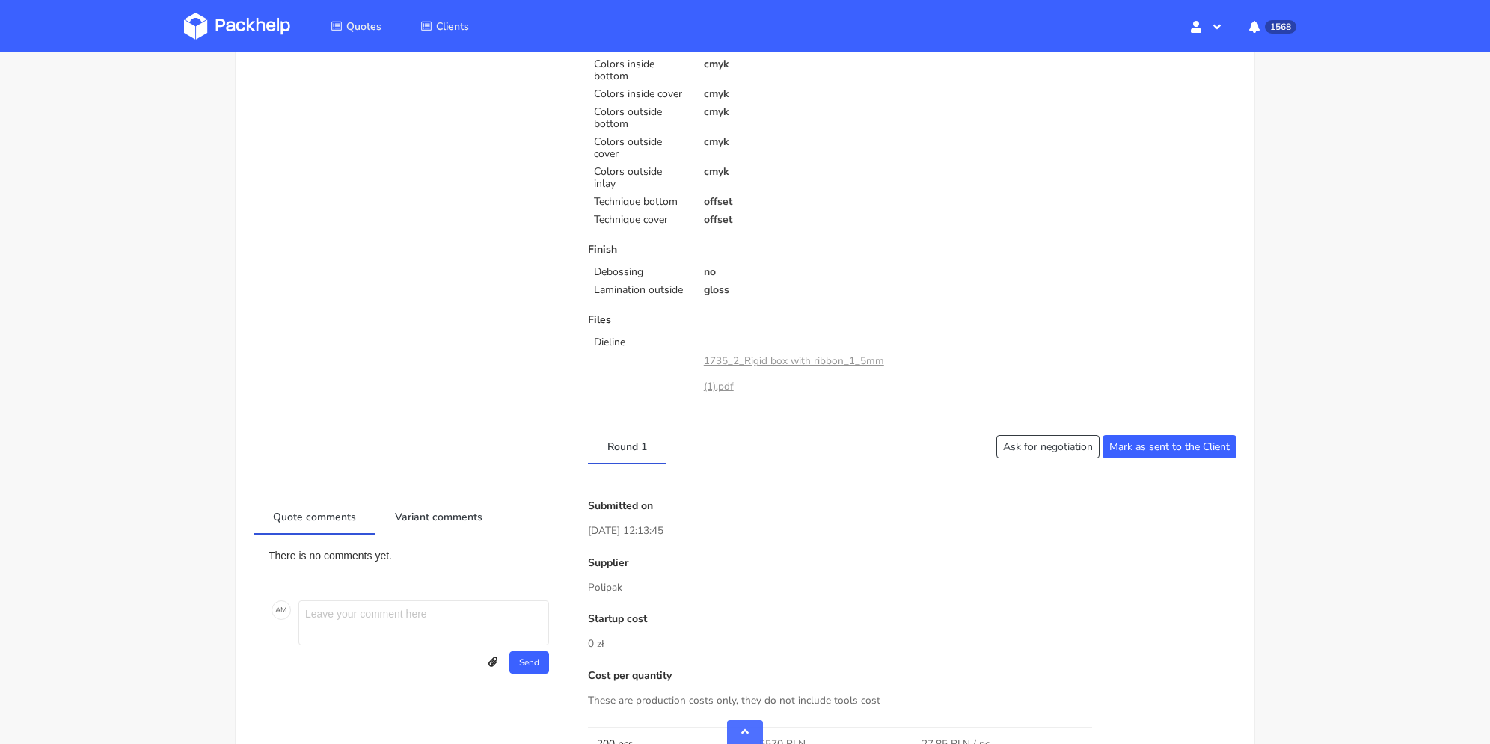
scroll to position [973, 0]
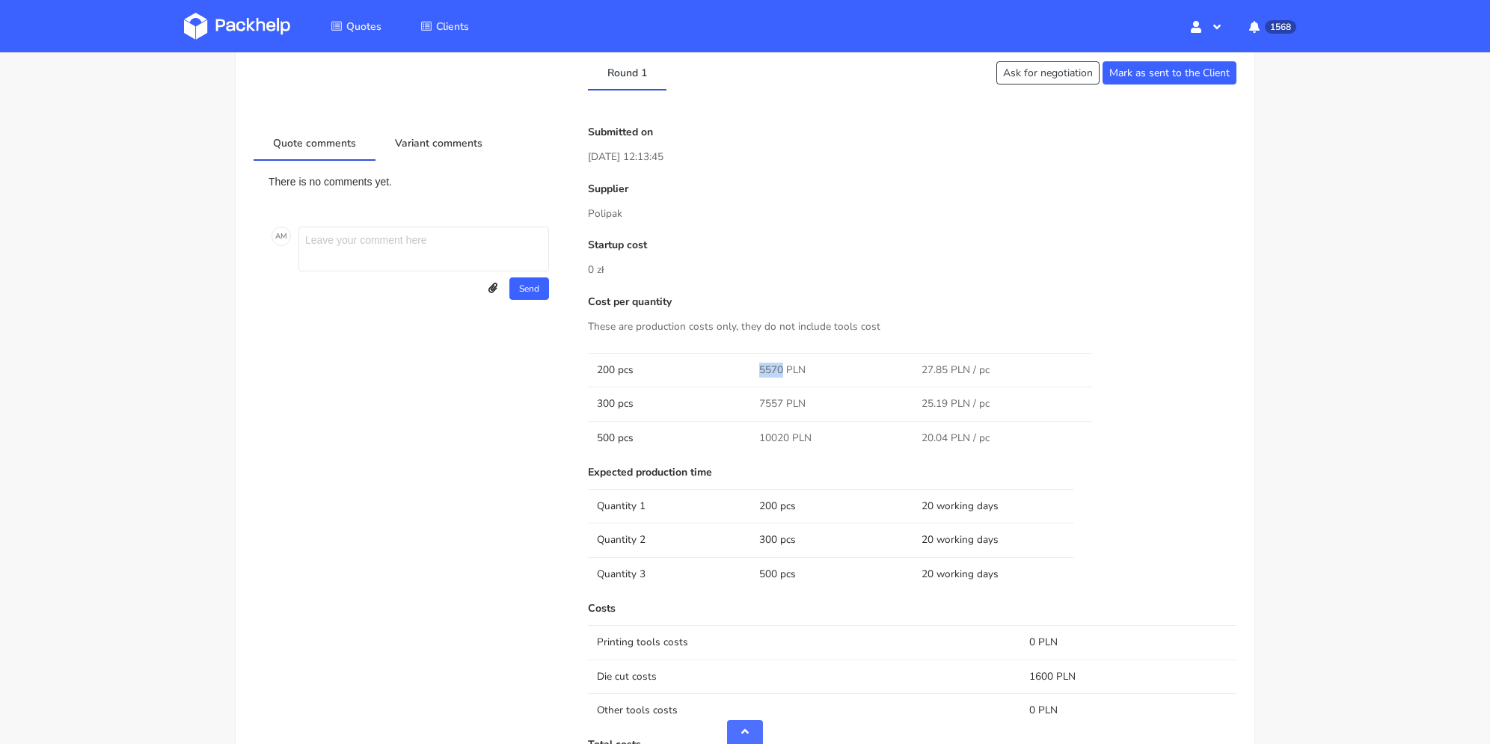
drag, startPoint x: 749, startPoint y: 373, endPoint x: 781, endPoint y: 369, distance: 32.5
click at [781, 369] on tr "200 pcs 5570 PLN 27.85 PLN / pc" at bounding box center [912, 370] width 649 height 34
copy tr "5570"
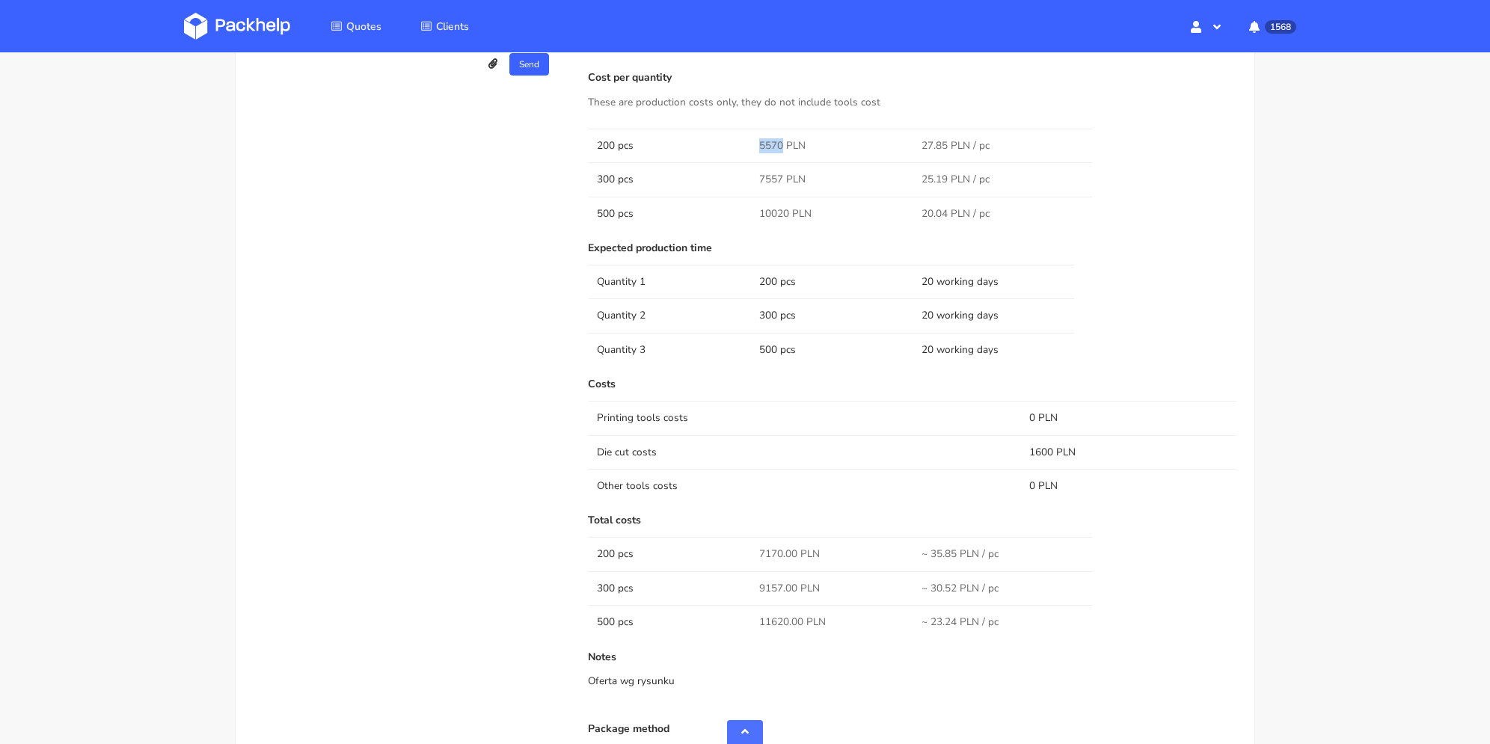
scroll to position [1272, 0]
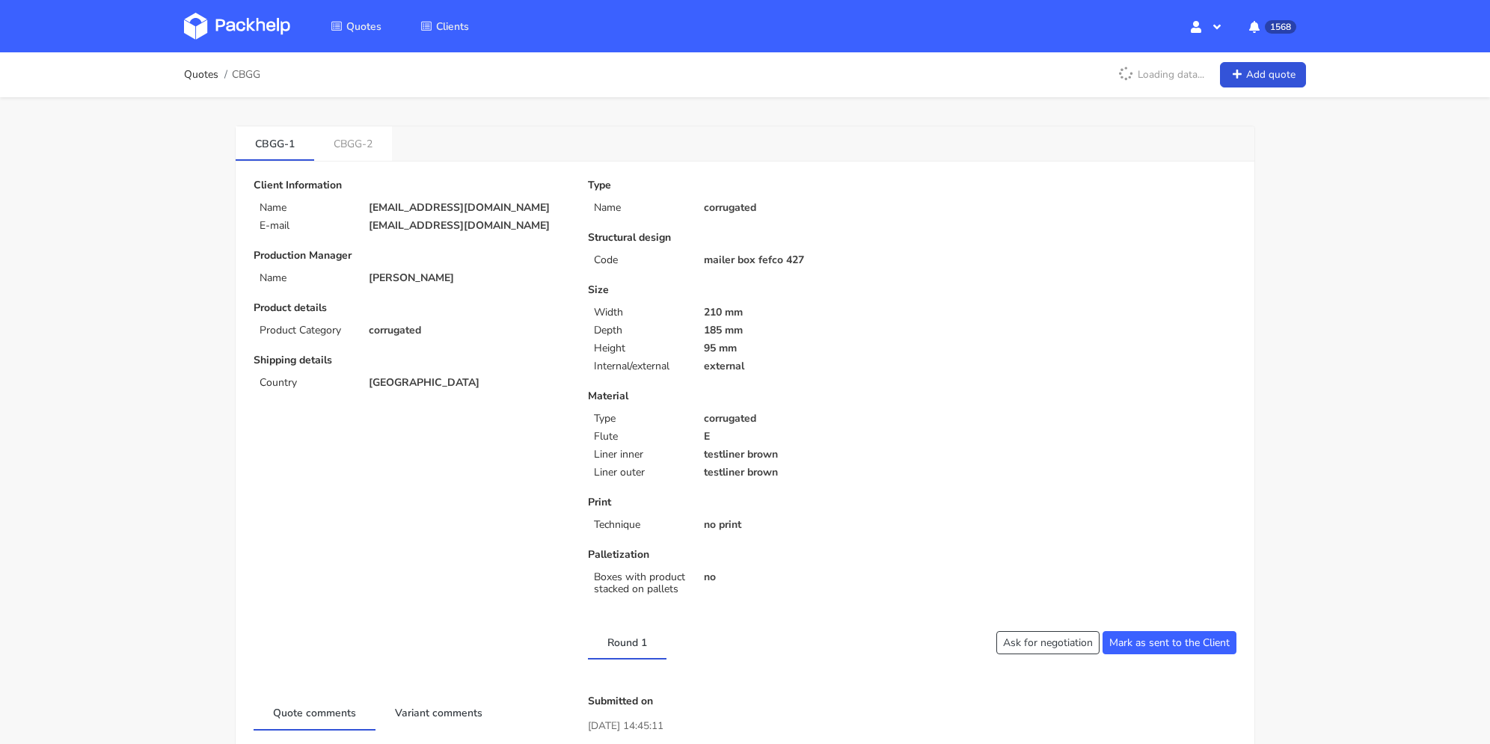
scroll to position [374, 0]
